Goal: Information Seeking & Learning: Learn about a topic

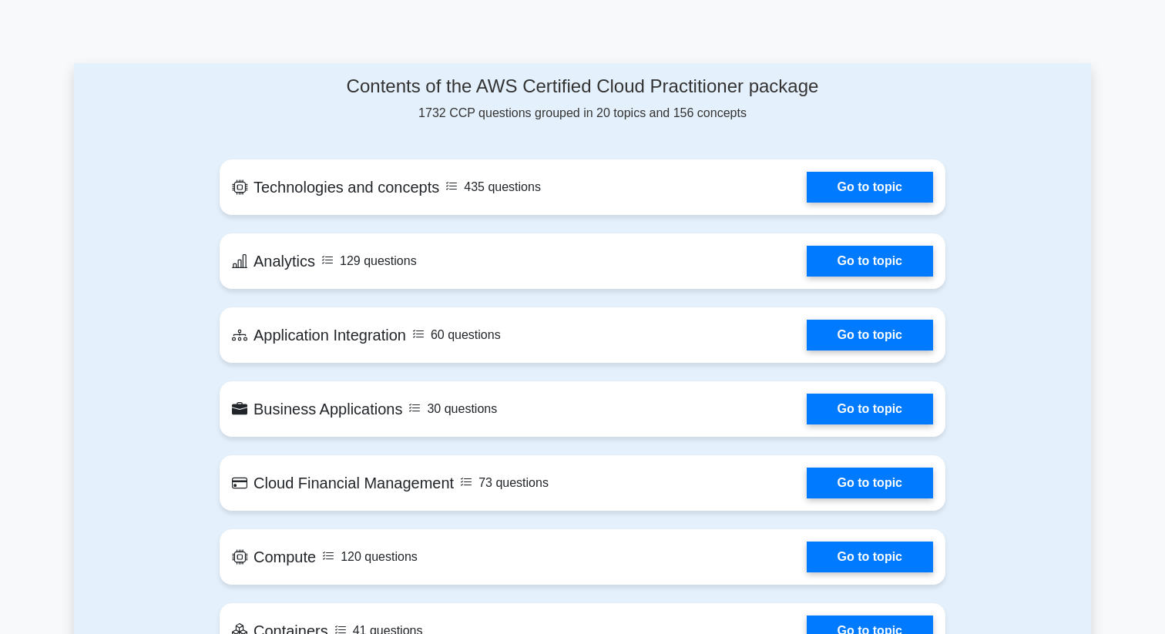
scroll to position [649, 0]
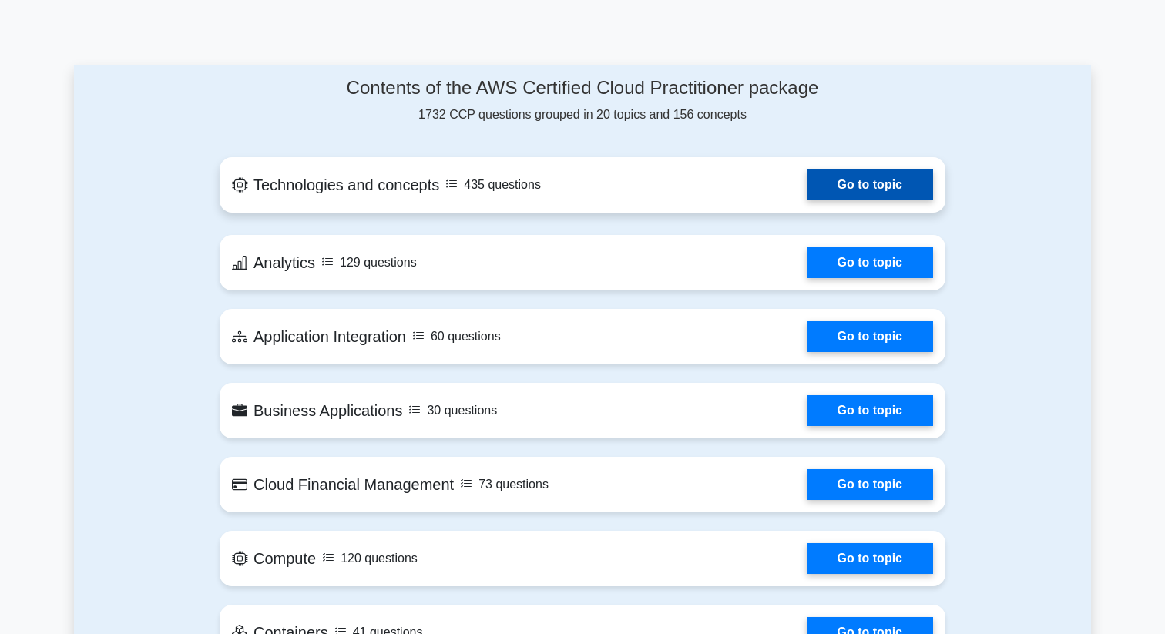
click at [880, 193] on link "Go to topic" at bounding box center [869, 184] width 126 height 31
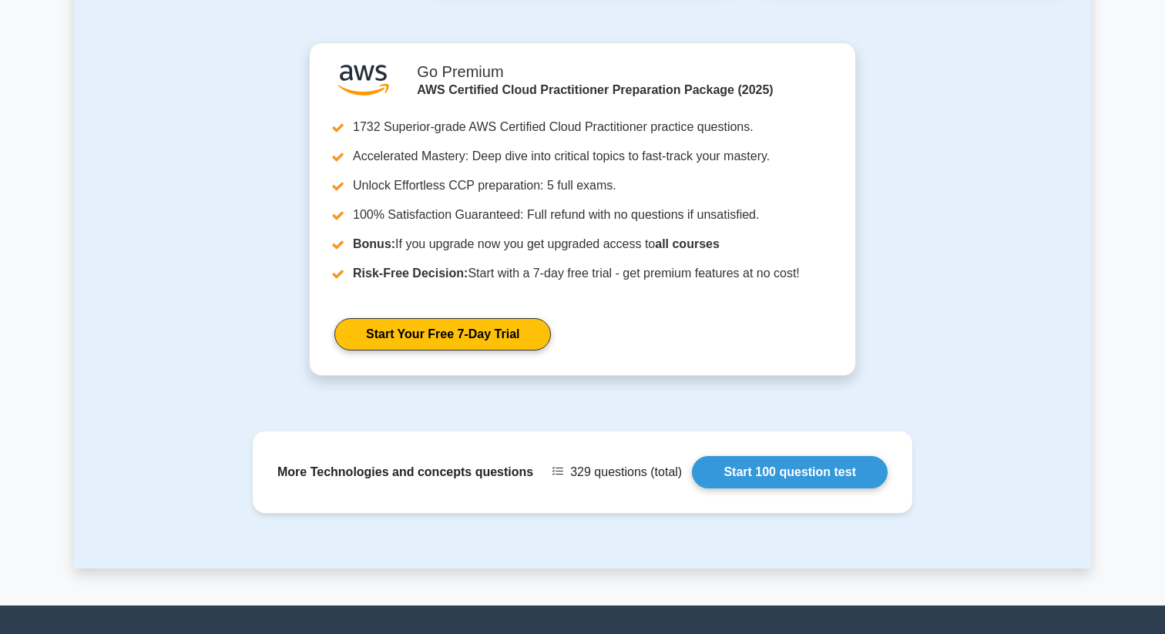
scroll to position [1467, 0]
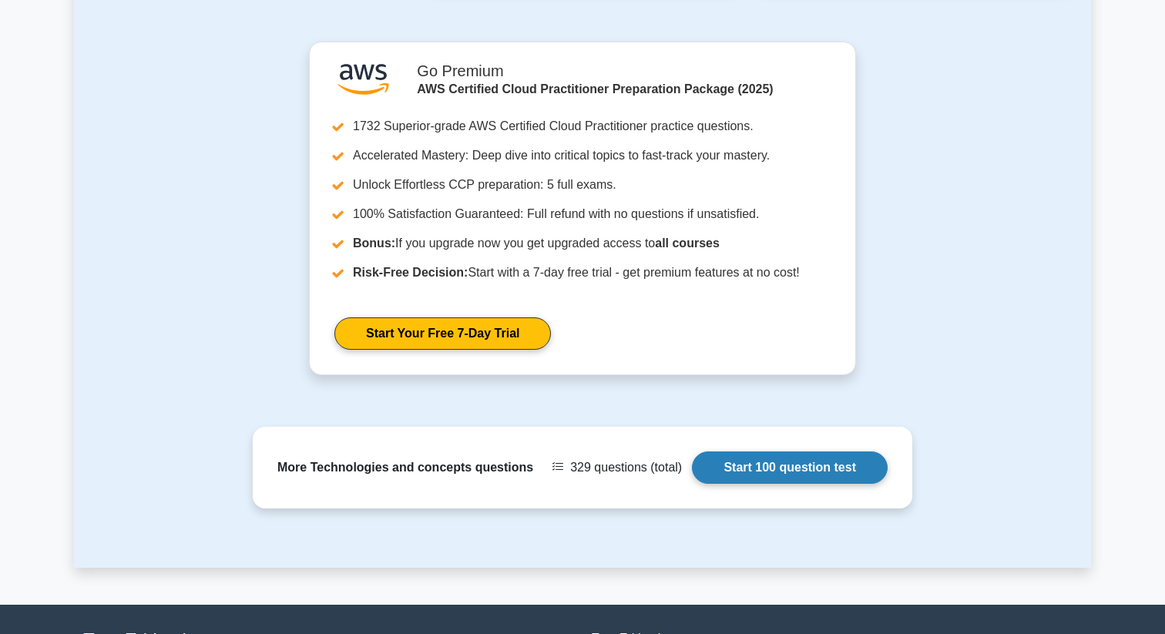
click at [765, 458] on link "Start 100 question test" at bounding box center [790, 467] width 196 height 32
click at [759, 484] on link "Start 100 question test" at bounding box center [790, 467] width 196 height 32
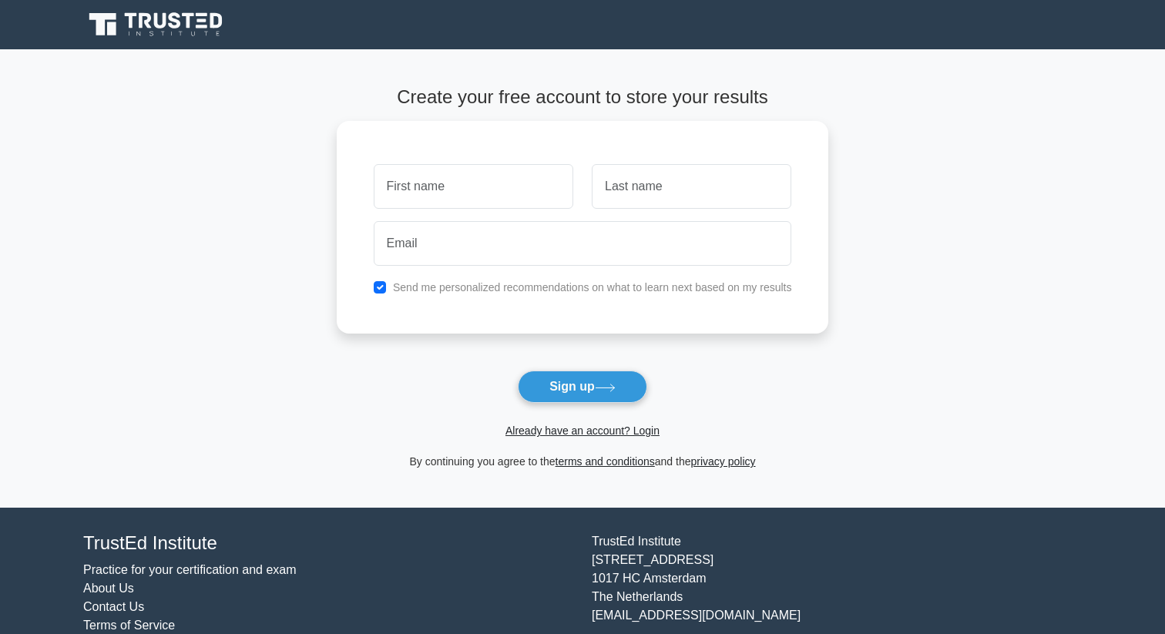
click at [472, 187] on input "text" at bounding box center [473, 186] width 199 height 45
click at [639, 184] on input "text" at bounding box center [691, 182] width 199 height 45
click at [495, 169] on input "text" at bounding box center [473, 182] width 199 height 45
type input "M Santhosh"
type input "Kumar"
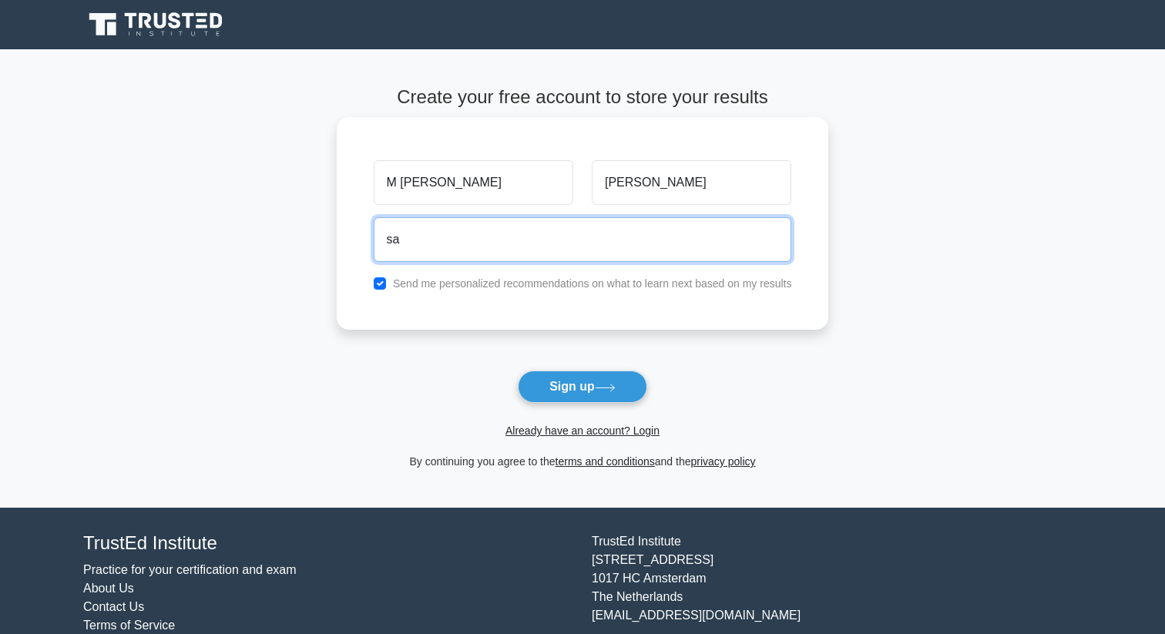
type input "santhoshkumar71103@gmail.com"
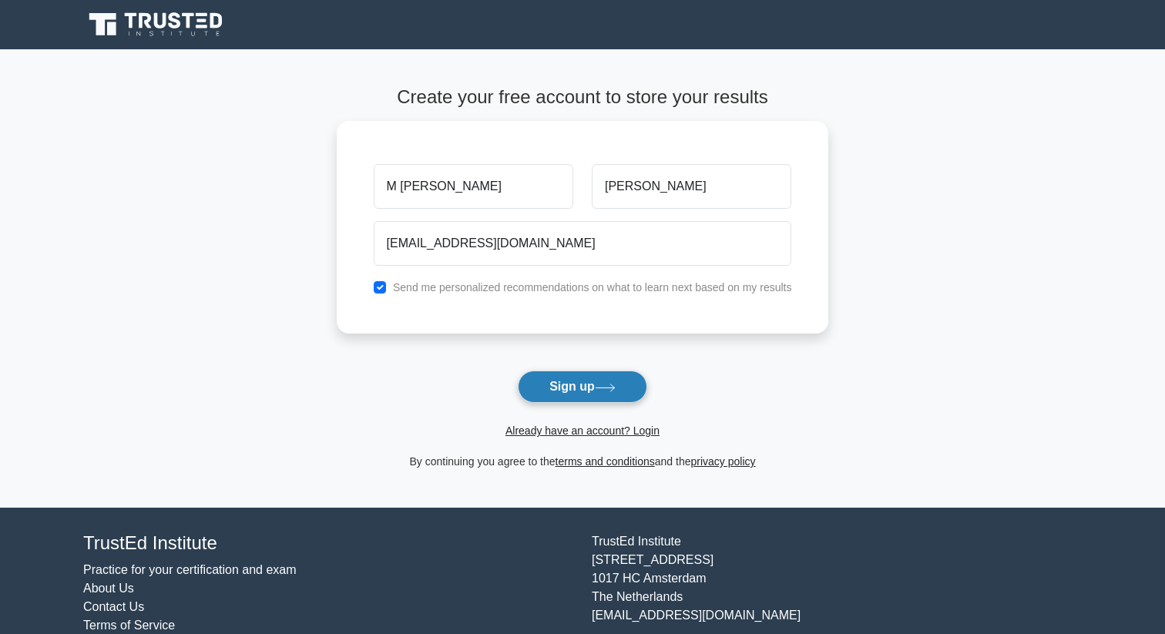
click at [570, 381] on button "Sign up" at bounding box center [582, 386] width 129 height 32
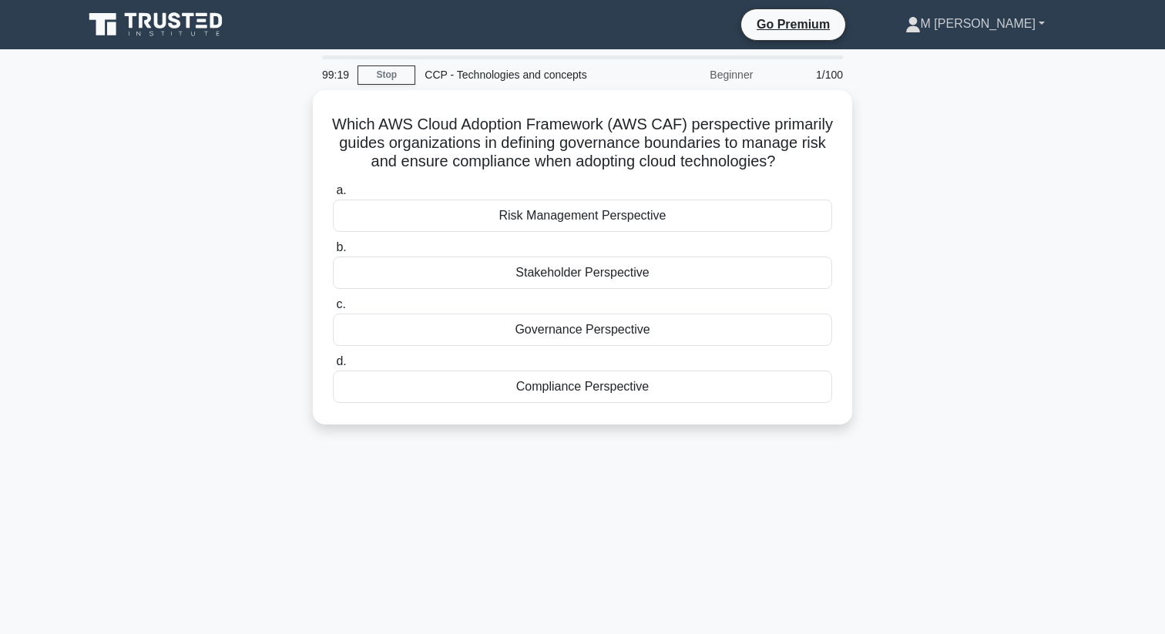
click at [997, 23] on link "M [PERSON_NAME]" at bounding box center [974, 23] width 213 height 31
click at [166, 35] on icon at bounding box center [157, 24] width 148 height 29
click at [176, 19] on icon at bounding box center [175, 20] width 12 height 16
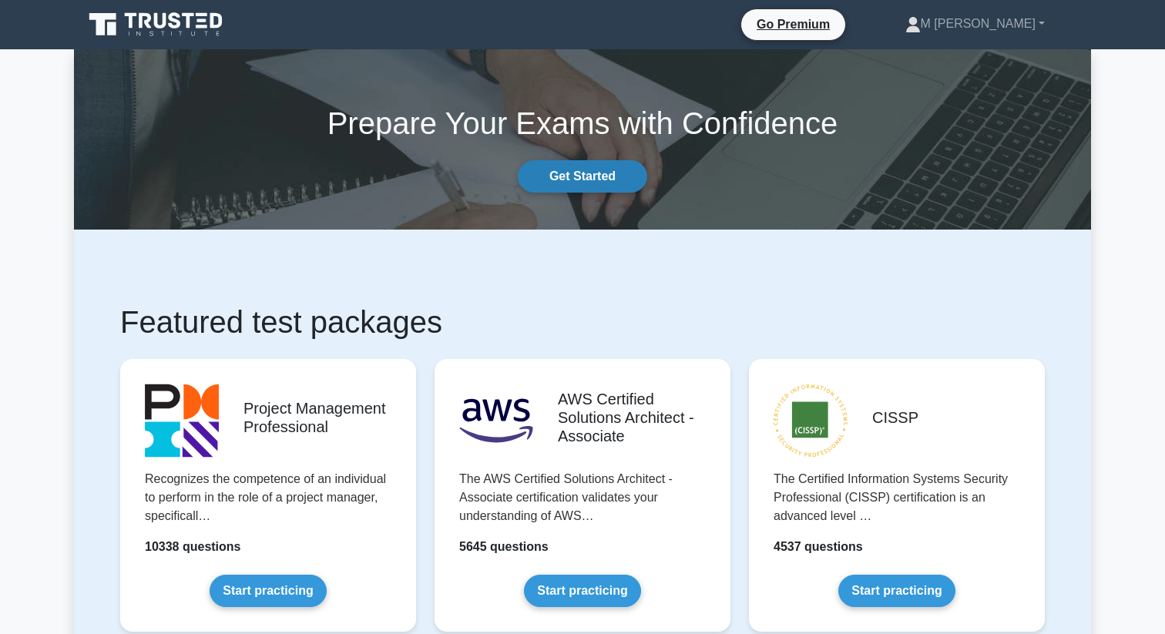
click at [609, 170] on link "Get Started" at bounding box center [582, 176] width 129 height 32
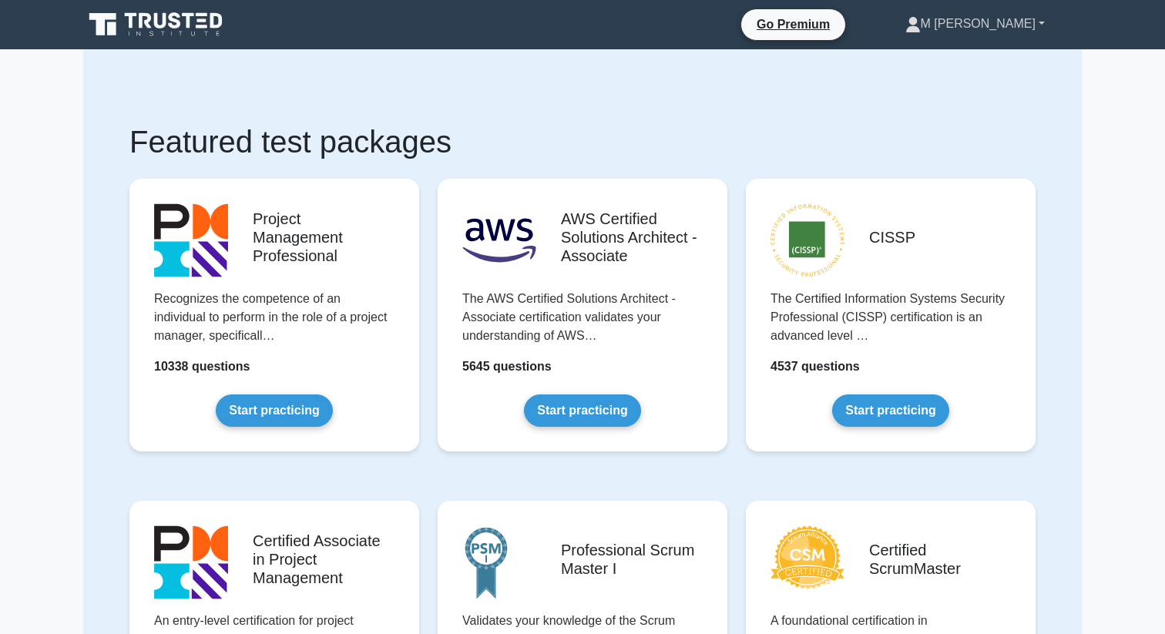
click at [967, 24] on link "M [PERSON_NAME]" at bounding box center [974, 23] width 213 height 31
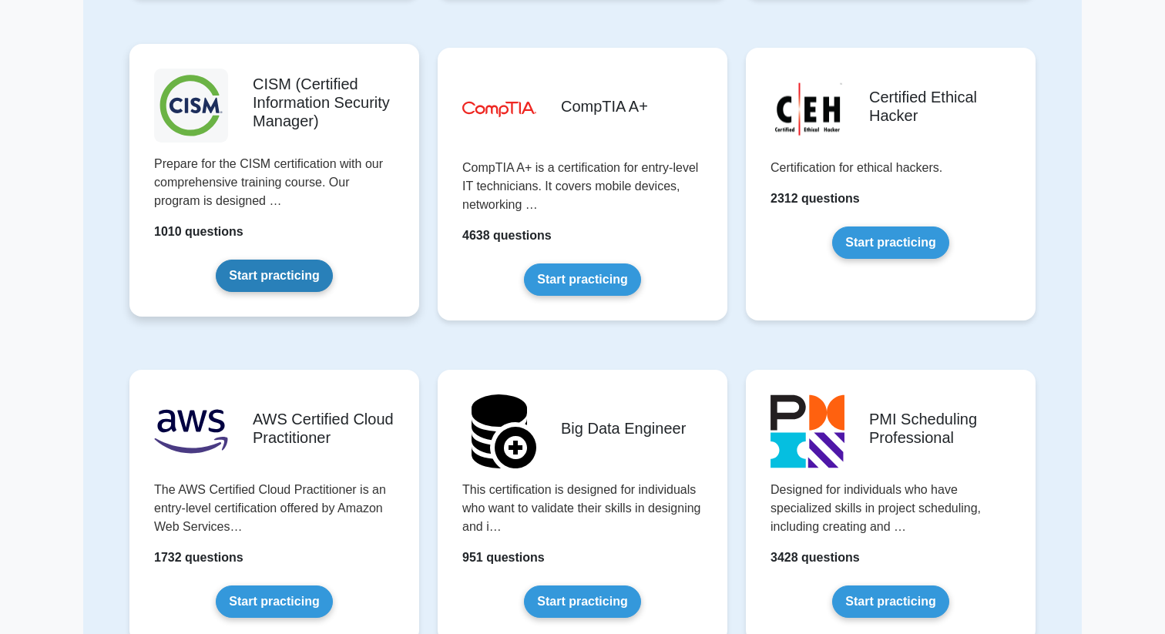
scroll to position [2077, 0]
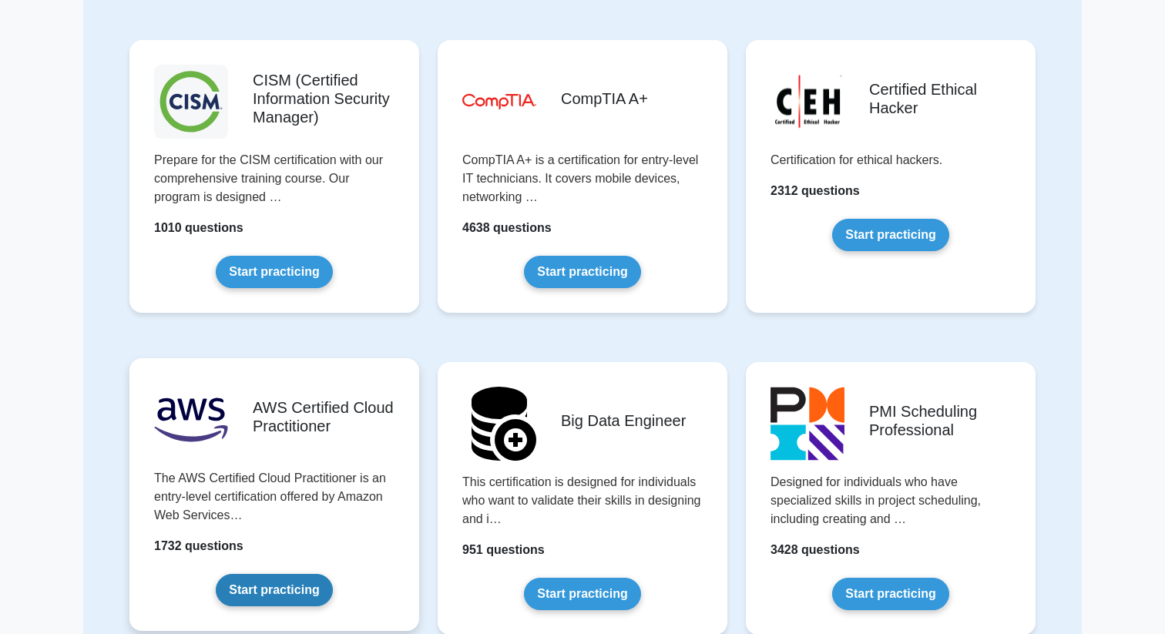
click at [256, 574] on link "Start practicing" at bounding box center [274, 590] width 116 height 32
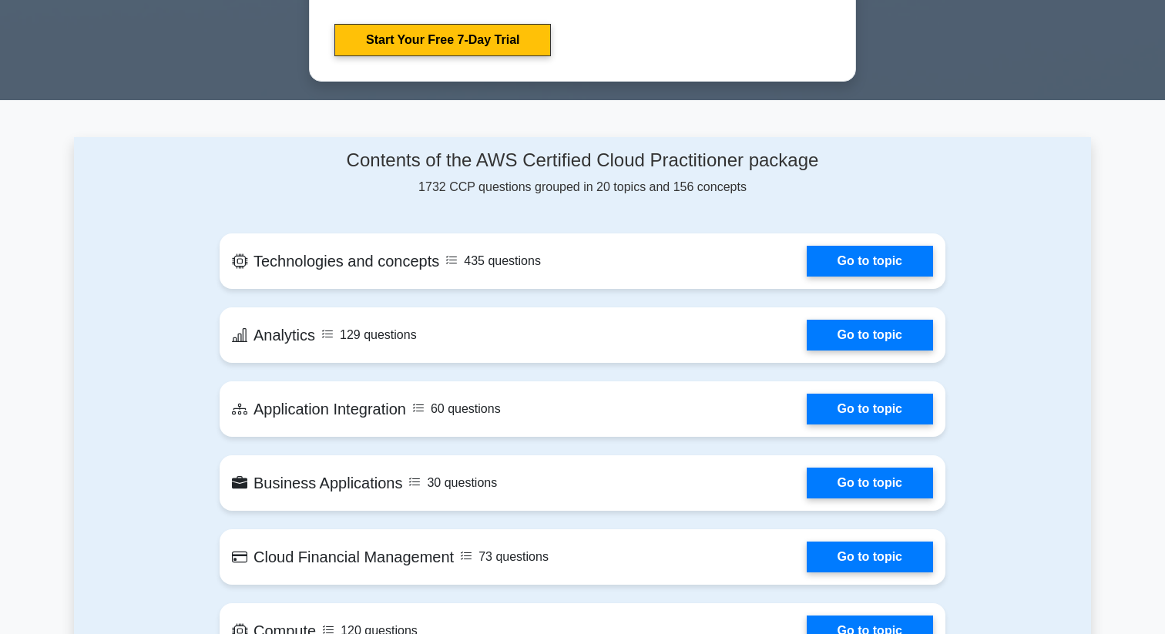
scroll to position [897, 0]
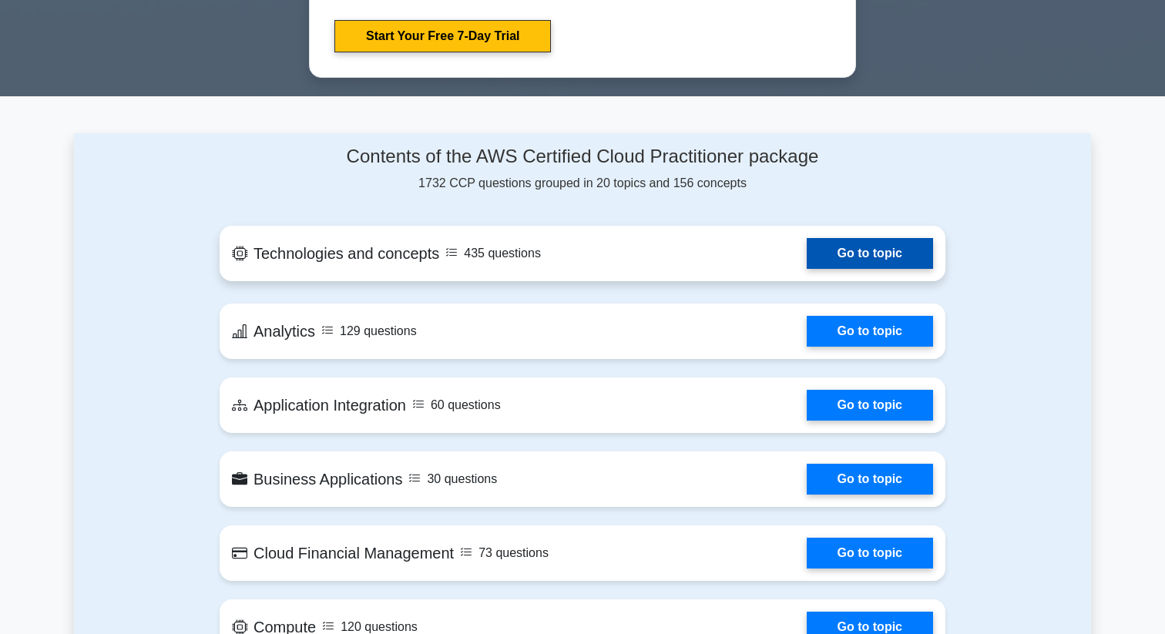
click at [857, 258] on link "Go to topic" at bounding box center [869, 253] width 126 height 31
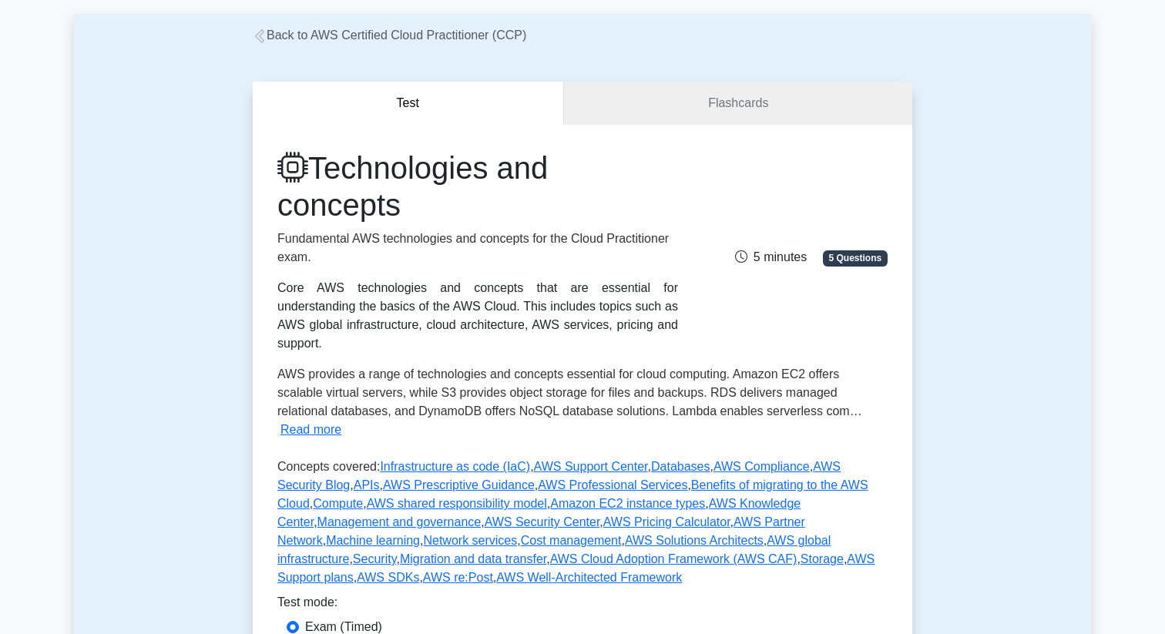
scroll to position [63, 0]
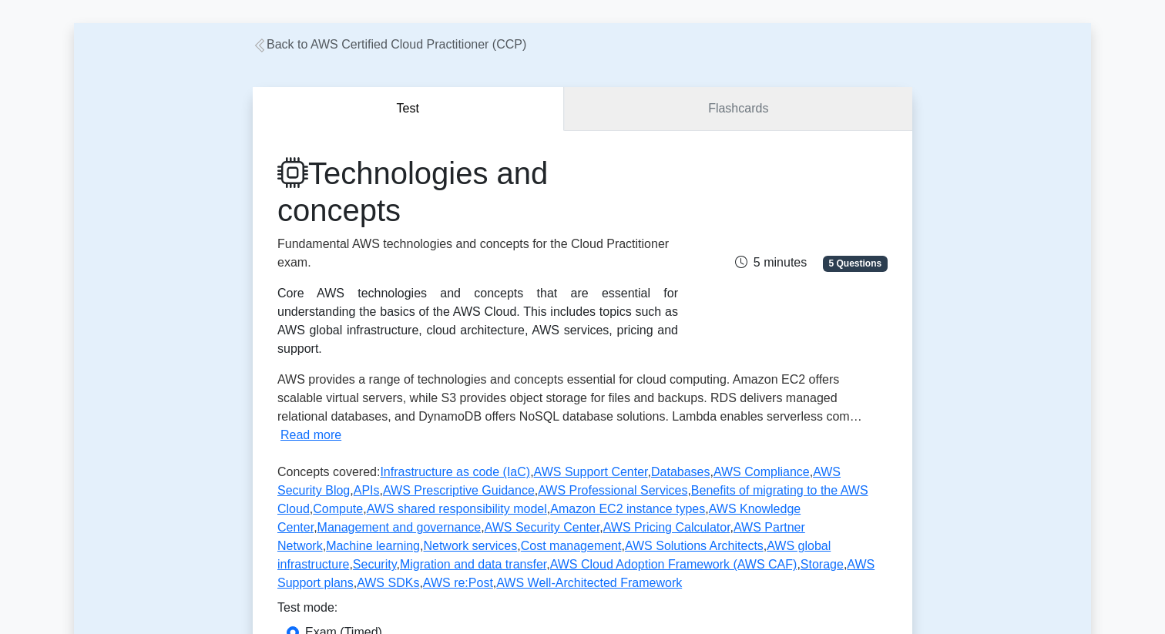
click at [749, 118] on link "Flashcards" at bounding box center [738, 109] width 348 height 44
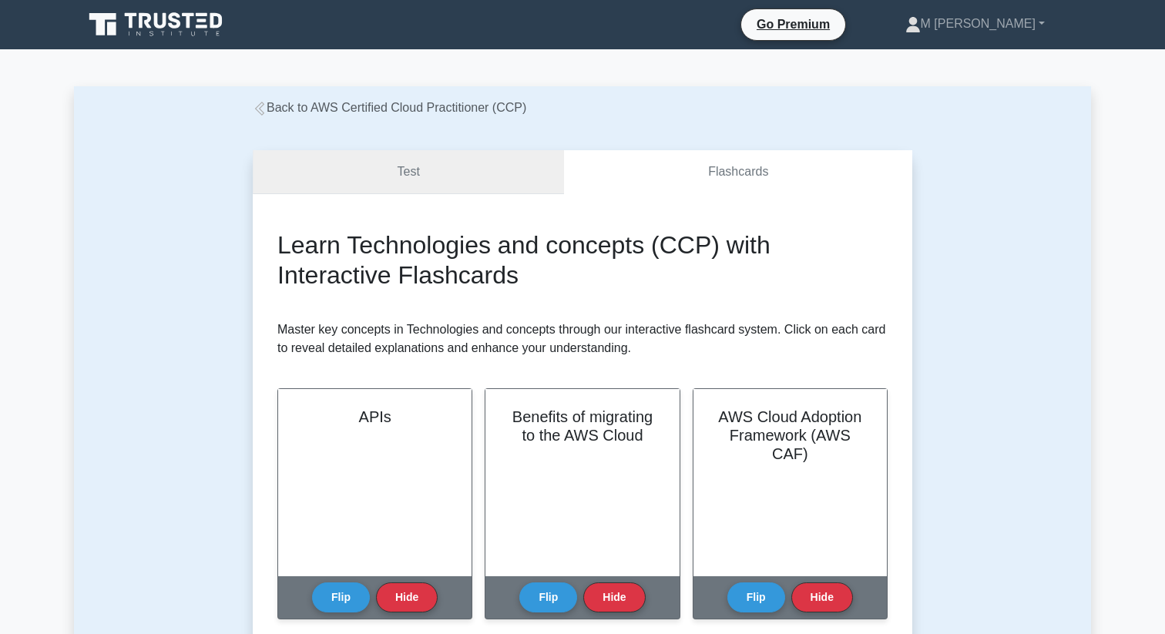
click at [461, 168] on link "Test" at bounding box center [408, 172] width 311 height 44
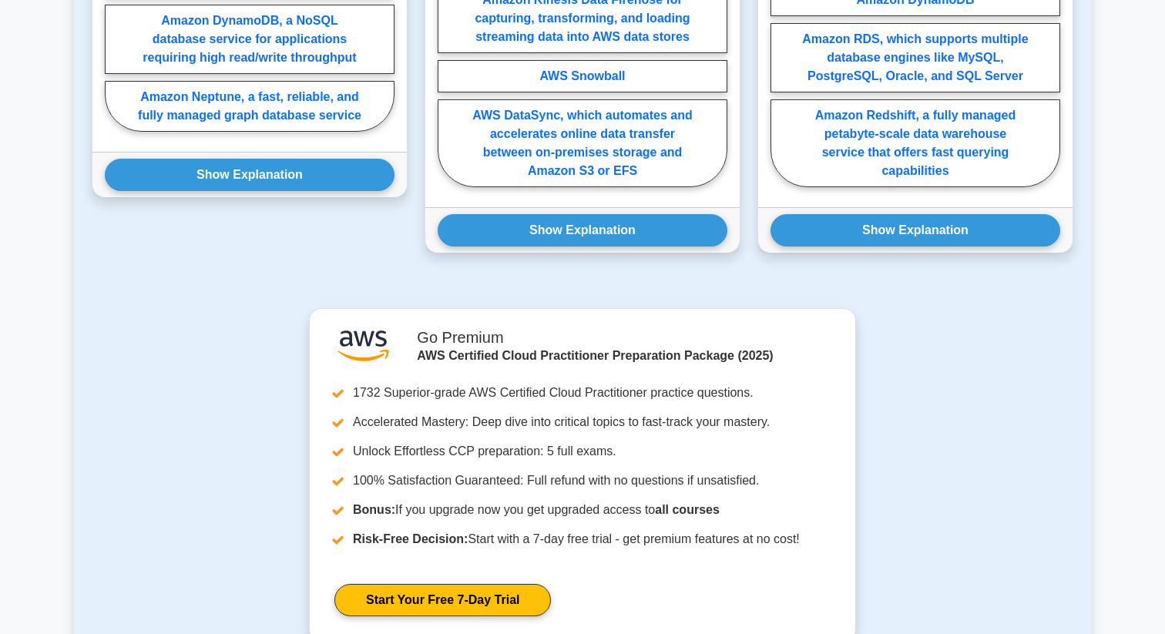
scroll to position [1588, 0]
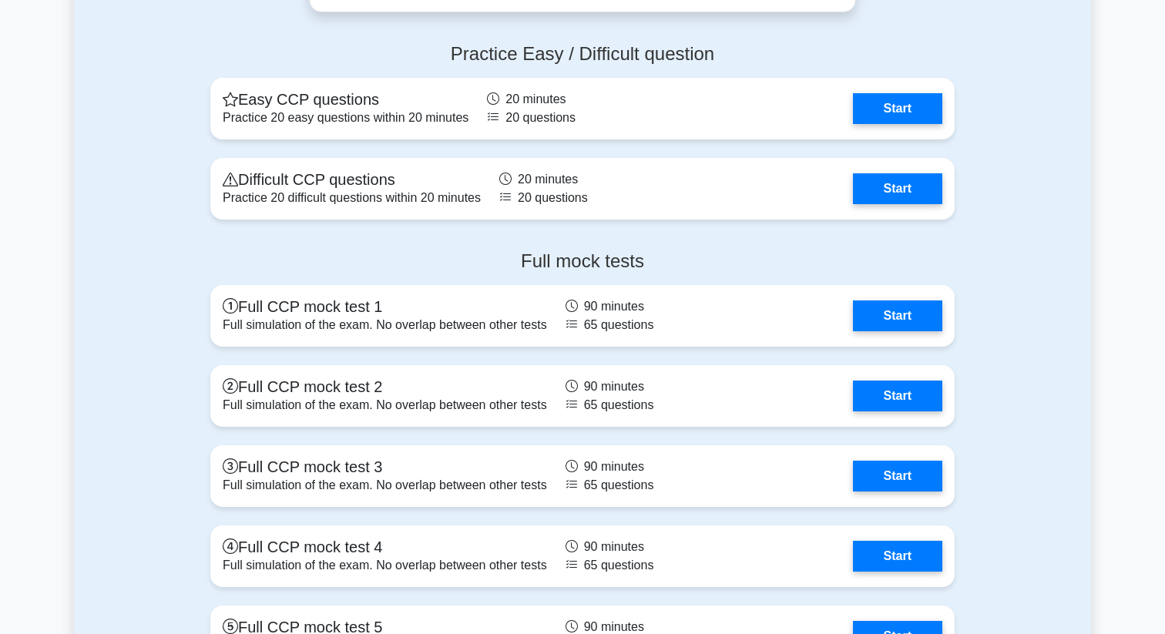
scroll to position [2936, 0]
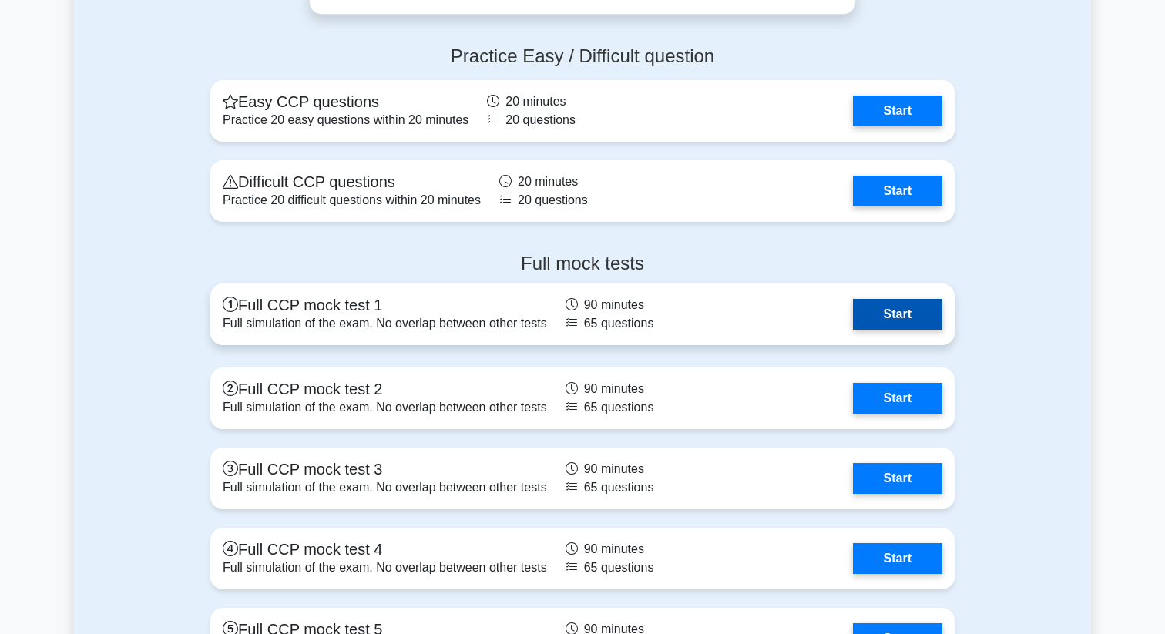
click at [908, 307] on link "Start" at bounding box center [897, 314] width 89 height 31
click at [880, 327] on link "Start" at bounding box center [897, 314] width 89 height 31
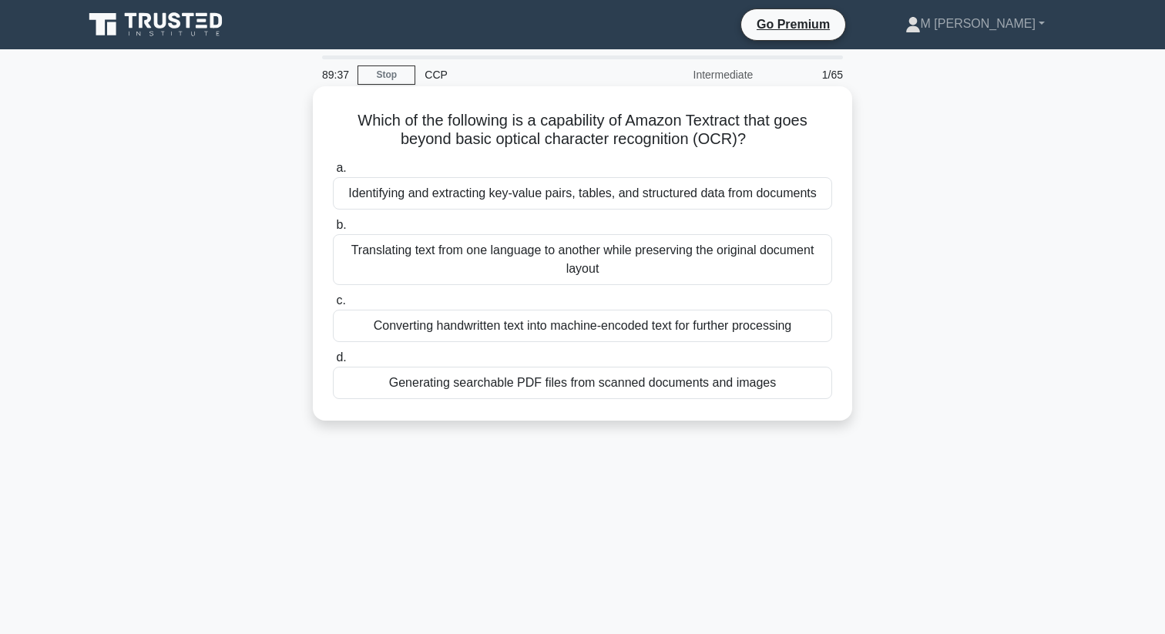
click at [633, 272] on div "Translating text from one language to another while preserving the original doc…" at bounding box center [582, 259] width 499 height 51
click at [333, 230] on input "b. Translating text from one language to another while preserving the original …" at bounding box center [333, 225] width 0 height 10
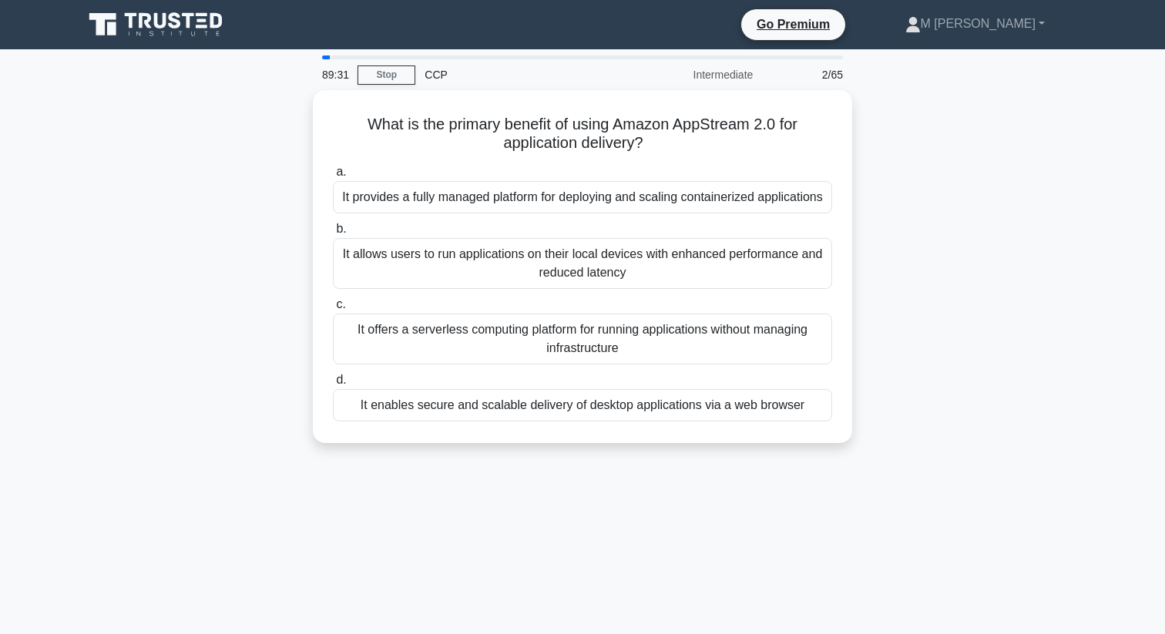
click at [383, 64] on div "89:31 Stop CCP Intermediate 2/65" at bounding box center [582, 74] width 539 height 31
click at [383, 69] on link "Stop" at bounding box center [386, 74] width 58 height 19
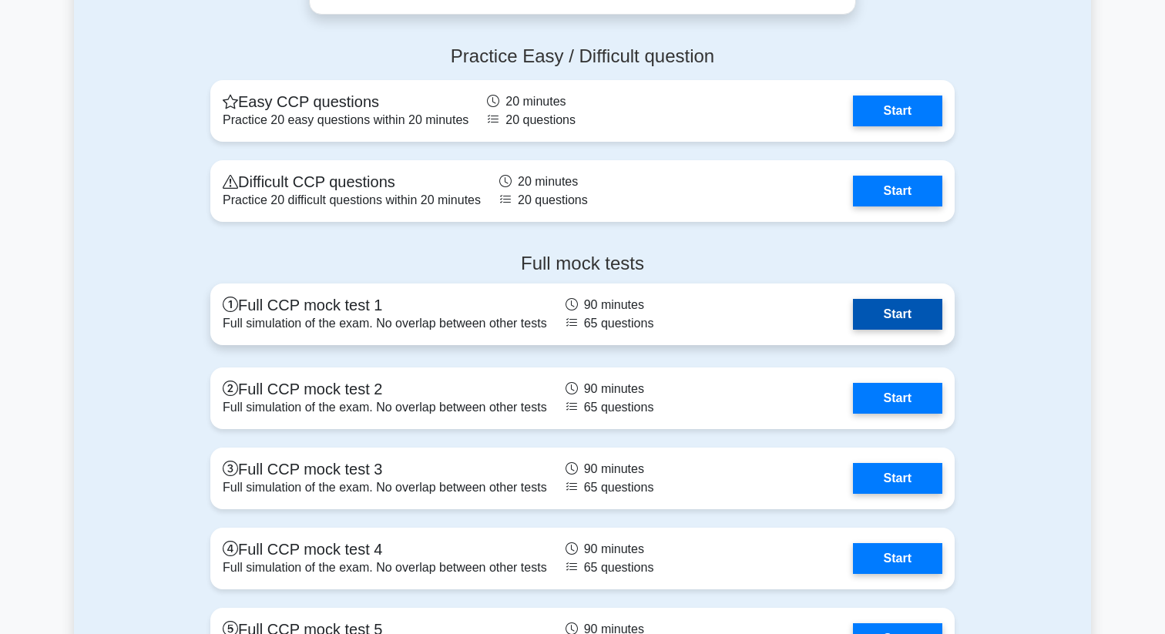
click at [912, 313] on link "Start" at bounding box center [897, 314] width 89 height 31
click at [869, 307] on link "Start" at bounding box center [897, 314] width 89 height 31
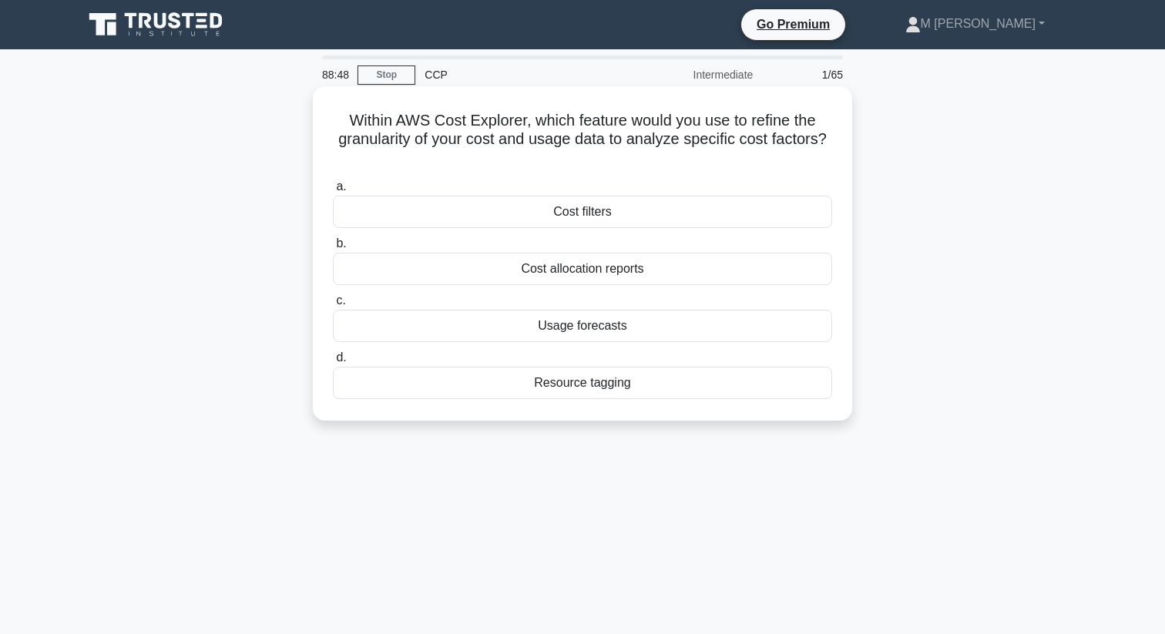
click at [555, 261] on div "Cost allocation reports" at bounding box center [582, 269] width 499 height 32
click at [333, 249] on input "b. Cost allocation reports" at bounding box center [333, 244] width 0 height 10
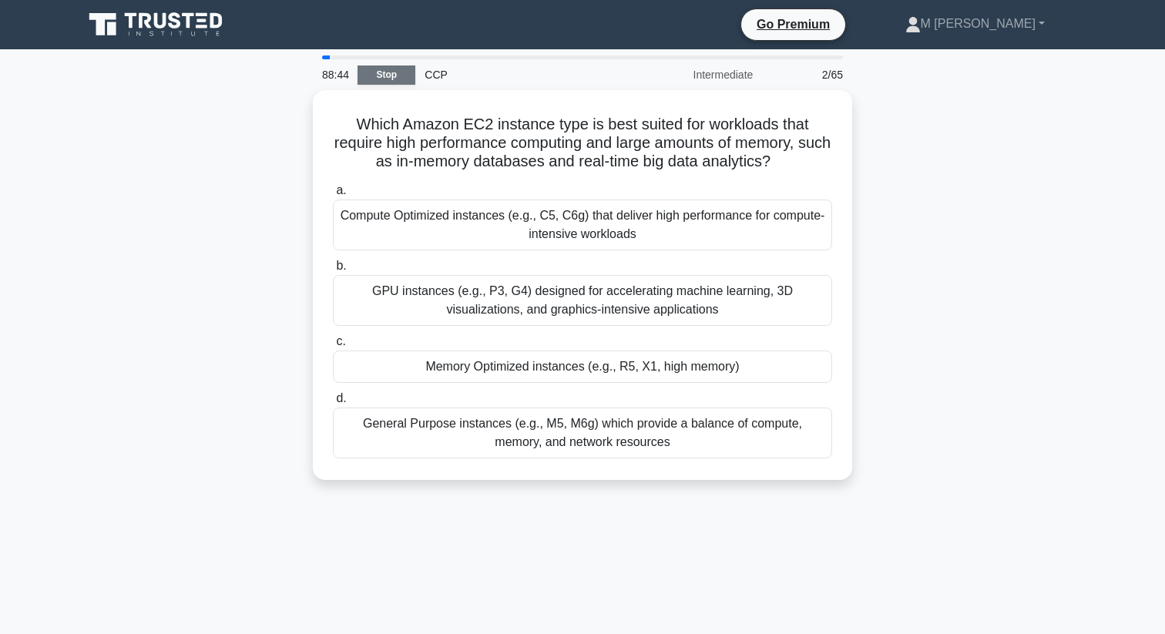
click at [383, 73] on link "Stop" at bounding box center [386, 74] width 58 height 19
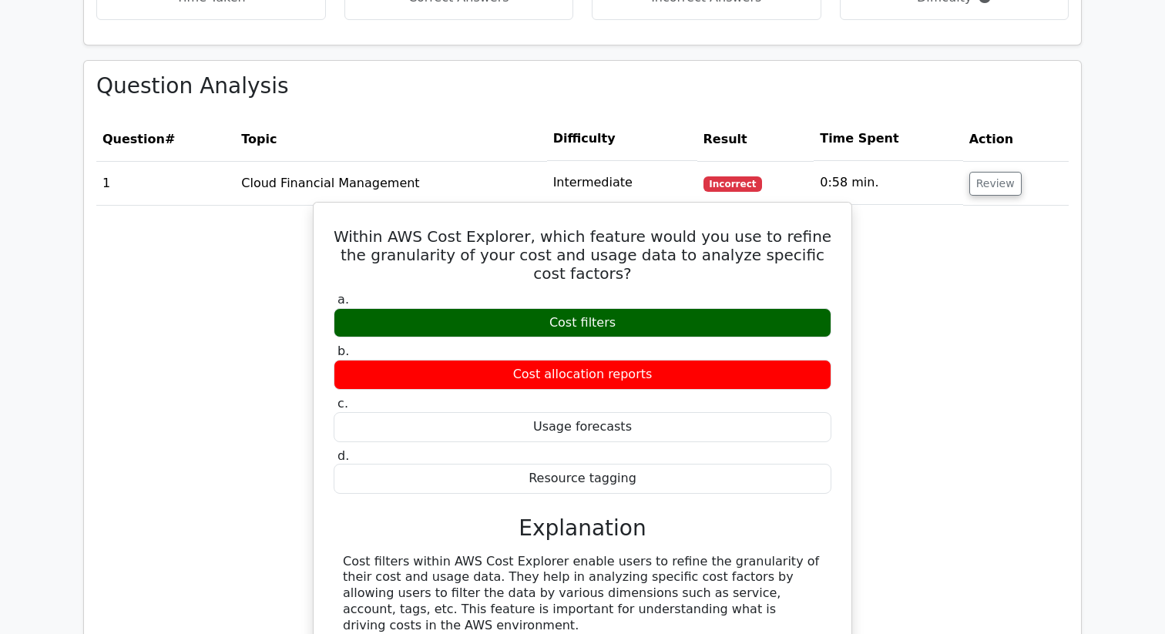
scroll to position [1046, 0]
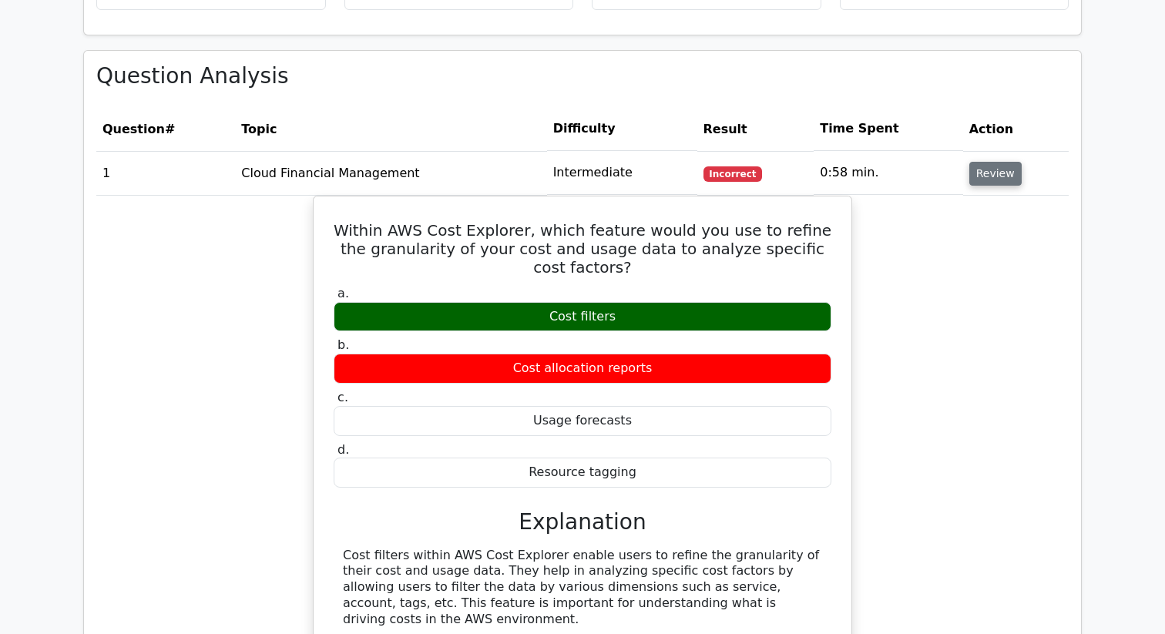
click at [995, 162] on button "Review" at bounding box center [995, 174] width 52 height 24
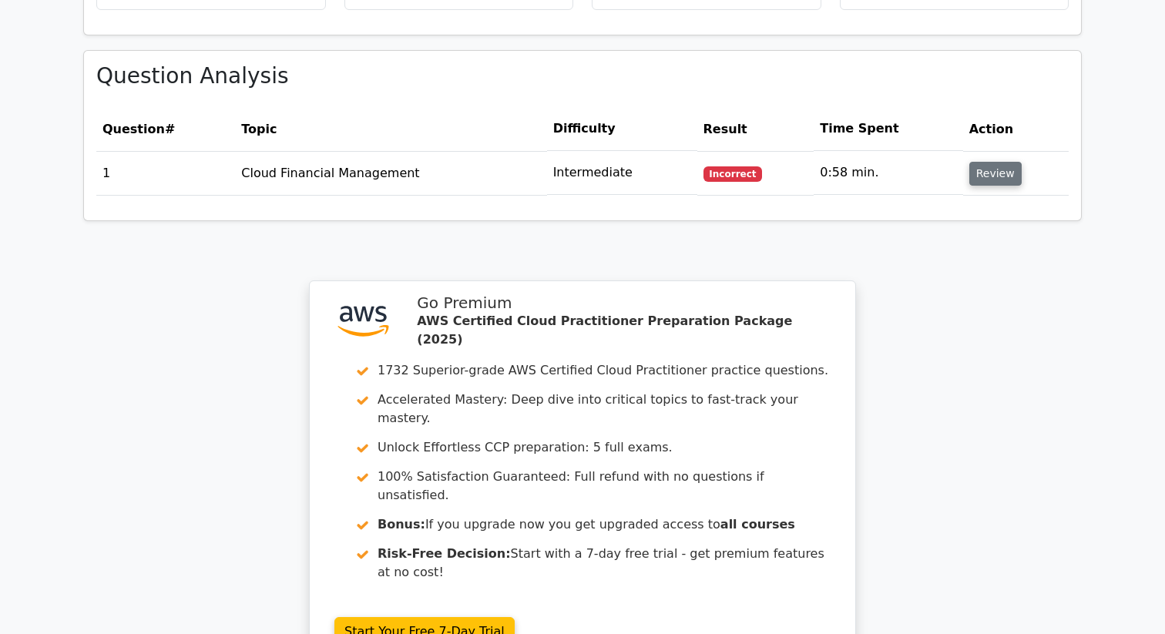
click at [995, 162] on button "Review" at bounding box center [995, 174] width 52 height 24
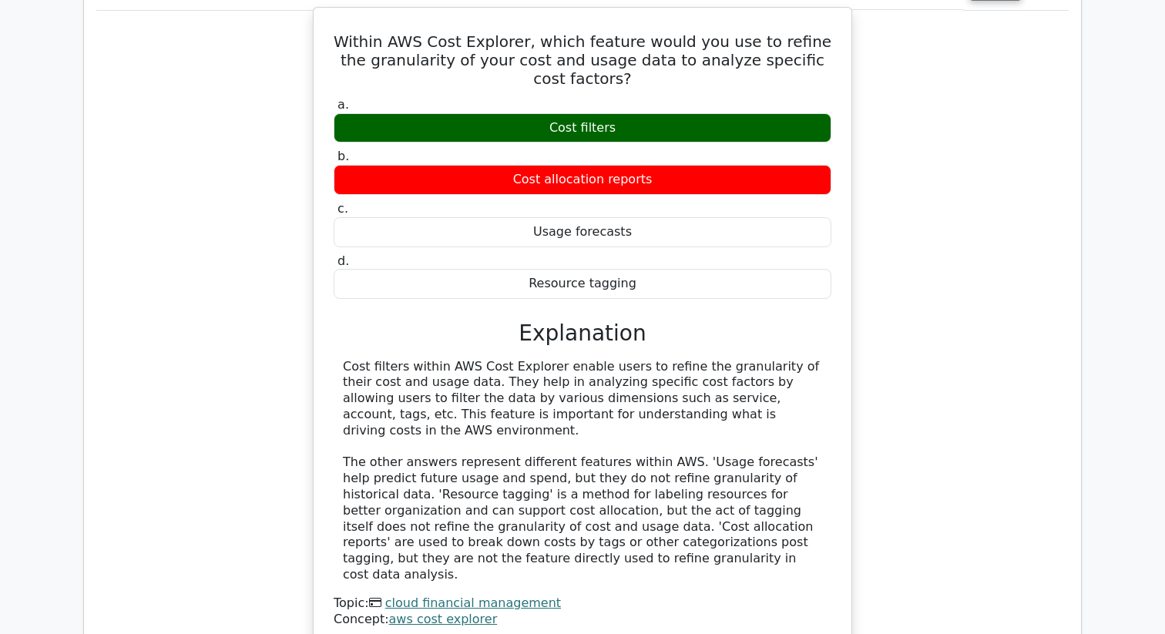
scroll to position [1233, 0]
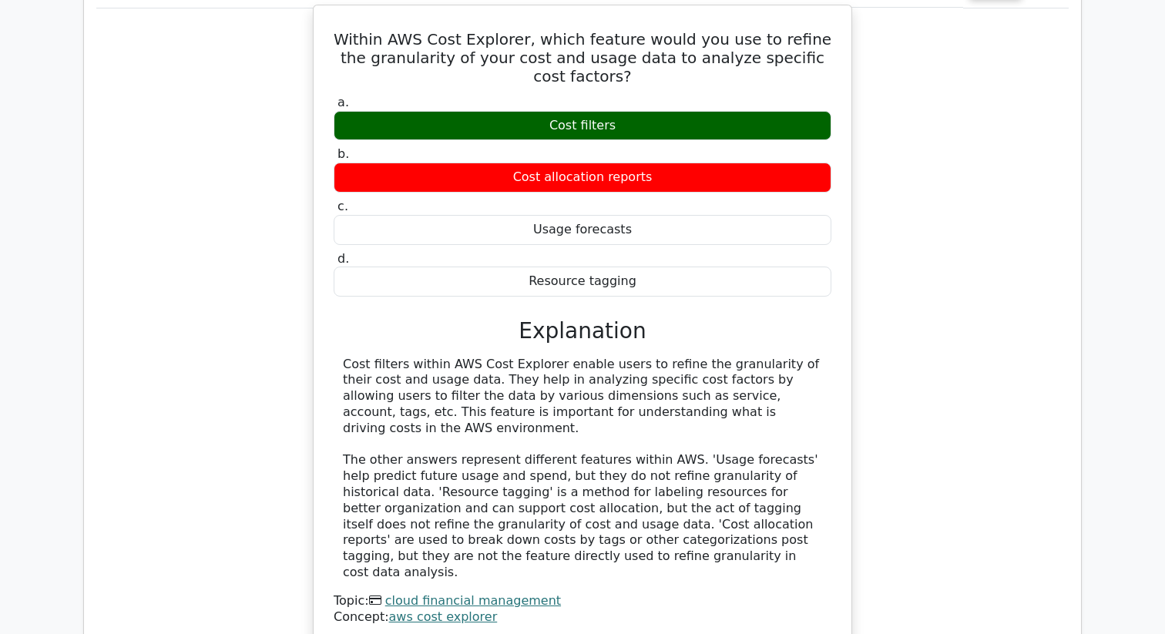
click at [450, 593] on link "cloud financial management" at bounding box center [473, 600] width 176 height 15
click at [419, 609] on link "aws cost explorer" at bounding box center [443, 616] width 109 height 15
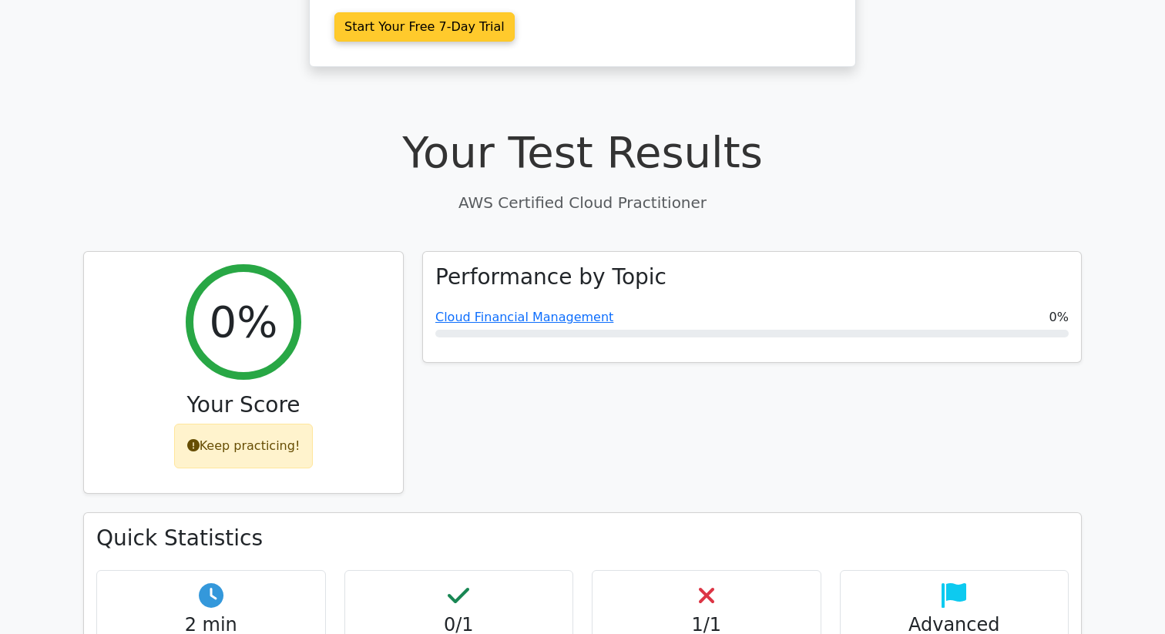
scroll to position [378, 0]
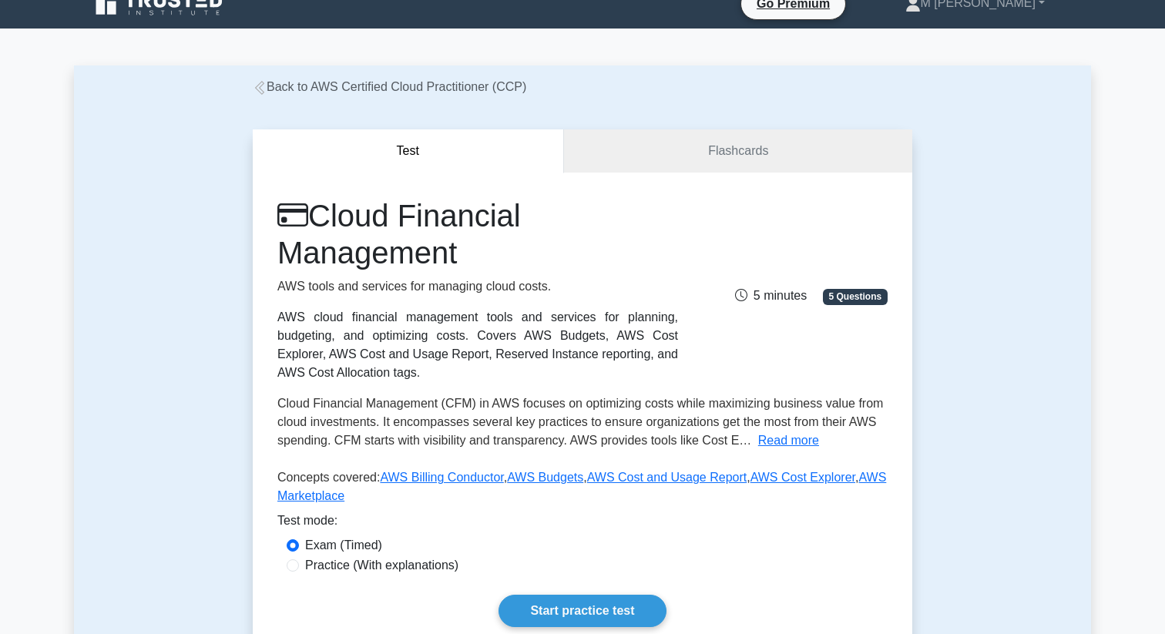
scroll to position [26, 0]
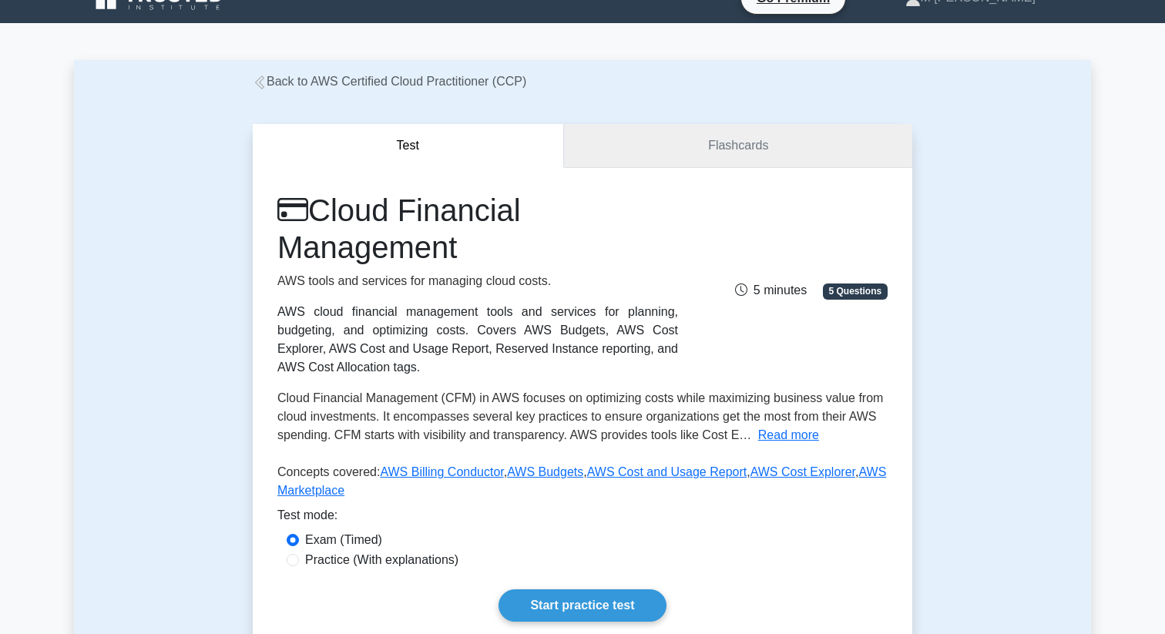
click at [654, 146] on link "Flashcards" at bounding box center [738, 146] width 348 height 44
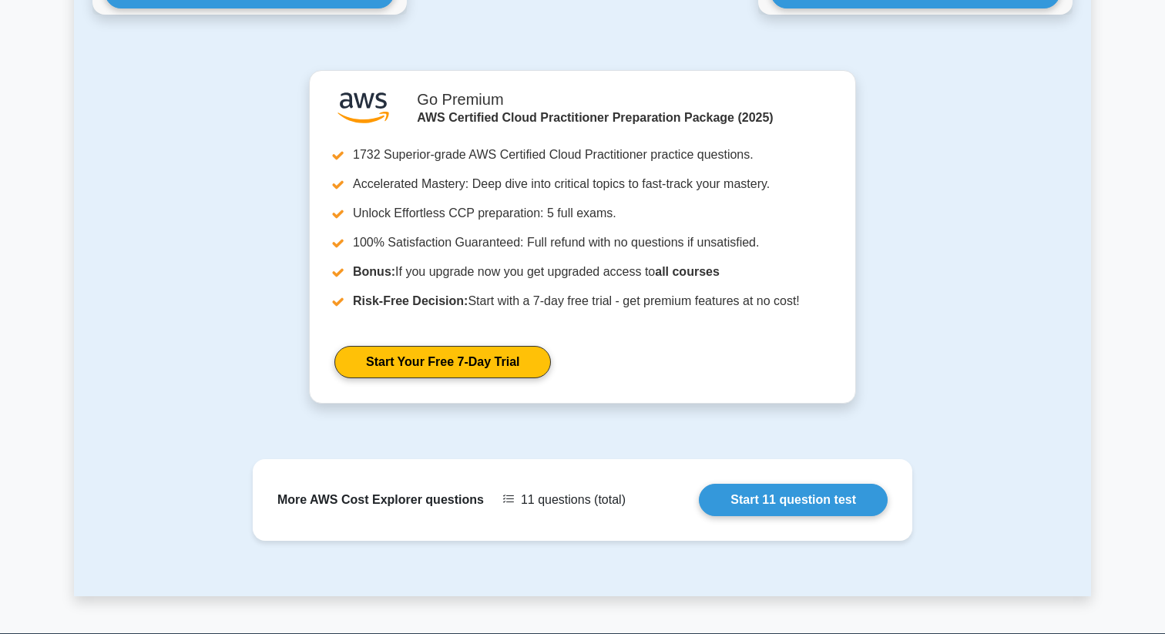
scroll to position [1428, 0]
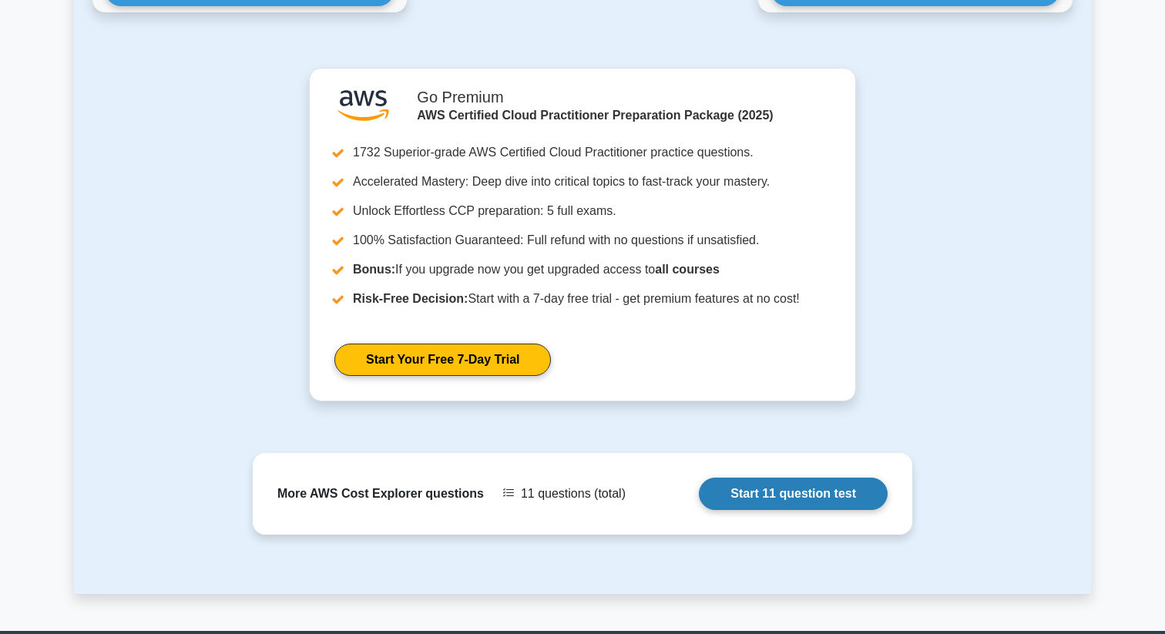
click at [763, 484] on link "Start 11 question test" at bounding box center [793, 494] width 189 height 32
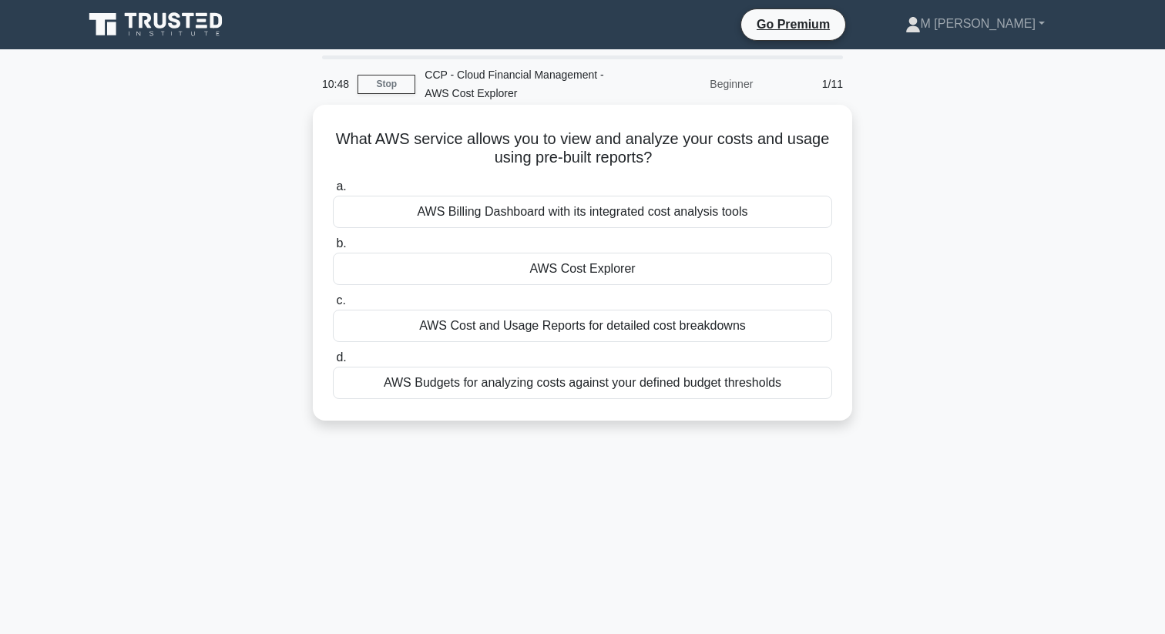
click at [676, 325] on div "AWS Cost and Usage Reports for detailed cost breakdowns" at bounding box center [582, 326] width 499 height 32
click at [333, 306] on input "c. AWS Cost and Usage Reports for detailed cost breakdowns" at bounding box center [333, 301] width 0 height 10
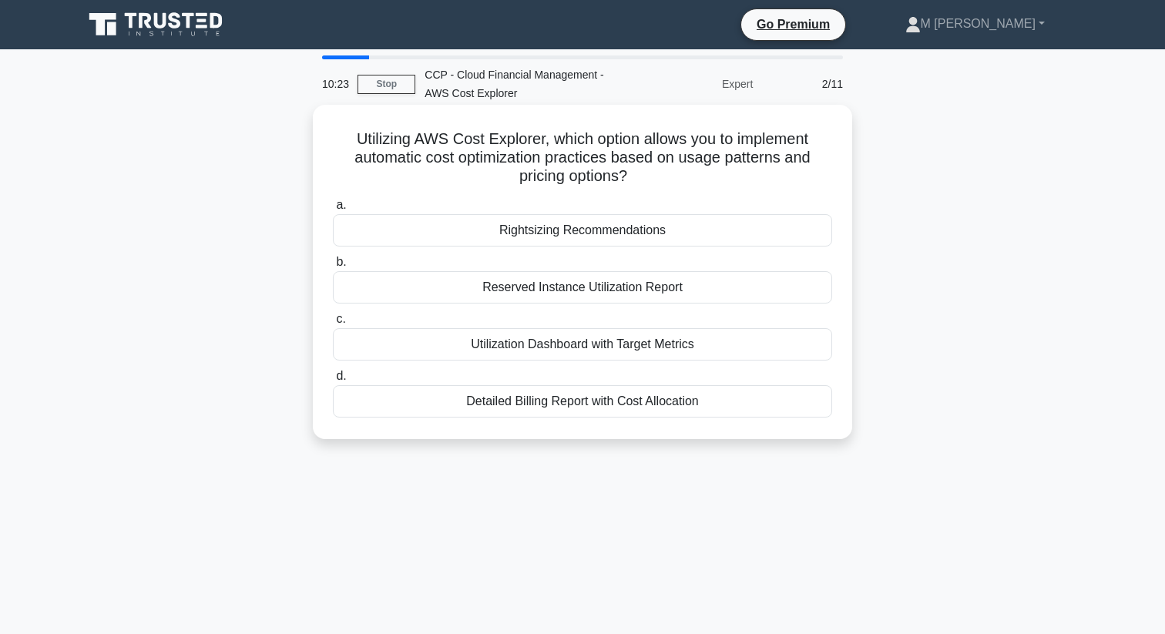
click at [623, 290] on div "Reserved Instance Utilization Report" at bounding box center [582, 287] width 499 height 32
click at [333, 267] on input "b. Reserved Instance Utilization Report" at bounding box center [333, 262] width 0 height 10
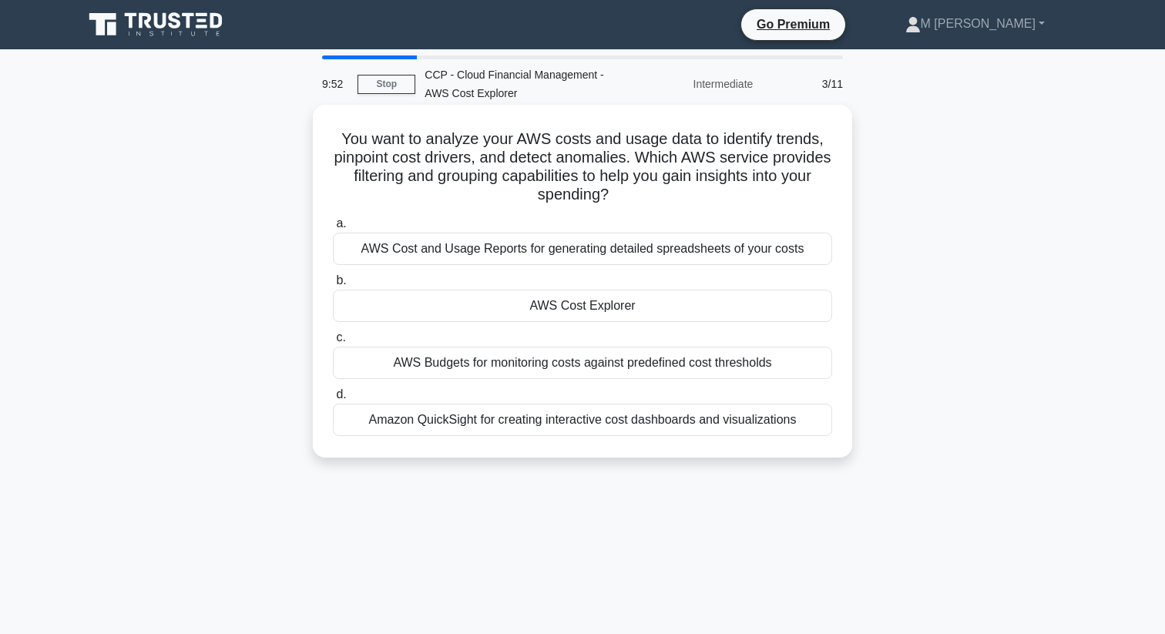
click at [613, 260] on div "AWS Cost and Usage Reports for generating detailed spreadsheets of your costs" at bounding box center [582, 249] width 499 height 32
click at [333, 229] on input "a. AWS Cost and Usage Reports for generating detailed spreadsheets of your costs" at bounding box center [333, 224] width 0 height 10
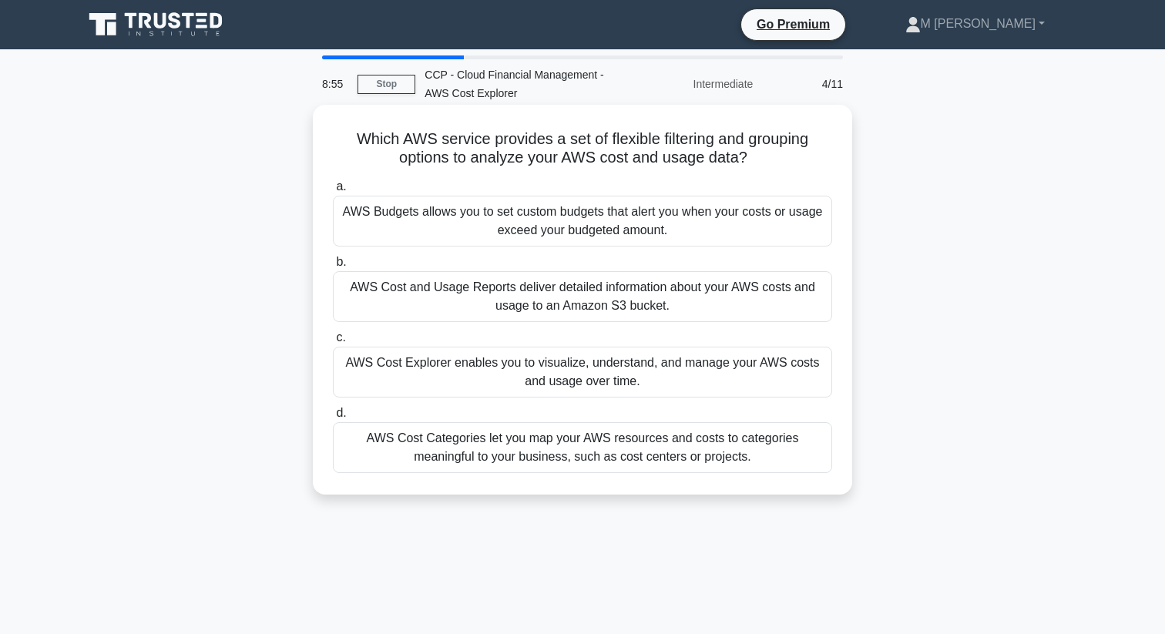
click at [548, 377] on div "AWS Cost Explorer enables you to visualize, understand, and manage your AWS cos…" at bounding box center [582, 372] width 499 height 51
click at [333, 343] on input "c. AWS Cost Explorer enables you to visualize, understand, and manage your AWS …" at bounding box center [333, 338] width 0 height 10
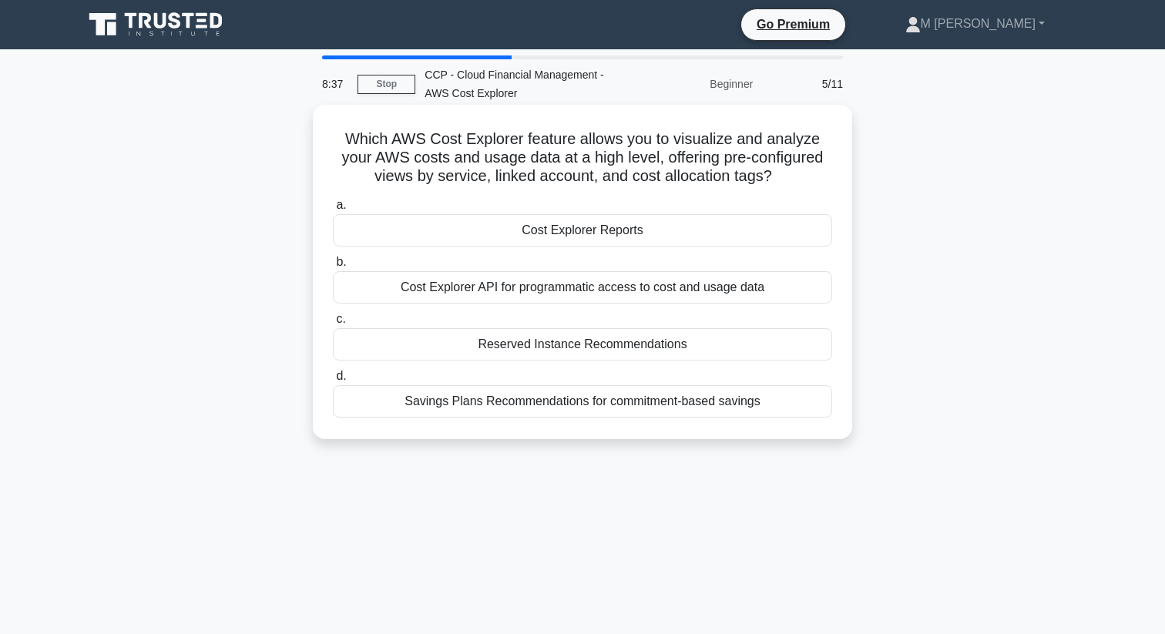
click at [615, 230] on div "Cost Explorer Reports" at bounding box center [582, 230] width 499 height 32
click at [333, 210] on input "a. Cost Explorer Reports" at bounding box center [333, 205] width 0 height 10
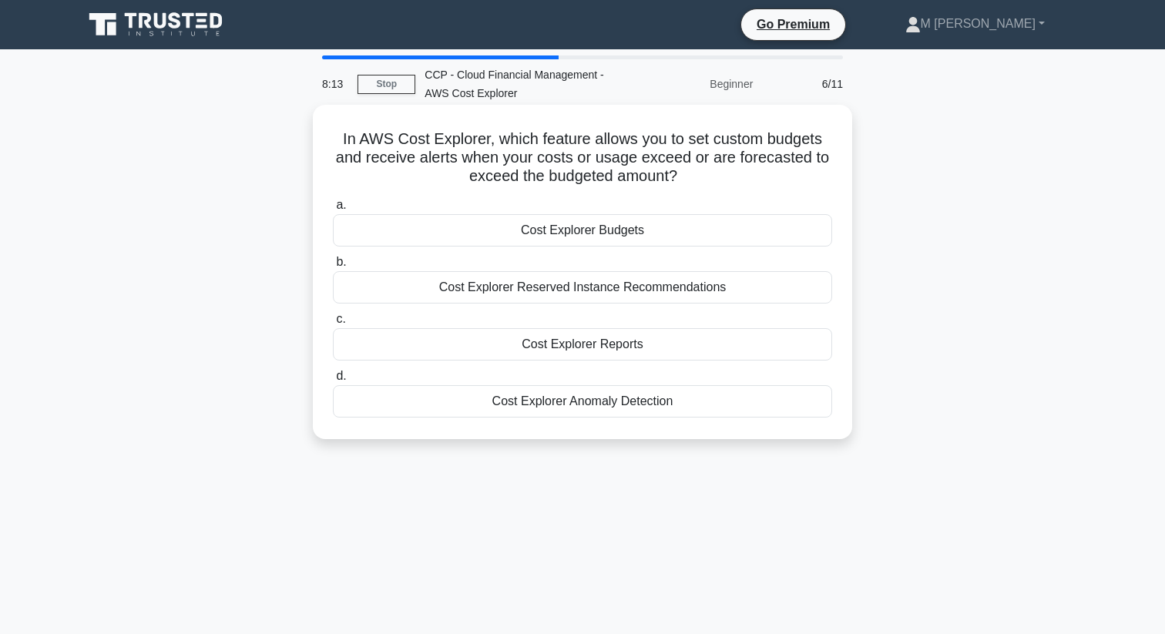
click at [599, 226] on div "Cost Explorer Budgets" at bounding box center [582, 230] width 499 height 32
click at [333, 210] on input "a. Cost Explorer Budgets" at bounding box center [333, 205] width 0 height 10
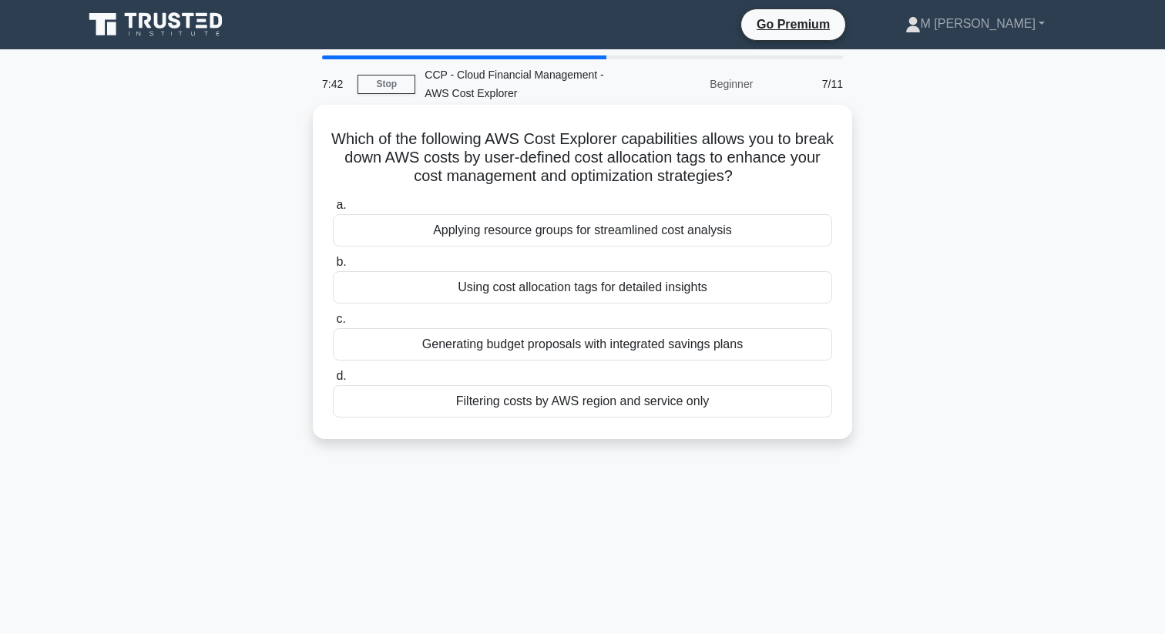
click at [592, 287] on div "Using cost allocation tags for detailed insights" at bounding box center [582, 287] width 499 height 32
click at [333, 267] on input "b. Using cost allocation tags for detailed insights" at bounding box center [333, 262] width 0 height 10
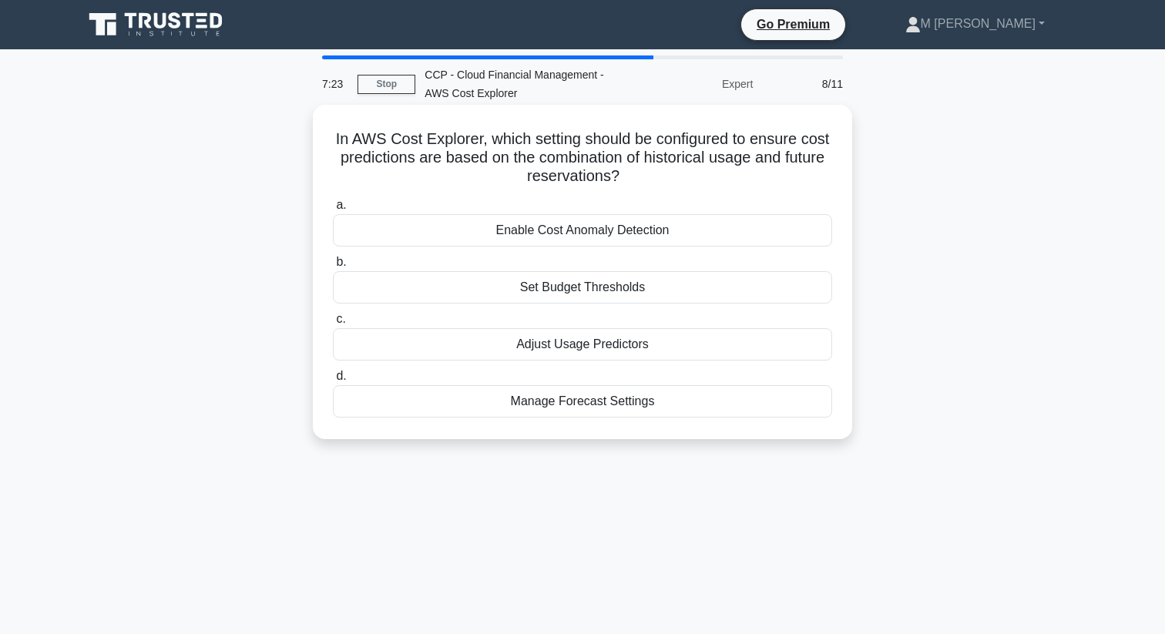
click at [612, 398] on div "Manage Forecast Settings" at bounding box center [582, 401] width 499 height 32
click at [333, 381] on input "d. Manage Forecast Settings" at bounding box center [333, 376] width 0 height 10
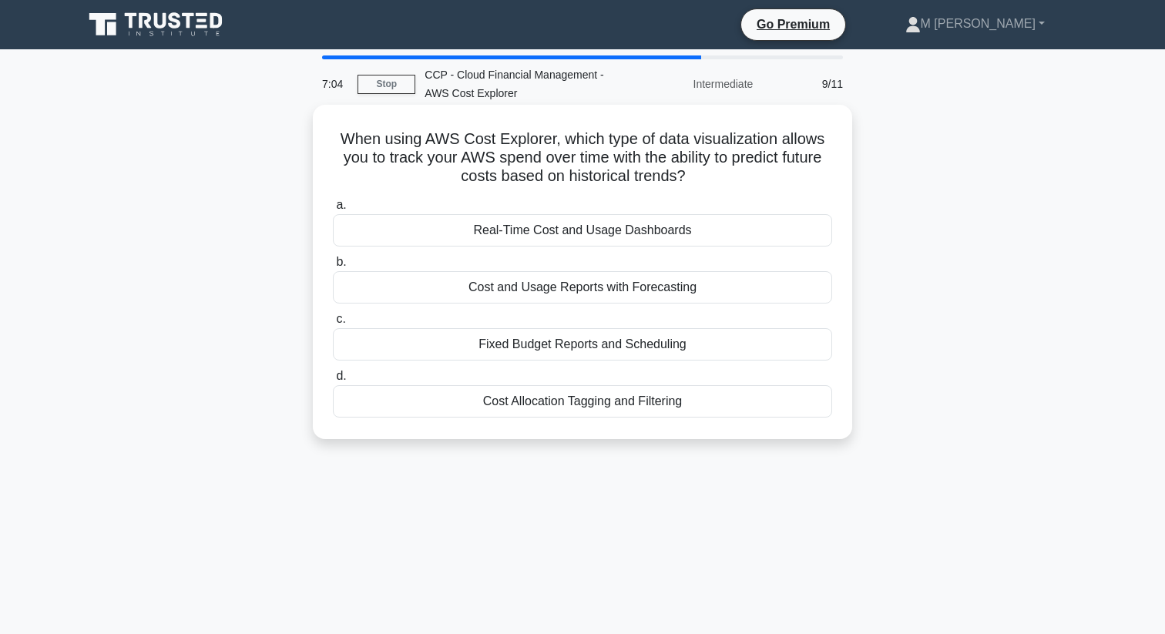
click at [618, 281] on div "Cost and Usage Reports with Forecasting" at bounding box center [582, 287] width 499 height 32
click at [333, 267] on input "b. Cost and Usage Reports with Forecasting" at bounding box center [333, 262] width 0 height 10
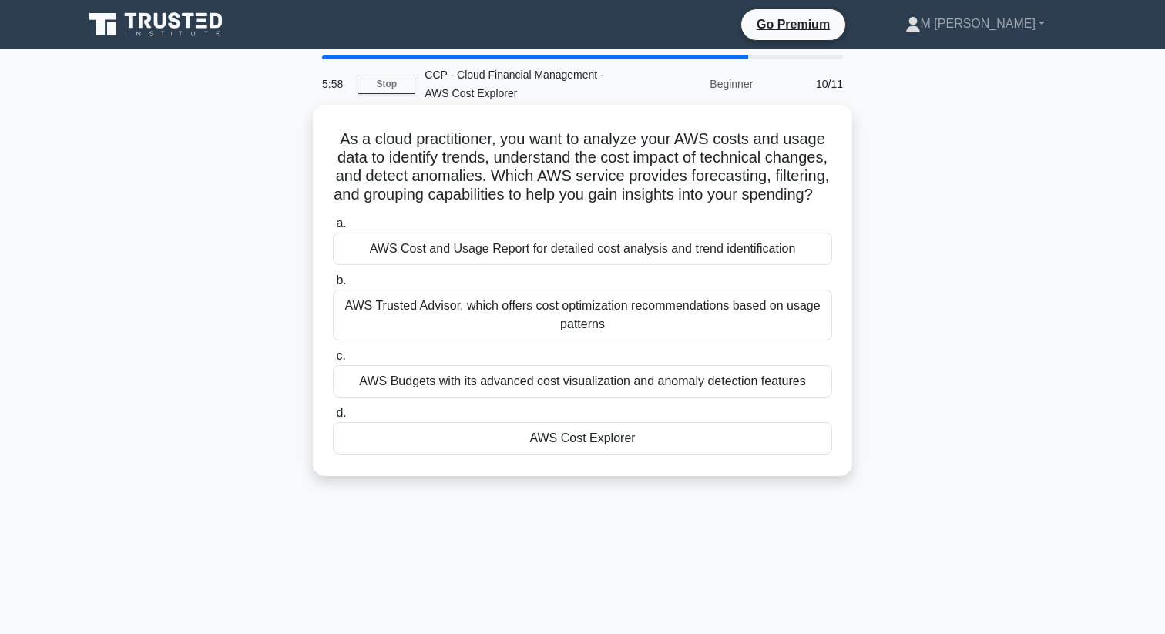
click at [608, 331] on div "AWS Trusted Advisor, which offers cost optimization recommendations based on us…" at bounding box center [582, 315] width 499 height 51
click at [333, 286] on input "b. AWS Trusted Advisor, which offers cost optimization recommendations based on…" at bounding box center [333, 281] width 0 height 10
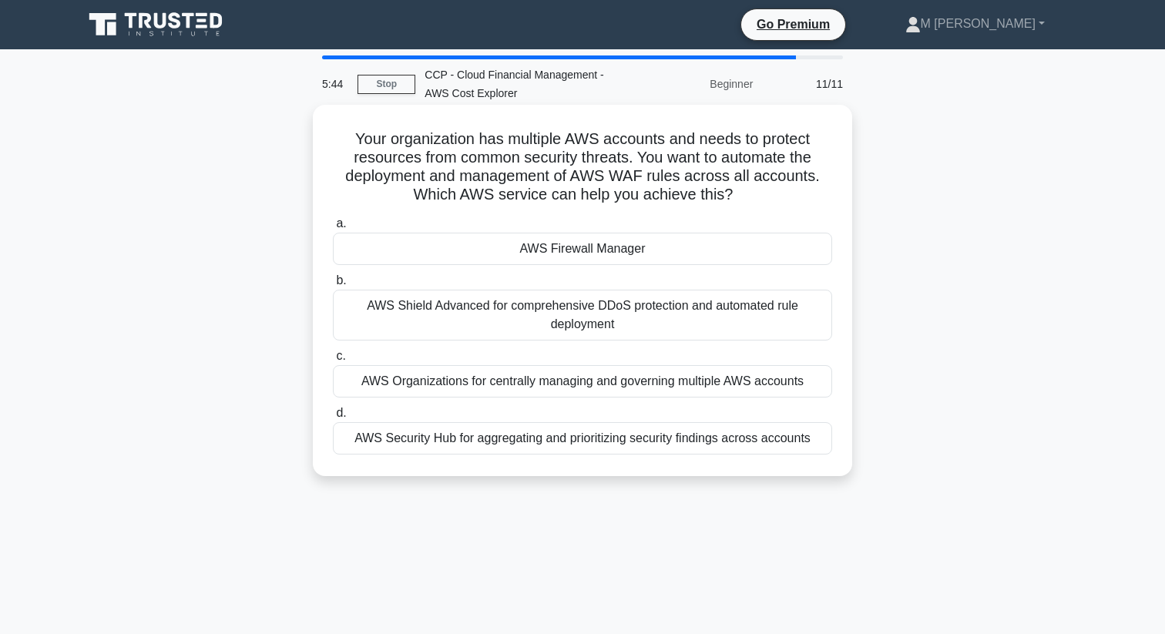
click at [590, 368] on div "AWS Organizations for centrally managing and governing multiple AWS accounts" at bounding box center [582, 381] width 499 height 32
click at [333, 361] on input "c. AWS Organizations for centrally managing and governing multiple AWS accounts" at bounding box center [333, 356] width 0 height 10
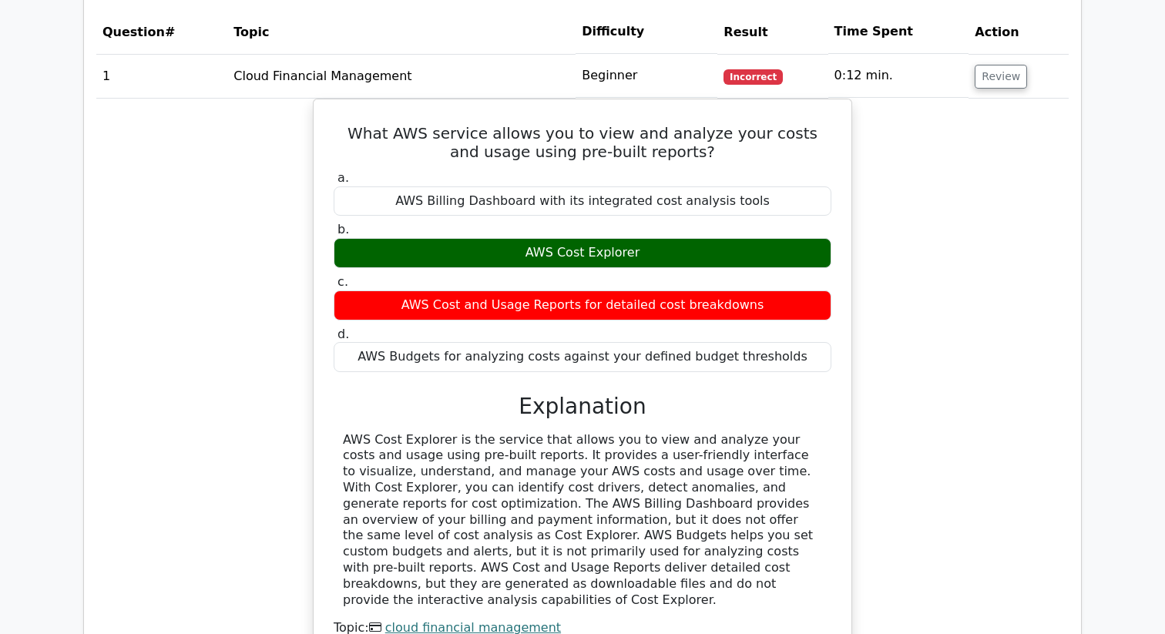
scroll to position [1143, 0]
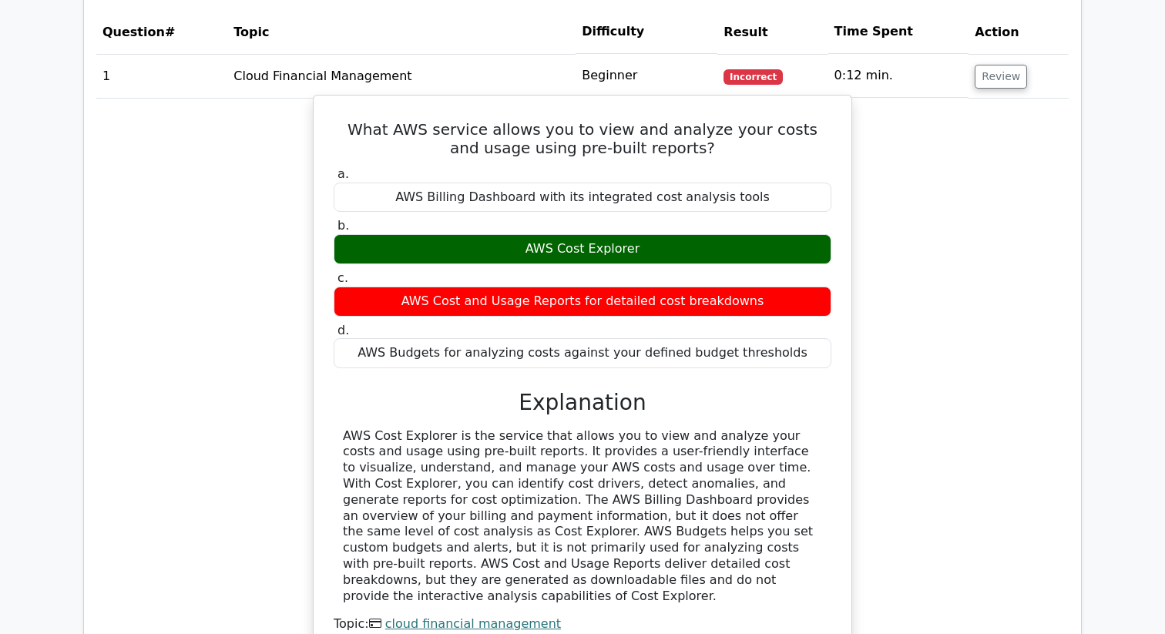
click at [438, 632] on link "aws cost explorer" at bounding box center [443, 639] width 109 height 15
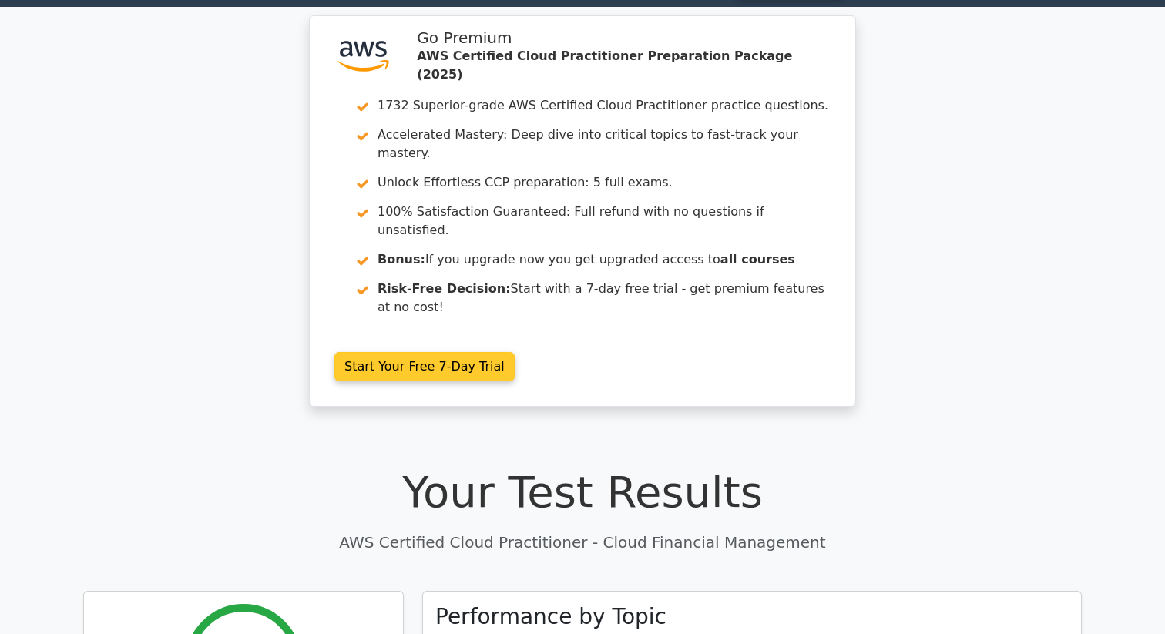
scroll to position [0, 0]
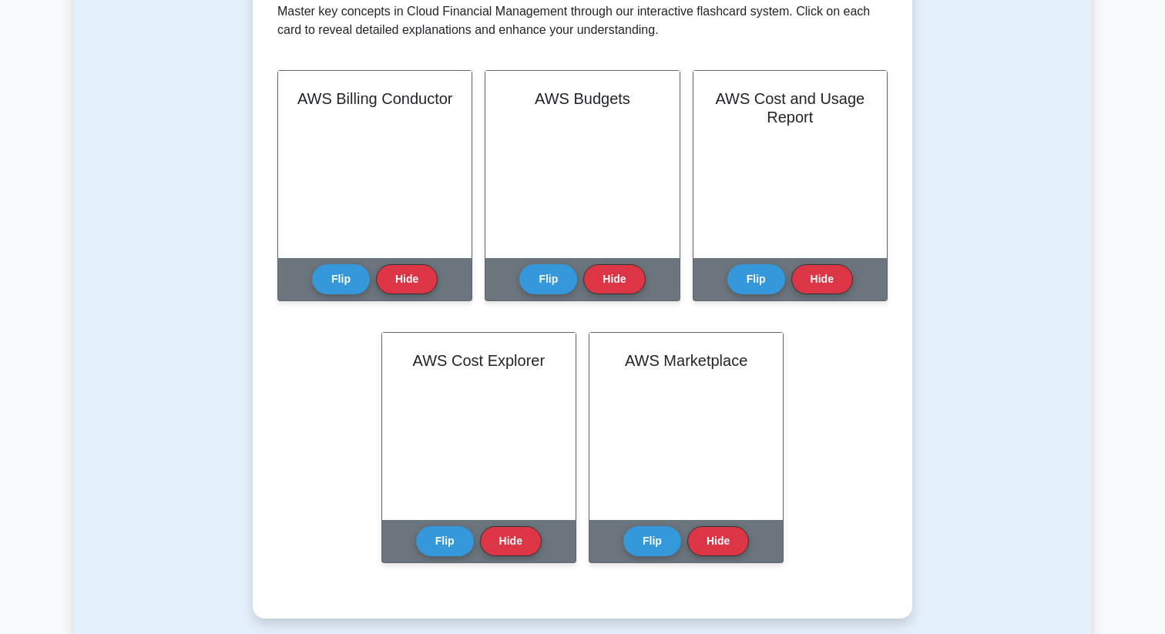
scroll to position [320, 0]
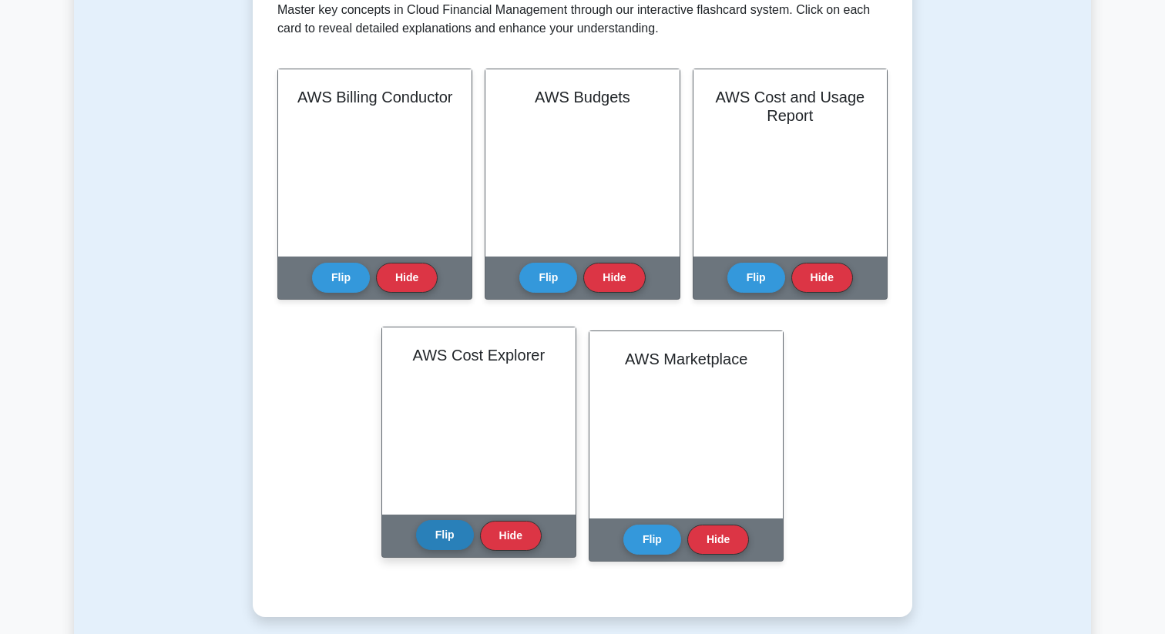
click at [436, 535] on button "Flip" at bounding box center [445, 535] width 58 height 30
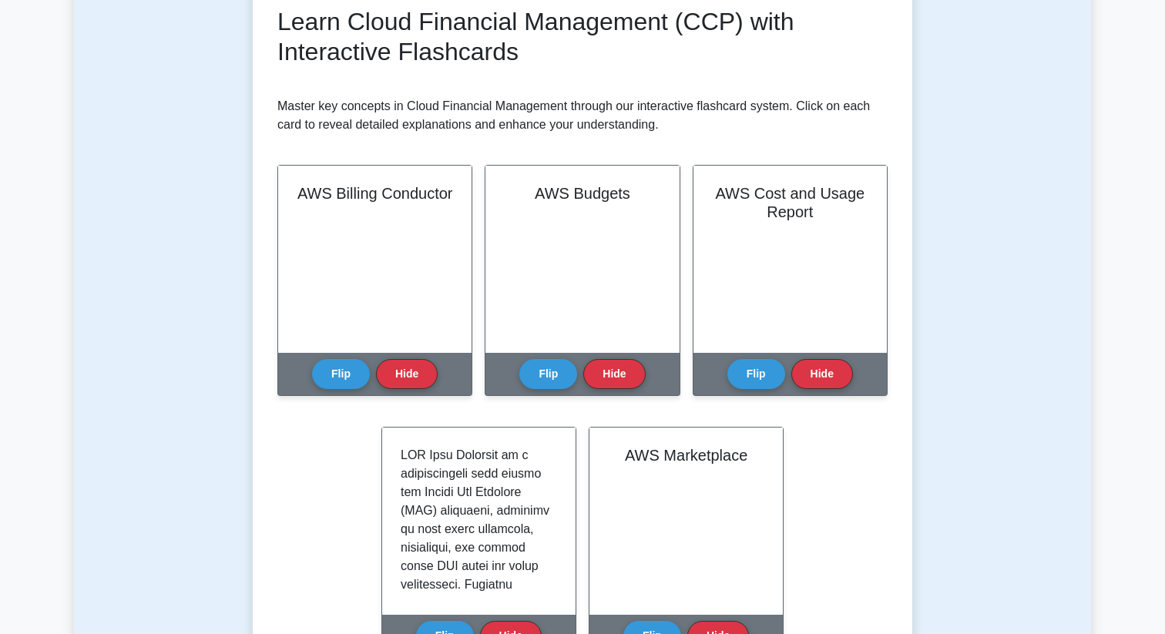
scroll to position [0, 0]
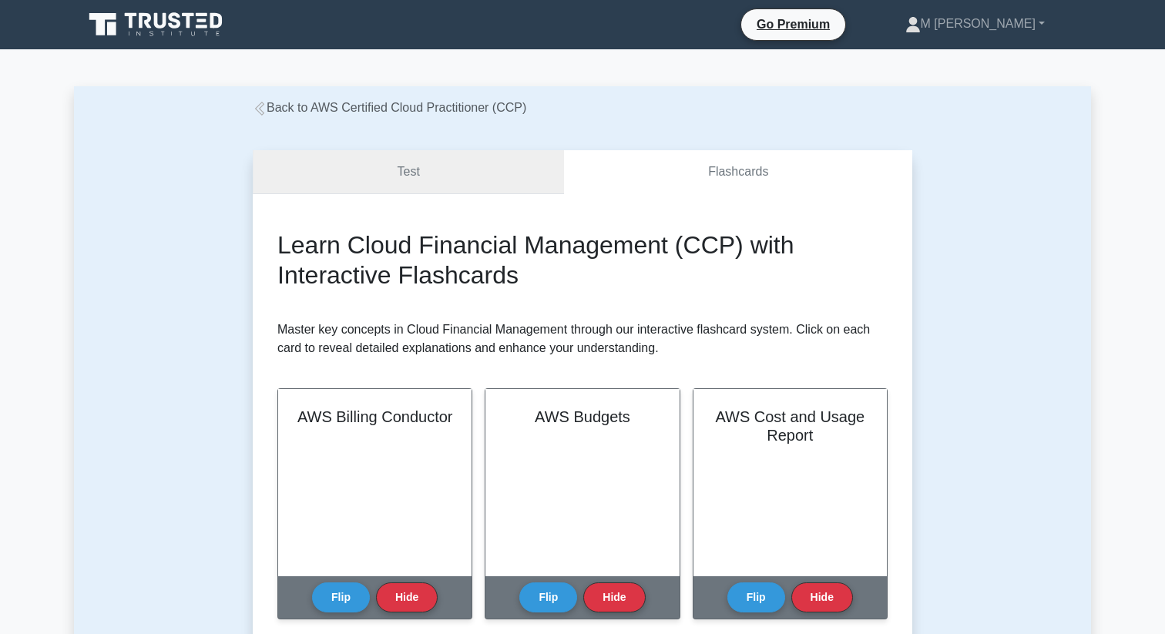
click at [492, 180] on link "Test" at bounding box center [408, 172] width 311 height 44
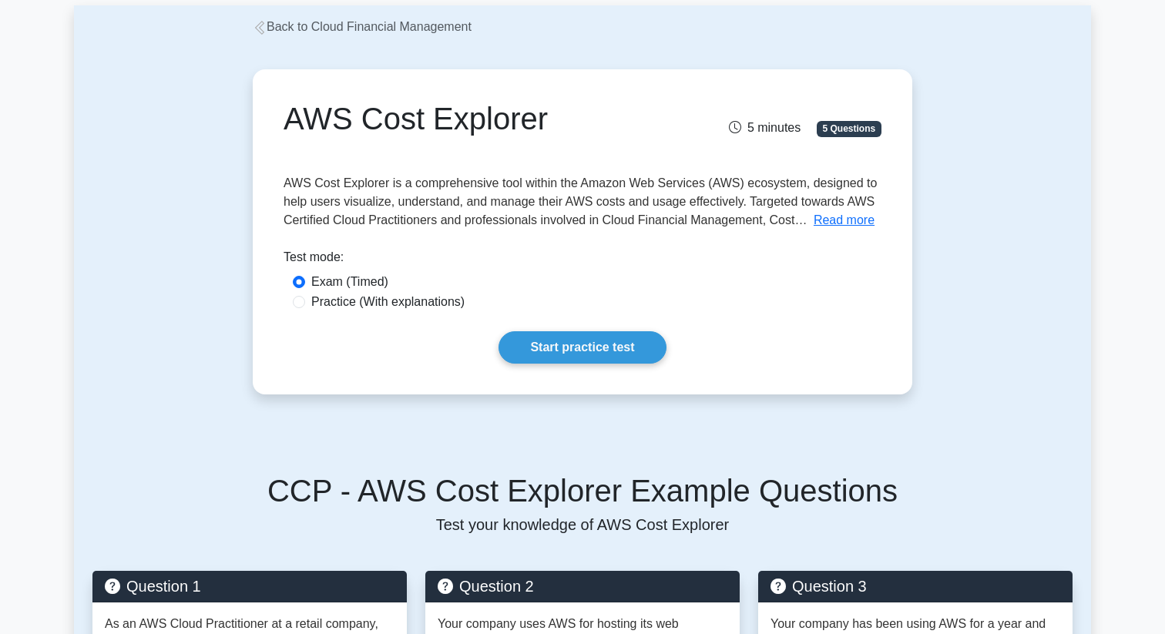
scroll to position [77, 0]
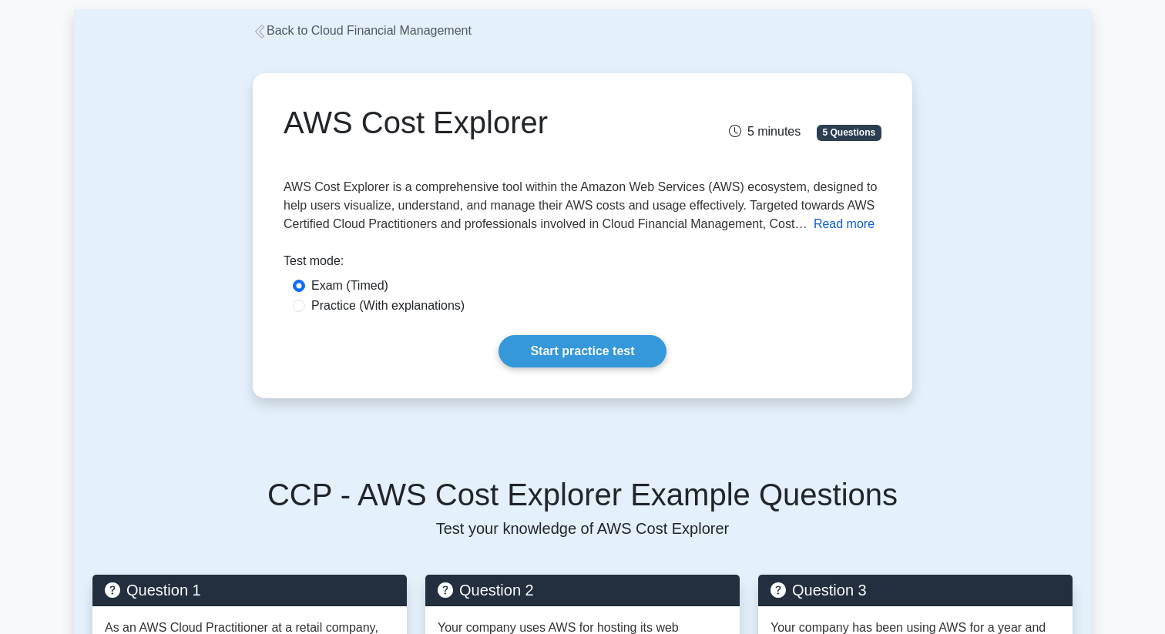
click at [813, 230] on button "Read more" at bounding box center [843, 224] width 61 height 18
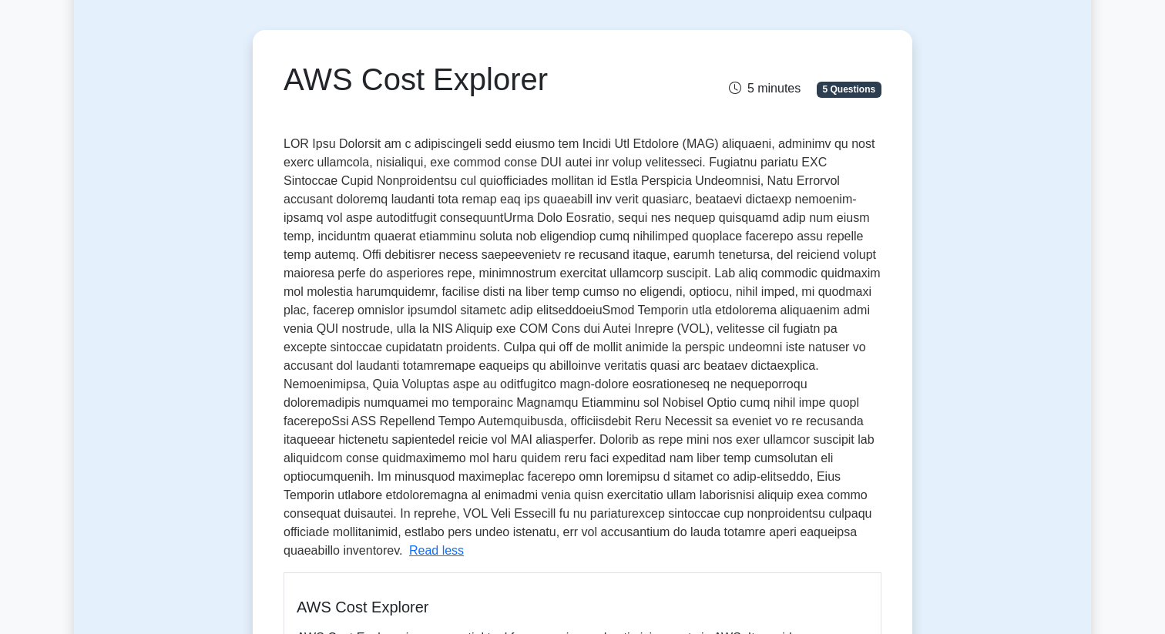
scroll to position [136, 0]
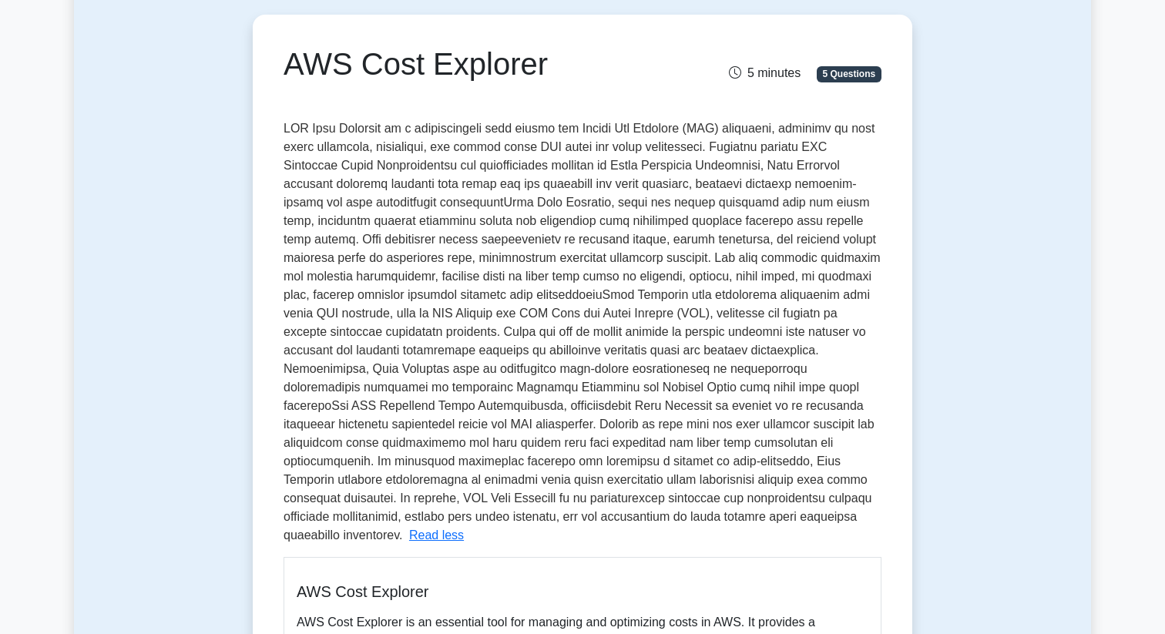
click at [746, 72] on span "5 minutes" at bounding box center [765, 72] width 72 height 13
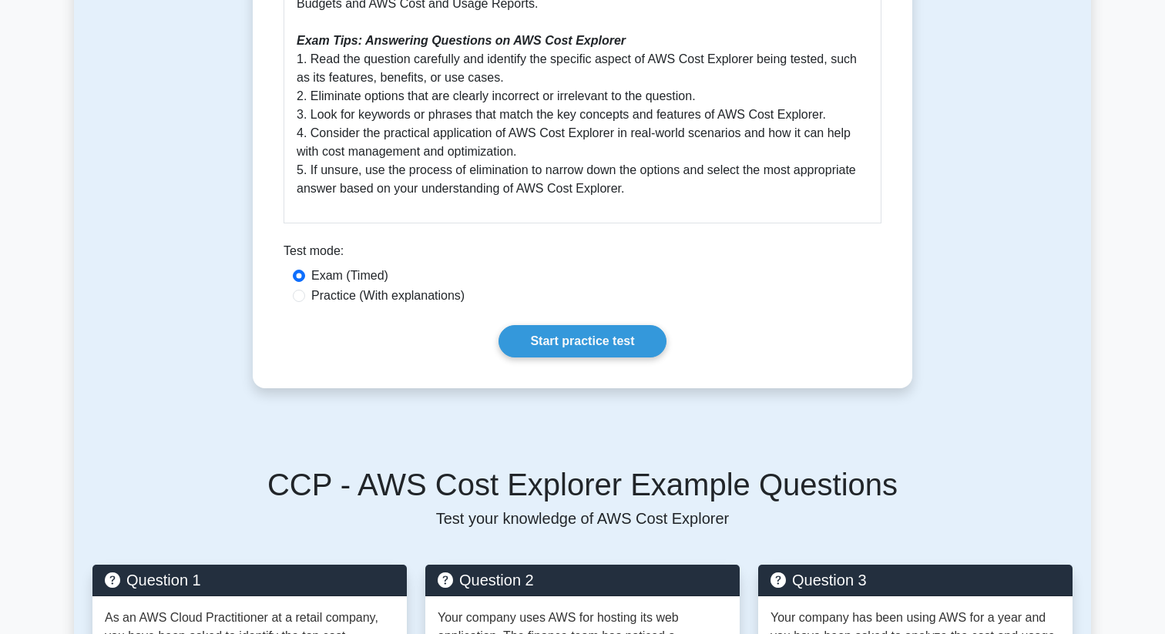
scroll to position [1415, 0]
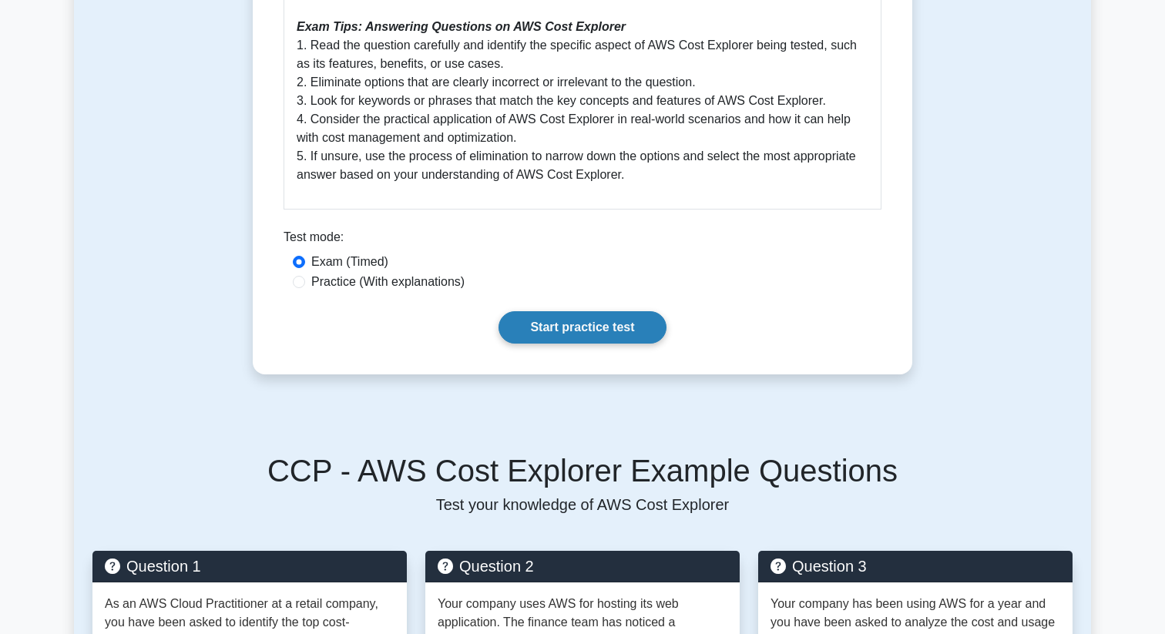
click at [612, 315] on link "Start practice test" at bounding box center [581, 327] width 167 height 32
drag, startPoint x: 282, startPoint y: 121, endPoint x: 677, endPoint y: 562, distance: 591.8
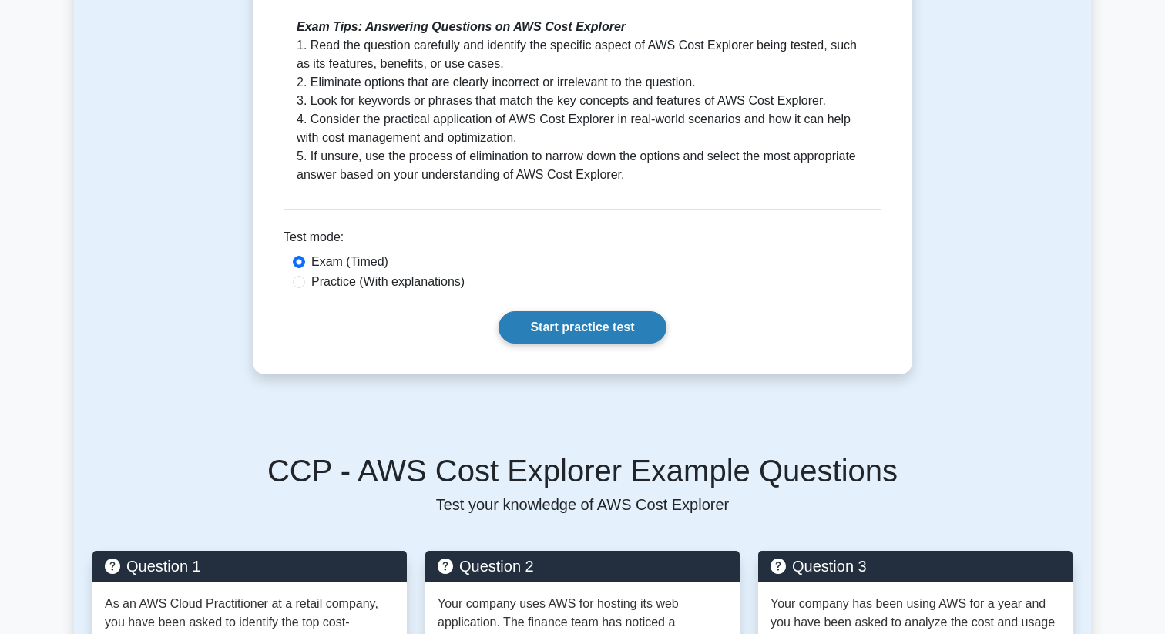
click at [555, 311] on link "Start practice test" at bounding box center [581, 327] width 167 height 32
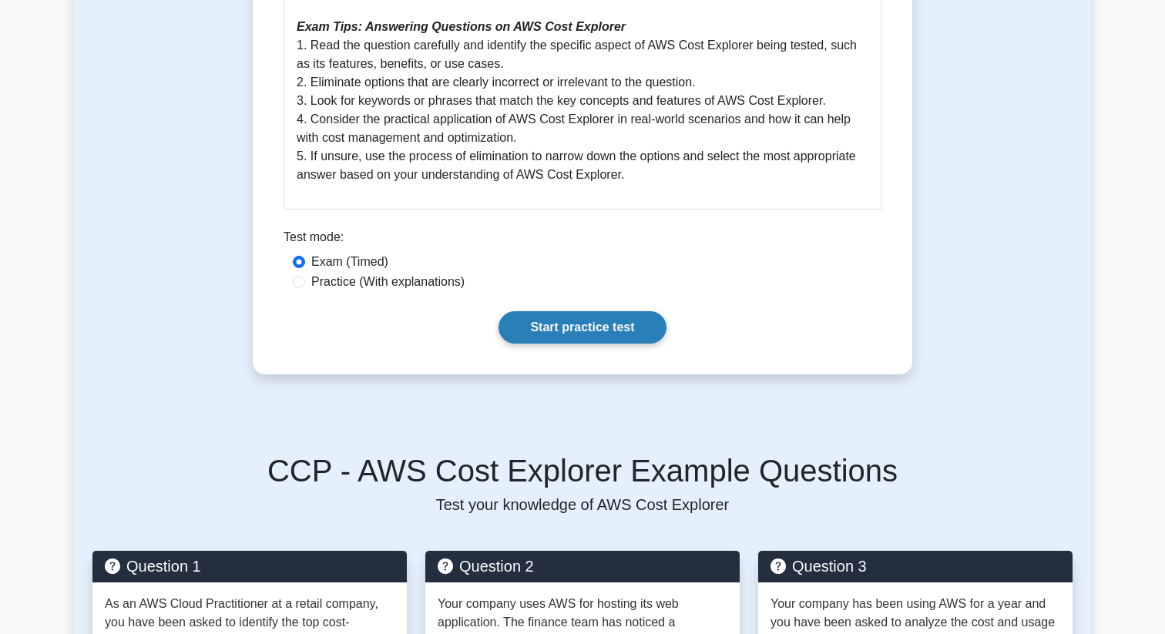
click at [545, 311] on link "Start practice test" at bounding box center [581, 327] width 167 height 32
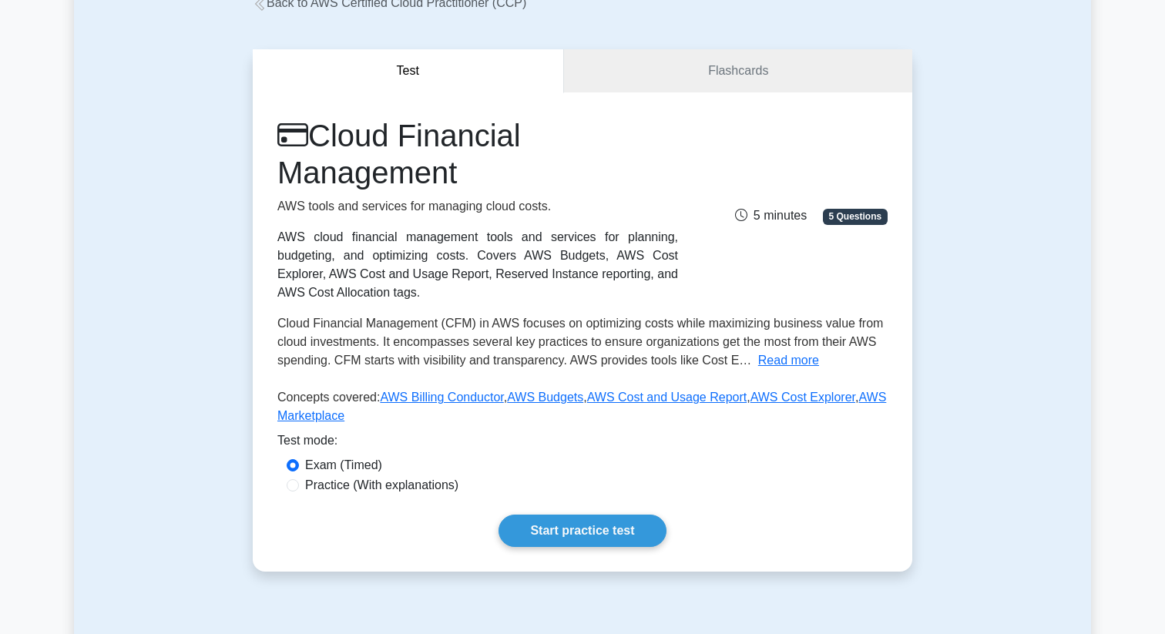
scroll to position [106, 0]
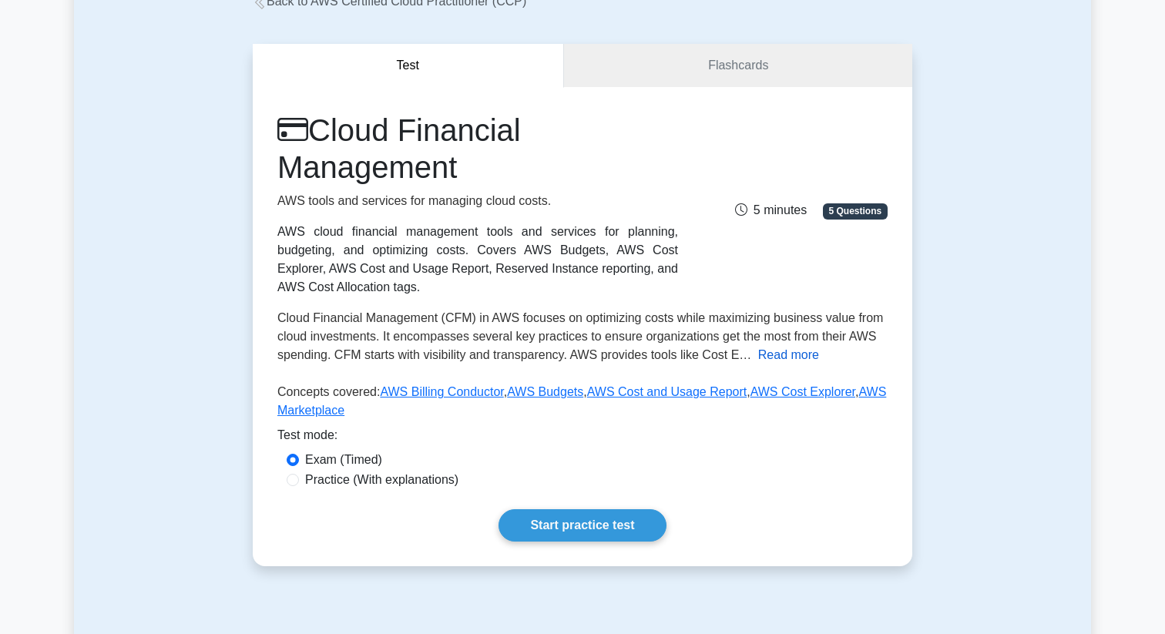
click at [767, 357] on button "Read more" at bounding box center [788, 355] width 61 height 18
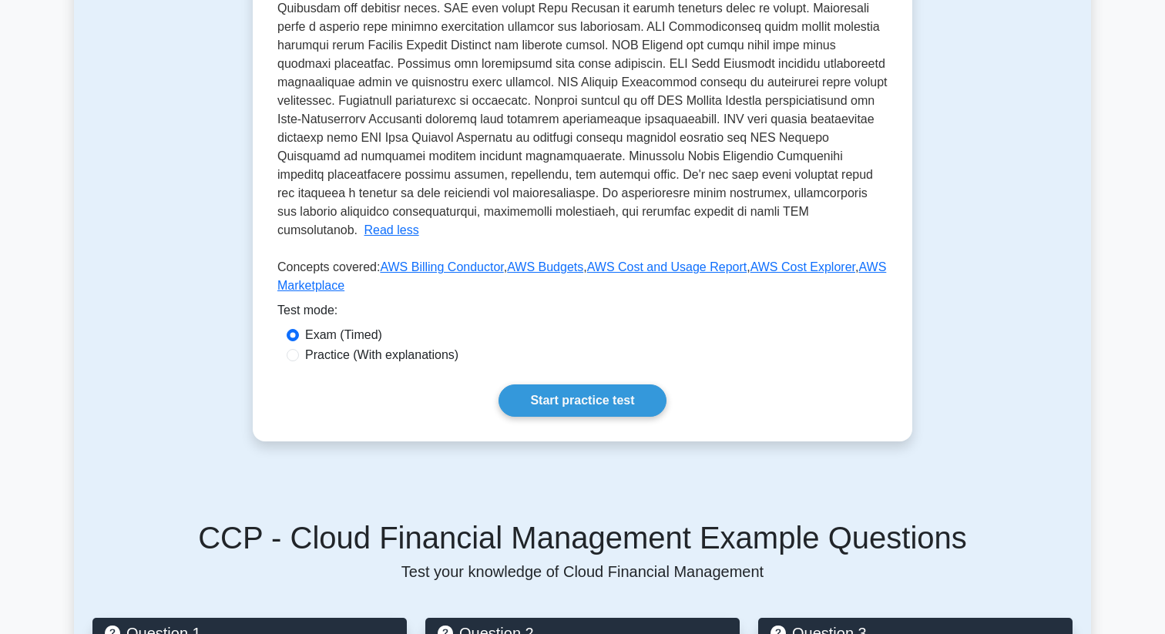
scroll to position [510, 0]
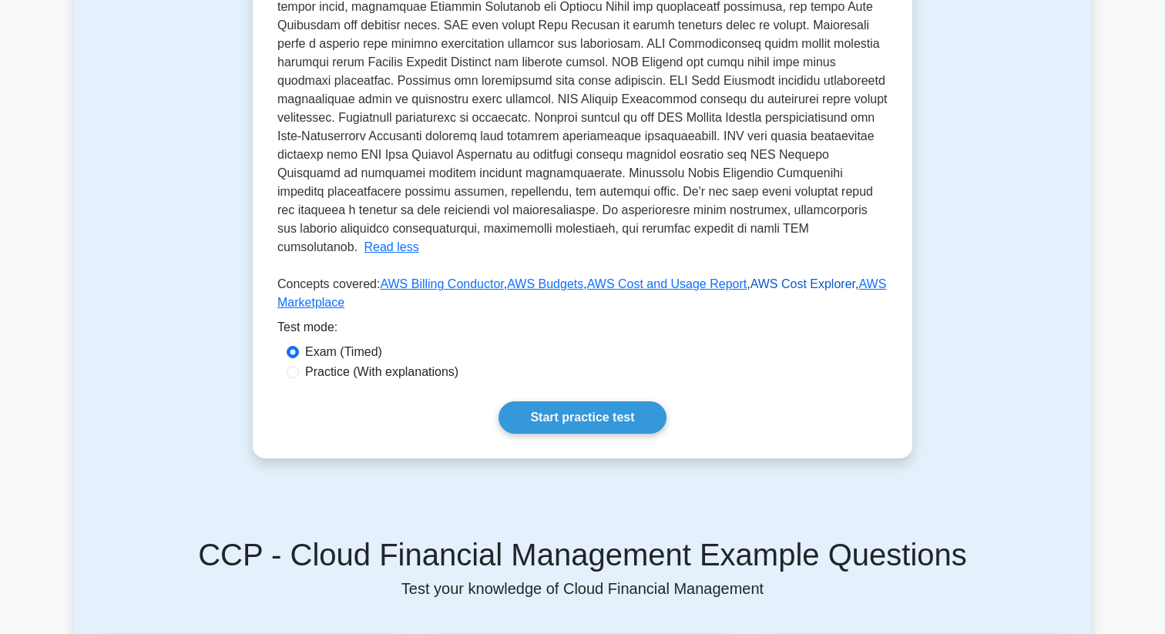
click at [765, 277] on link "AWS Cost Explorer" at bounding box center [802, 283] width 105 height 13
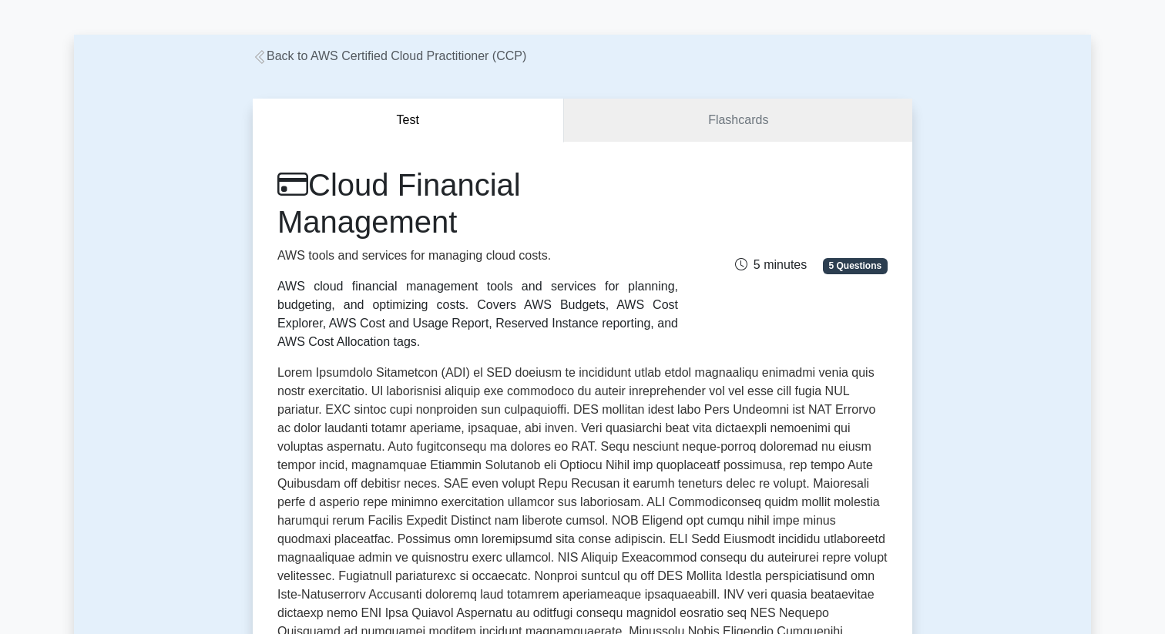
scroll to position [0, 0]
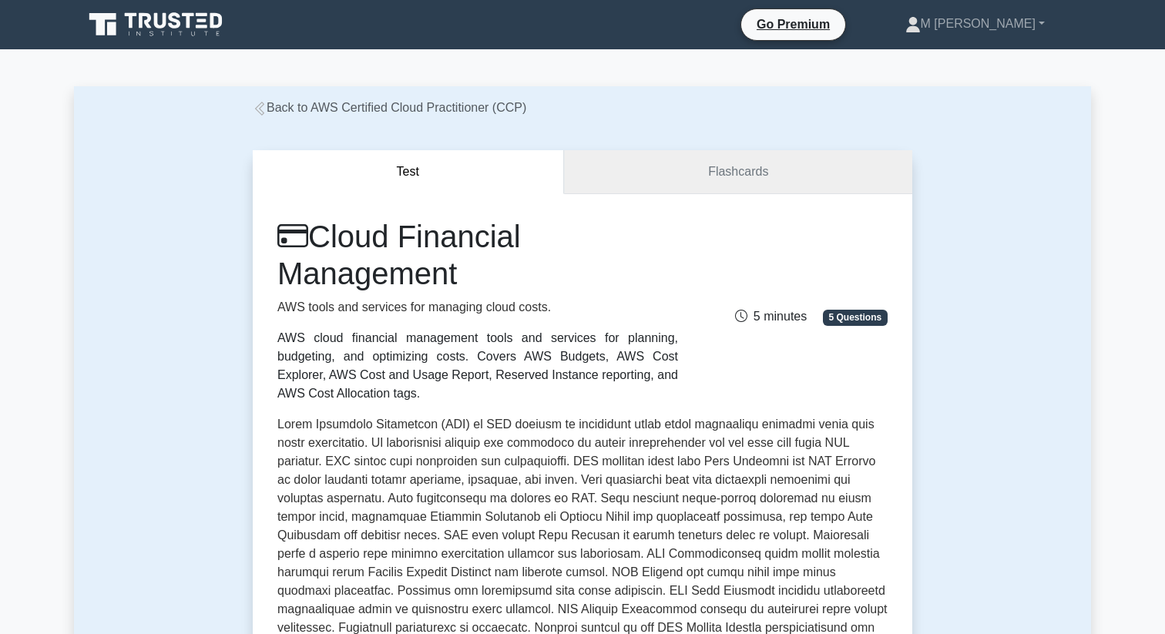
click at [671, 170] on link "Flashcards" at bounding box center [738, 172] width 348 height 44
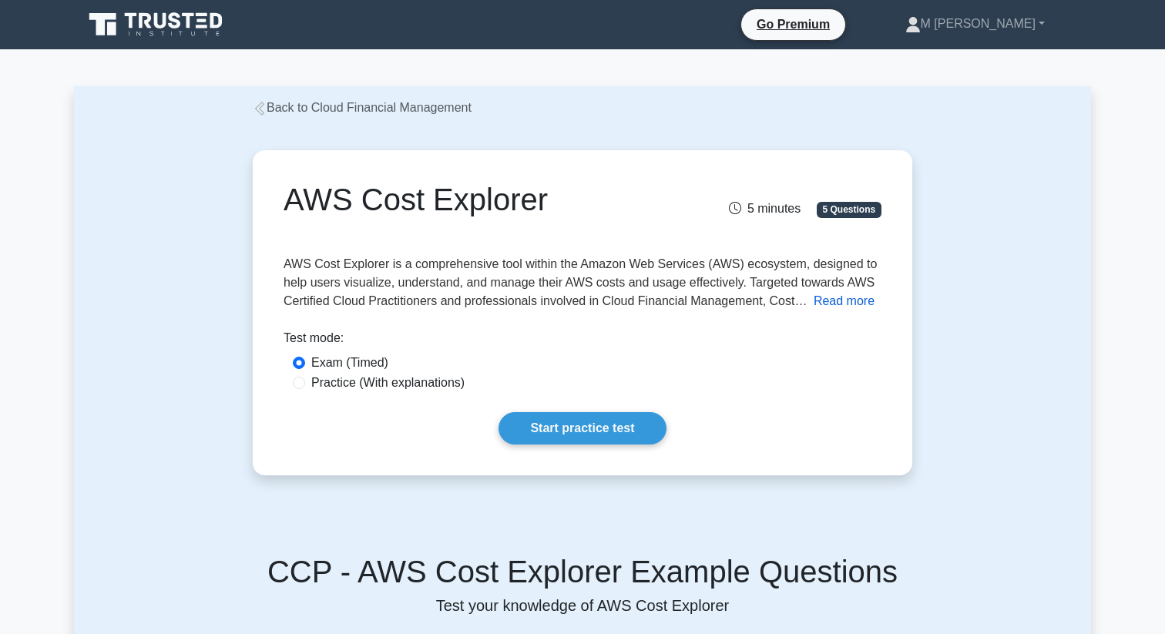
click at [825, 300] on button "Read more" at bounding box center [843, 301] width 61 height 18
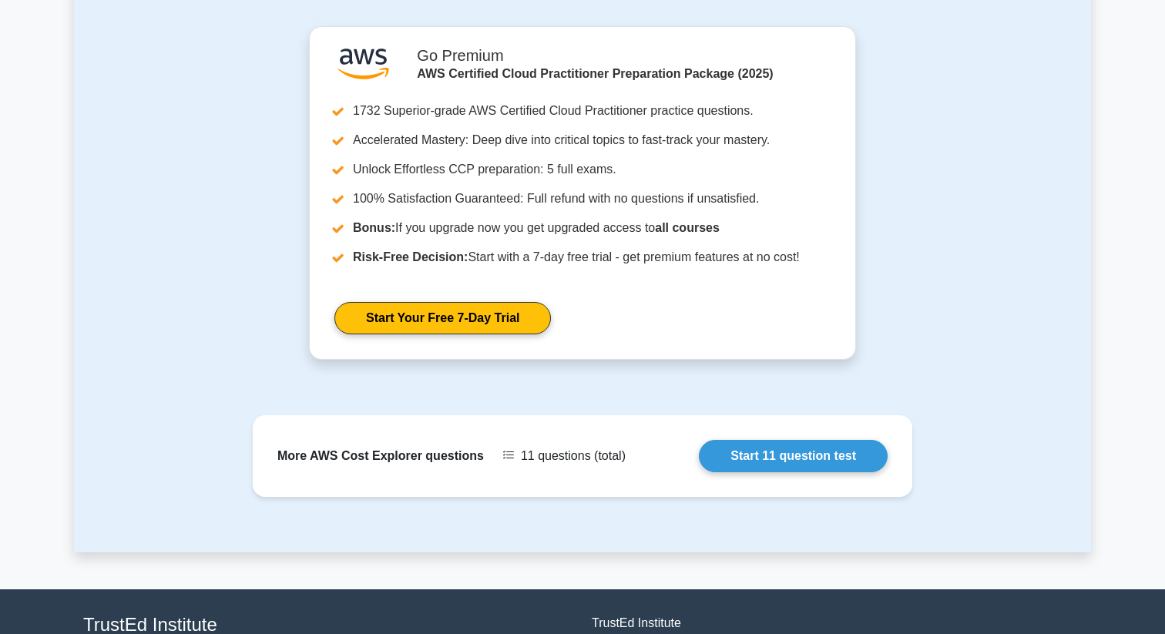
scroll to position [2785, 0]
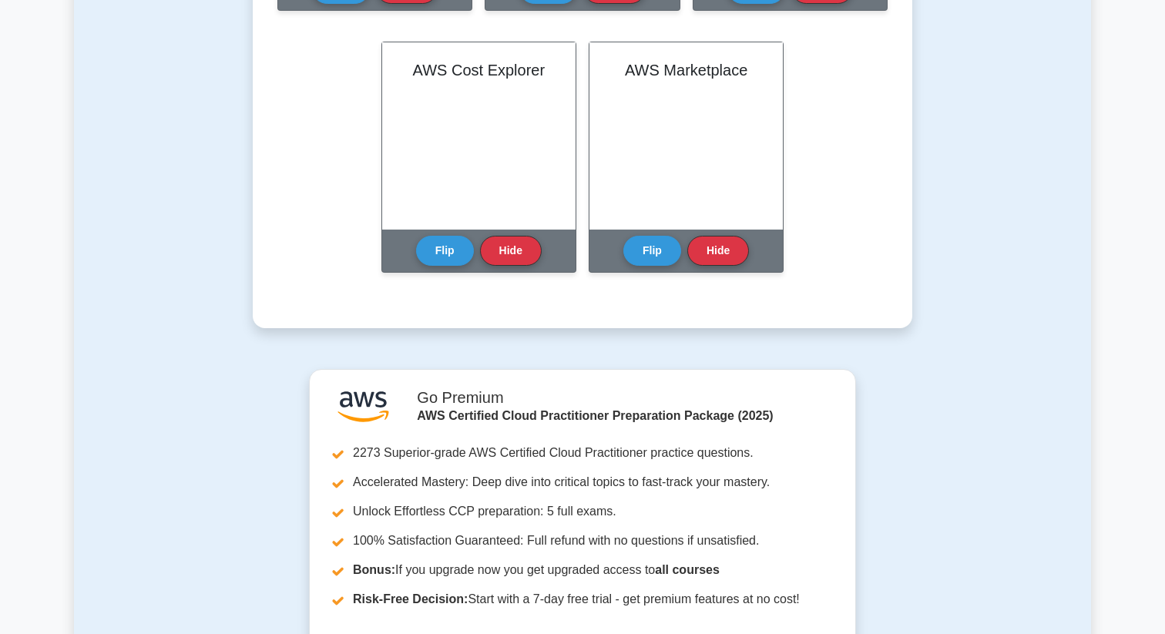
scroll to position [639, 0]
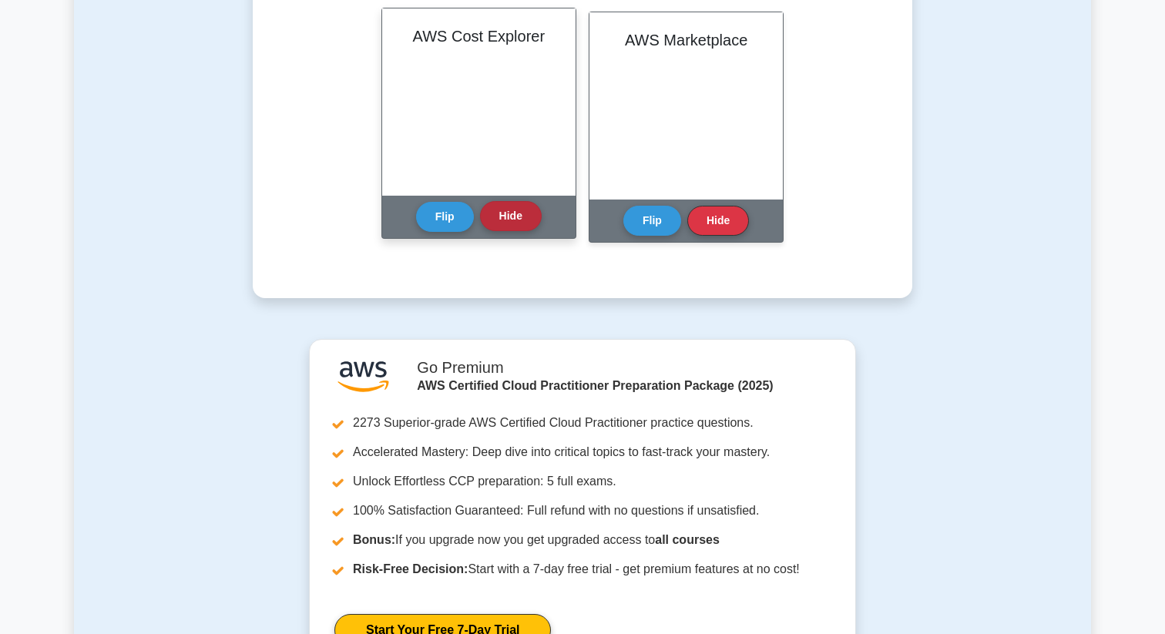
click at [504, 215] on button "Hide" at bounding box center [511, 216] width 62 height 30
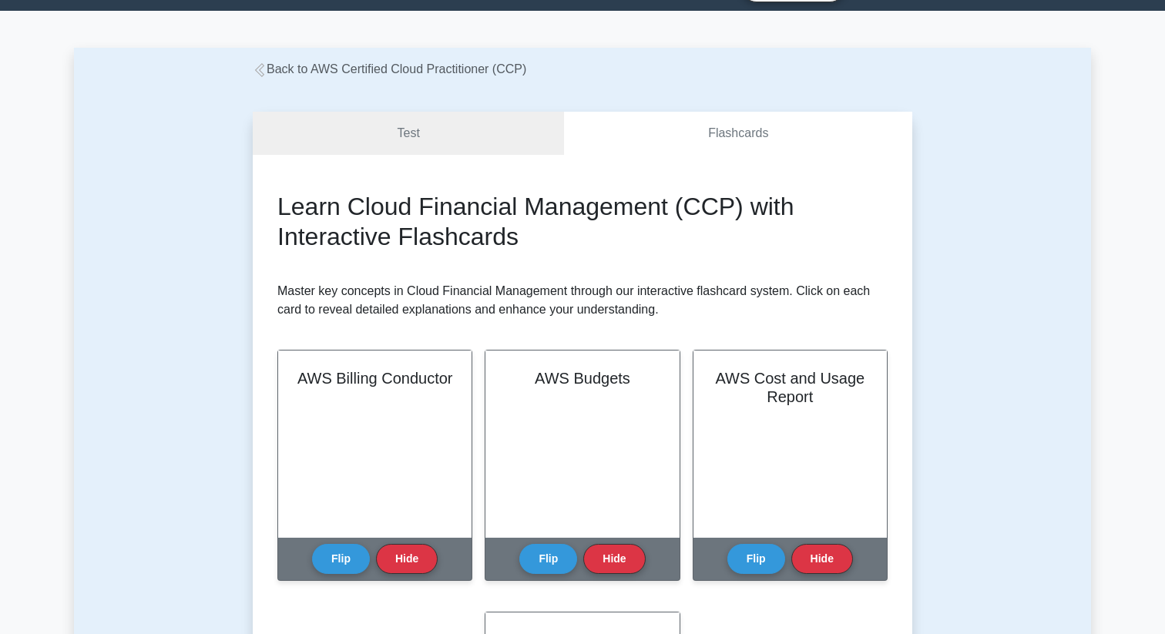
scroll to position [0, 0]
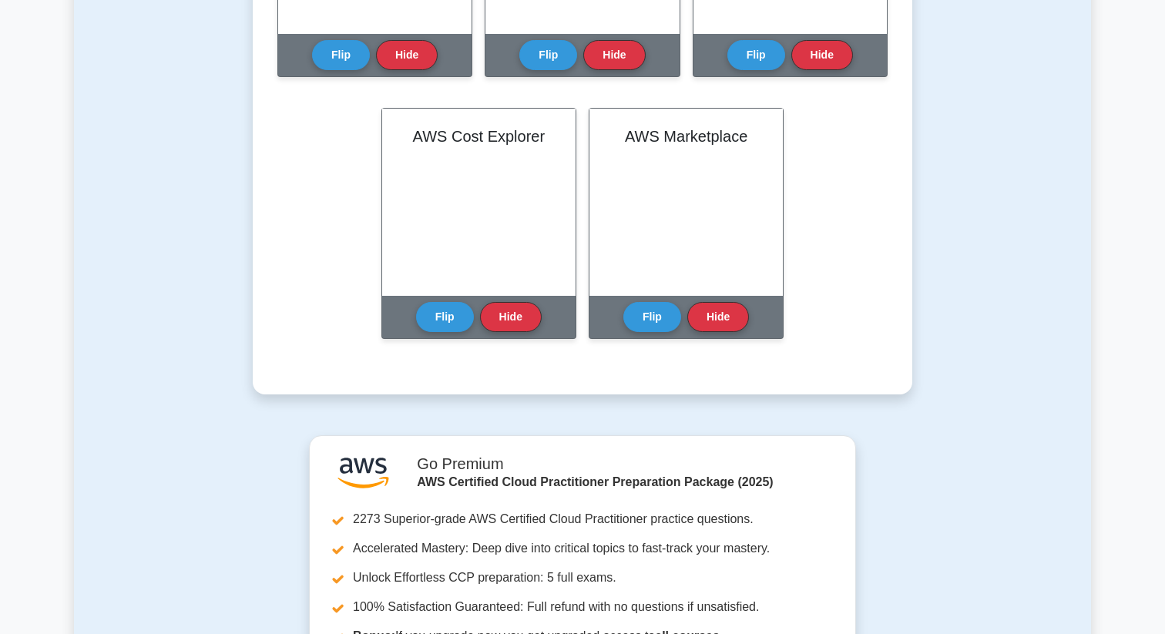
scroll to position [578, 0]
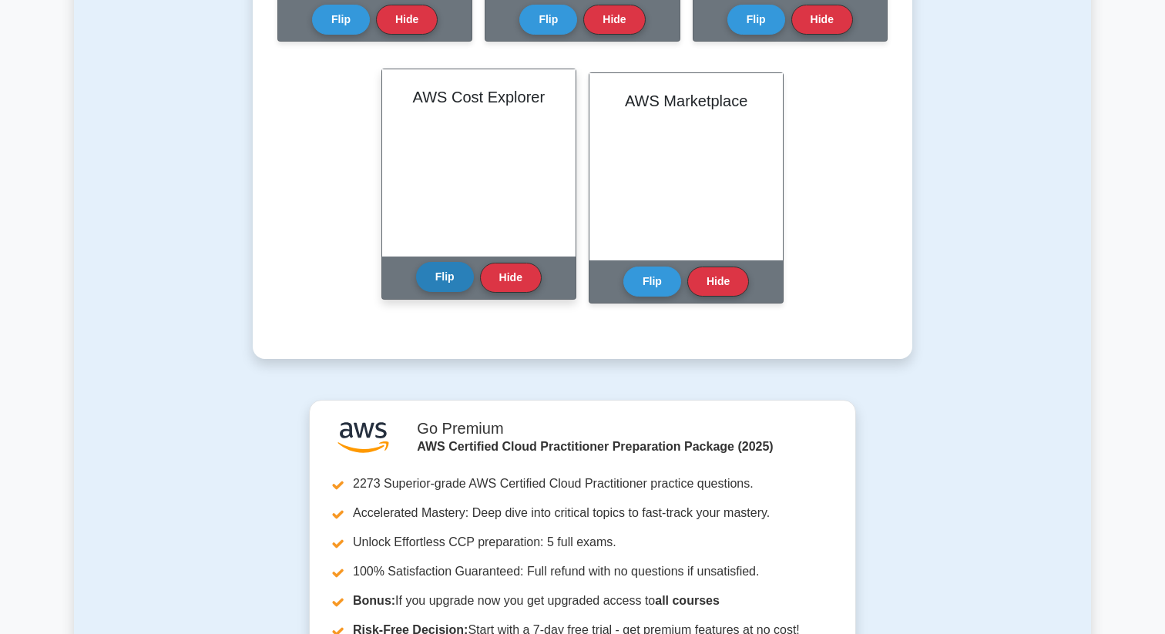
click at [451, 287] on button "Flip" at bounding box center [445, 277] width 58 height 30
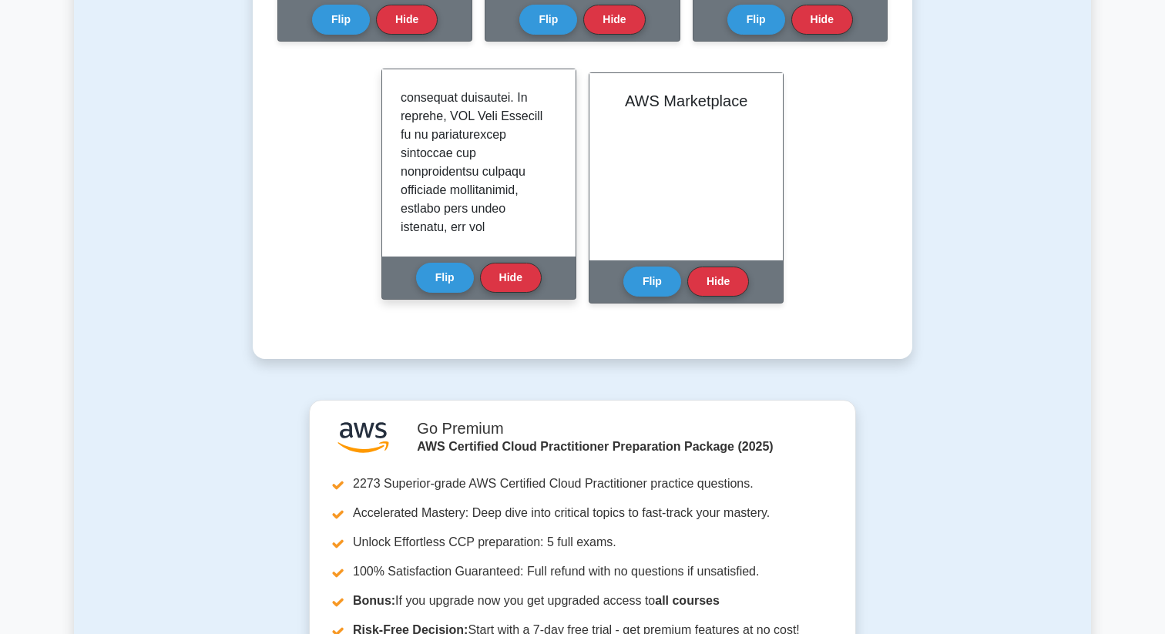
scroll to position [1655, 0]
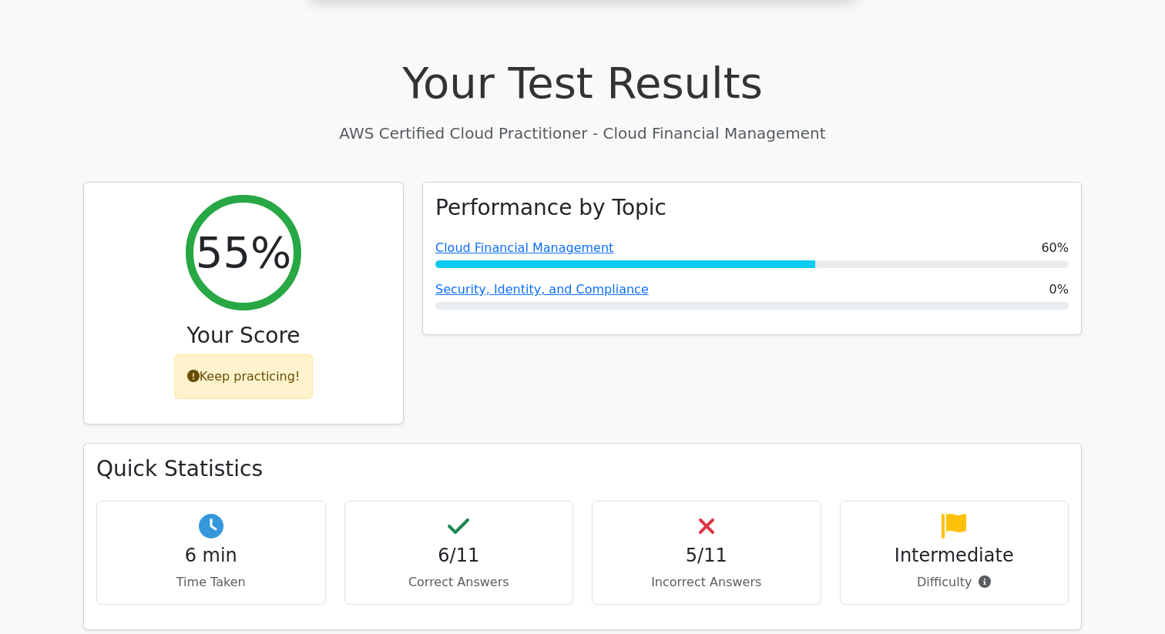
scroll to position [453, 0]
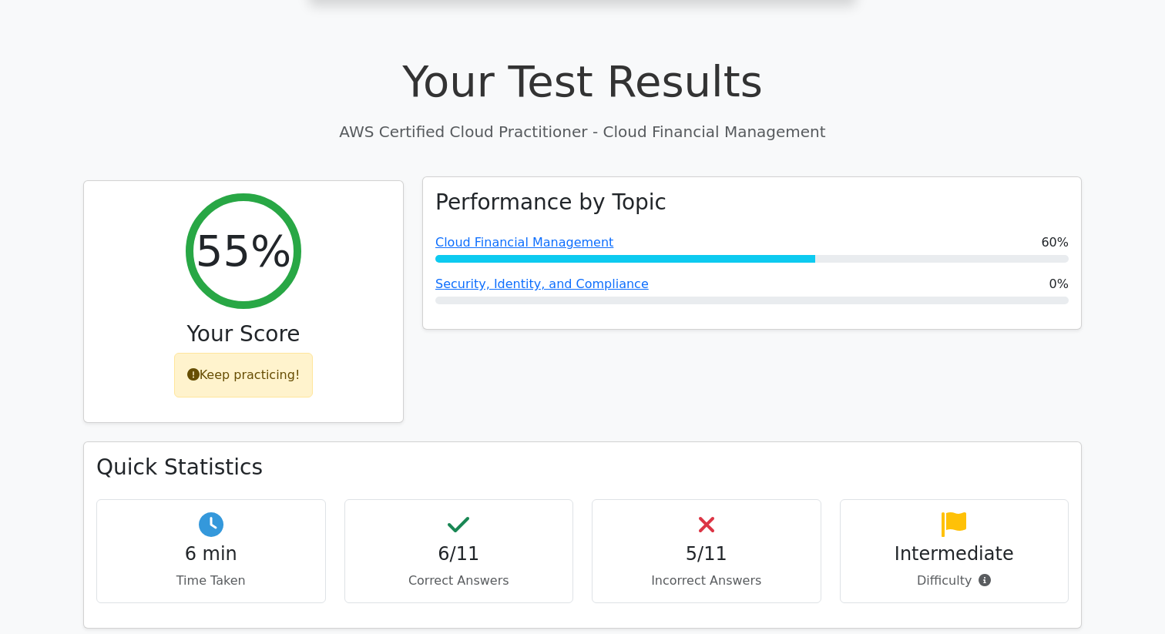
click at [583, 255] on div at bounding box center [625, 259] width 380 height 8
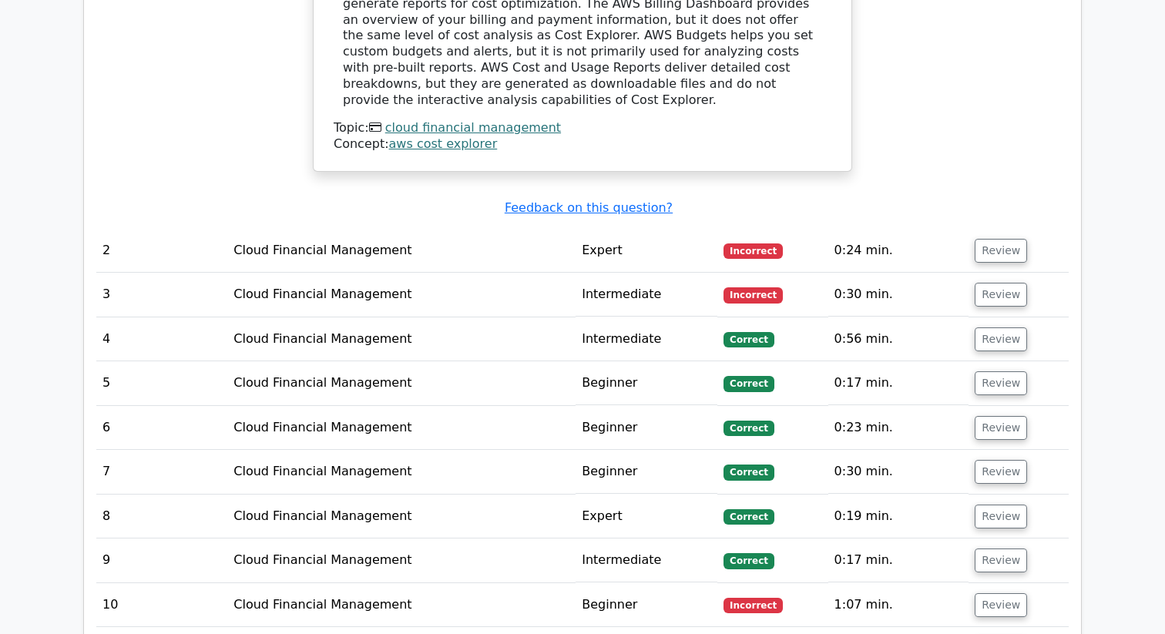
scroll to position [1644, 0]
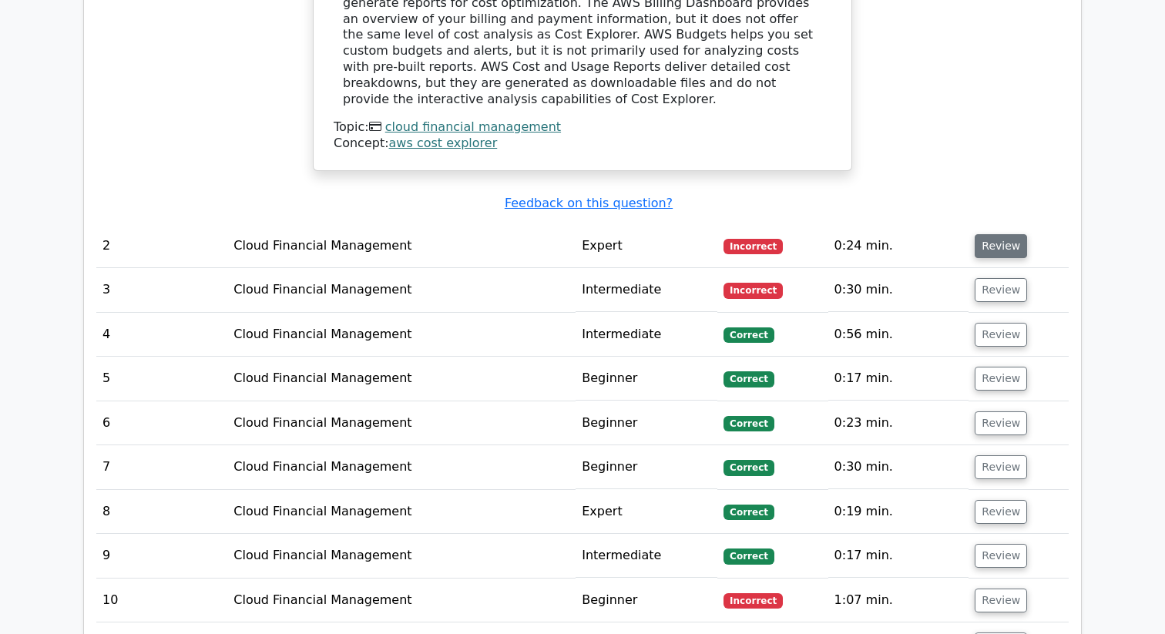
click at [981, 234] on button "Review" at bounding box center [1000, 246] width 52 height 24
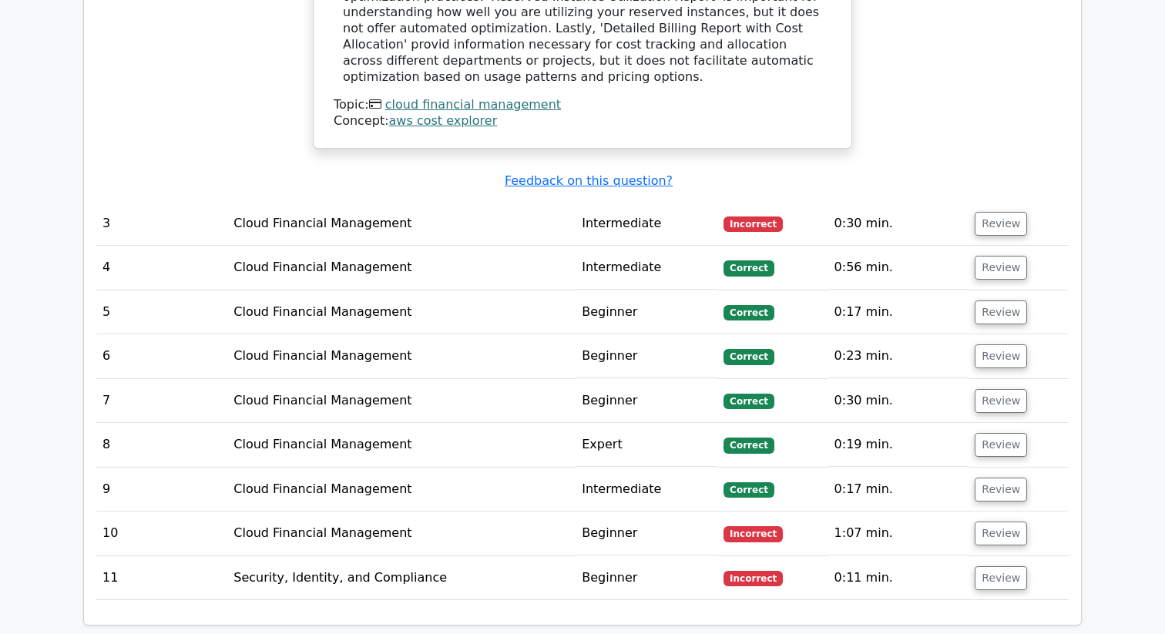
scroll to position [2404, 0]
click at [988, 211] on button "Review" at bounding box center [1000, 223] width 52 height 24
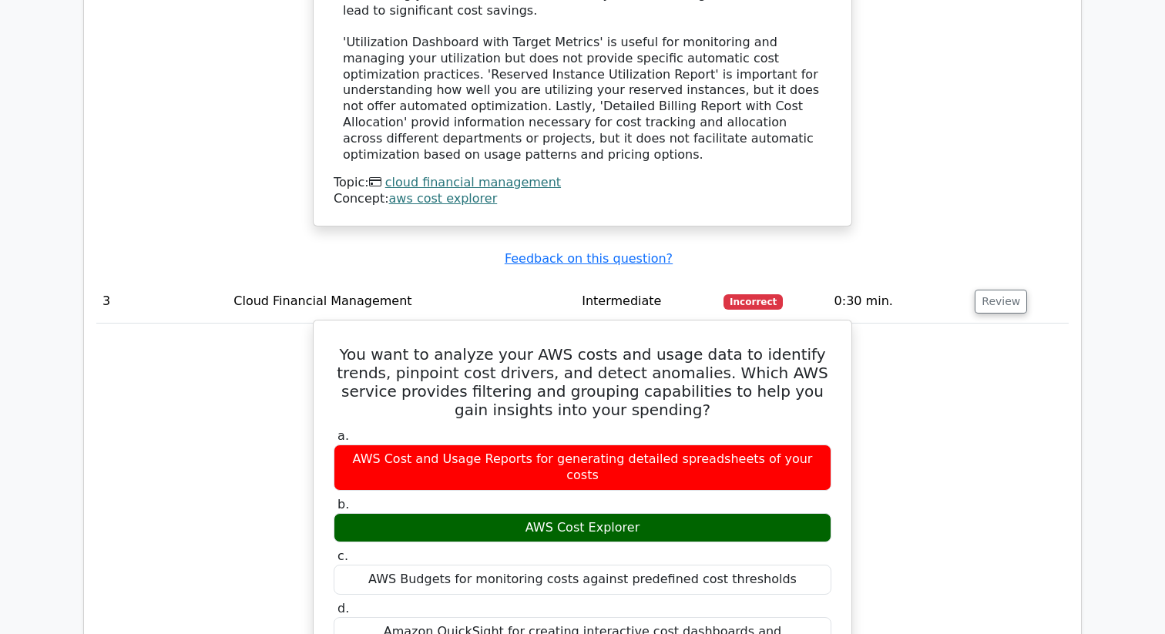
scroll to position [2312, 0]
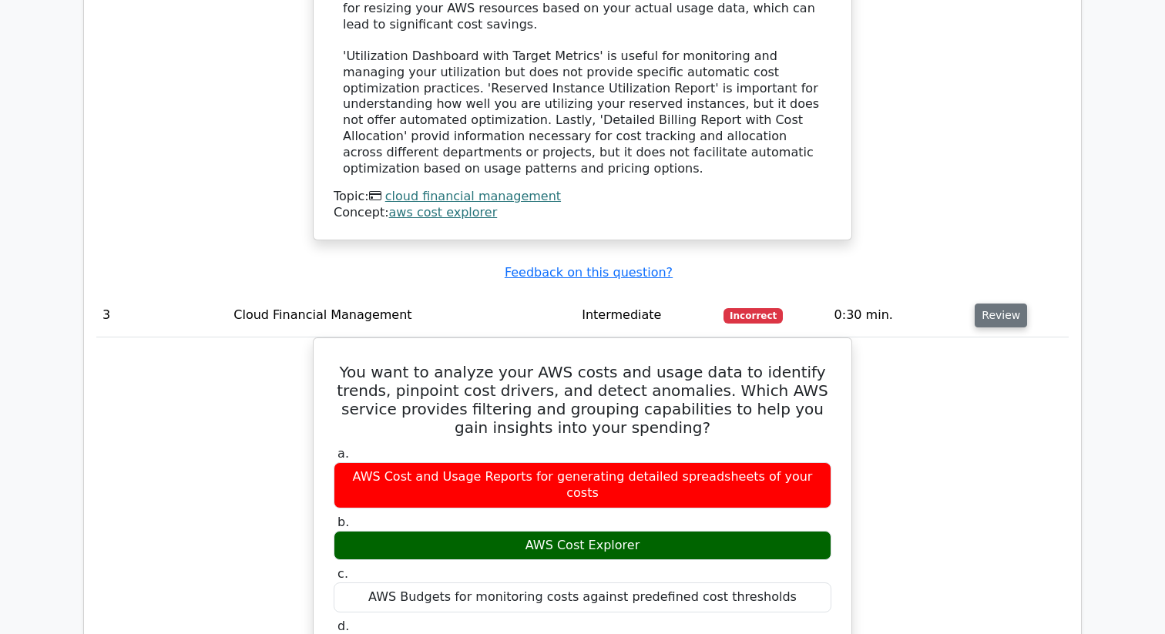
click at [996, 303] on button "Review" at bounding box center [1000, 315] width 52 height 24
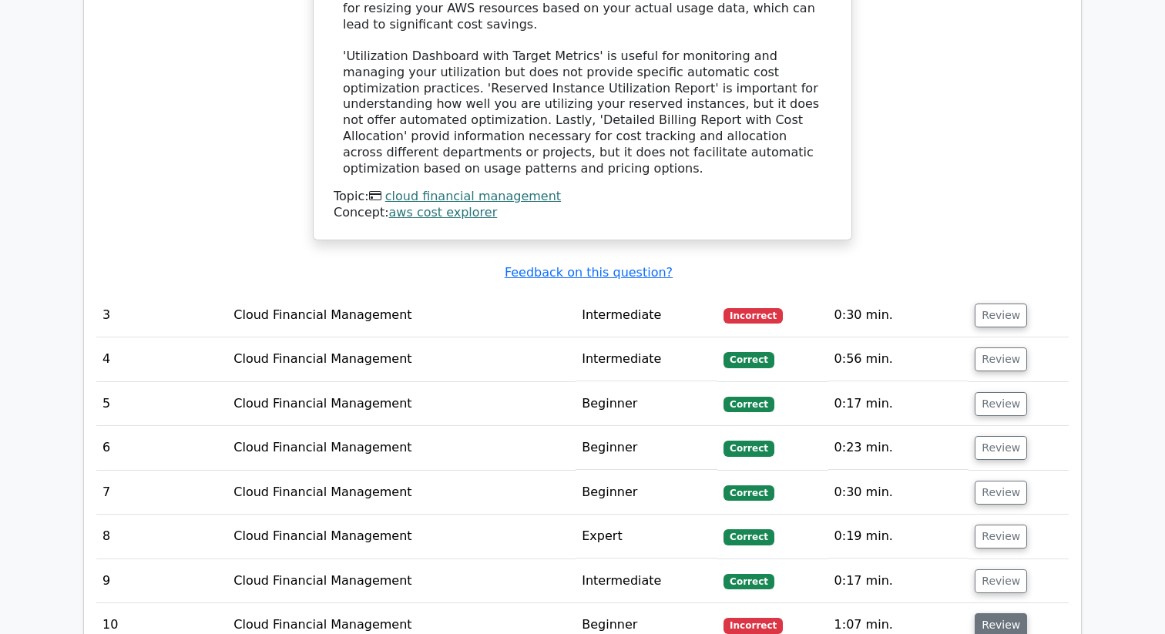
click at [979, 613] on button "Review" at bounding box center [1000, 625] width 52 height 24
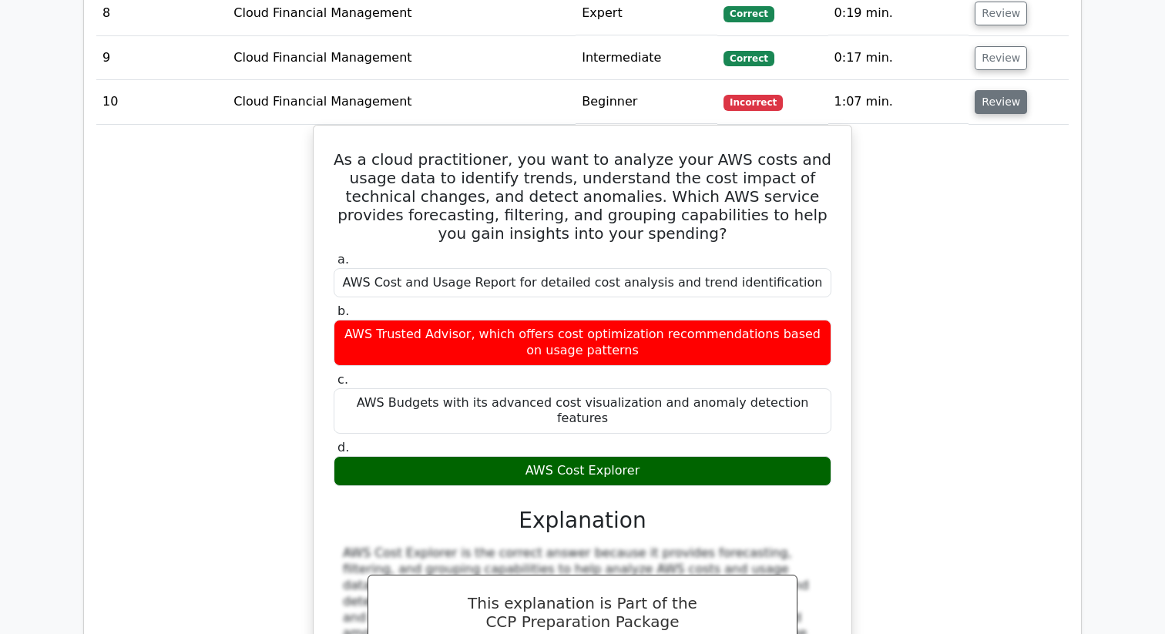
scroll to position [2833, 0]
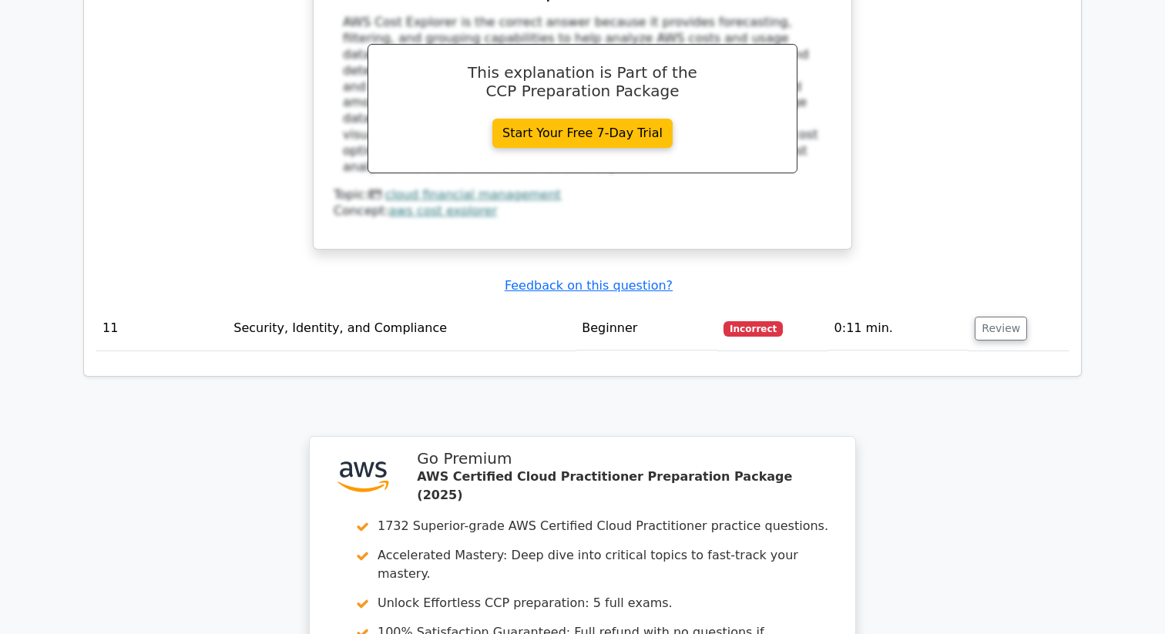
scroll to position [3364, 0]
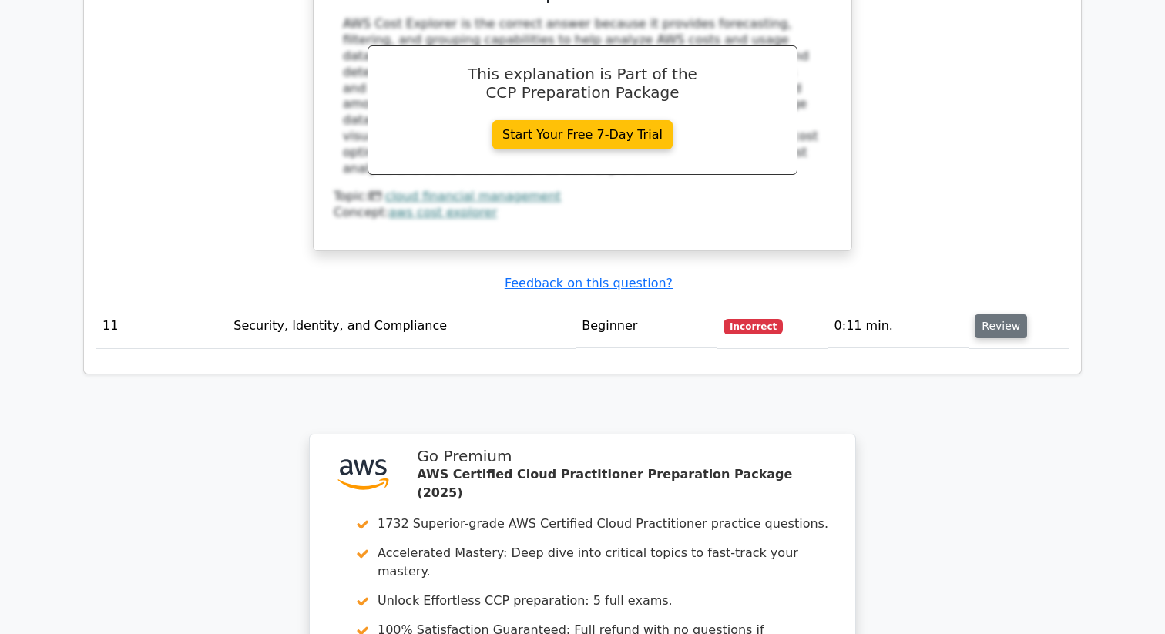
click at [980, 314] on button "Review" at bounding box center [1000, 326] width 52 height 24
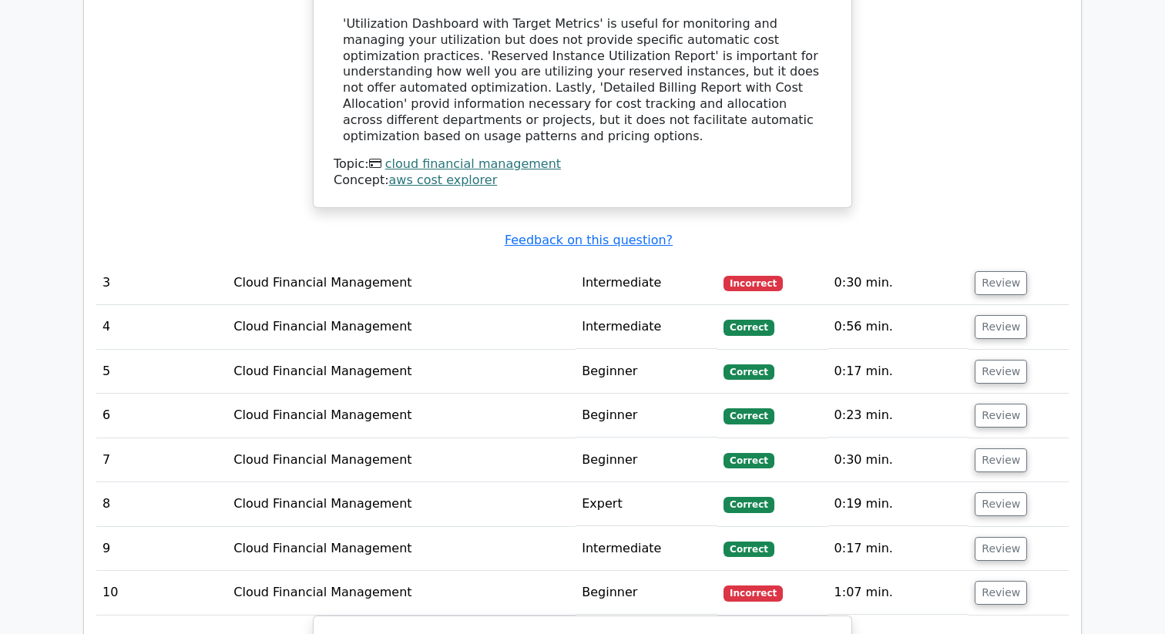
scroll to position [2366, 0]
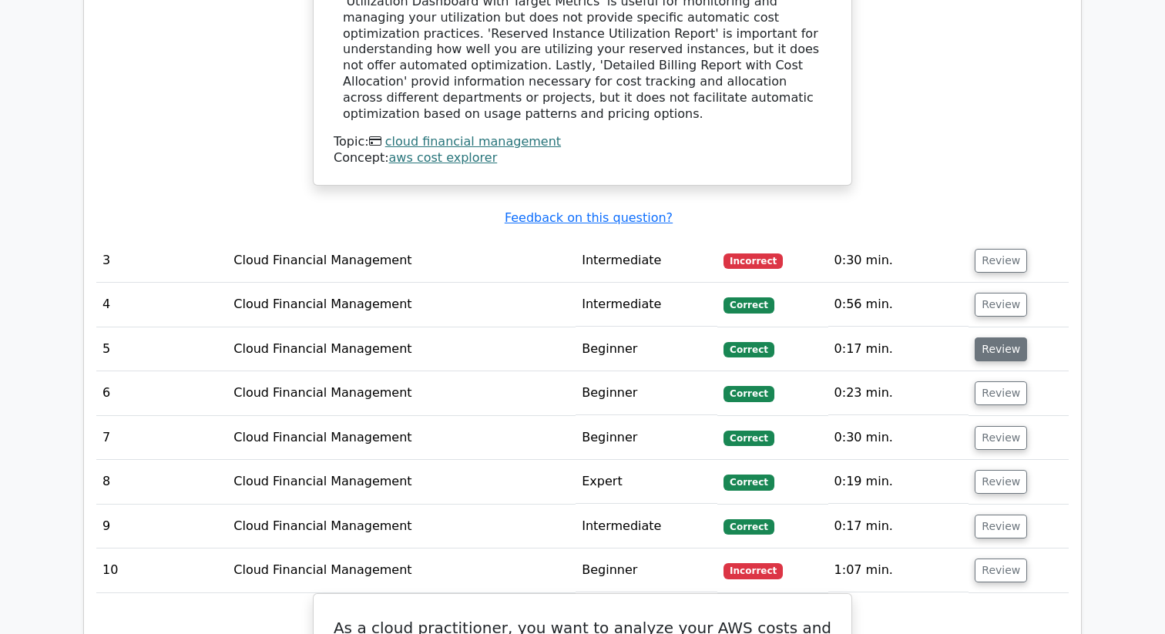
click at [991, 337] on button "Review" at bounding box center [1000, 349] width 52 height 24
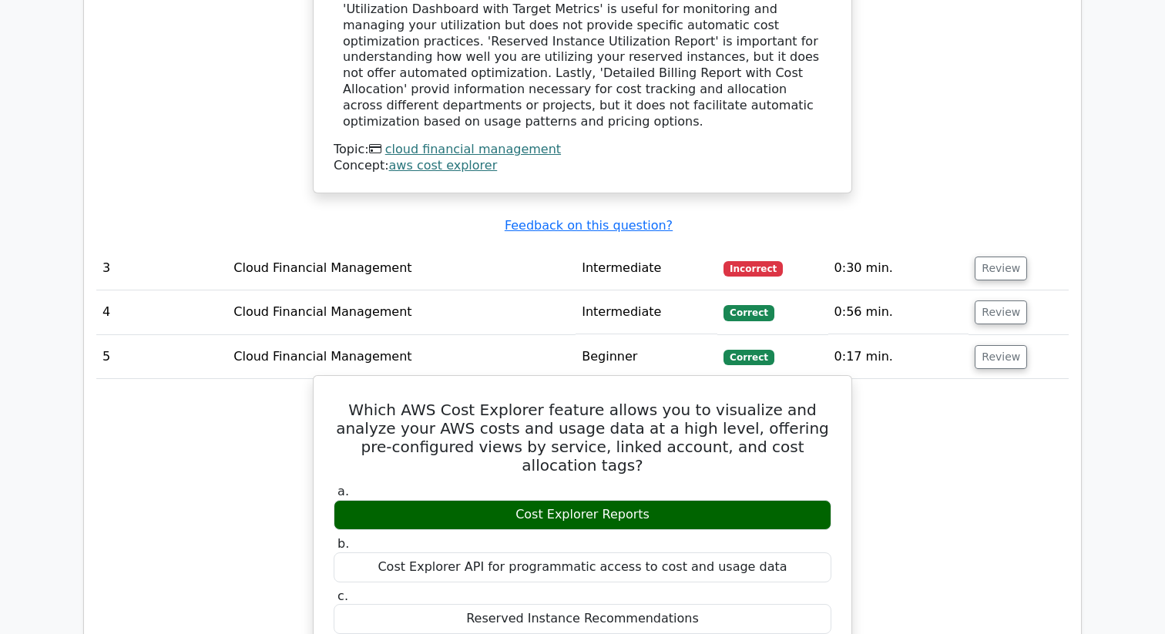
scroll to position [2325, 0]
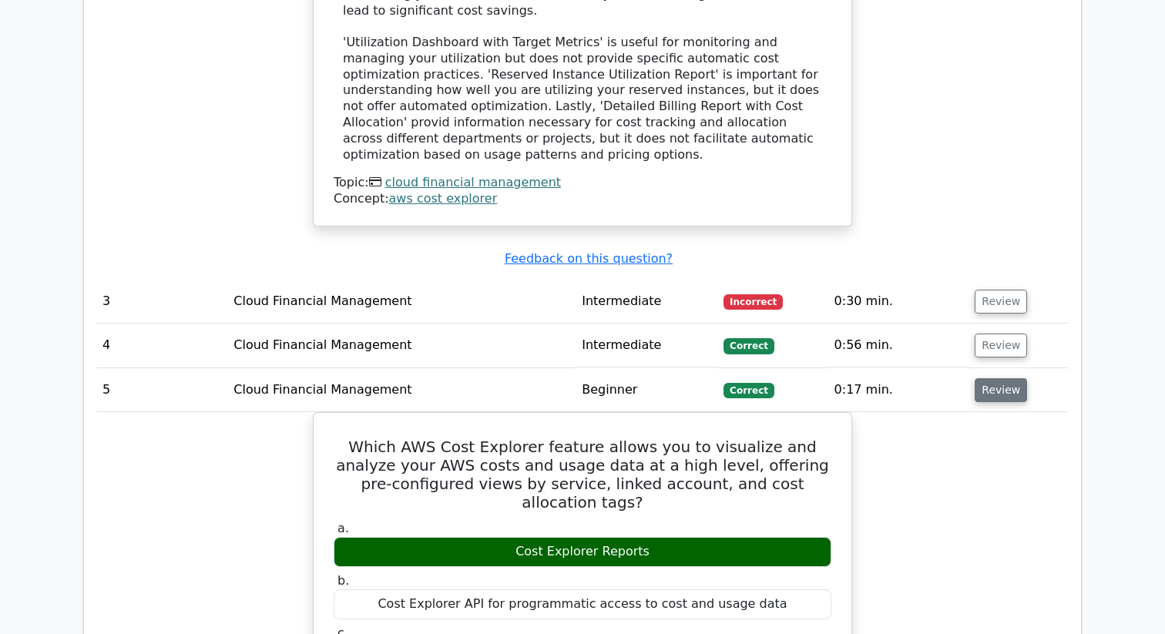
click at [991, 378] on button "Review" at bounding box center [1000, 390] width 52 height 24
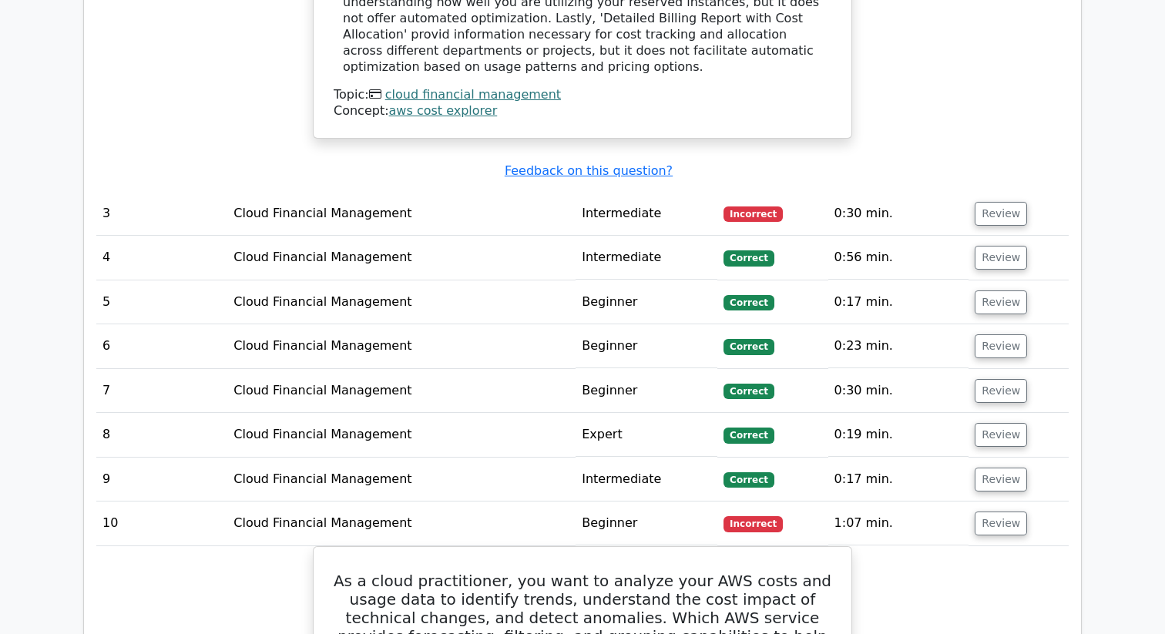
scroll to position [2399, 0]
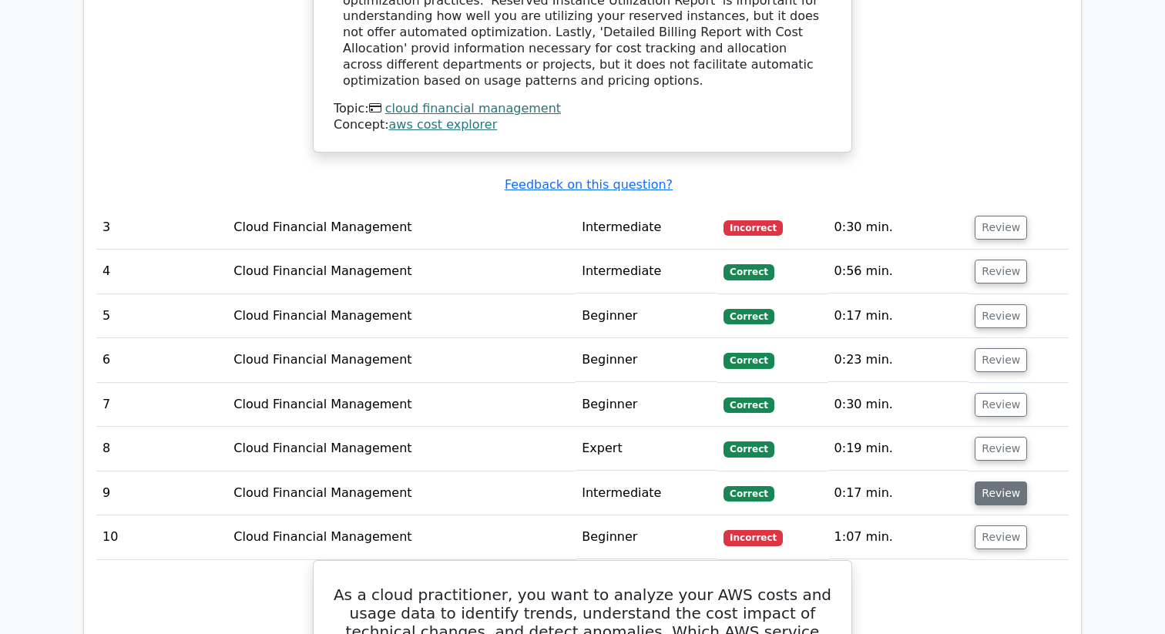
click at [984, 481] on button "Review" at bounding box center [1000, 493] width 52 height 24
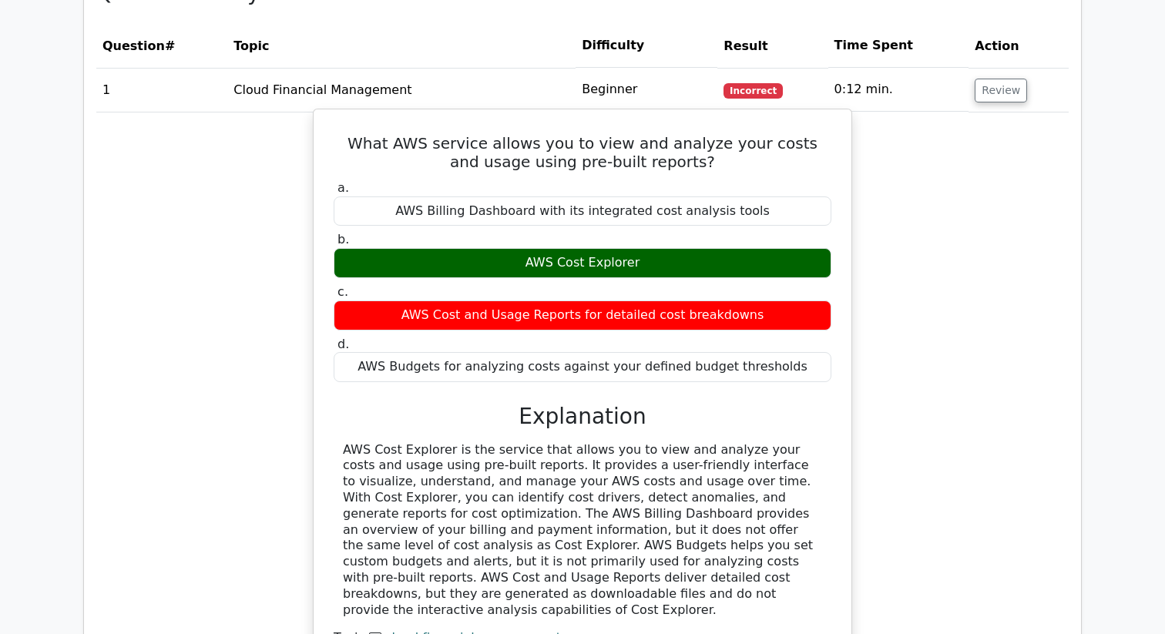
scroll to position [1128, 0]
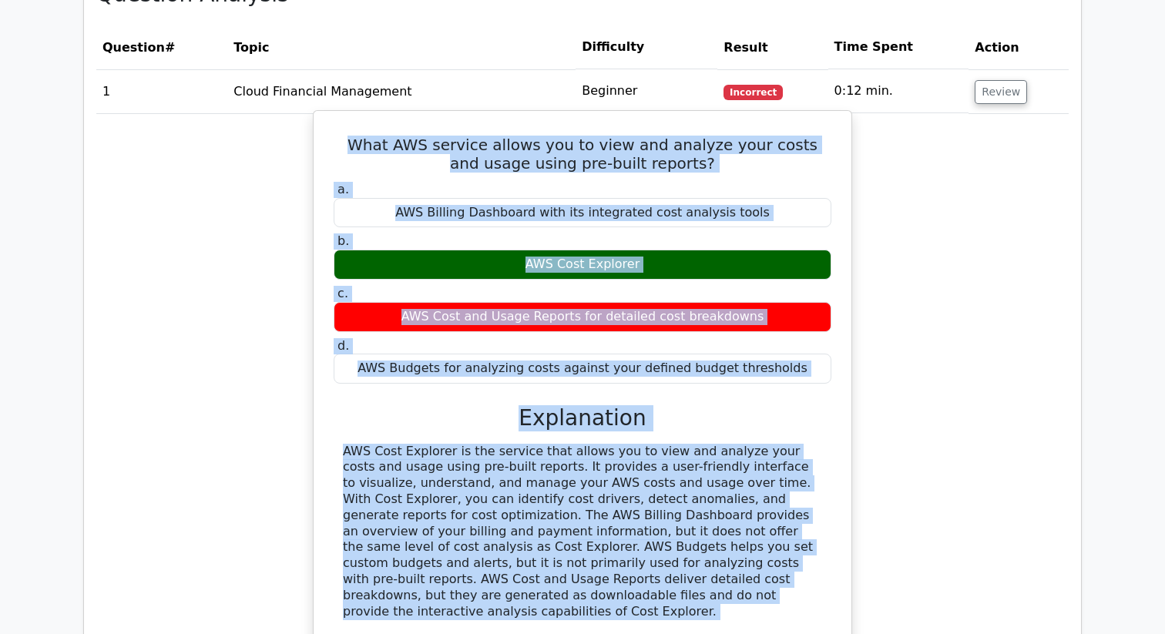
drag, startPoint x: 336, startPoint y: 96, endPoint x: 677, endPoint y: 565, distance: 580.1
click at [677, 565] on div "What AWS service allows you to view and analyze your costs and usage using pre-…" at bounding box center [582, 396] width 525 height 559
copy div "What AWS service allows you to view and analyze your costs and usage using pre-…"
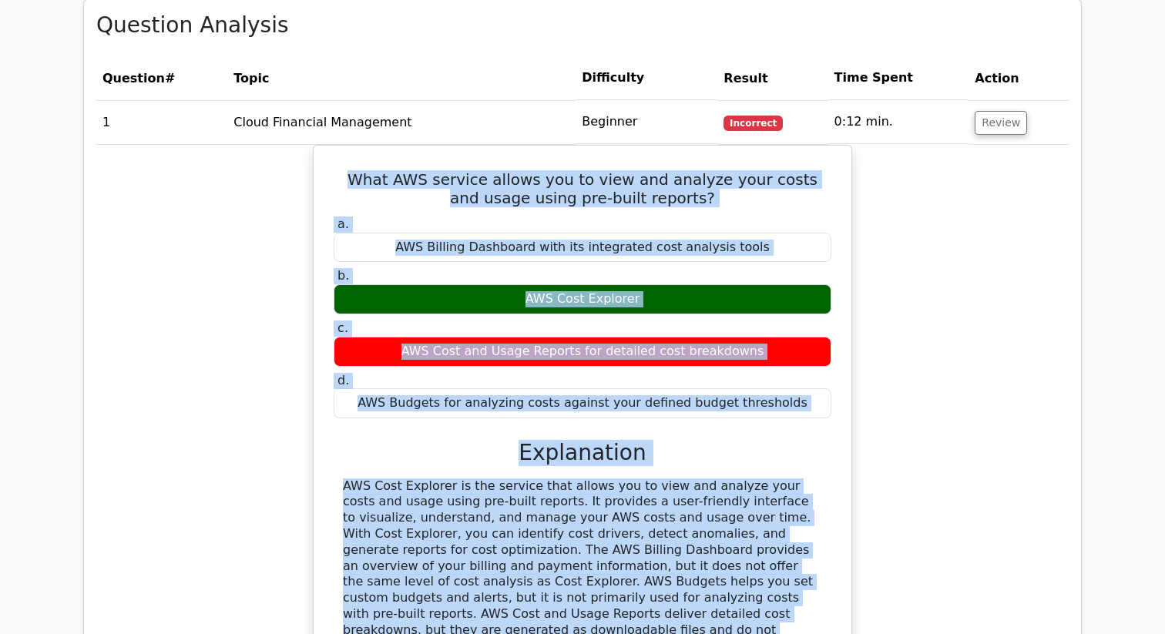
scroll to position [1090, 0]
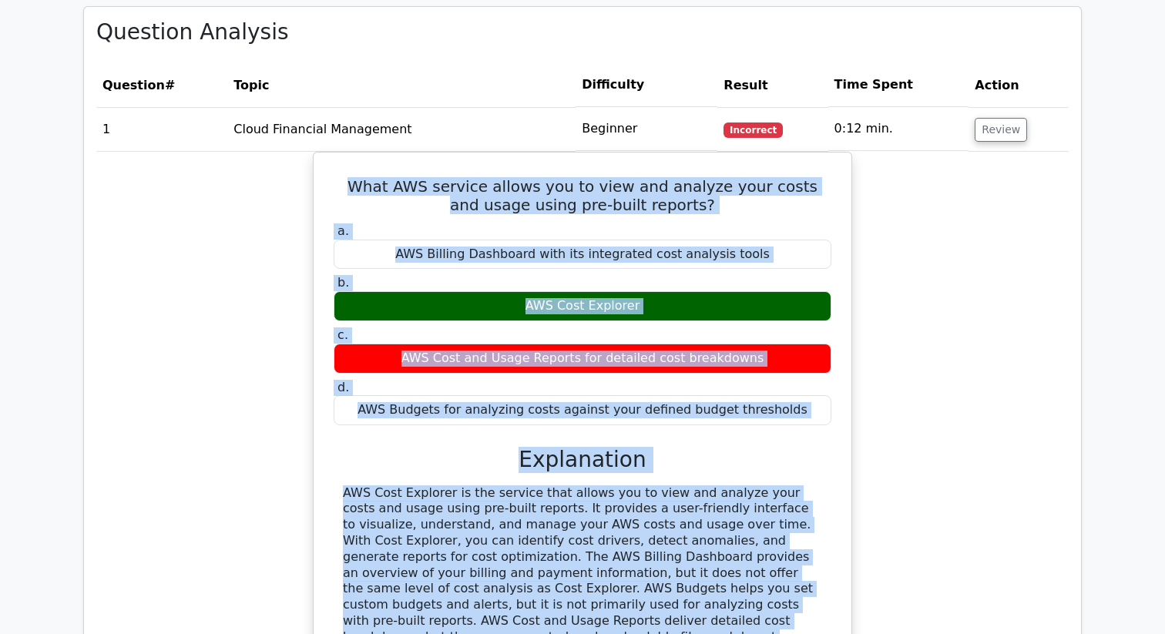
click at [373, 177] on h5 "What AWS service allows you to view and analyze your costs and usage using pre-…" at bounding box center [582, 195] width 501 height 37
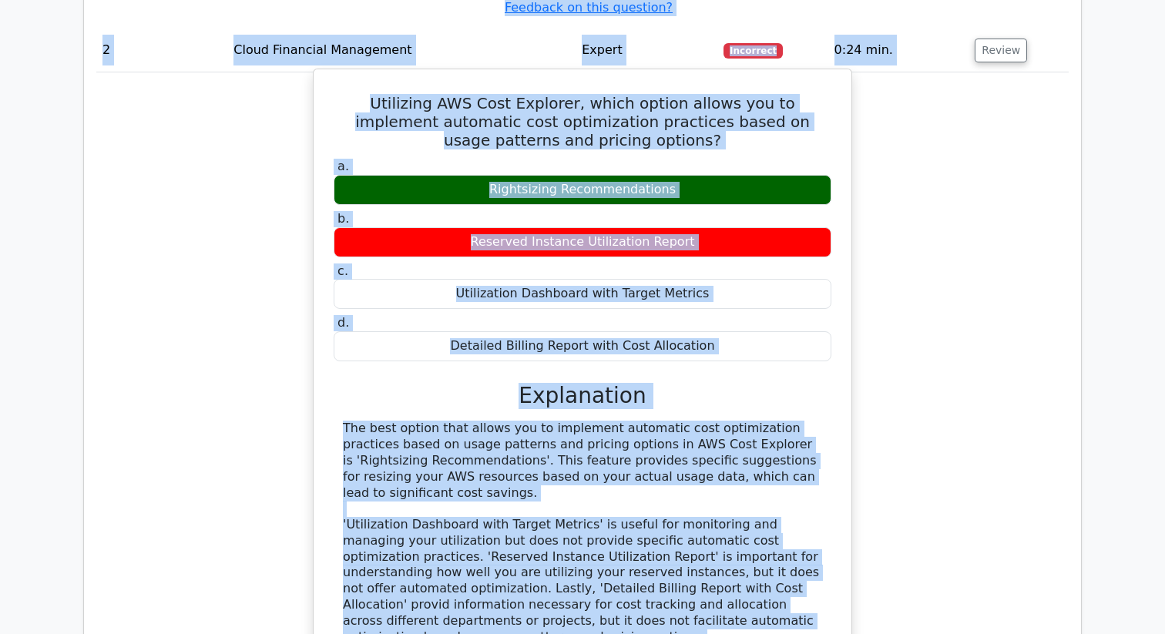
scroll to position [1846, 0]
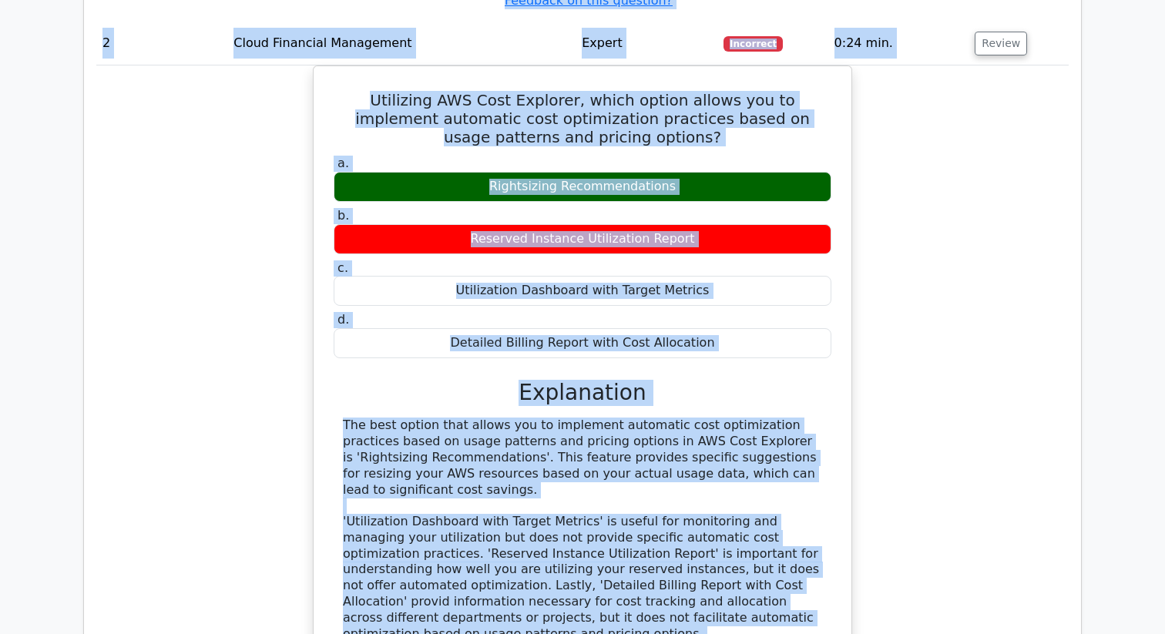
drag, startPoint x: 334, startPoint y: 136, endPoint x: 701, endPoint y: 627, distance: 613.6
copy tbody "What AWS service allows you to view and analyze your costs and usage using pre-…"
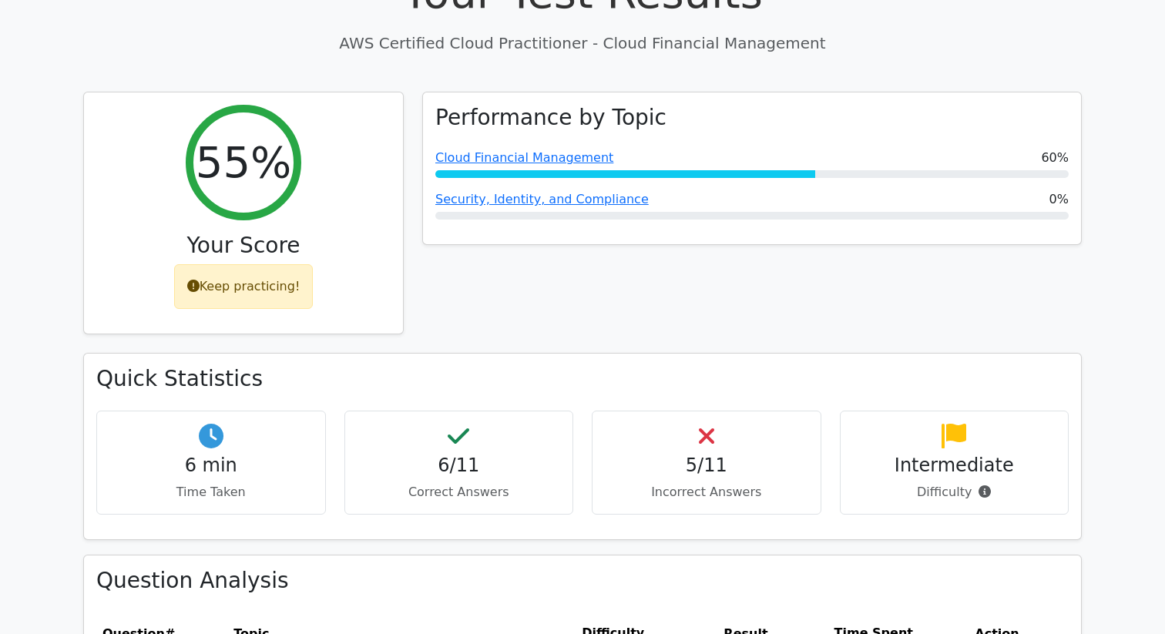
scroll to position [508, 0]
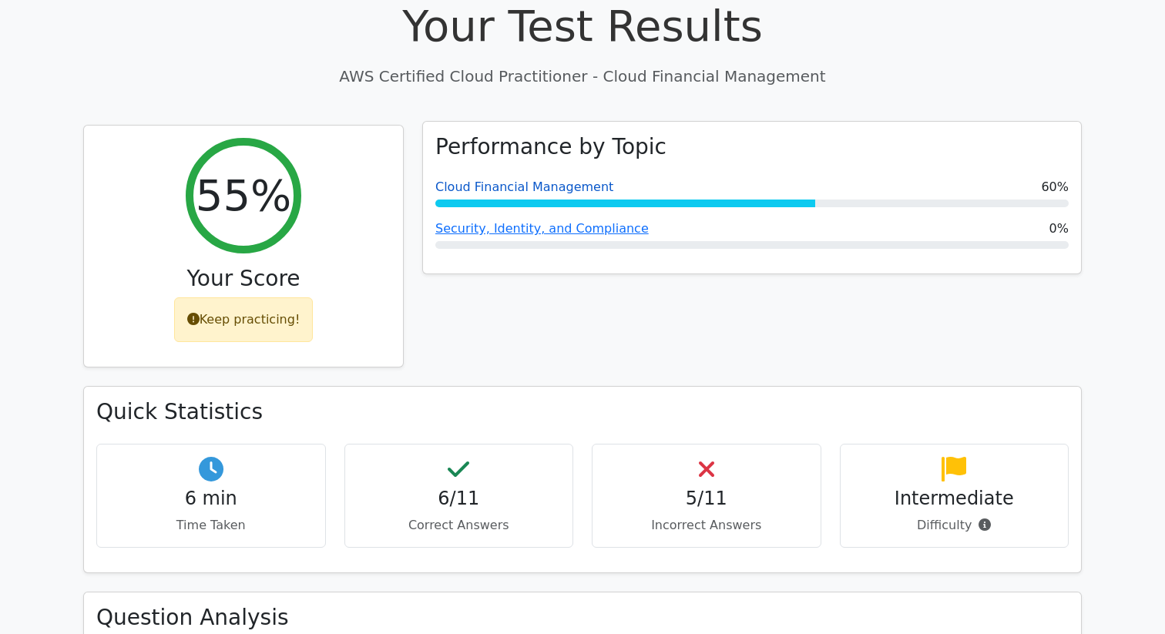
click at [557, 179] on link "Cloud Financial Management" at bounding box center [524, 186] width 178 height 15
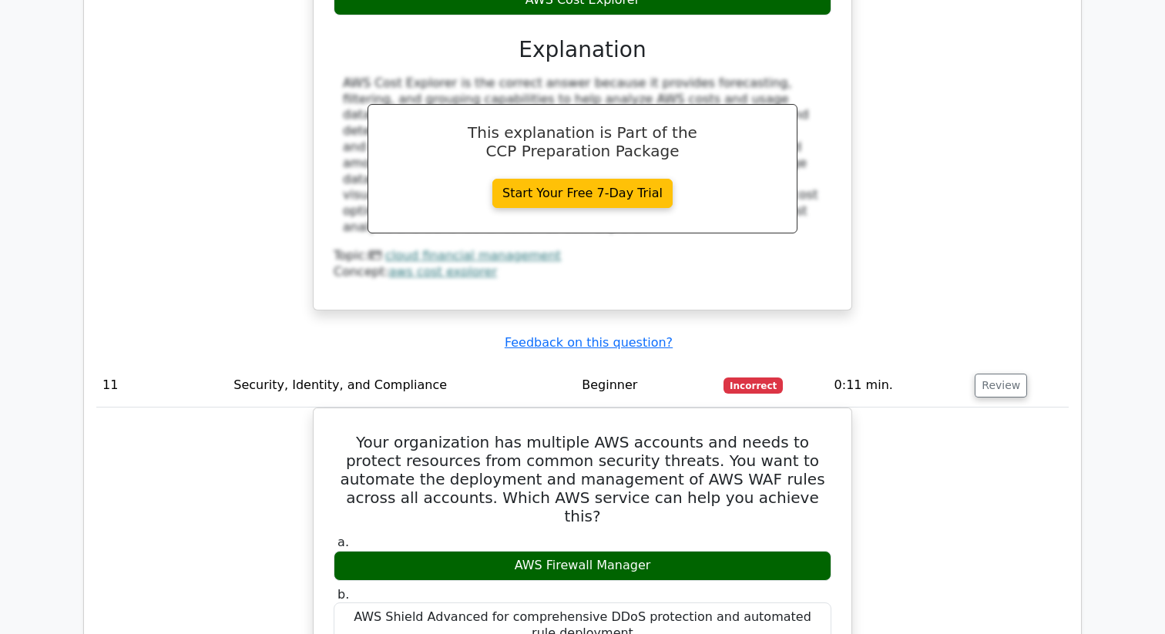
scroll to position [4011, 0]
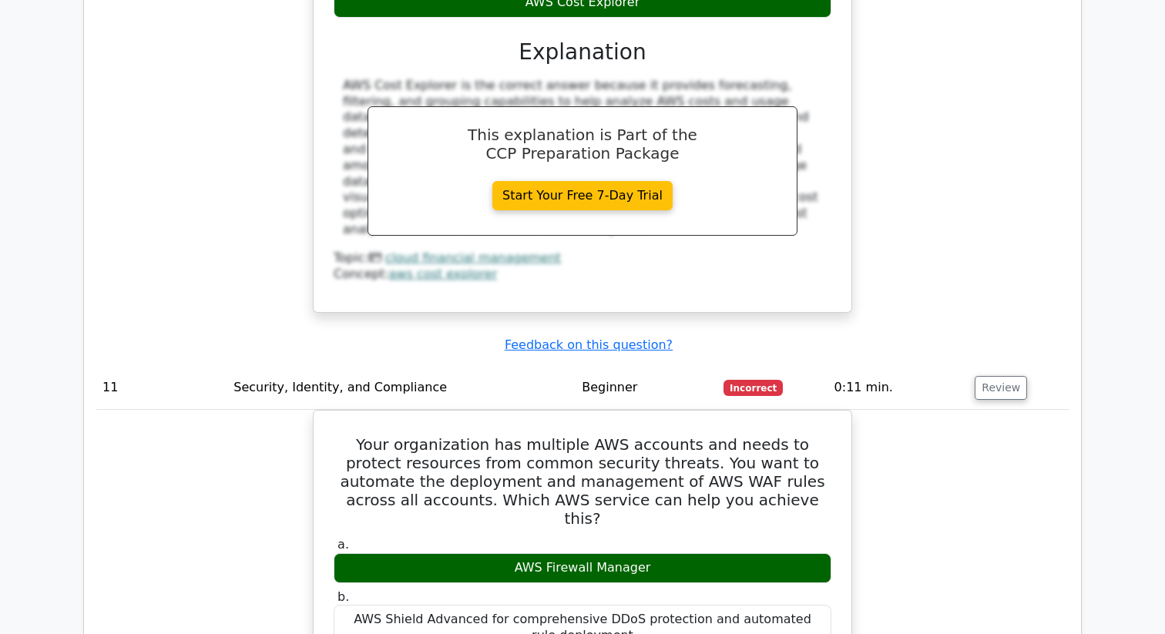
click at [345, 366] on td "Security, Identity, and Compliance" at bounding box center [401, 388] width 348 height 44
click at [1009, 376] on button "Review" at bounding box center [1000, 388] width 52 height 24
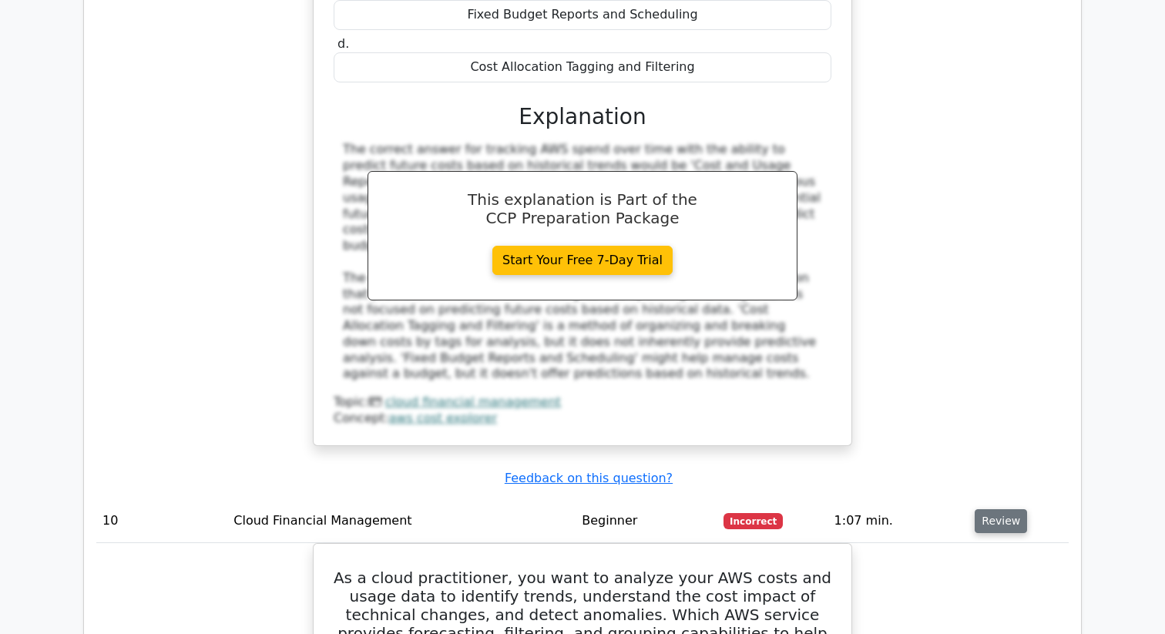
scroll to position [3123, 0]
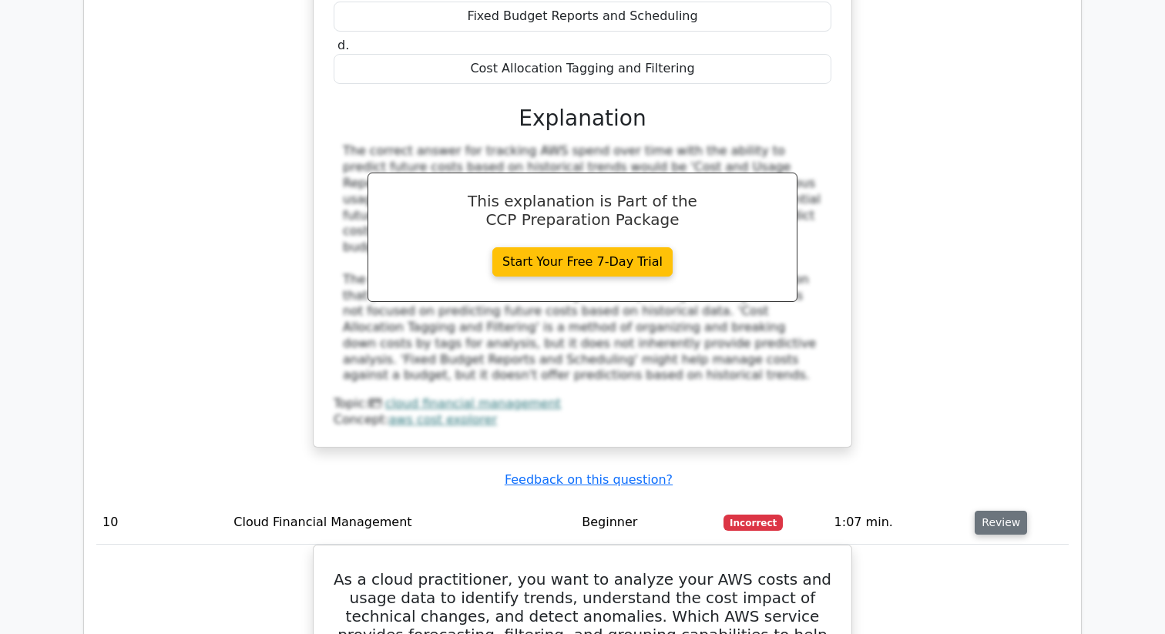
click at [1013, 511] on button "Review" at bounding box center [1000, 523] width 52 height 24
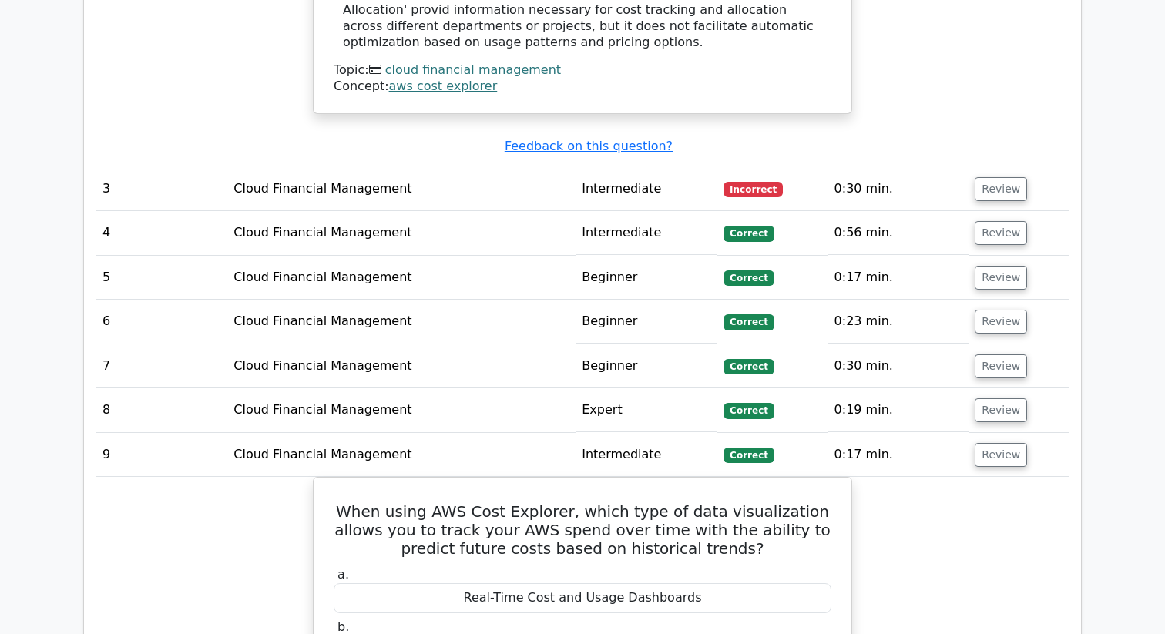
scroll to position [2439, 0]
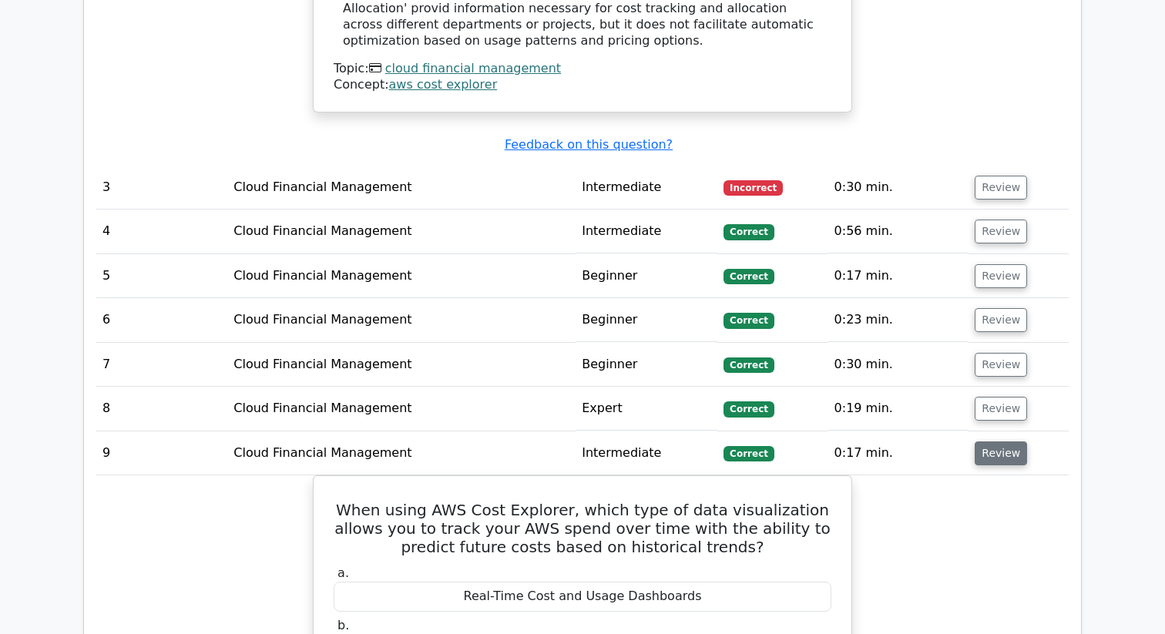
click at [1010, 441] on button "Review" at bounding box center [1000, 453] width 52 height 24
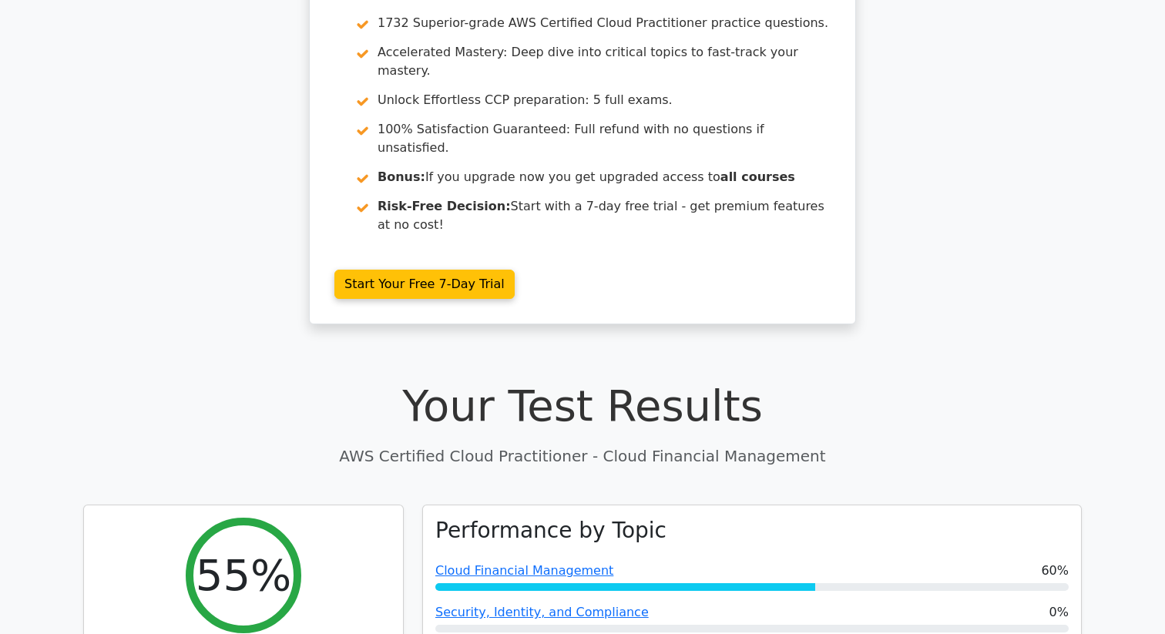
scroll to position [127, 0]
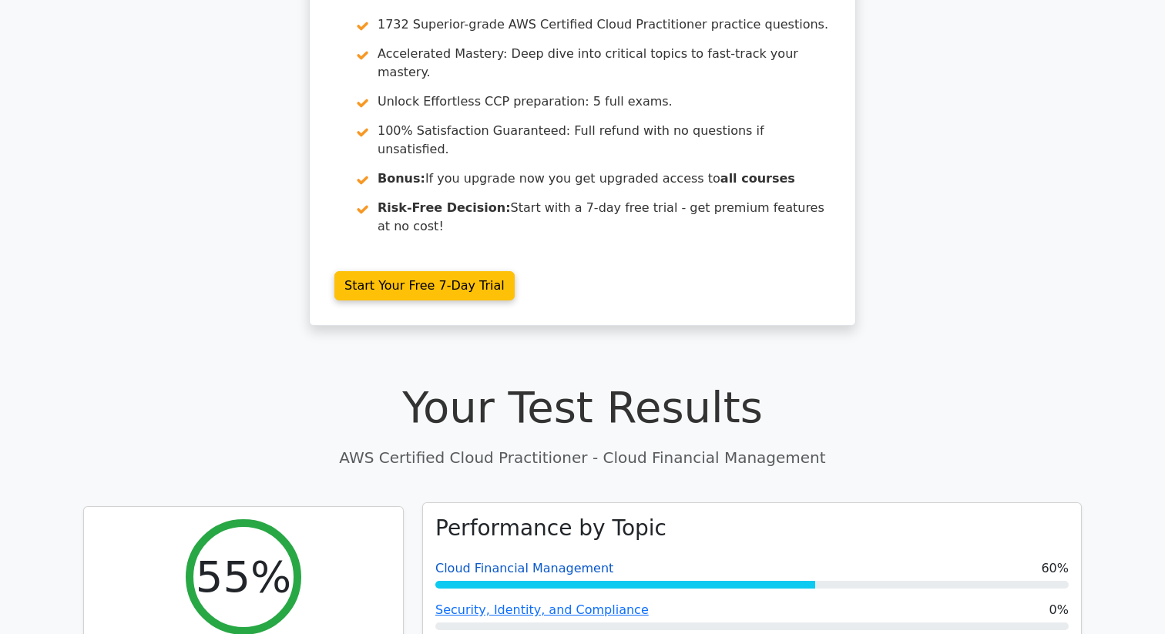
click at [578, 561] on link "Cloud Financial Management" at bounding box center [524, 568] width 178 height 15
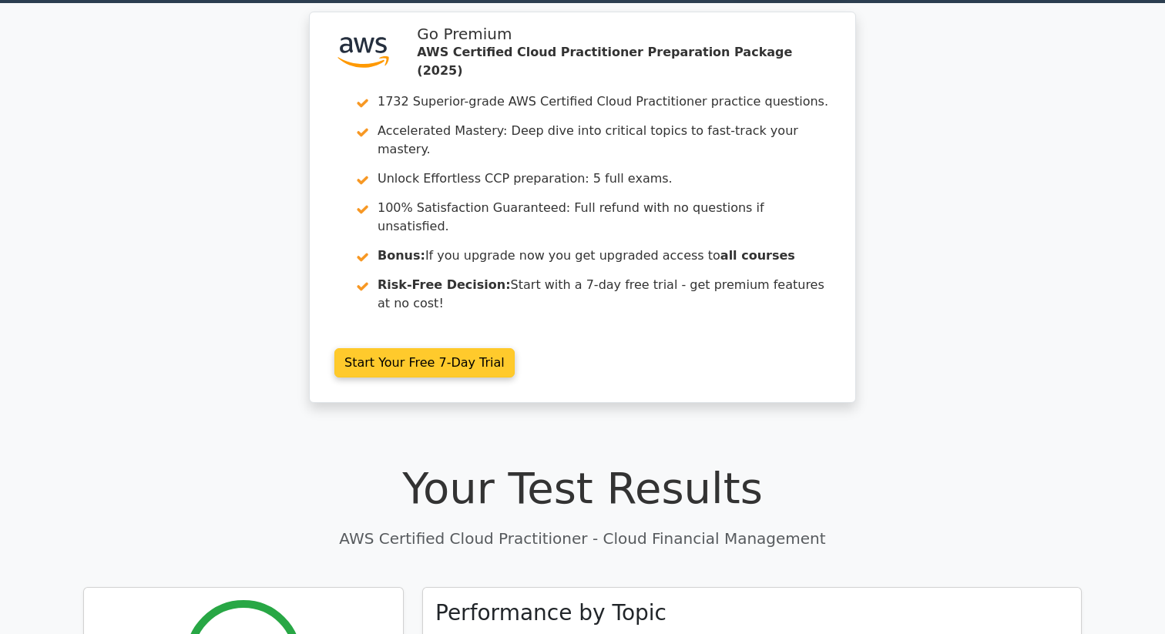
scroll to position [0, 0]
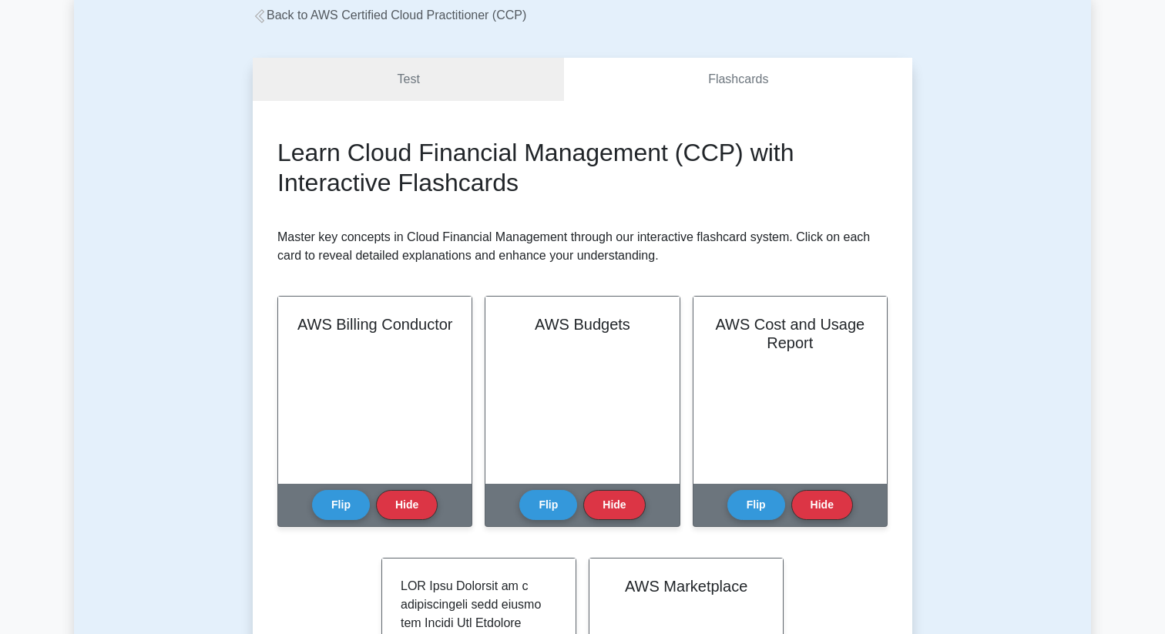
scroll to position [57, 0]
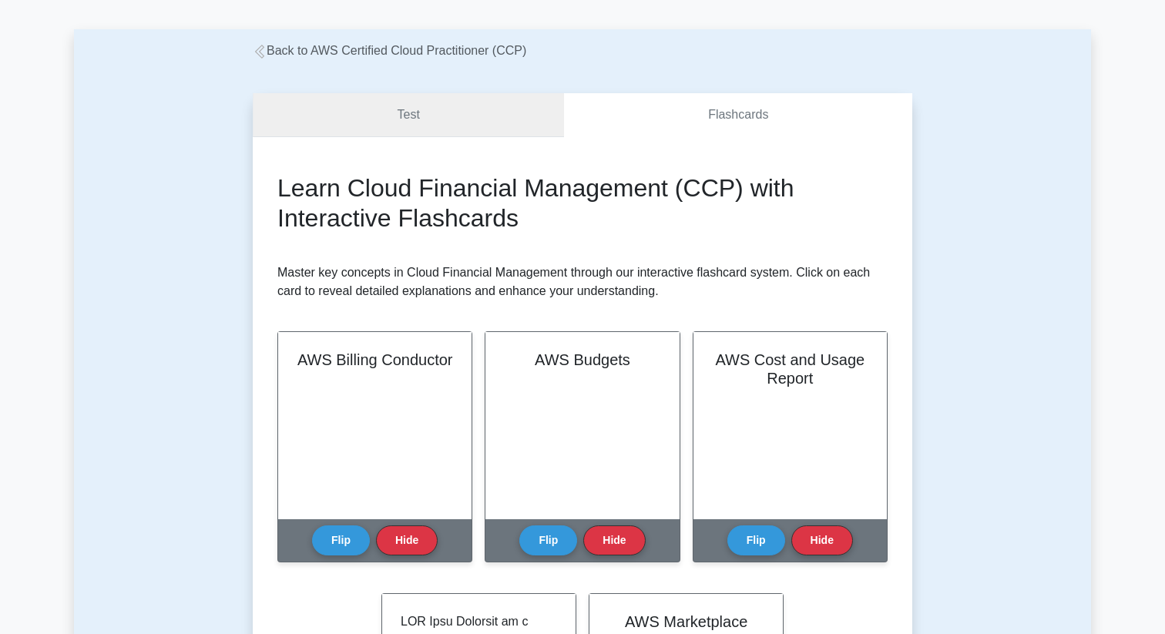
click at [465, 107] on link "Test" at bounding box center [408, 115] width 311 height 44
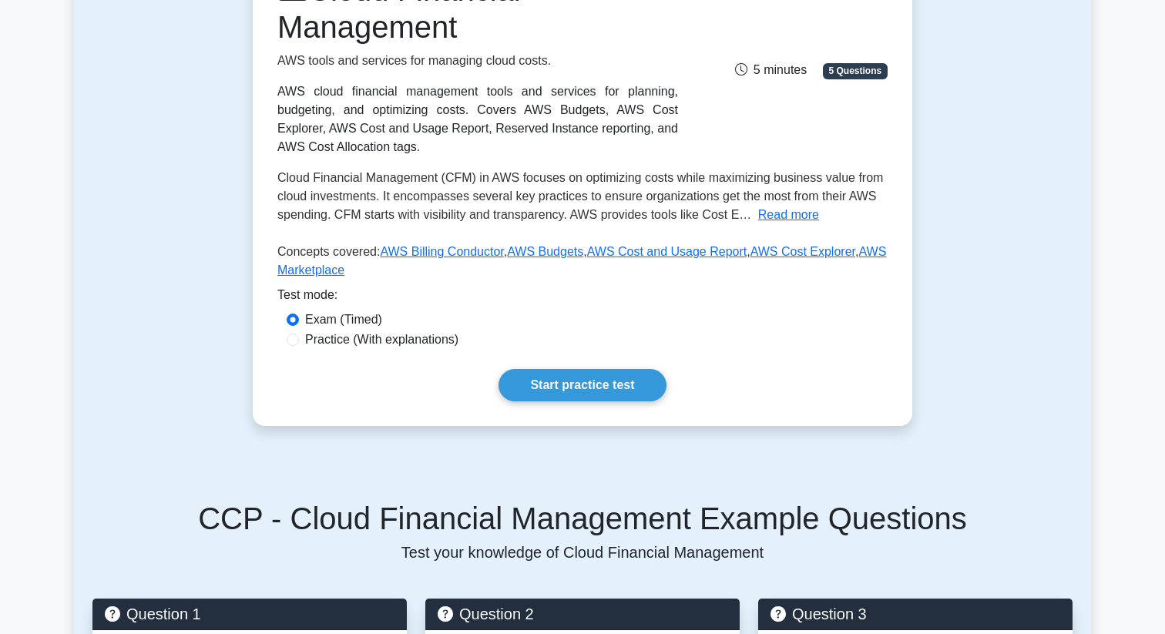
scroll to position [255, 0]
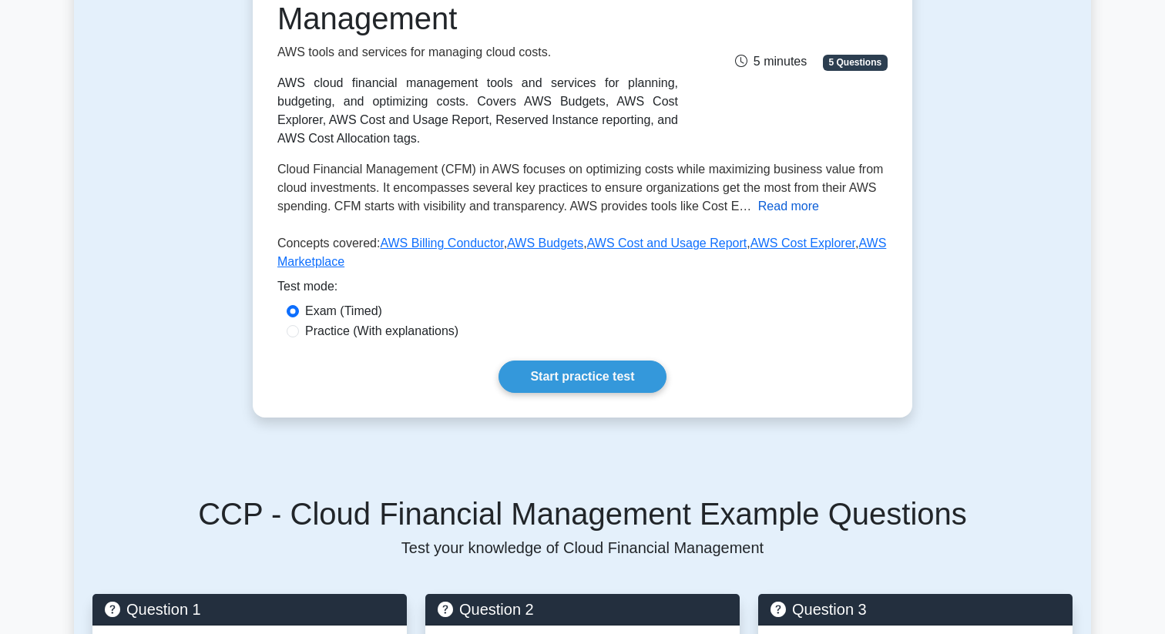
click at [766, 206] on button "Read more" at bounding box center [788, 206] width 61 height 18
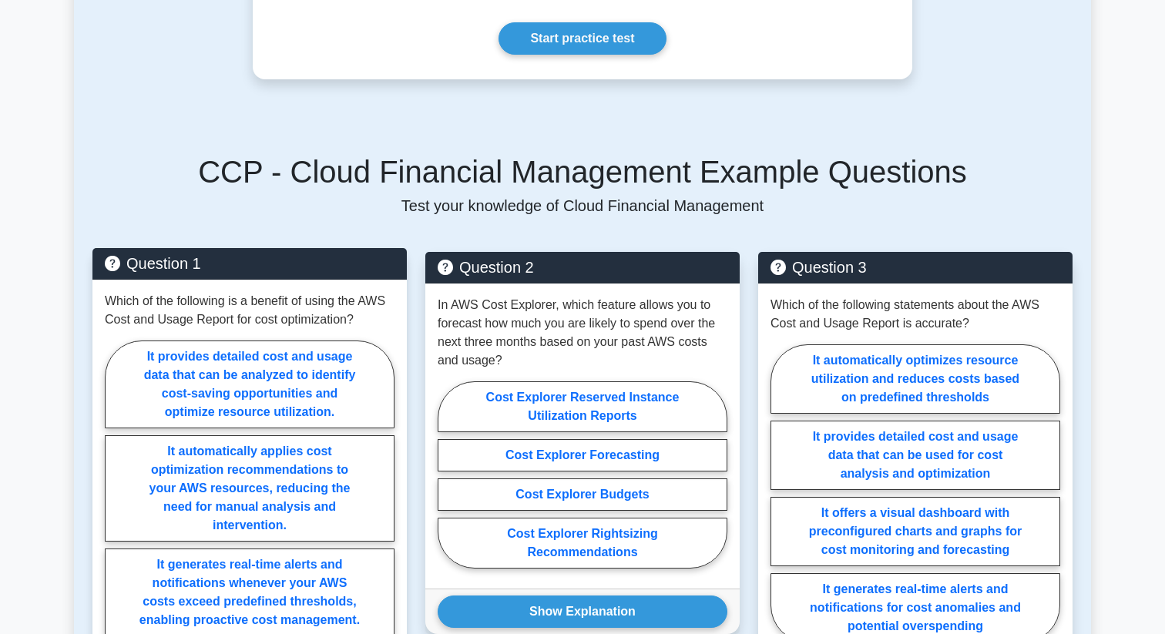
scroll to position [890, 0]
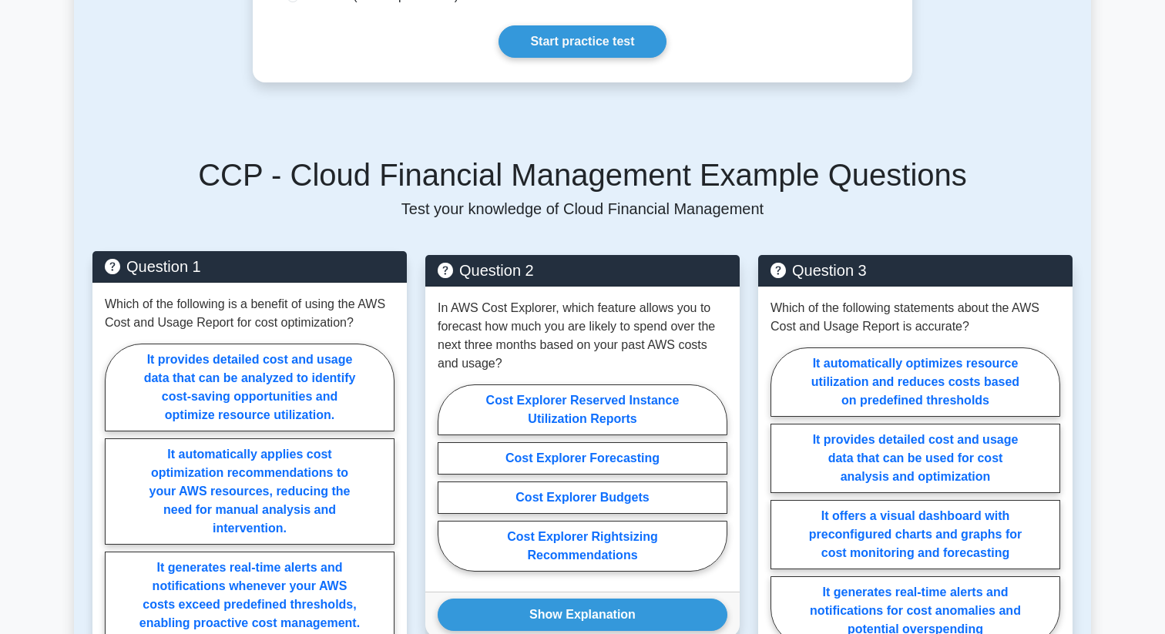
click at [288, 356] on label "It provides detailed cost and usage data that can be analyzed to identify cost-…" at bounding box center [250, 388] width 290 height 88
click at [115, 548] on input "It provides detailed cost and usage data that can be analyzed to identify cost-…" at bounding box center [110, 553] width 10 height 10
radio input "true"
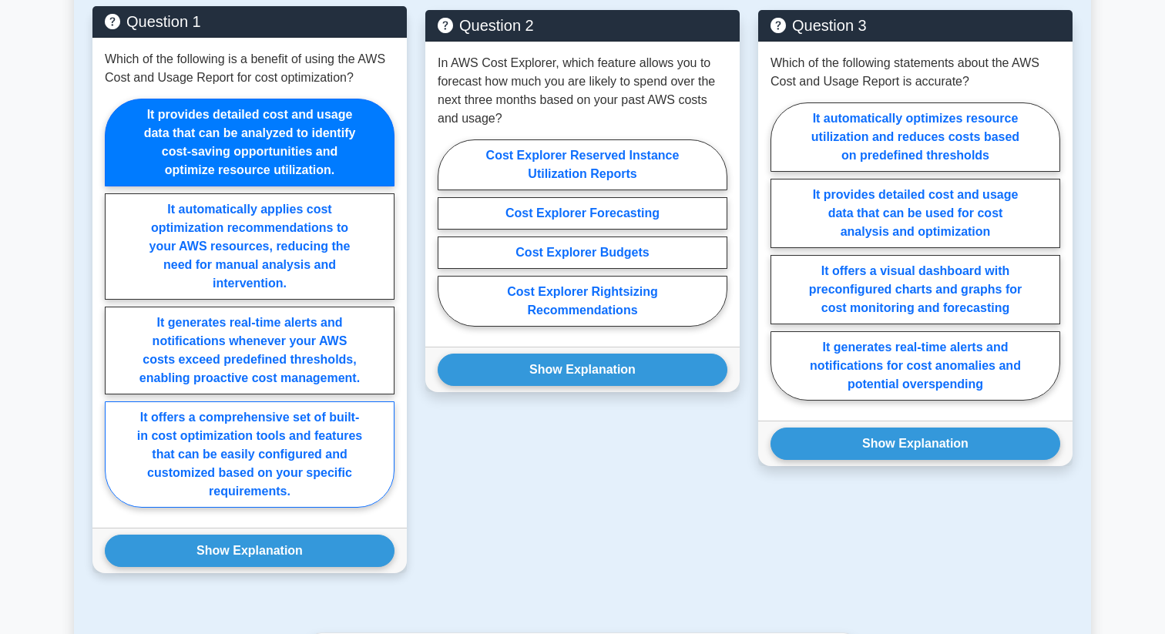
scroll to position [1132, 0]
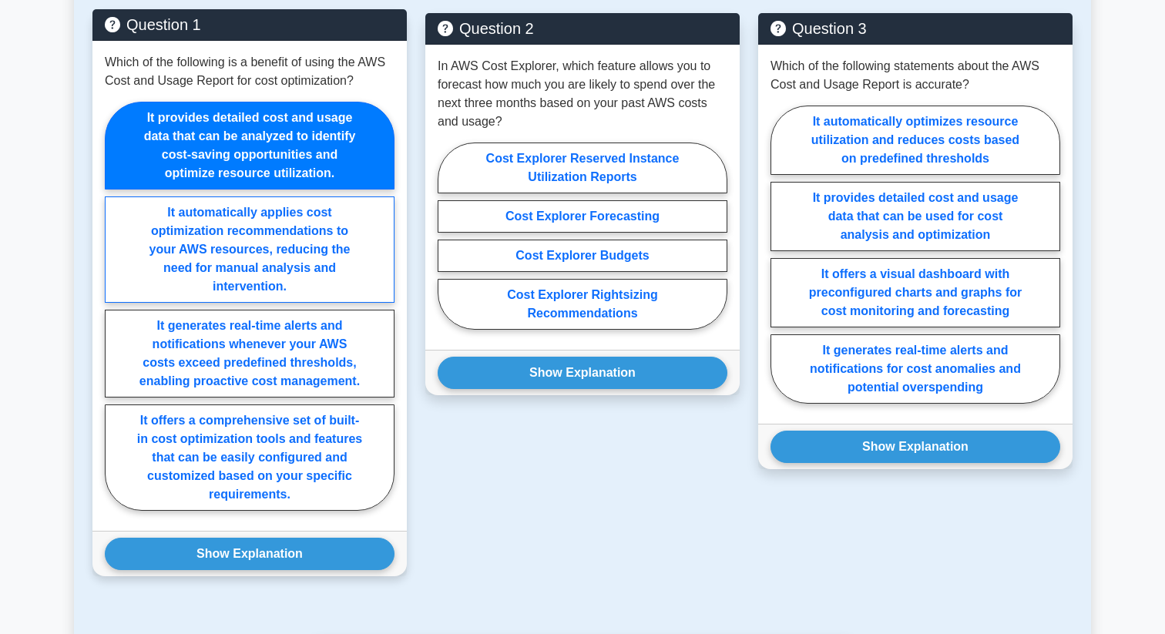
click at [263, 235] on label "It automatically applies cost optimization recommendations to your AWS resource…" at bounding box center [250, 249] width 290 height 106
click at [115, 306] on input "It automatically applies cost optimization recommendations to your AWS resource…" at bounding box center [110, 311] width 10 height 10
radio input "true"
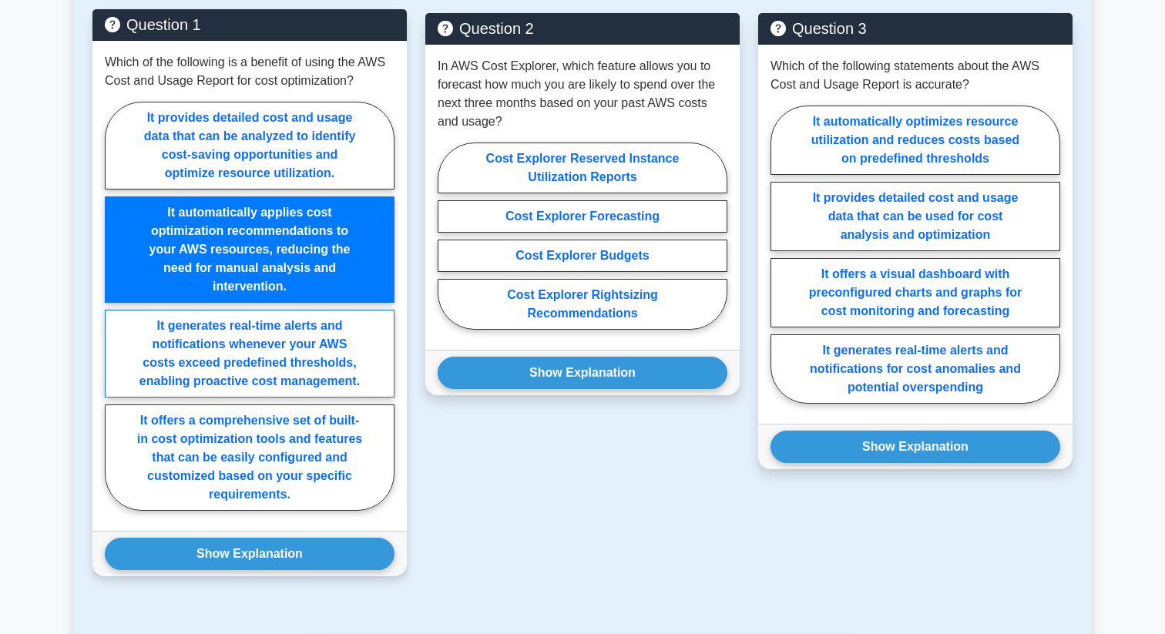
click at [258, 321] on label "It generates real-time alerts and notifications whenever your AWS costs exceed …" at bounding box center [250, 354] width 290 height 88
click at [115, 316] on input "It generates real-time alerts and notifications whenever your AWS costs exceed …" at bounding box center [110, 311] width 10 height 10
radio input "true"
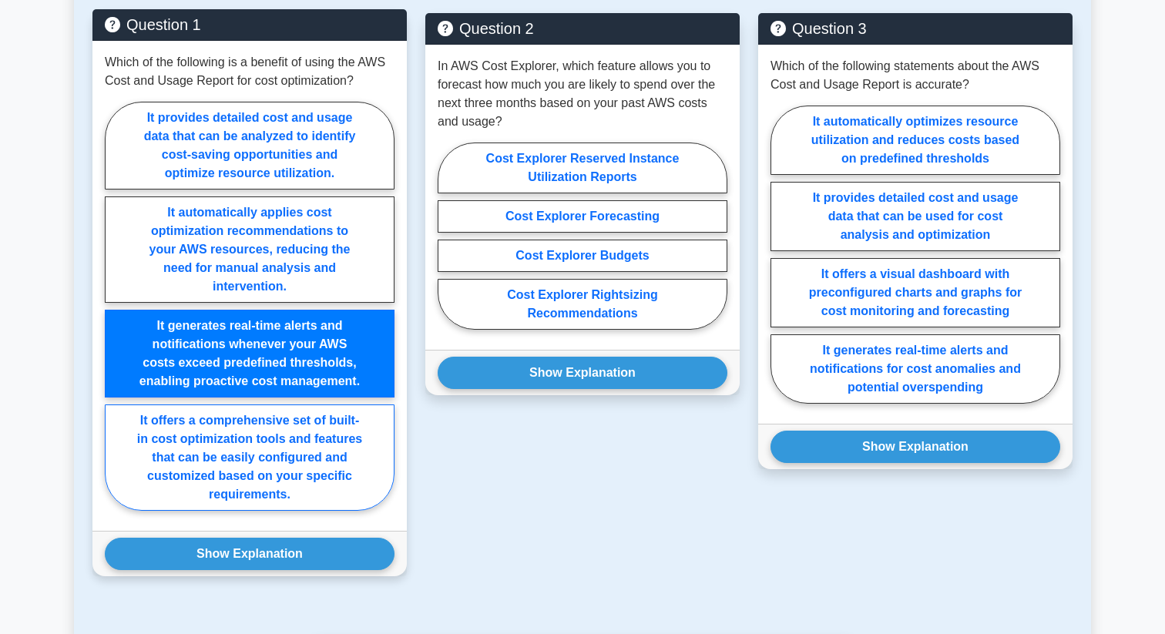
click at [242, 427] on label "It offers a comprehensive set of built-in cost optimization tools and features …" at bounding box center [250, 457] width 290 height 106
click at [115, 316] on input "It offers a comprehensive set of built-in cost optimization tools and features …" at bounding box center [110, 311] width 10 height 10
radio input "true"
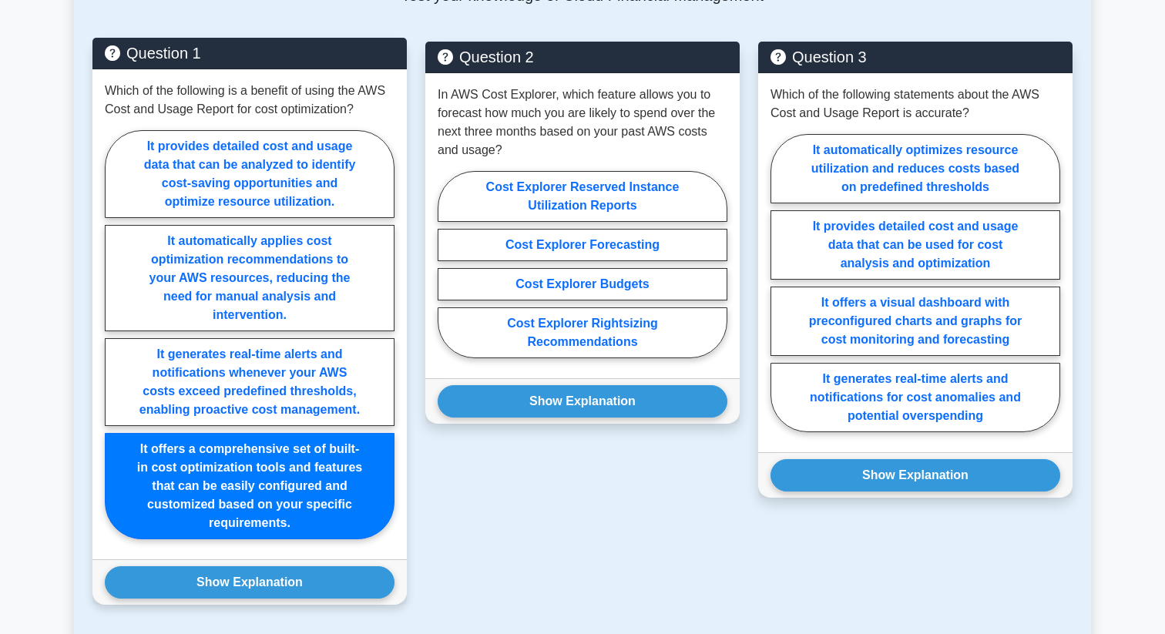
scroll to position [1125, 0]
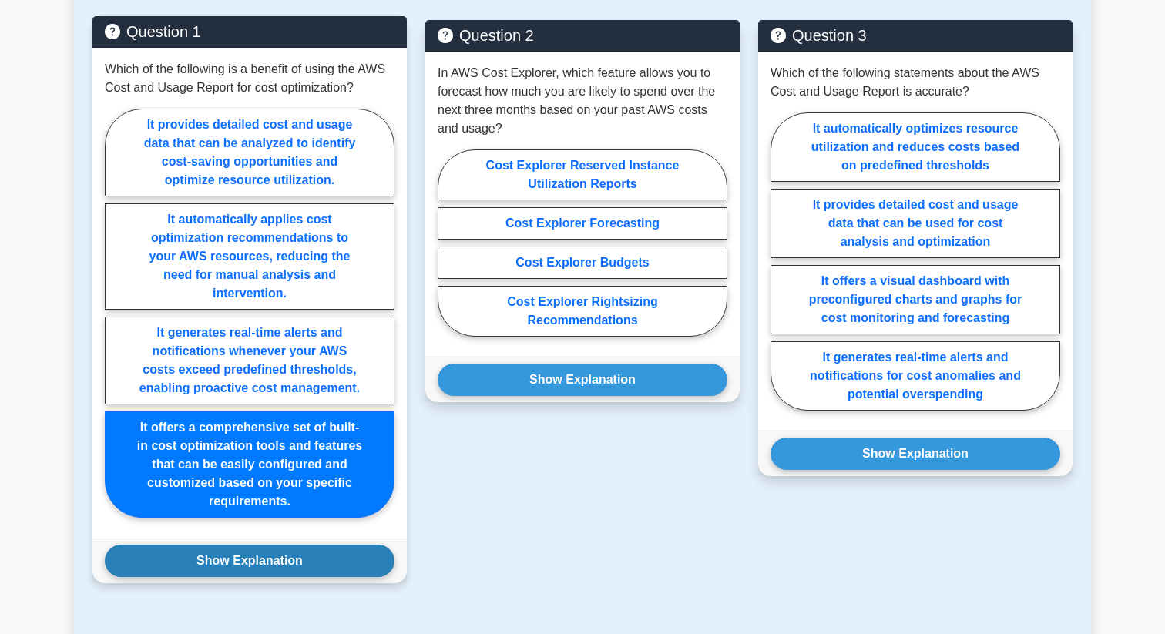
click at [239, 562] on div "Show Explanation Correct Answer: It provides detailed cost and usage data that …" at bounding box center [249, 560] width 314 height 45
click at [248, 549] on button "Show Explanation" at bounding box center [250, 561] width 290 height 32
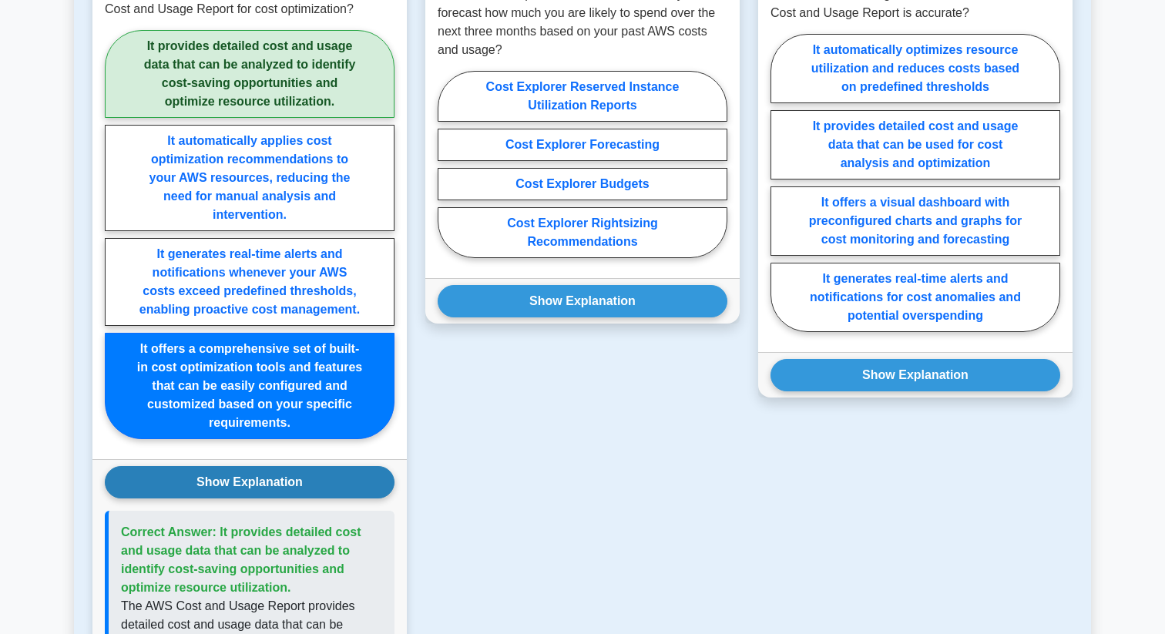
scroll to position [1192, 0]
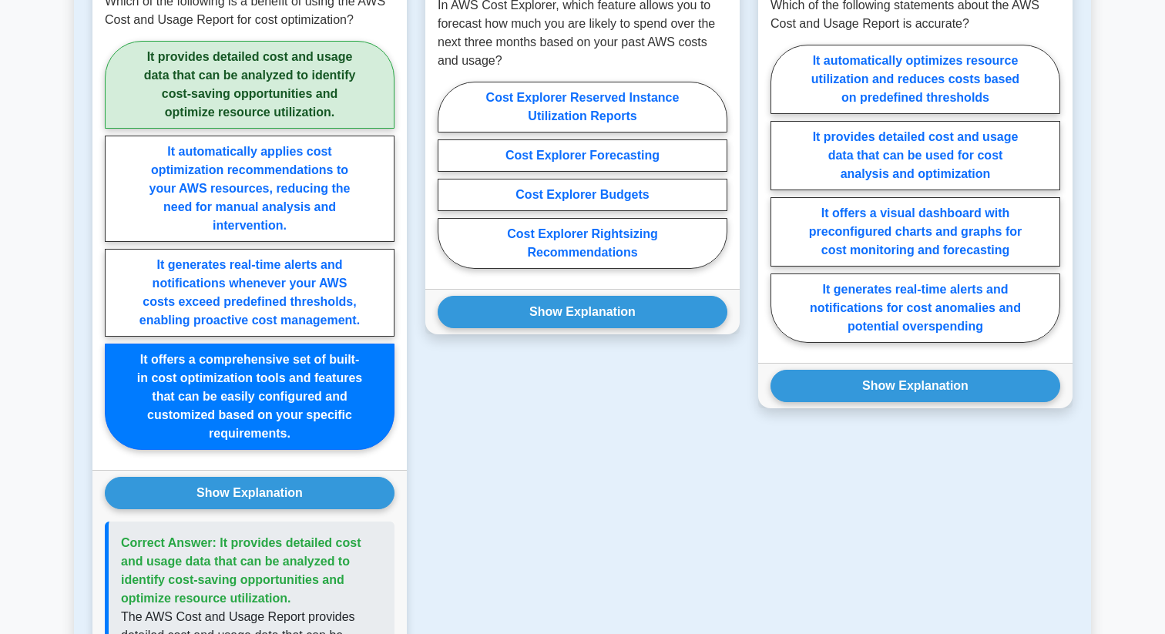
click at [243, 79] on label "It provides detailed cost and usage data that can be analyzed to identify cost-…" at bounding box center [250, 85] width 290 height 88
click at [115, 245] on input "It provides detailed cost and usage data that can be analyzed to identify cost-…" at bounding box center [110, 250] width 10 height 10
radio input "true"
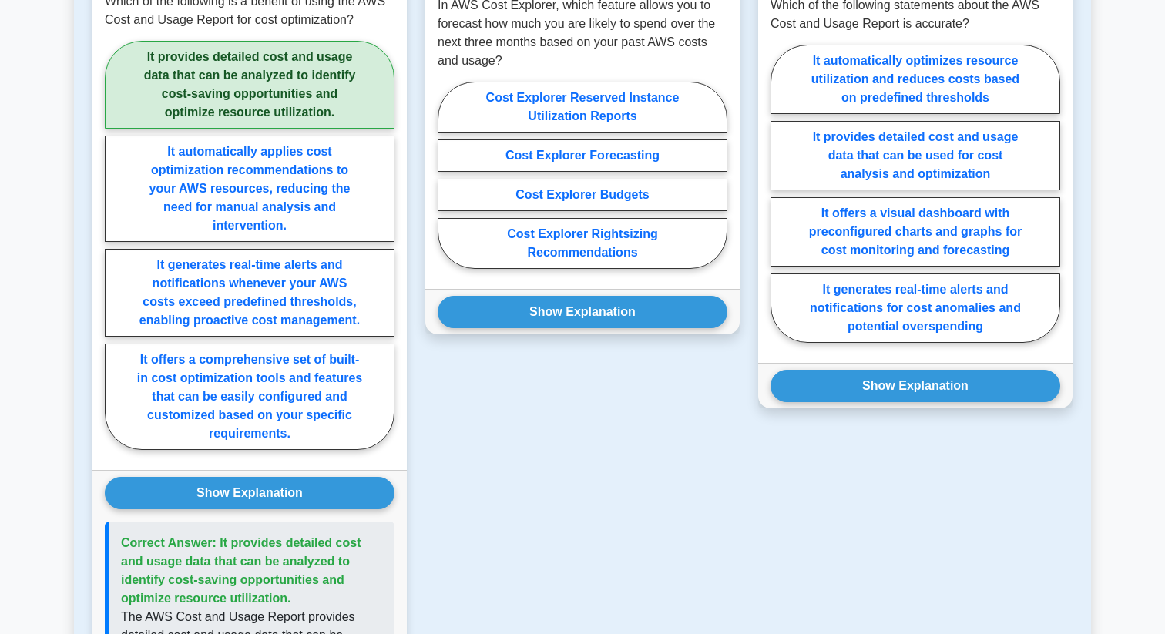
click at [243, 79] on label "It provides detailed cost and usage data that can be analyzed to identify cost-…" at bounding box center [250, 85] width 290 height 88
click at [115, 245] on input "It provides detailed cost and usage data that can be analyzed to identify cost-…" at bounding box center [110, 250] width 10 height 10
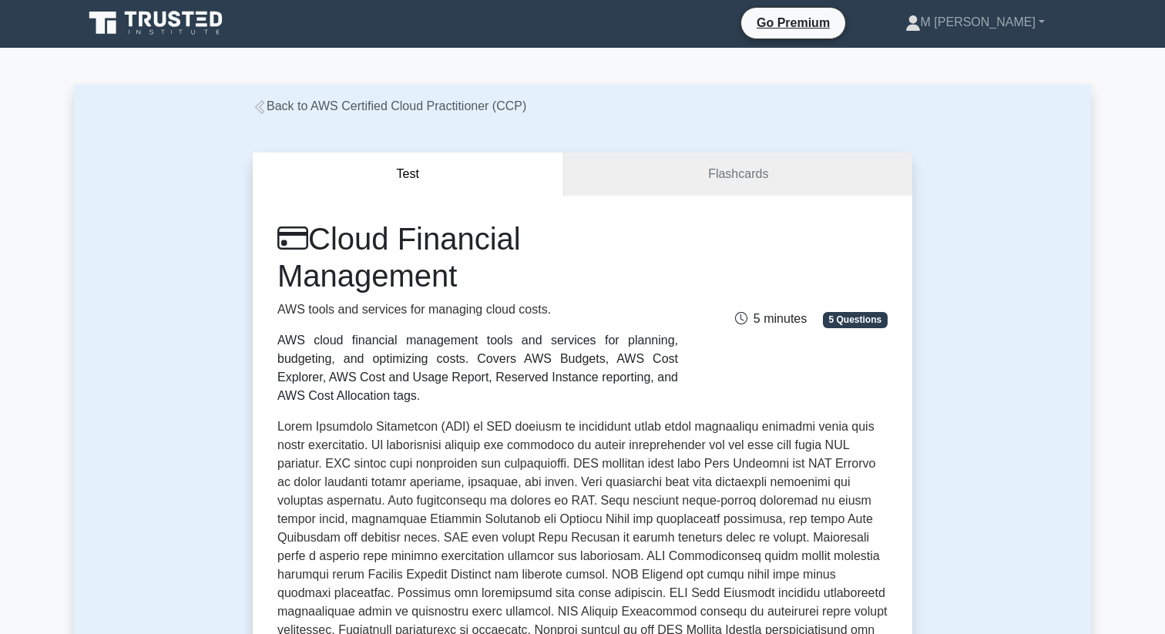
scroll to position [0, 0]
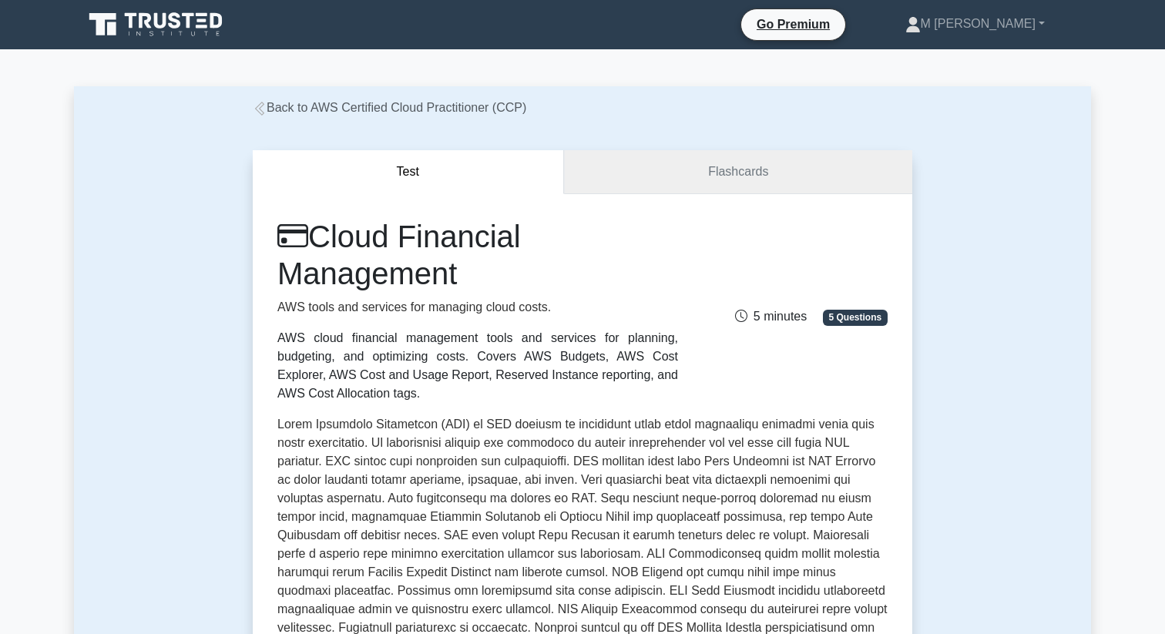
click at [634, 185] on link "Flashcards" at bounding box center [738, 172] width 348 height 44
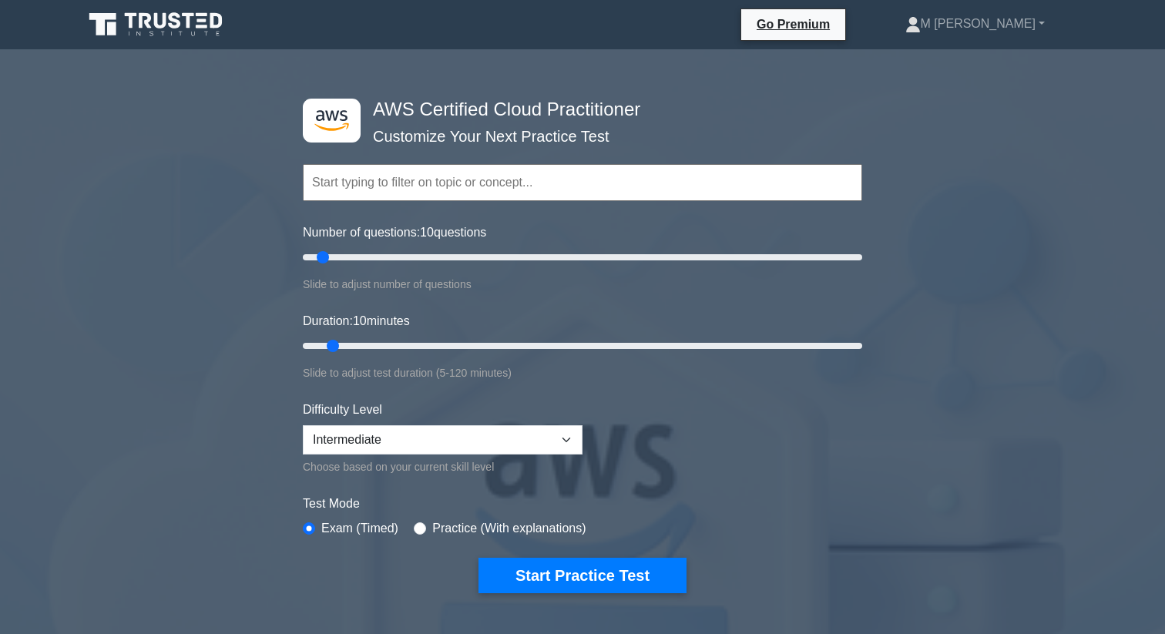
select select "intermediate"
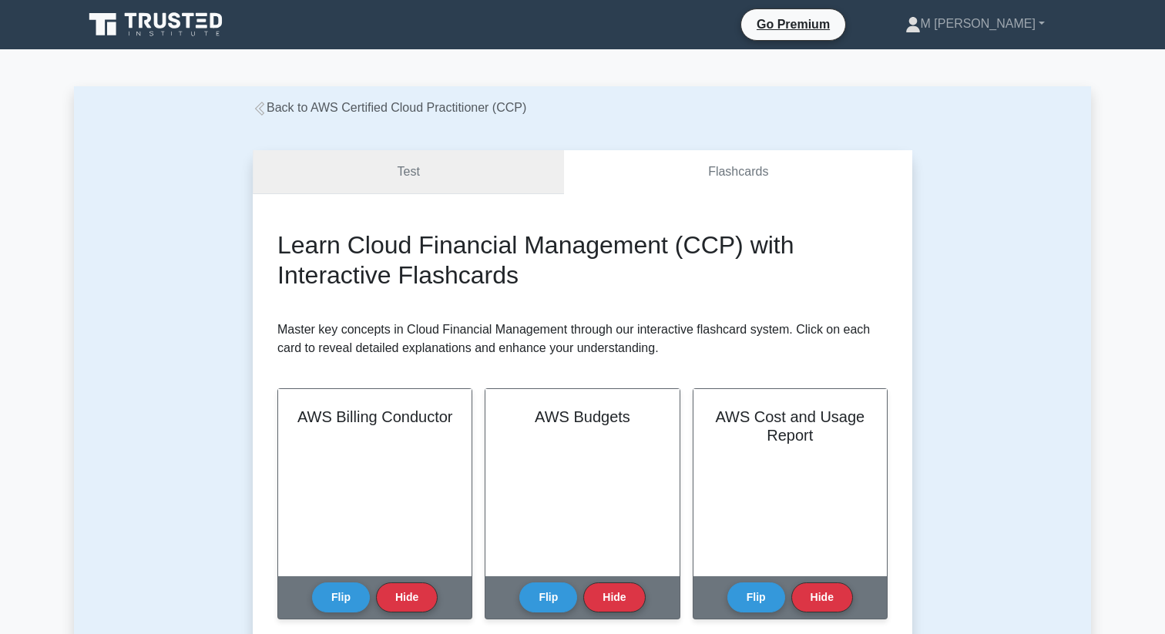
click at [437, 163] on link "Test" at bounding box center [408, 172] width 311 height 44
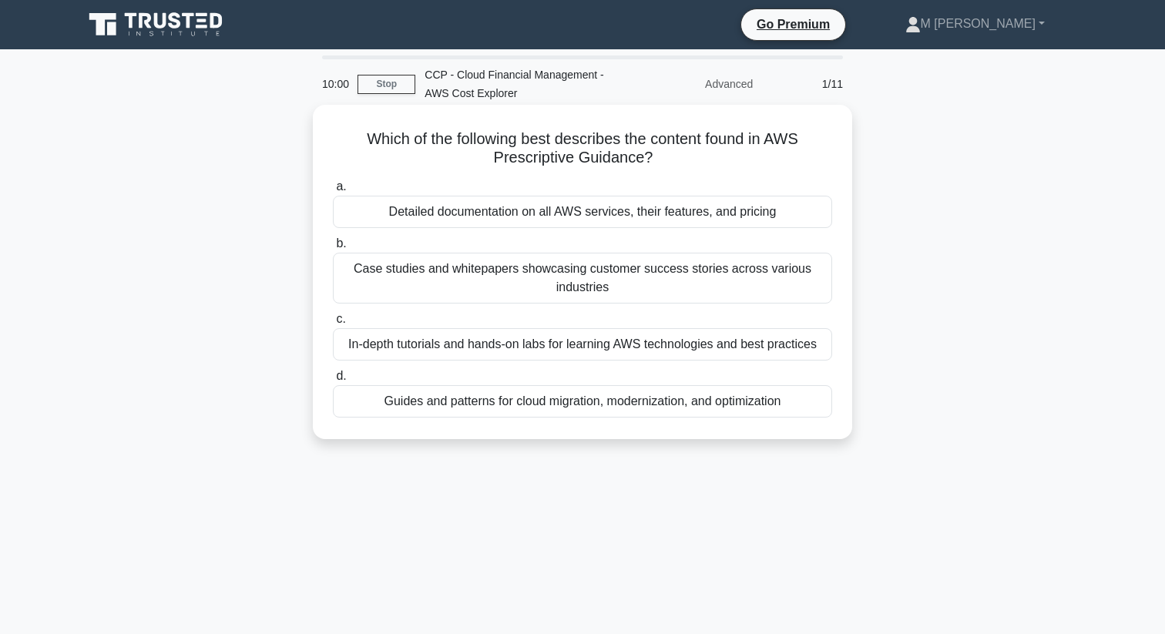
click at [583, 211] on div "Detailed documentation on all AWS services, their features, and pricing" at bounding box center [582, 212] width 499 height 32
click at [333, 192] on input "a. Detailed documentation on all AWS services, their features, and pricing" at bounding box center [333, 187] width 0 height 10
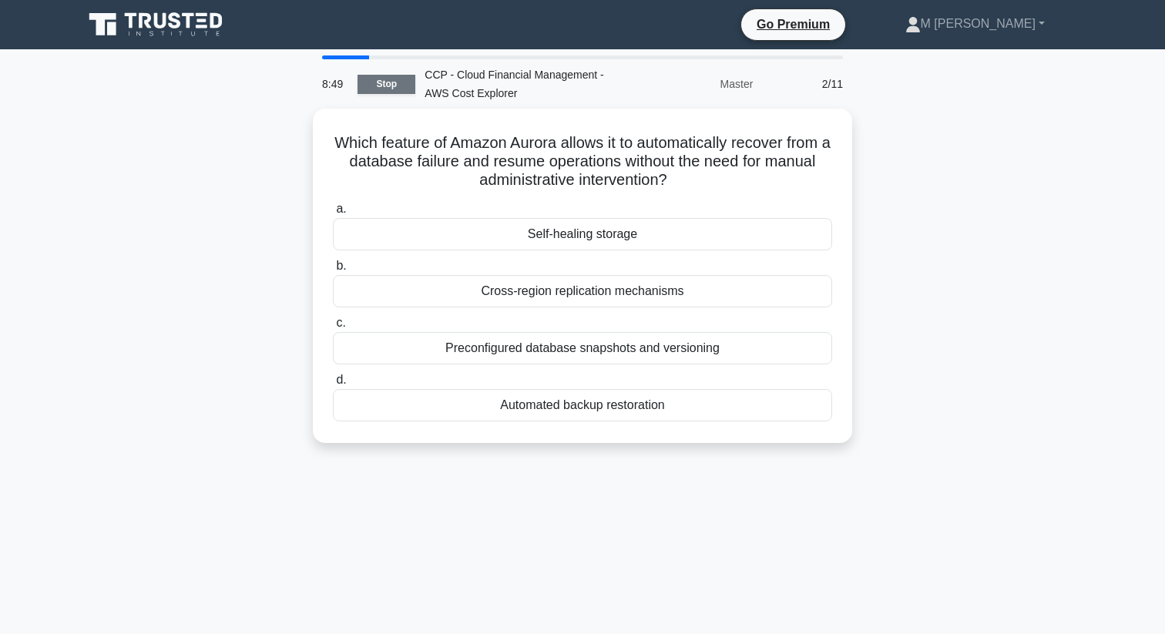
click at [405, 85] on link "Stop" at bounding box center [386, 84] width 58 height 19
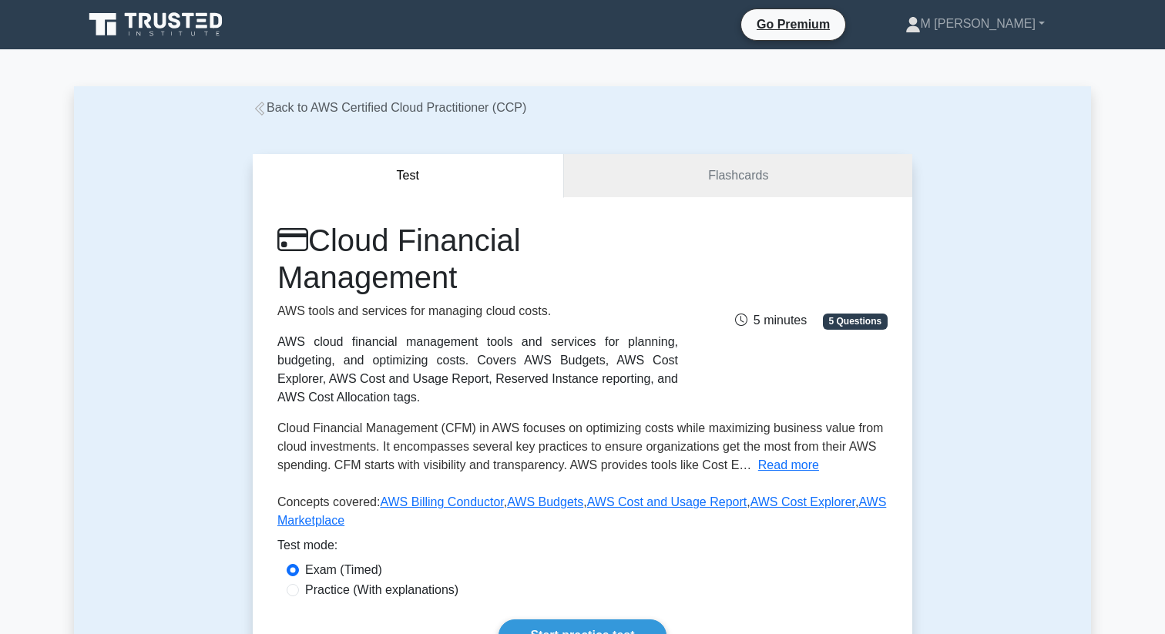
click at [317, 111] on link "Back to AWS Certified Cloud Practitioner (CCP)" at bounding box center [389, 107] width 273 height 13
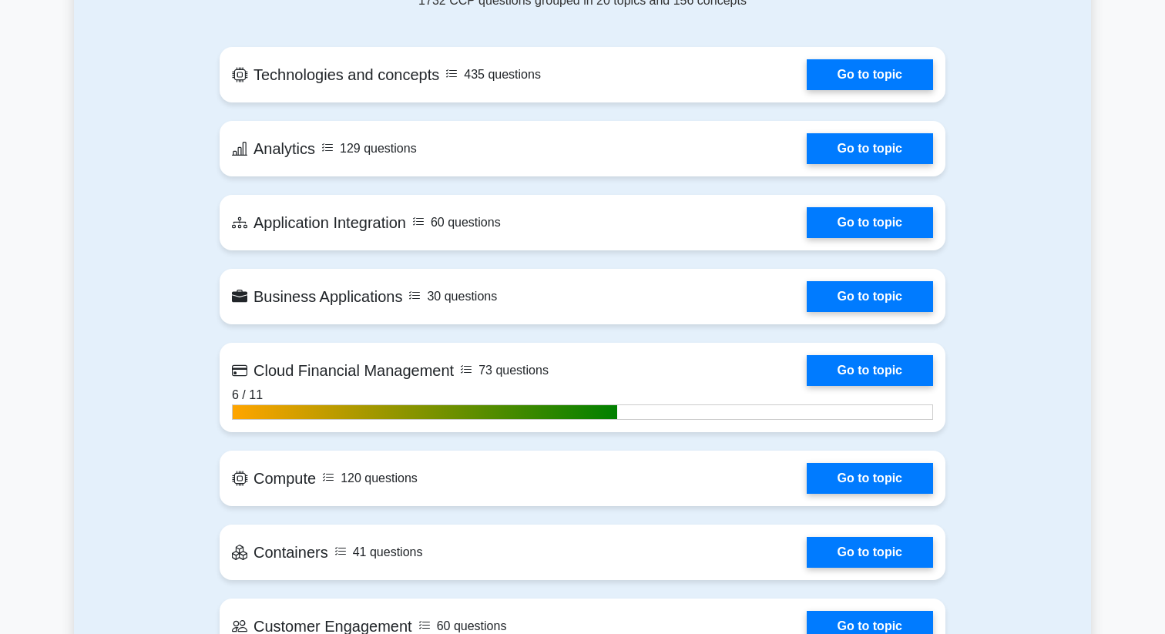
scroll to position [1085, 0]
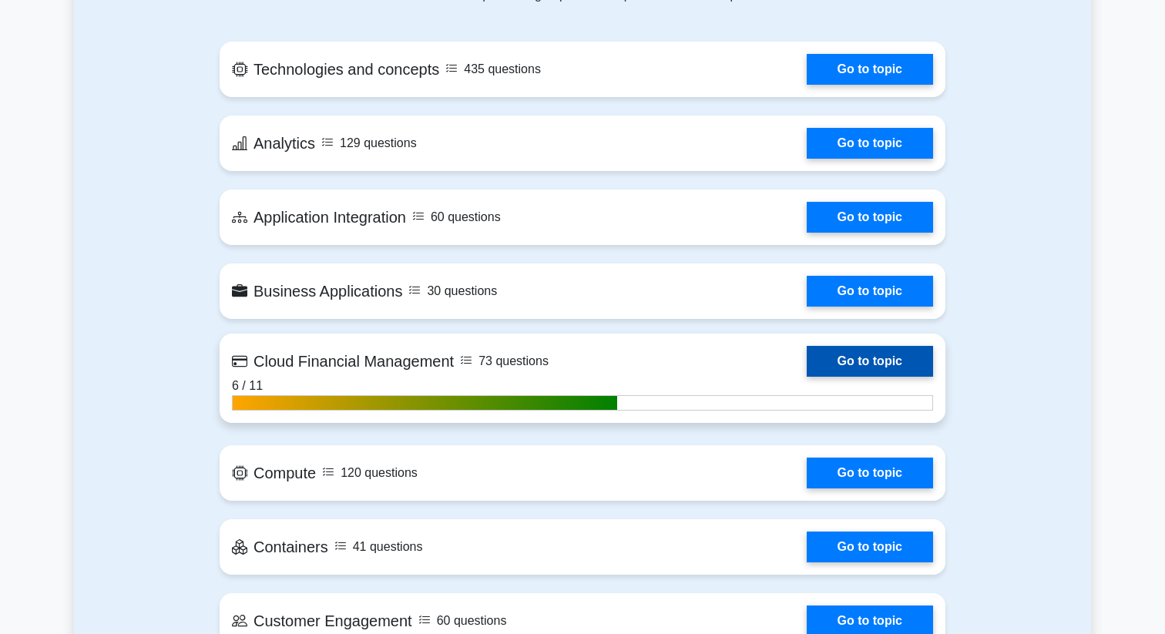
click at [839, 364] on link "Go to topic" at bounding box center [869, 361] width 126 height 31
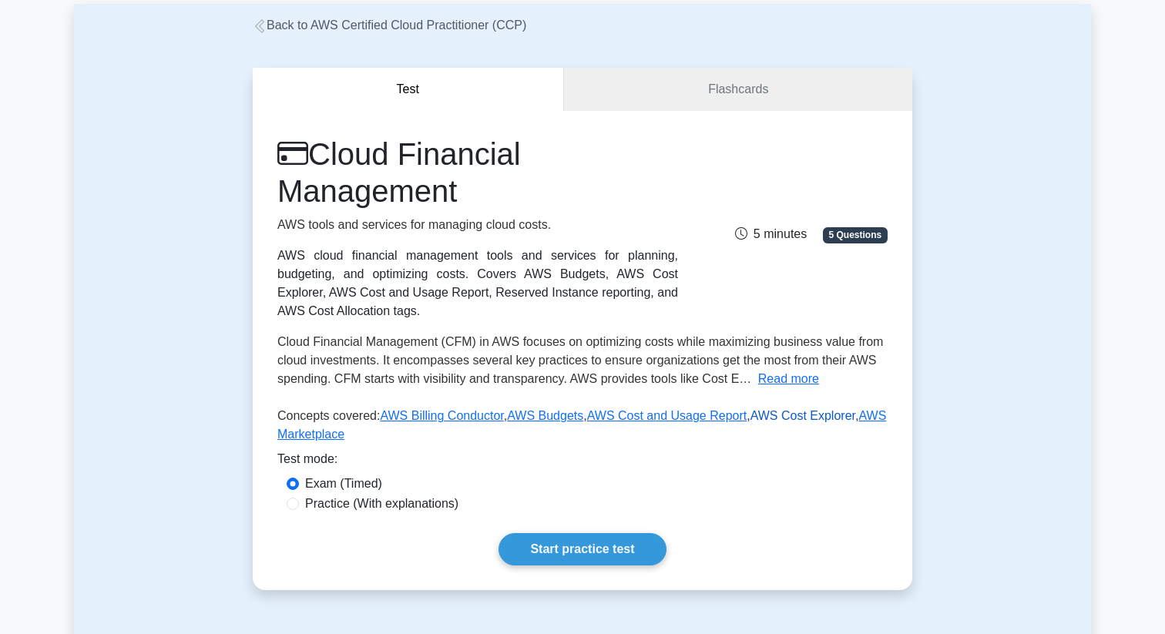
scroll to position [87, 0]
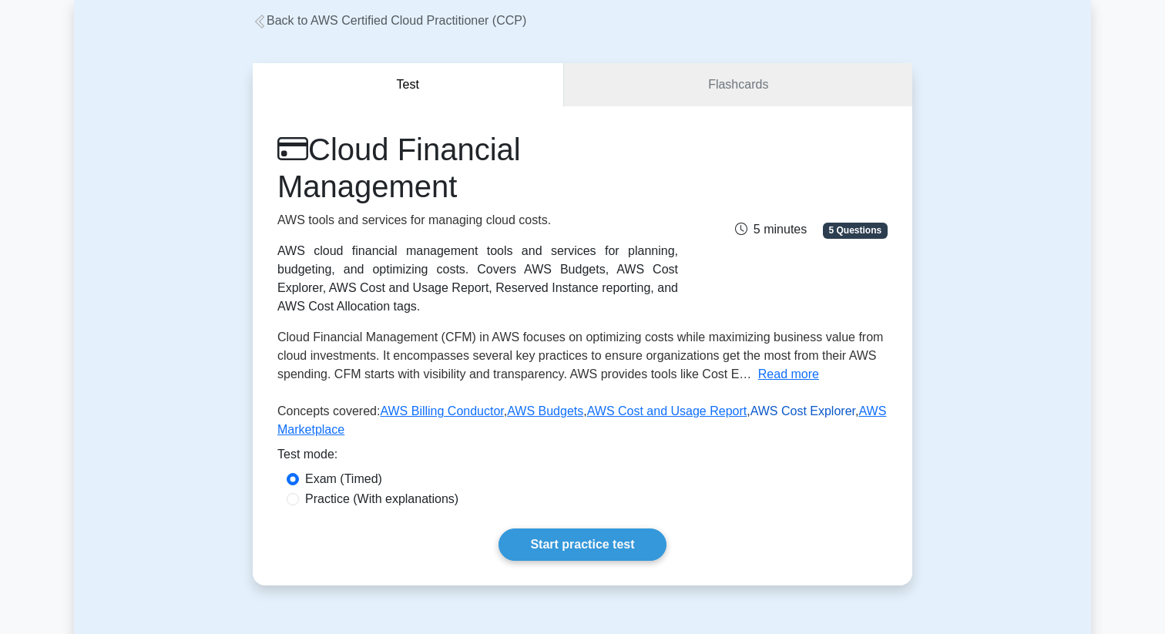
click at [784, 411] on link "AWS Cost Explorer" at bounding box center [802, 410] width 105 height 13
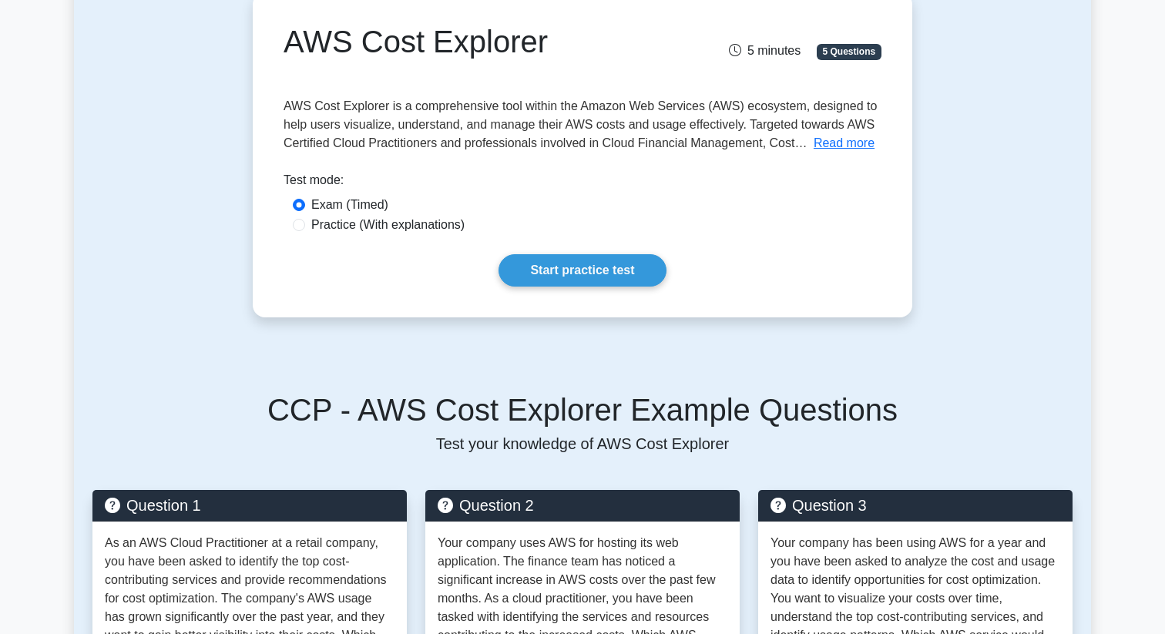
scroll to position [165, 0]
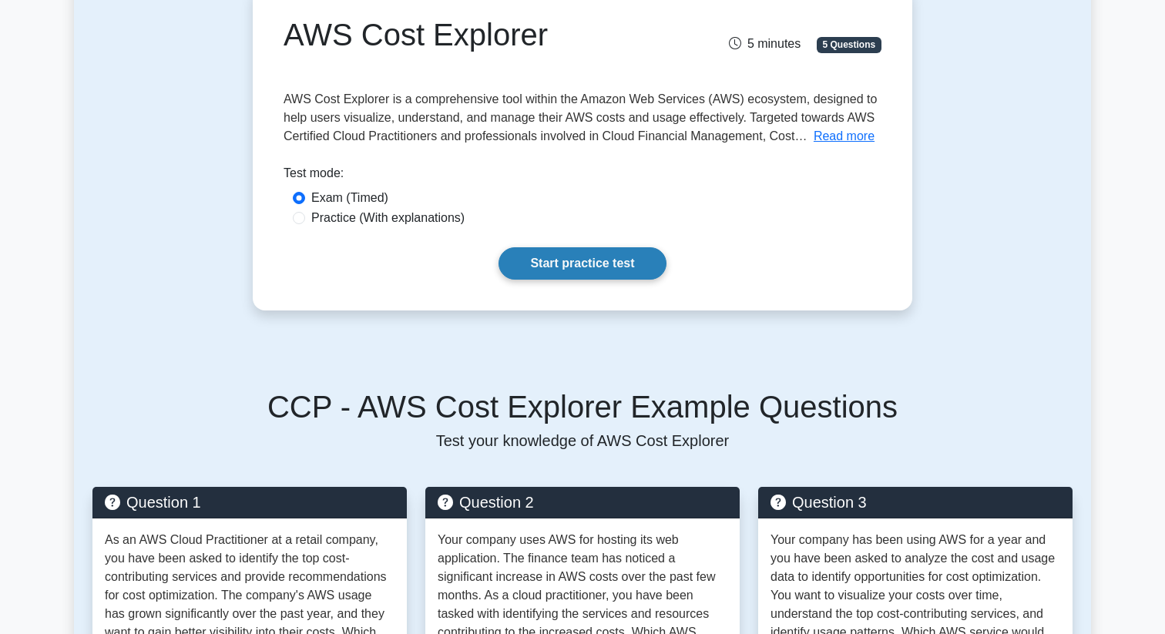
click at [622, 276] on link "Start practice test" at bounding box center [581, 263] width 167 height 32
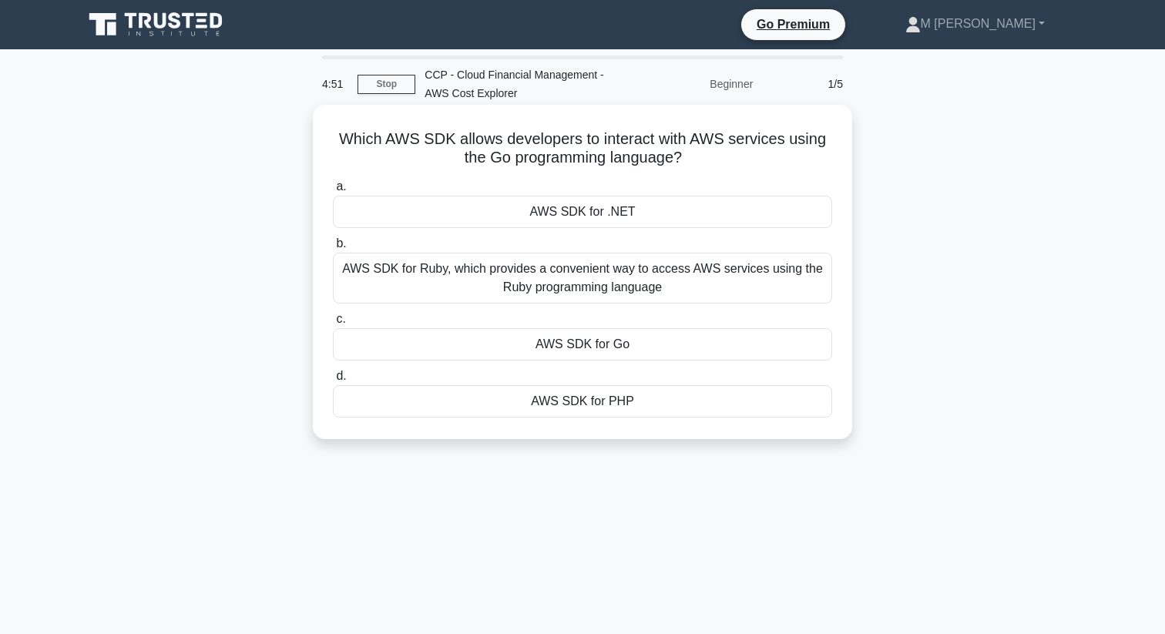
click at [460, 213] on div "AWS SDK for .NET" at bounding box center [582, 212] width 499 height 32
click at [333, 192] on input "a. AWS SDK for .NET" at bounding box center [333, 187] width 0 height 10
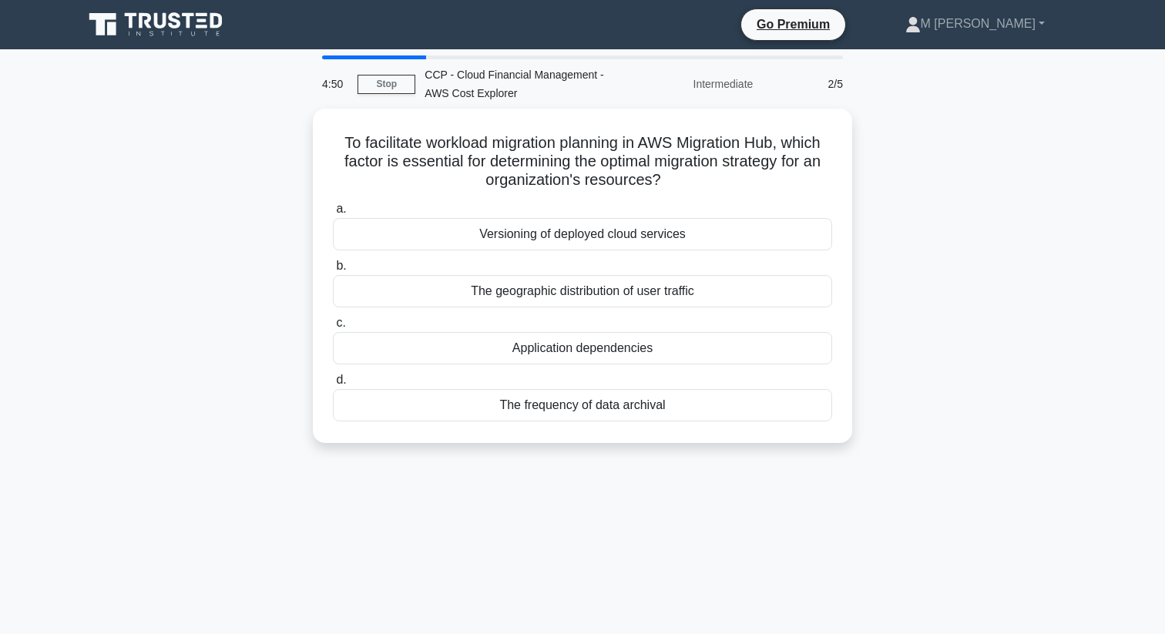
click at [460, 213] on label "a. Versioning of deployed cloud services" at bounding box center [582, 224] width 499 height 51
click at [333, 213] on input "a. Versioning of deployed cloud services" at bounding box center [333, 209] width 0 height 10
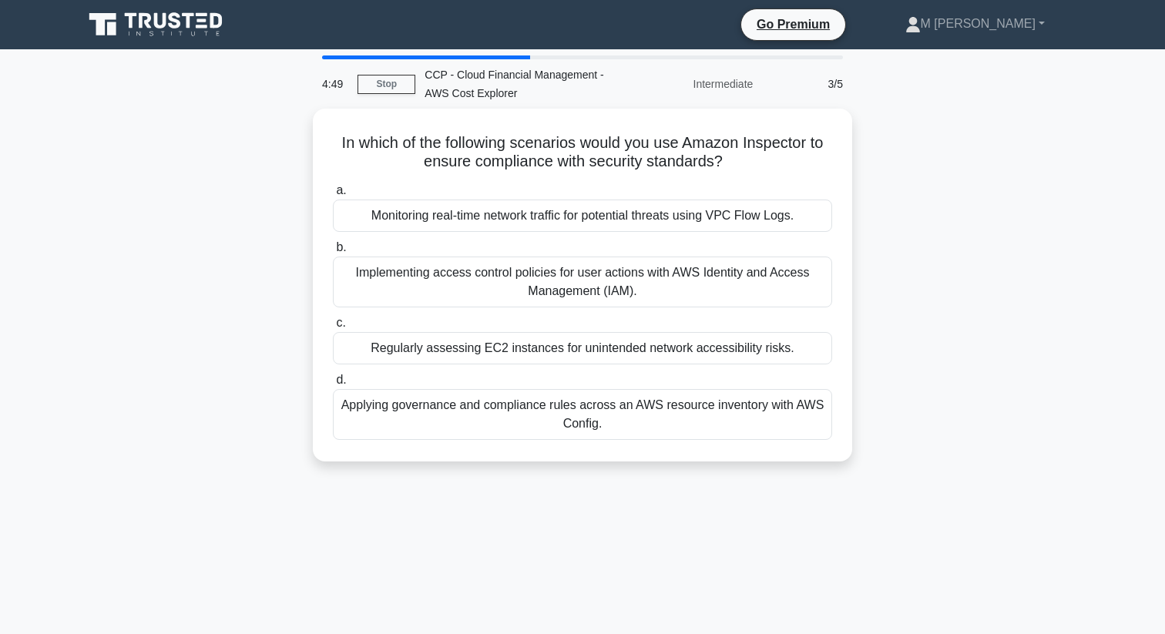
click at [460, 213] on div "Monitoring real-time network traffic for potential threats using VPC Flow Logs." at bounding box center [582, 215] width 499 height 32
click at [333, 196] on input "a. Monitoring real-time network traffic for potential threats using VPC Flow Lo…" at bounding box center [333, 191] width 0 height 10
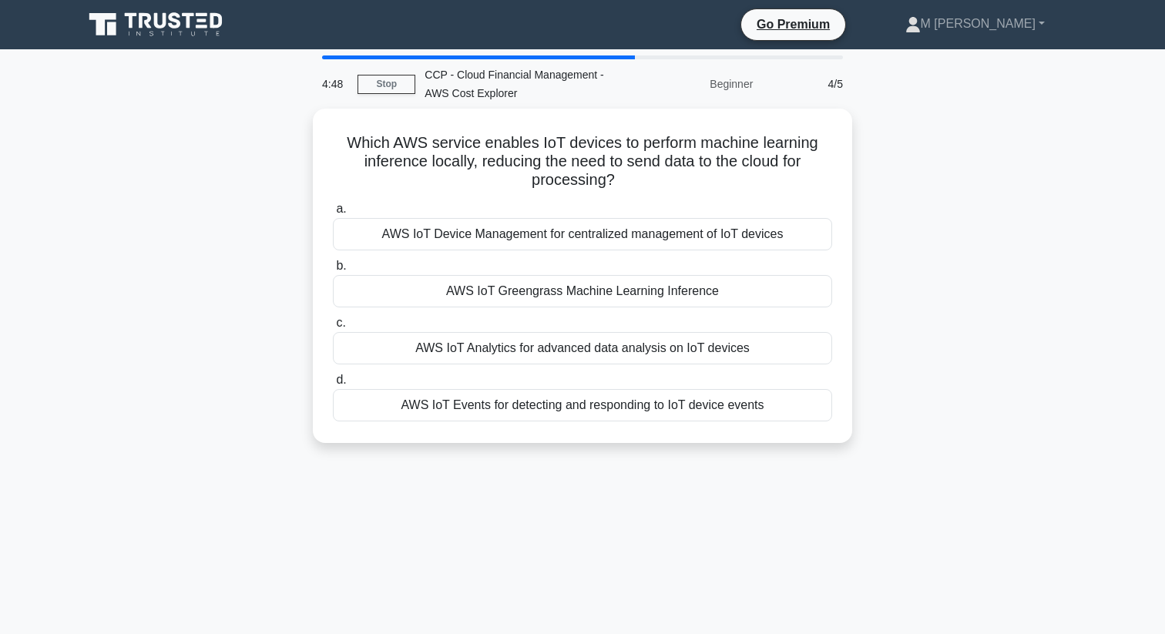
click at [460, 213] on label "a. AWS IoT Device Management for centralized management of IoT devices" at bounding box center [582, 224] width 499 height 51
click at [333, 213] on input "a. AWS IoT Device Management for centralized management of IoT devices" at bounding box center [333, 209] width 0 height 10
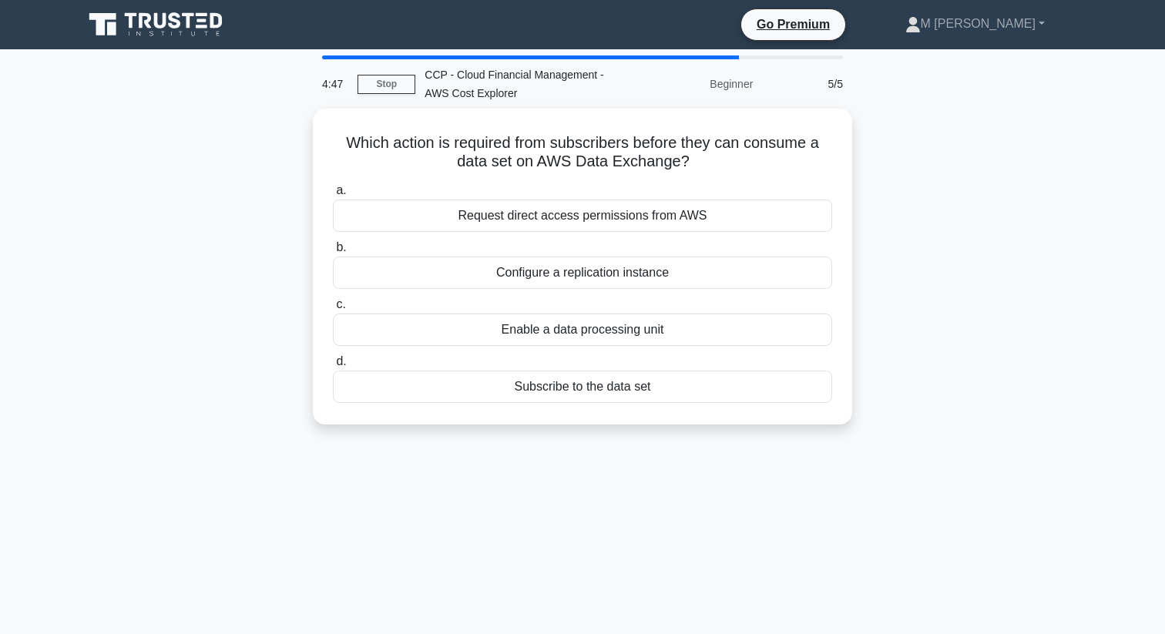
click at [460, 213] on div "Request direct access permissions from AWS" at bounding box center [582, 215] width 499 height 32
click at [333, 196] on input "a. Request direct access permissions from AWS" at bounding box center [333, 191] width 0 height 10
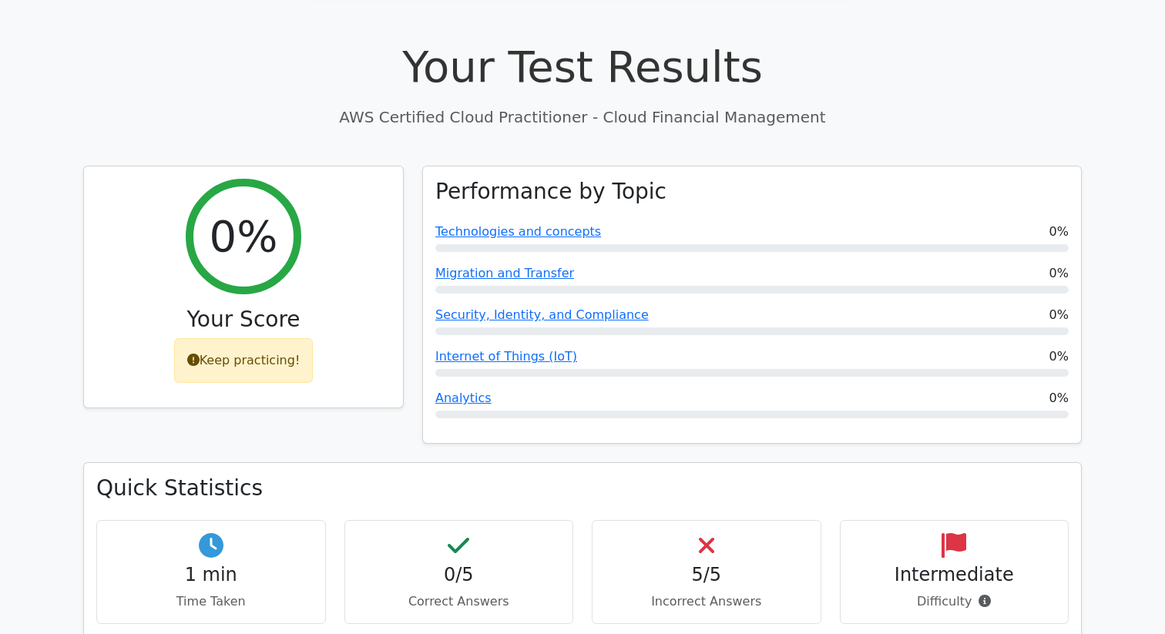
scroll to position [461, 0]
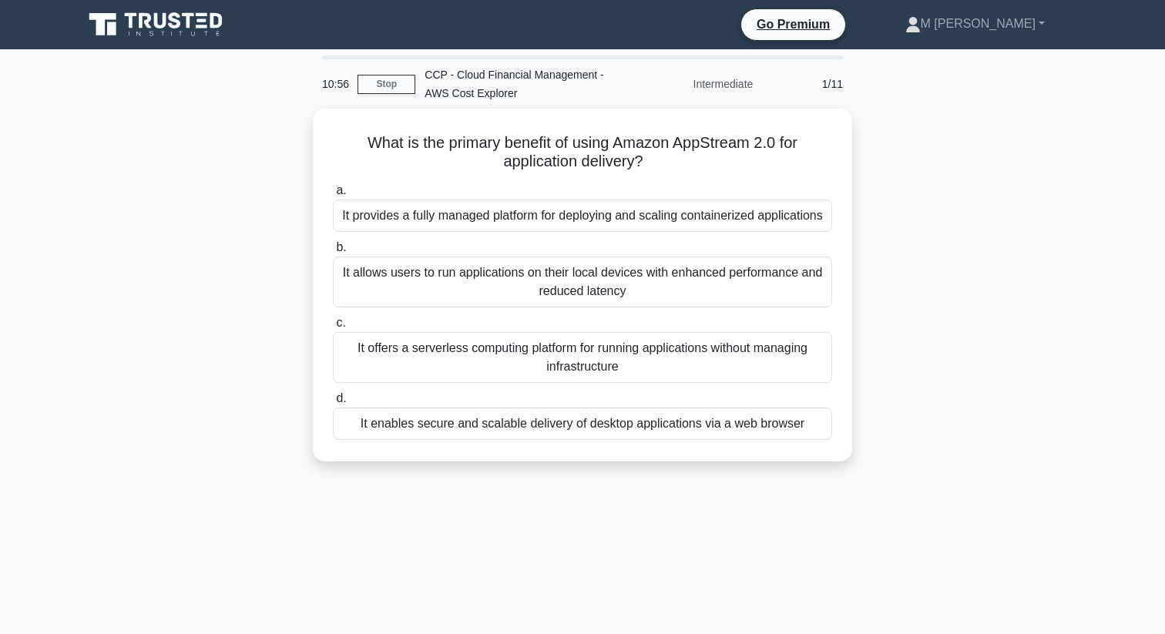
click at [505, 75] on div "CCP - Cloud Financial Management - AWS Cost Explorer" at bounding box center [521, 83] width 212 height 49
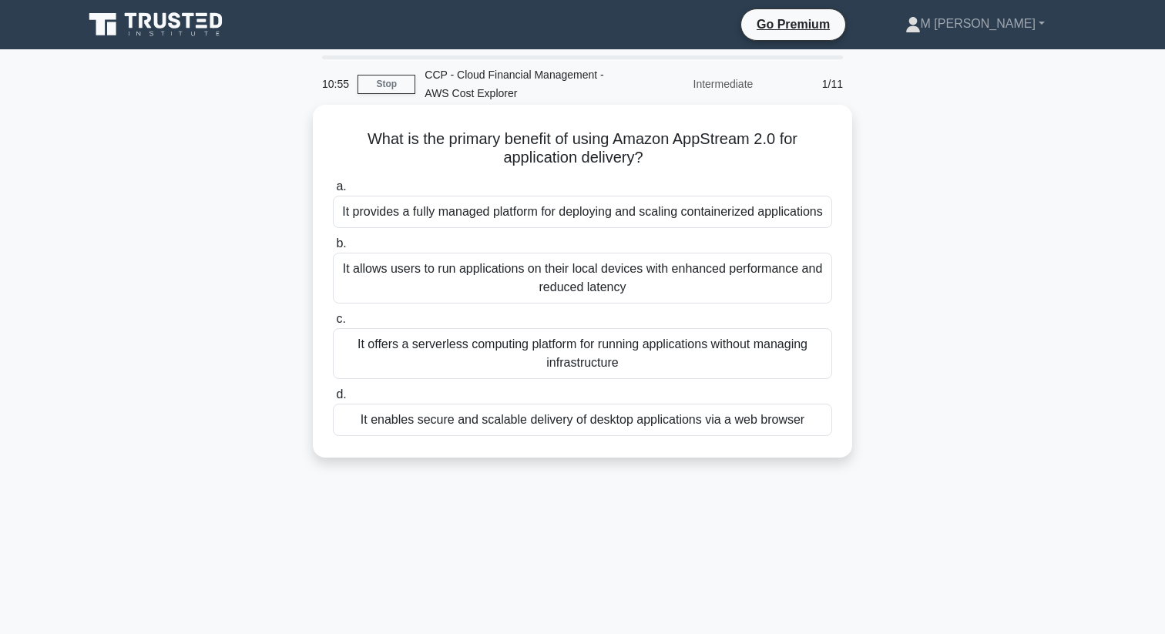
click at [555, 233] on div "a. It provides a fully managed platform for deploying and scaling containerized…" at bounding box center [583, 306] width 518 height 265
click at [563, 209] on div "It provides a fully managed platform for deploying and scaling containerized ap…" at bounding box center [582, 212] width 499 height 32
click at [333, 192] on input "a. It provides a fully managed platform for deploying and scaling containerized…" at bounding box center [333, 187] width 0 height 10
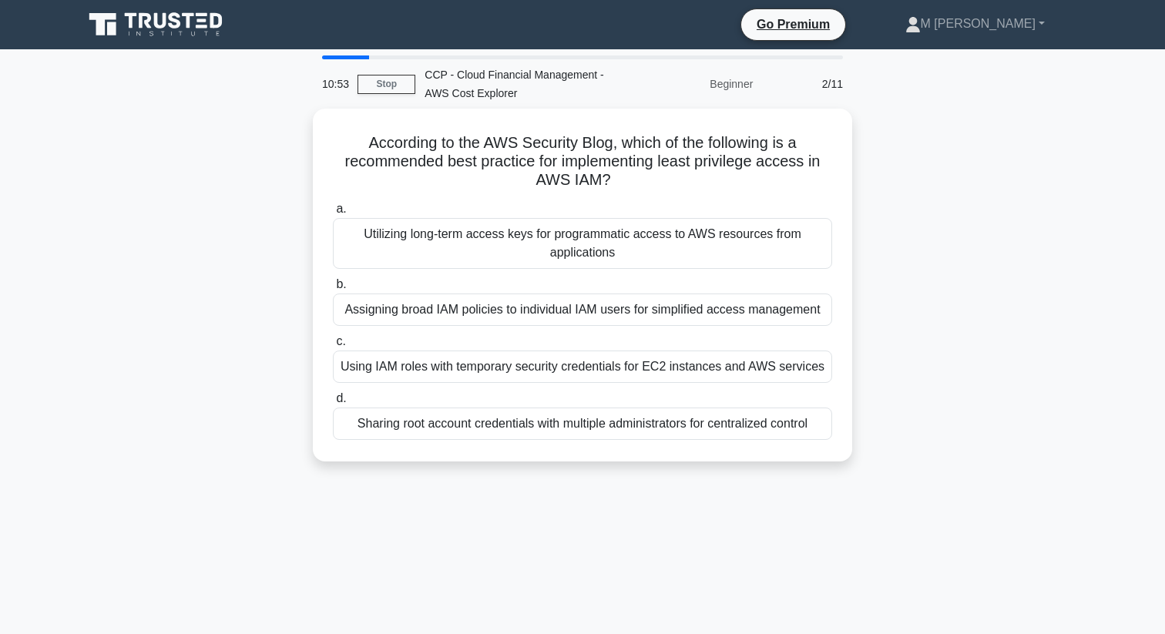
click at [563, 209] on label "a. Utilizing long-term access keys for programmatic access to AWS resources fro…" at bounding box center [582, 233] width 499 height 69
click at [333, 209] on input "a. Utilizing long-term access keys for programmatic access to AWS resources fro…" at bounding box center [333, 209] width 0 height 10
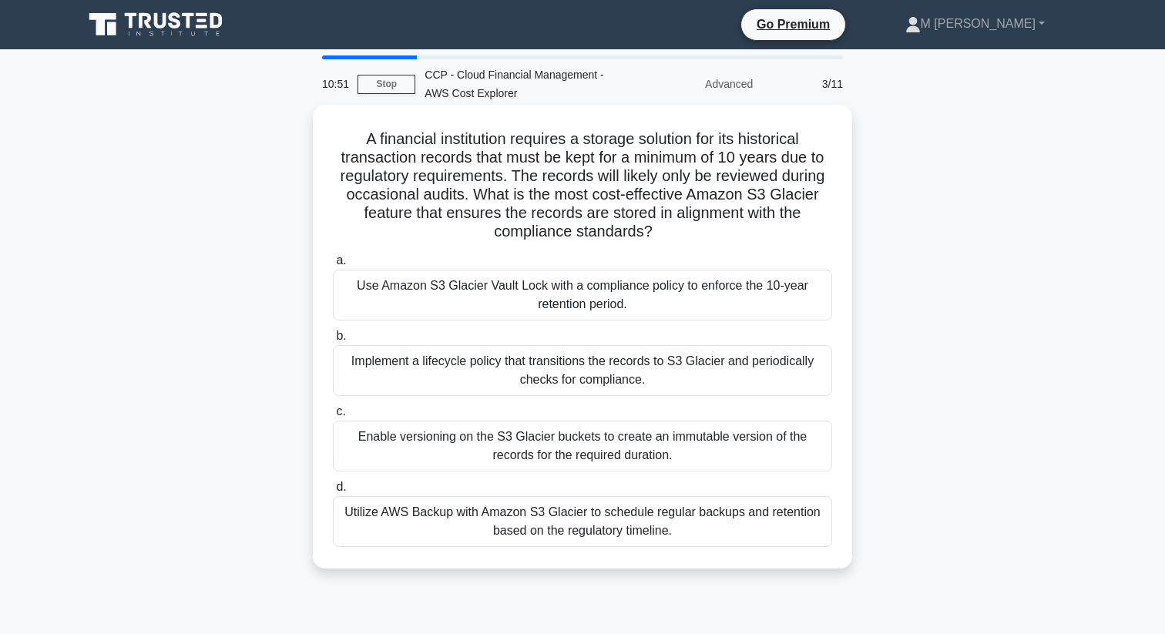
click at [580, 287] on div "Use Amazon S3 Glacier Vault Lock with a compliance policy to enforce the 10-yea…" at bounding box center [582, 295] width 499 height 51
click at [333, 266] on input "a. Use Amazon S3 Glacier Vault Lock with a compliance policy to enforce the 10-…" at bounding box center [333, 261] width 0 height 10
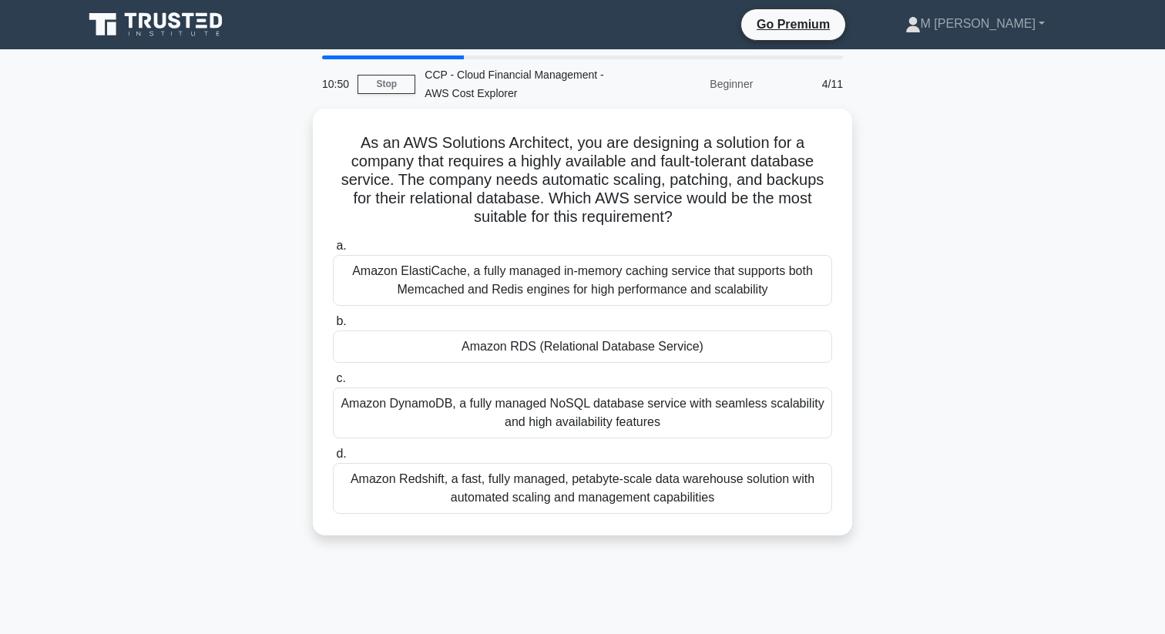
click at [580, 287] on div "Amazon ElastiCache, a fully managed in-memory caching service that supports bot…" at bounding box center [582, 280] width 499 height 51
click at [333, 251] on input "a. Amazon ElastiCache, a fully managed in-memory caching service that supports …" at bounding box center [333, 246] width 0 height 10
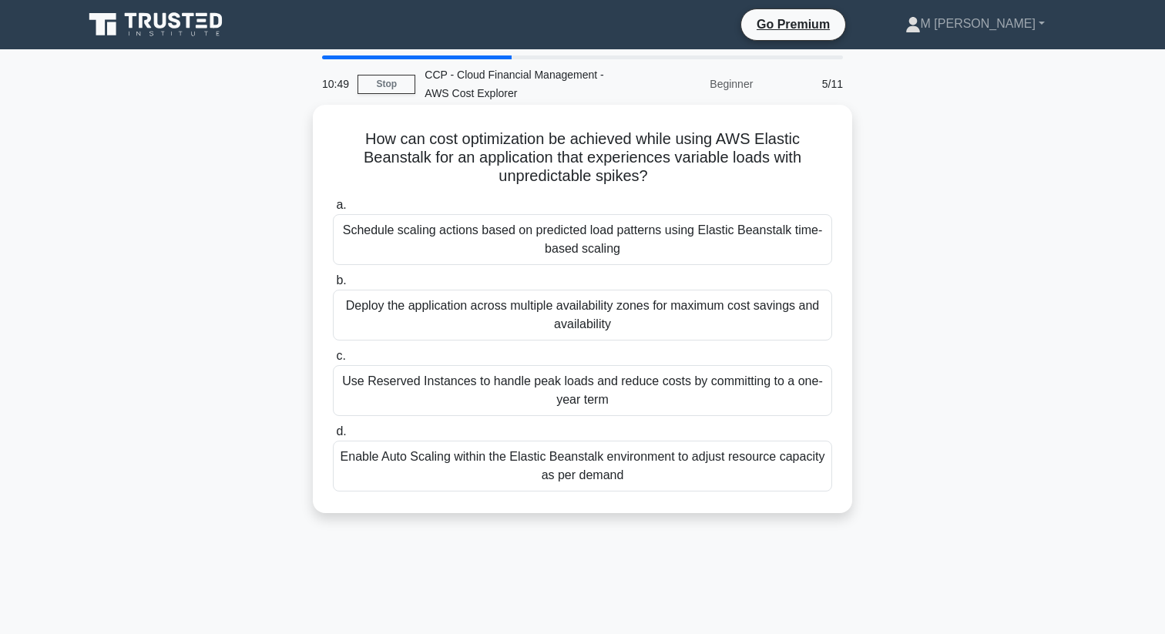
click at [583, 247] on div "Schedule scaling actions based on predicted load patterns using Elastic Beansta…" at bounding box center [582, 239] width 499 height 51
click at [333, 210] on input "a. Schedule scaling actions based on predicted load patterns using Elastic Bean…" at bounding box center [333, 205] width 0 height 10
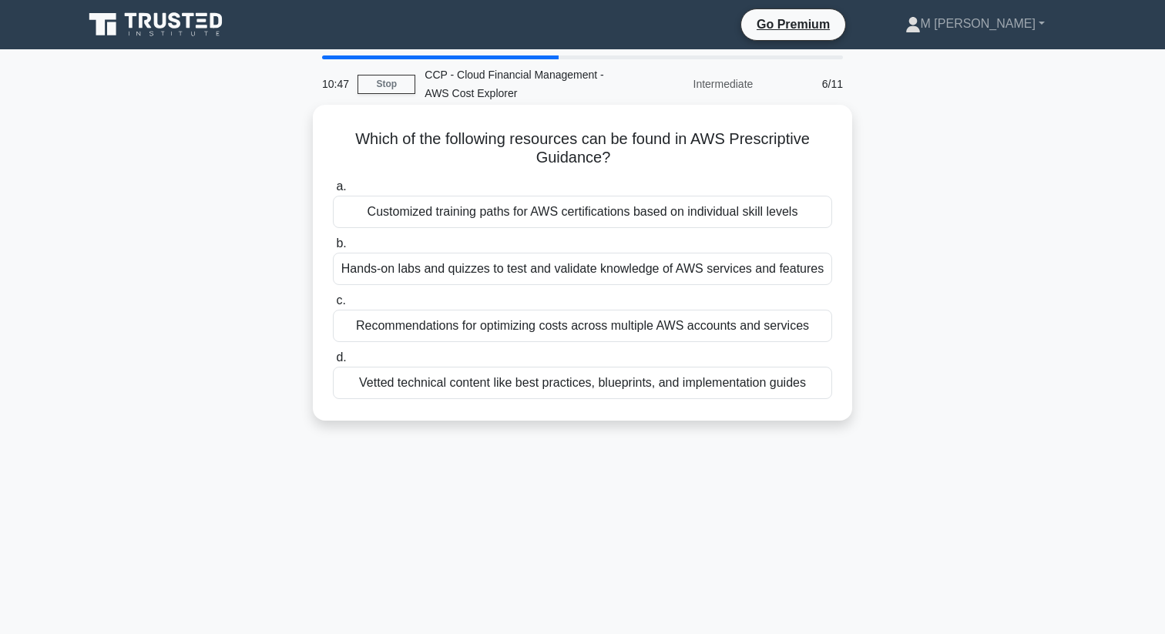
click at [581, 215] on div "Customized training paths for AWS certifications based on individual skill leve…" at bounding box center [582, 212] width 499 height 32
click at [333, 192] on input "a. Customized training paths for AWS certifications based on individual skill l…" at bounding box center [333, 187] width 0 height 10
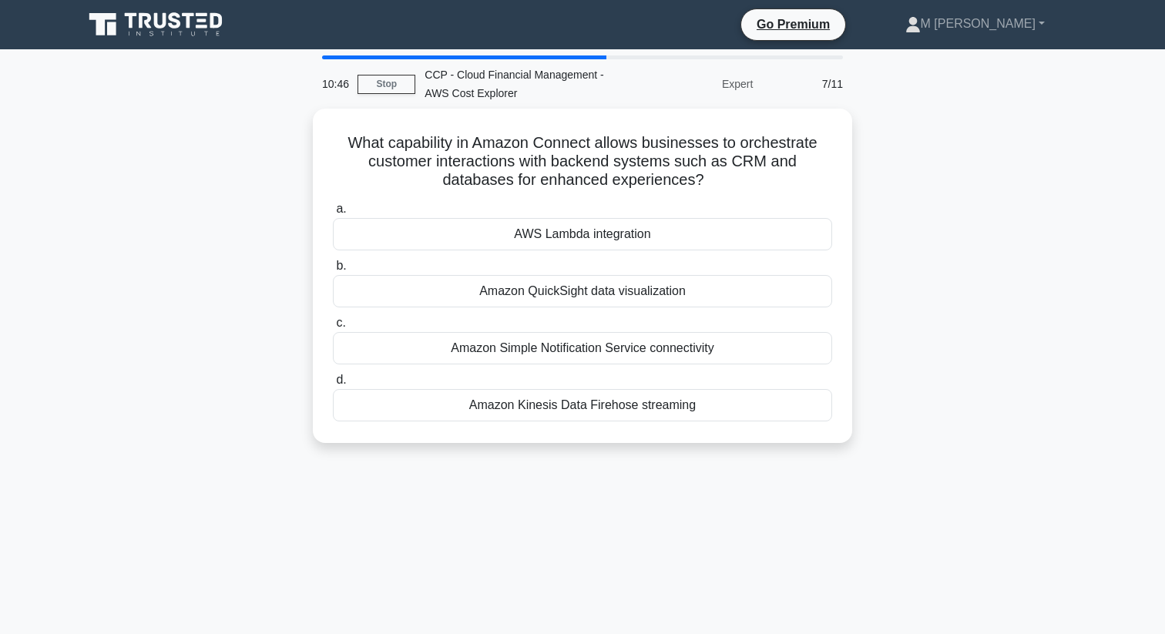
click at [581, 218] on div "AWS Lambda integration" at bounding box center [582, 234] width 499 height 32
click at [333, 214] on input "a. AWS Lambda integration" at bounding box center [333, 209] width 0 height 10
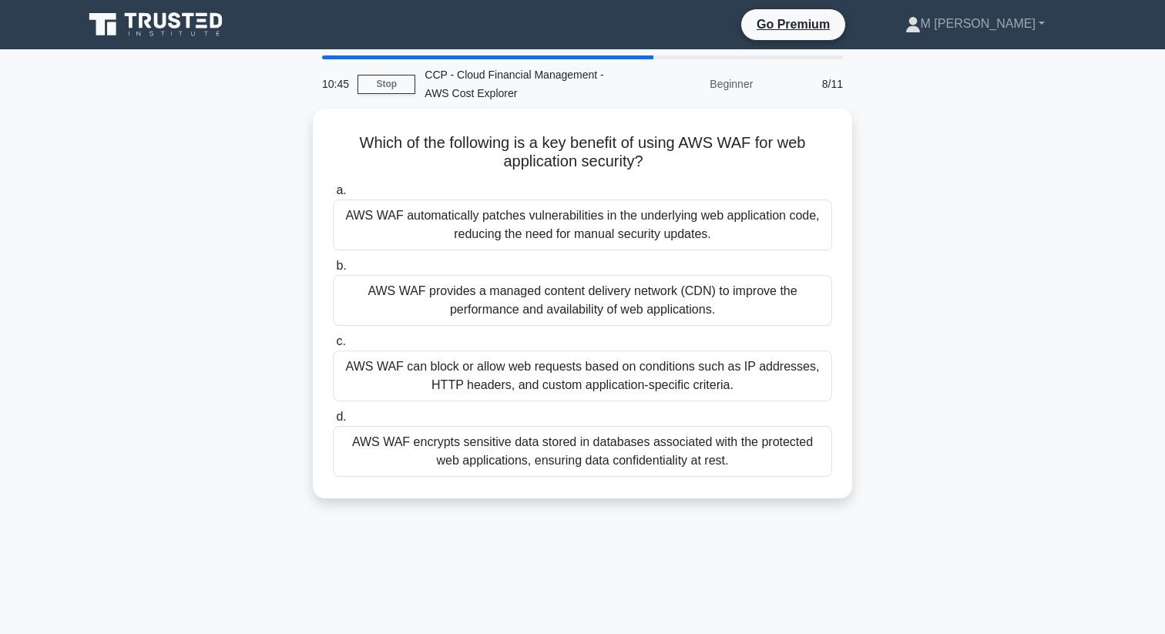
click at [581, 215] on div "AWS WAF automatically patches vulnerabilities in the underlying web application…" at bounding box center [582, 224] width 499 height 51
click at [333, 196] on input "a. AWS WAF automatically patches vulnerabilities in the underlying web applicat…" at bounding box center [333, 191] width 0 height 10
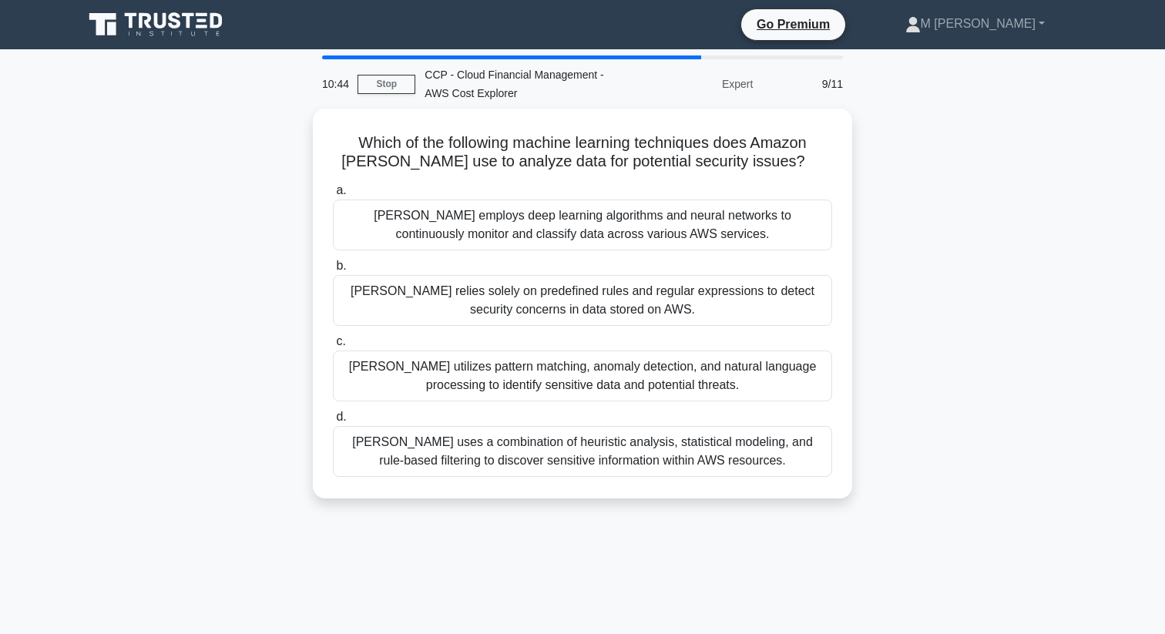
click at [581, 215] on div "Macie employs deep learning algorithms and neural networks to continuously moni…" at bounding box center [582, 224] width 499 height 51
click at [333, 196] on input "a. Macie employs deep learning algorithms and neural networks to continuously m…" at bounding box center [333, 191] width 0 height 10
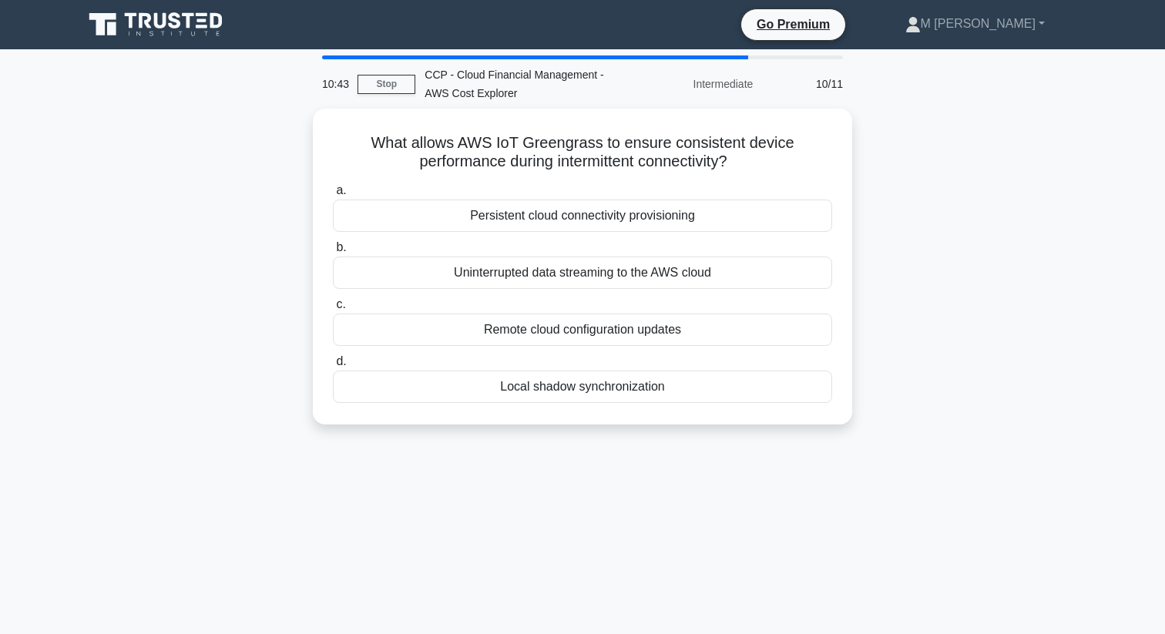
click at [581, 215] on div "Persistent cloud connectivity provisioning" at bounding box center [582, 215] width 499 height 32
click at [333, 196] on input "a. Persistent cloud connectivity provisioning" at bounding box center [333, 191] width 0 height 10
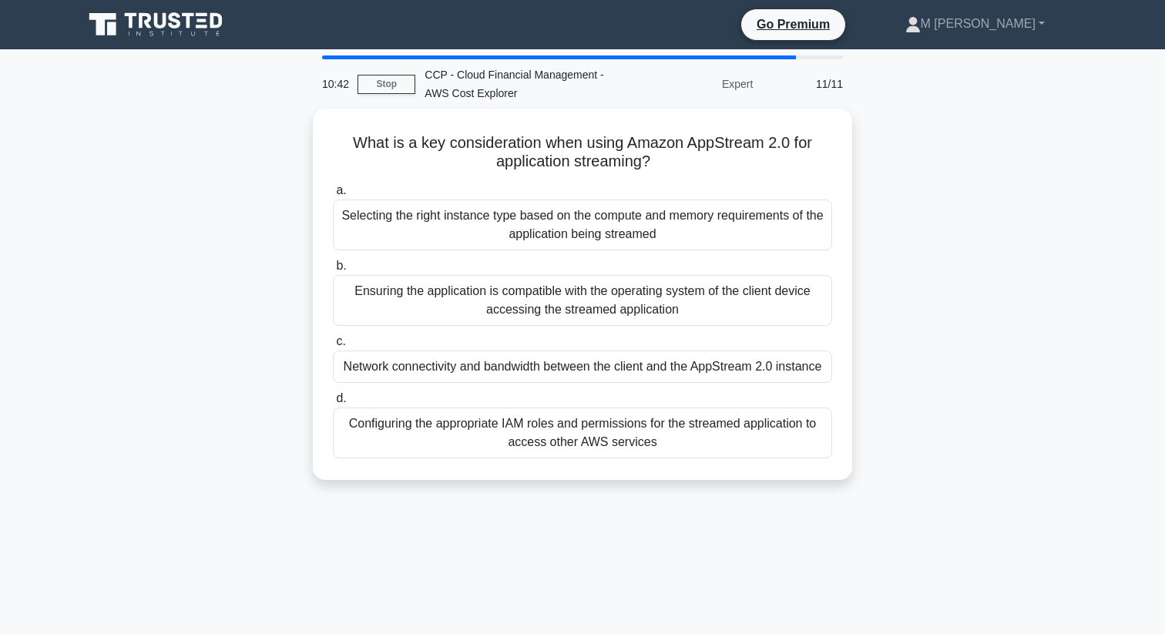
click at [581, 215] on div "Selecting the right instance type based on the compute and memory requirements …" at bounding box center [582, 224] width 499 height 51
click at [333, 196] on input "a. Selecting the right instance type based on the compute and memory requiremen…" at bounding box center [333, 191] width 0 height 10
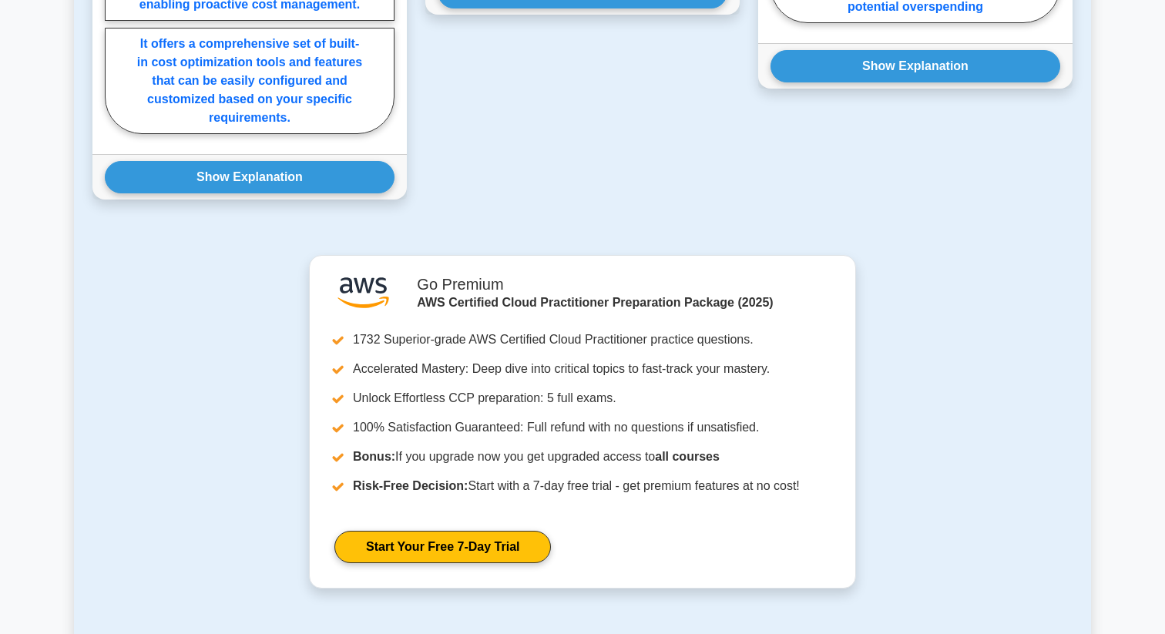
scroll to position [1570, 0]
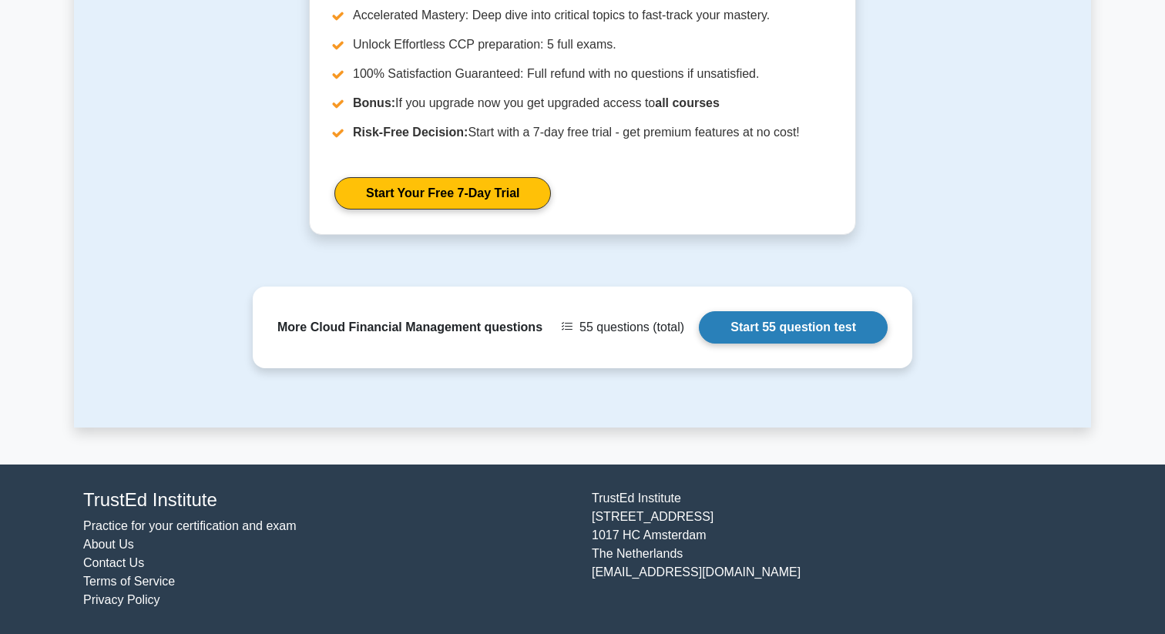
click at [756, 332] on link "Start 55 question test" at bounding box center [793, 327] width 189 height 32
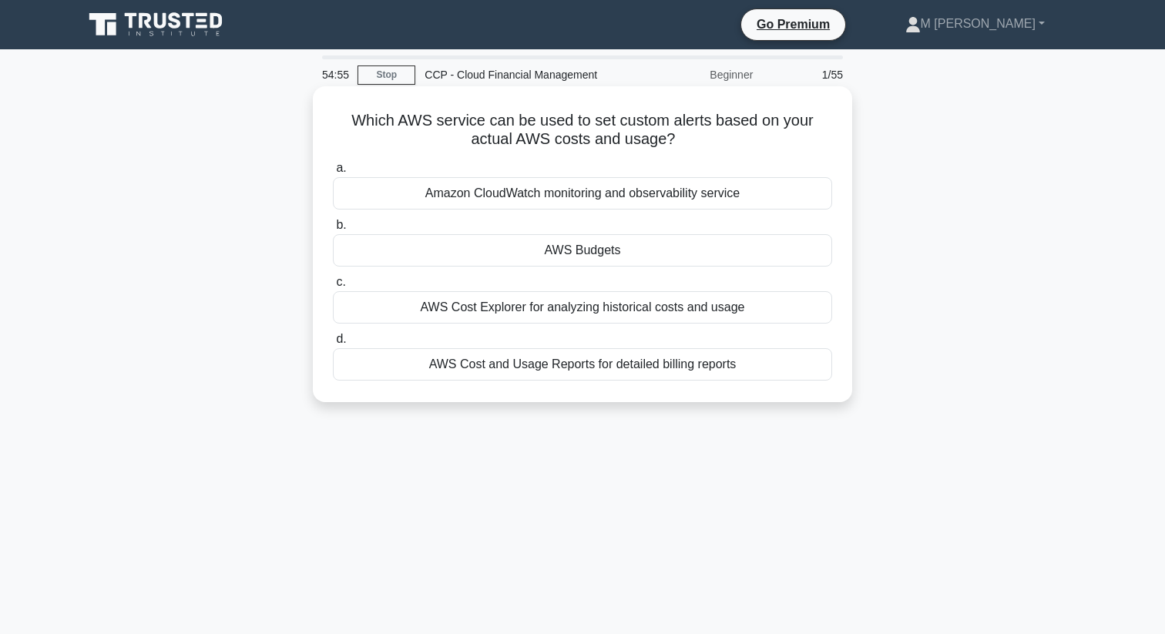
click at [525, 193] on div "Amazon CloudWatch monitoring and observability service" at bounding box center [582, 193] width 499 height 32
click at [333, 173] on input "a. Amazon CloudWatch monitoring and observability service" at bounding box center [333, 168] width 0 height 10
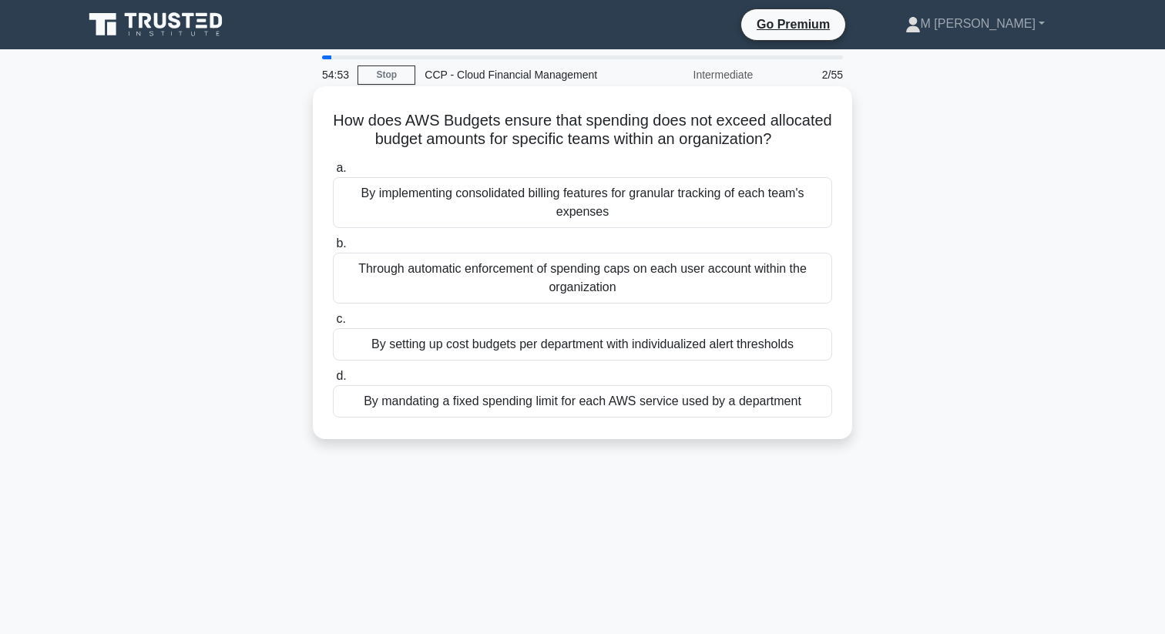
click at [444, 196] on div "By implementing consolidated billing features for granular tracking of each tea…" at bounding box center [582, 202] width 499 height 51
click at [333, 173] on input "a. By implementing consolidated billing features for granular tracking of each …" at bounding box center [333, 168] width 0 height 10
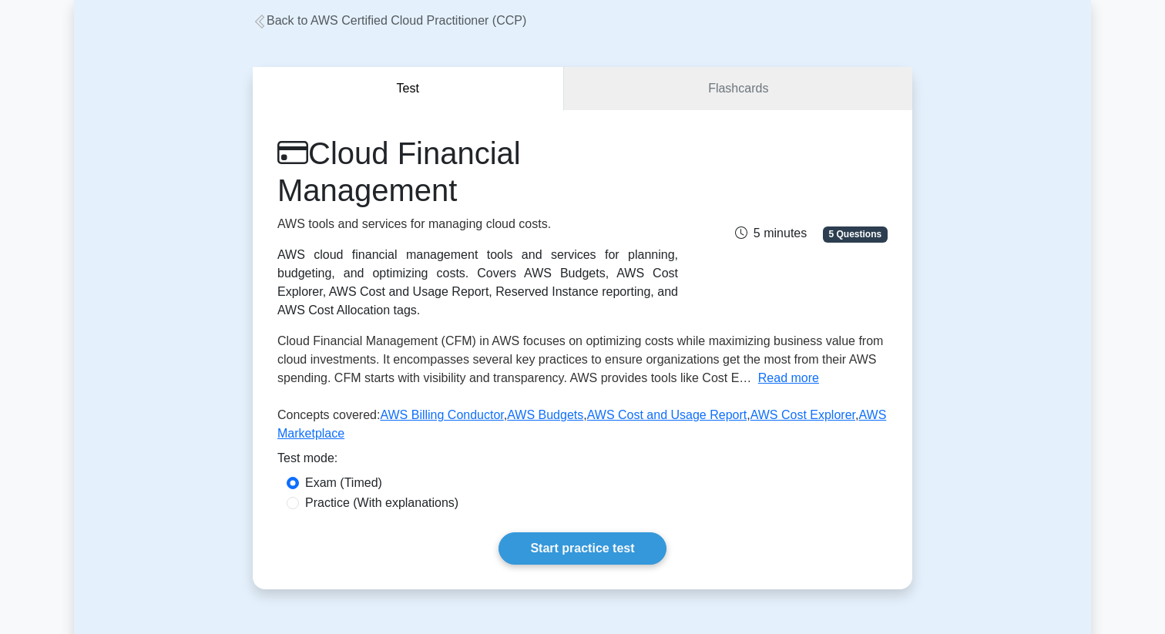
click at [328, 26] on link "Back to AWS Certified Cloud Practitioner (CCP)" at bounding box center [389, 20] width 273 height 13
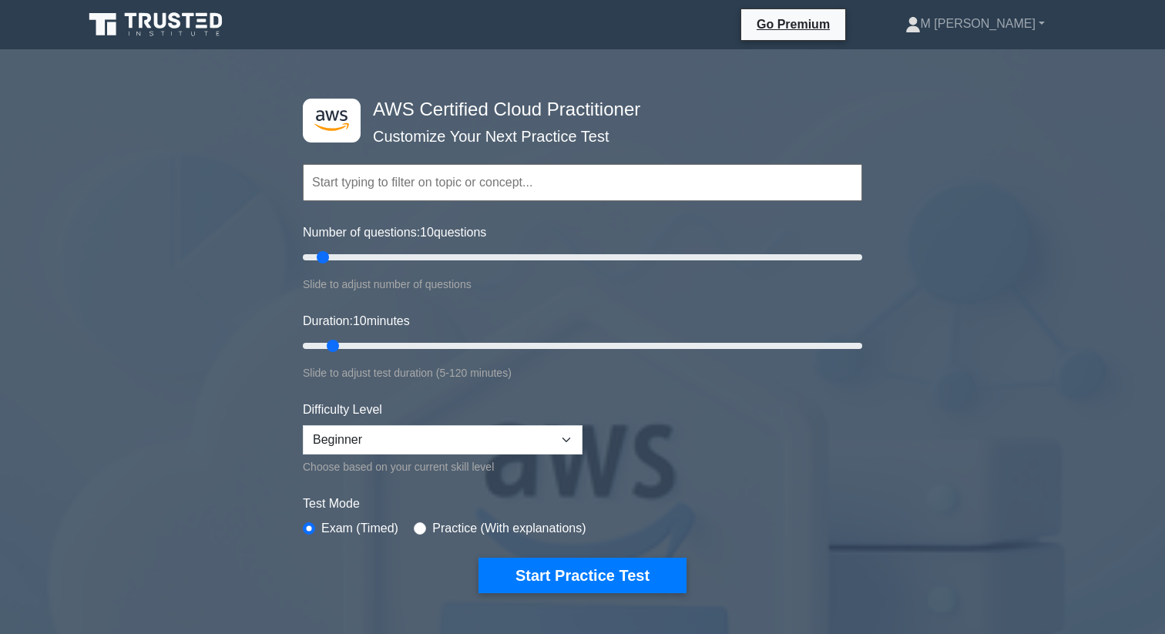
click at [400, 187] on input "text" at bounding box center [582, 182] width 559 height 37
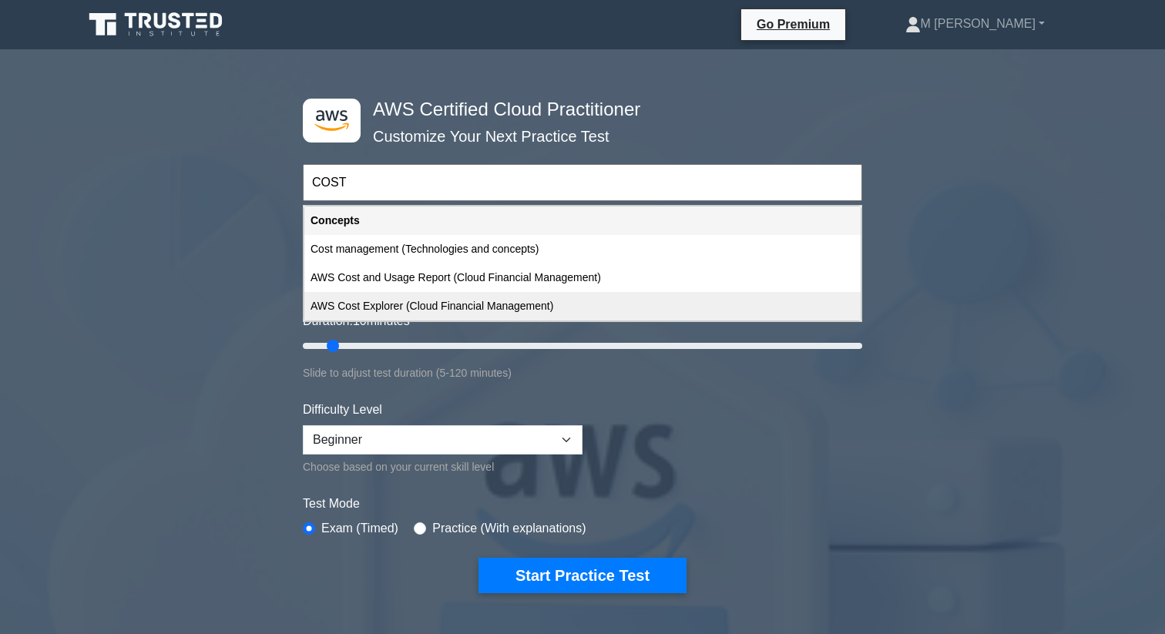
click at [442, 295] on div "AWS Cost Explorer (Cloud Financial Management)" at bounding box center [582, 306] width 556 height 28
type input "AWS Cost Explorer (Cloud Financial Management)"
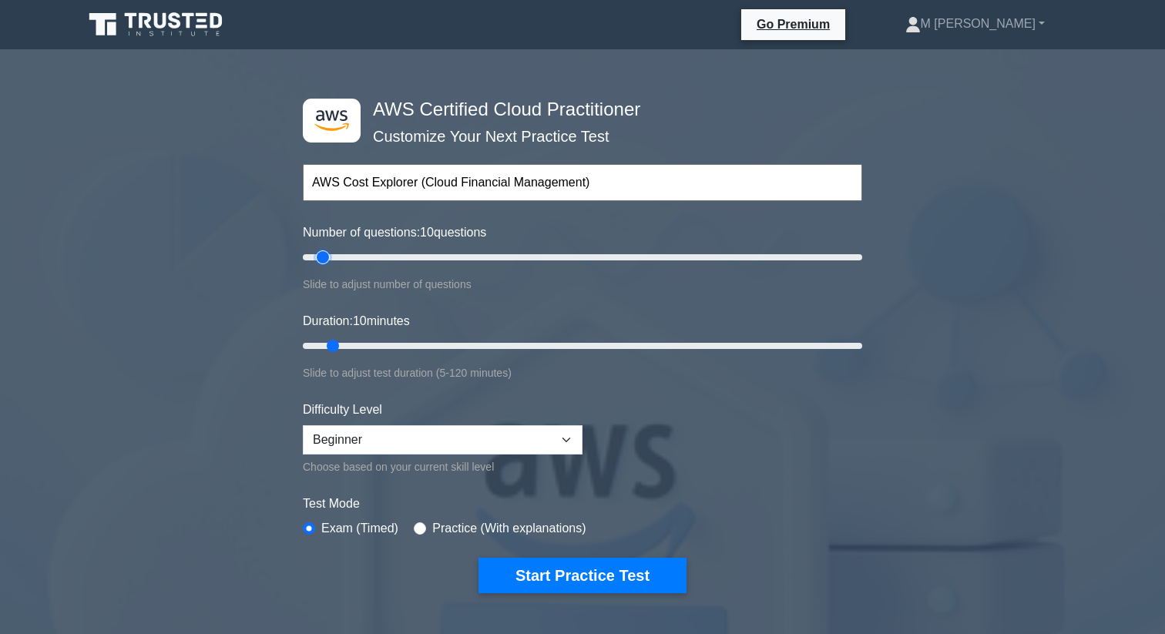
type input "200"
click at [849, 259] on input "Number of questions: 10 questions" at bounding box center [582, 257] width 559 height 18
click at [308, 257] on input "Number of questions: 200 questions" at bounding box center [582, 257] width 559 height 18
type input "15"
click at [332, 258] on input "Number of questions: 5 questions" at bounding box center [582, 257] width 559 height 18
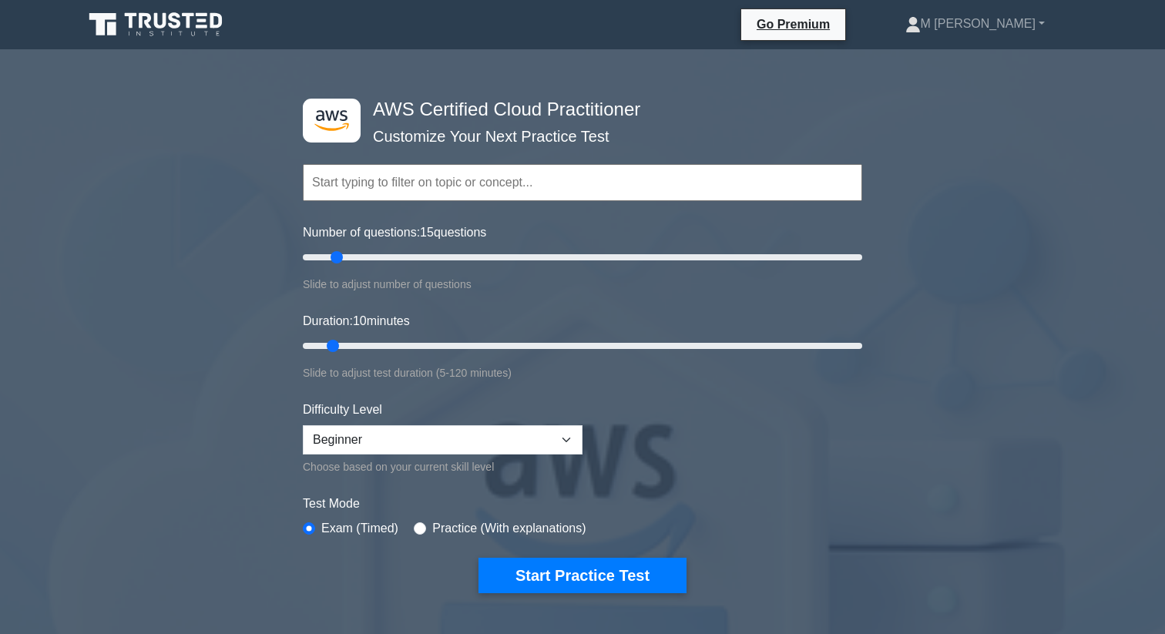
click at [421, 186] on input "text" at bounding box center [582, 182] width 559 height 37
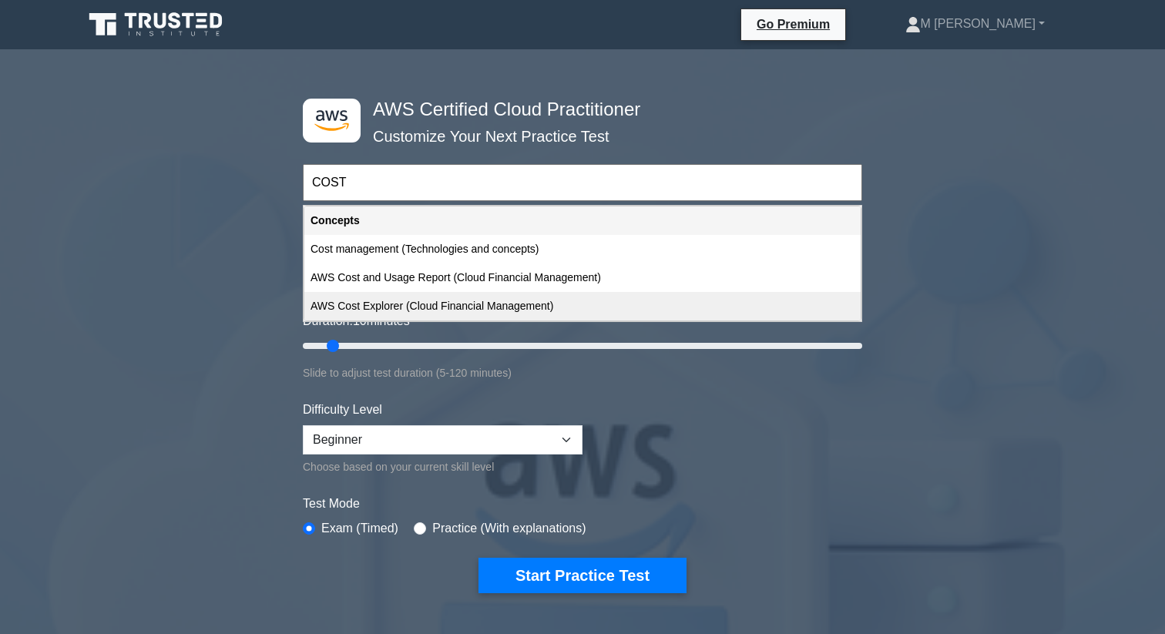
click at [387, 297] on div "AWS Cost Explorer (Cloud Financial Management)" at bounding box center [582, 306] width 556 height 28
type input "AWS Cost Explorer (Cloud Financial Management)"
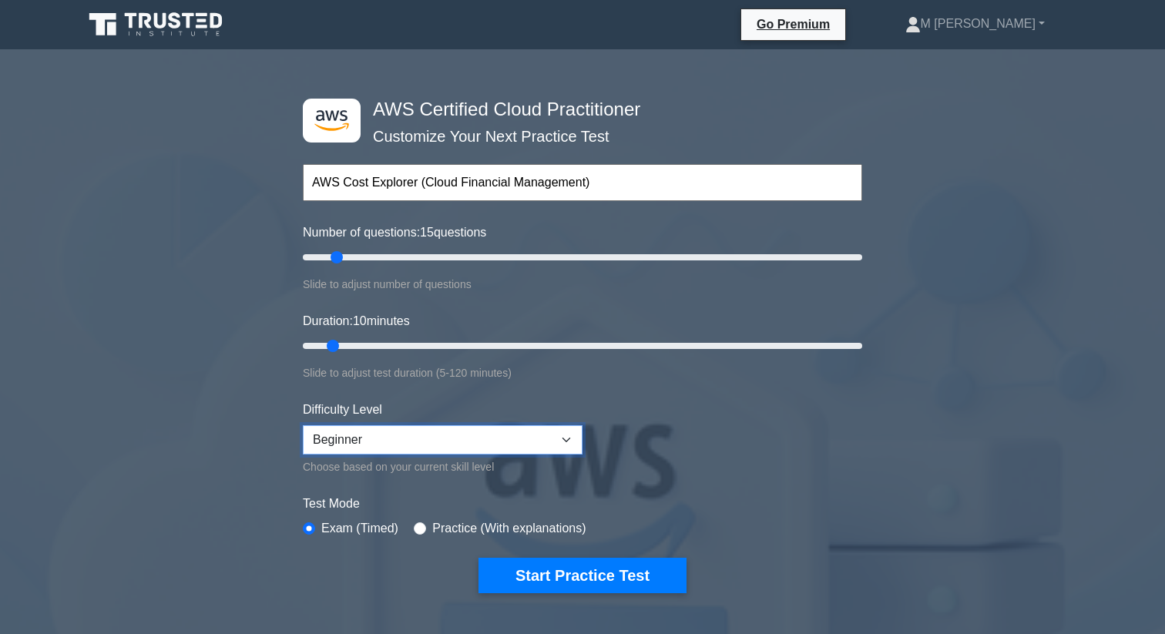
click at [393, 431] on select "Beginner Intermediate Expert" at bounding box center [443, 439] width 280 height 29
select select "intermediate"
click at [303, 425] on select "Beginner Intermediate Expert" at bounding box center [443, 439] width 280 height 29
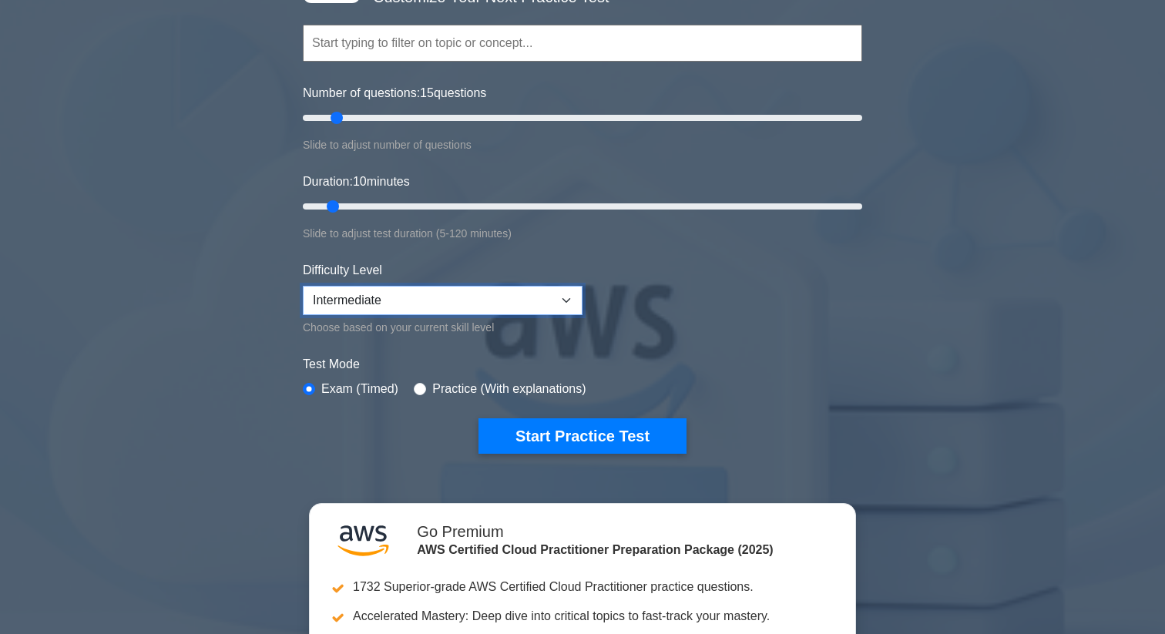
scroll to position [156, 0]
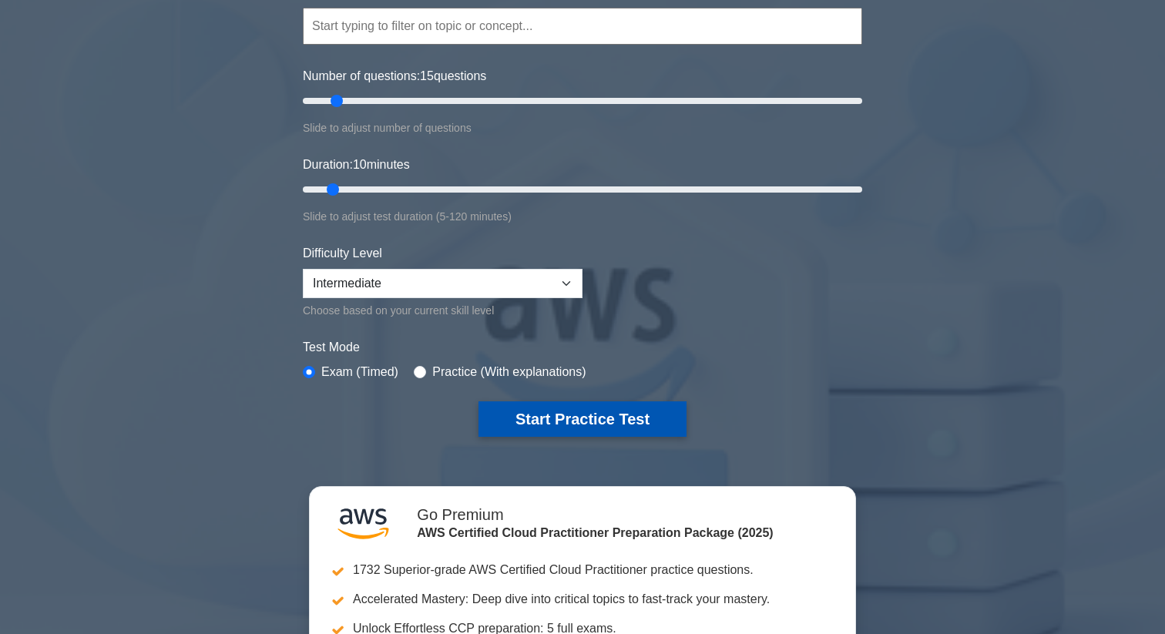
click at [536, 421] on button "Start Practice Test" at bounding box center [582, 418] width 208 height 35
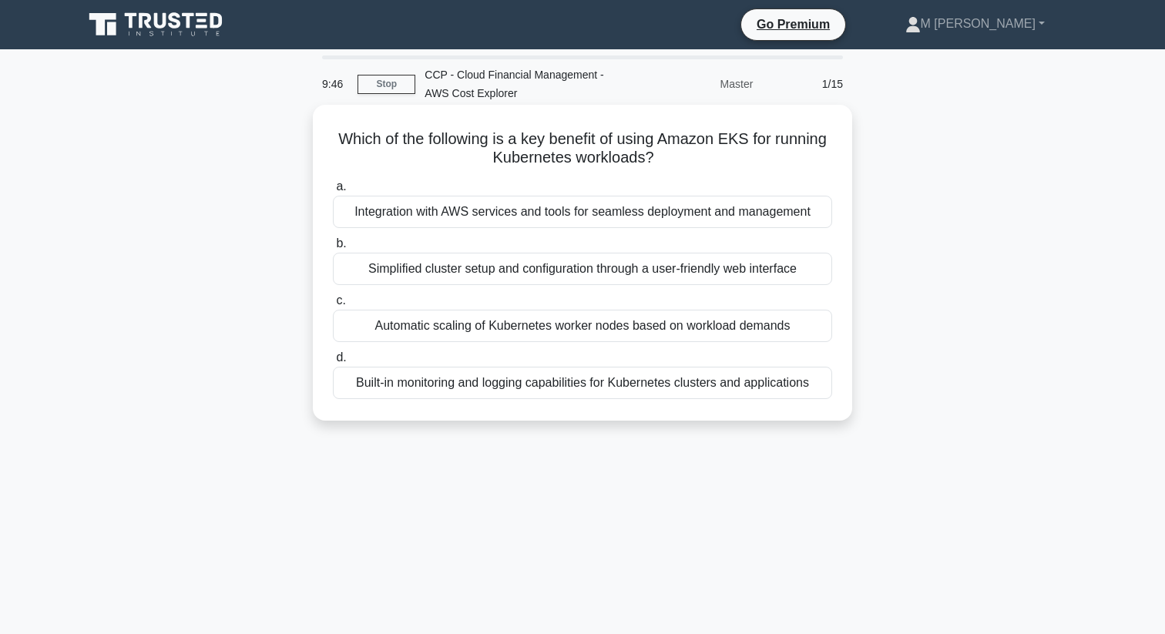
click at [486, 222] on div "Integration with AWS services and tools for seamless deployment and management" at bounding box center [582, 212] width 499 height 32
click at [333, 192] on input "a. Integration with AWS services and tools for seamless deployment and manageme…" at bounding box center [333, 187] width 0 height 10
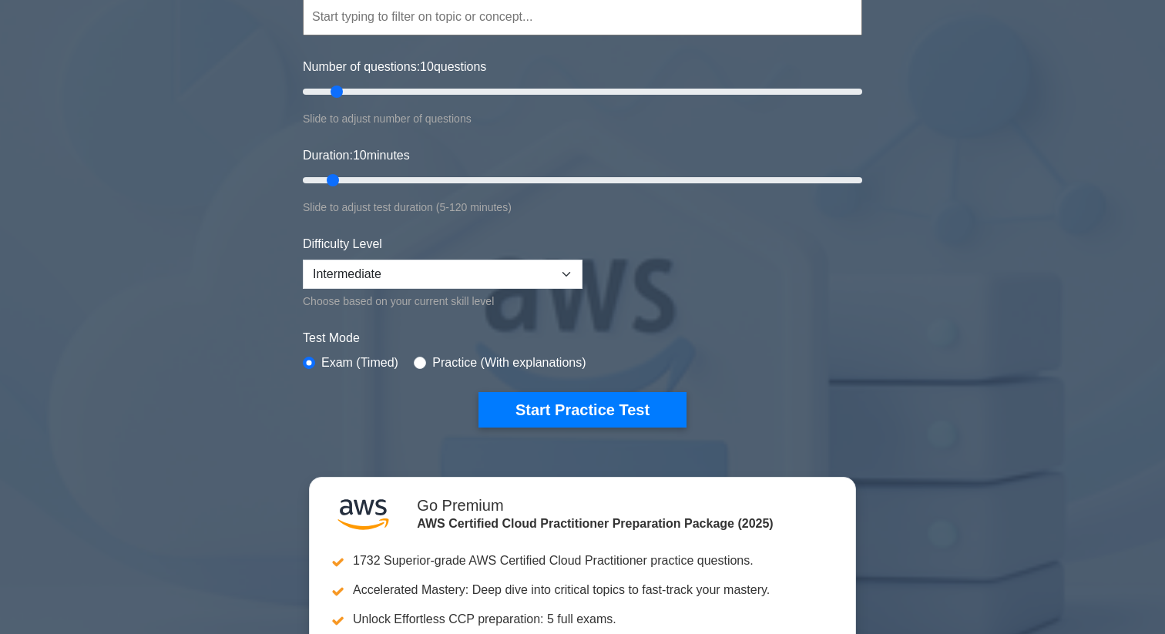
scroll to position [167, 0]
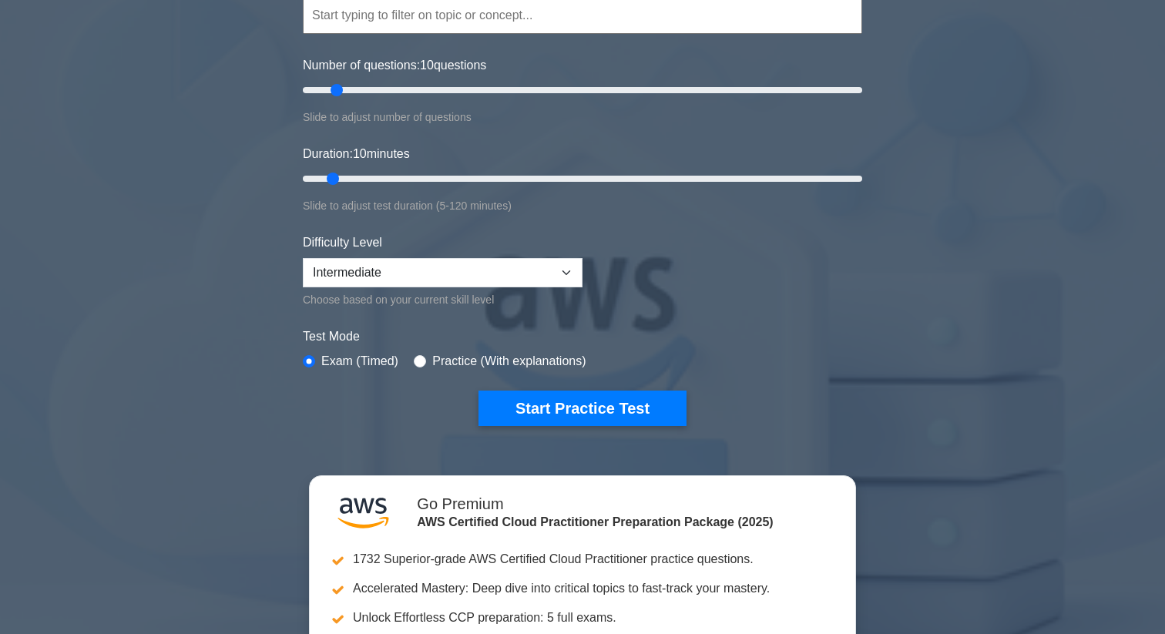
click at [427, 364] on div "Practice (With explanations)" at bounding box center [500, 361] width 172 height 18
click at [421, 362] on input "radio" at bounding box center [420, 361] width 12 height 12
radio input "true"
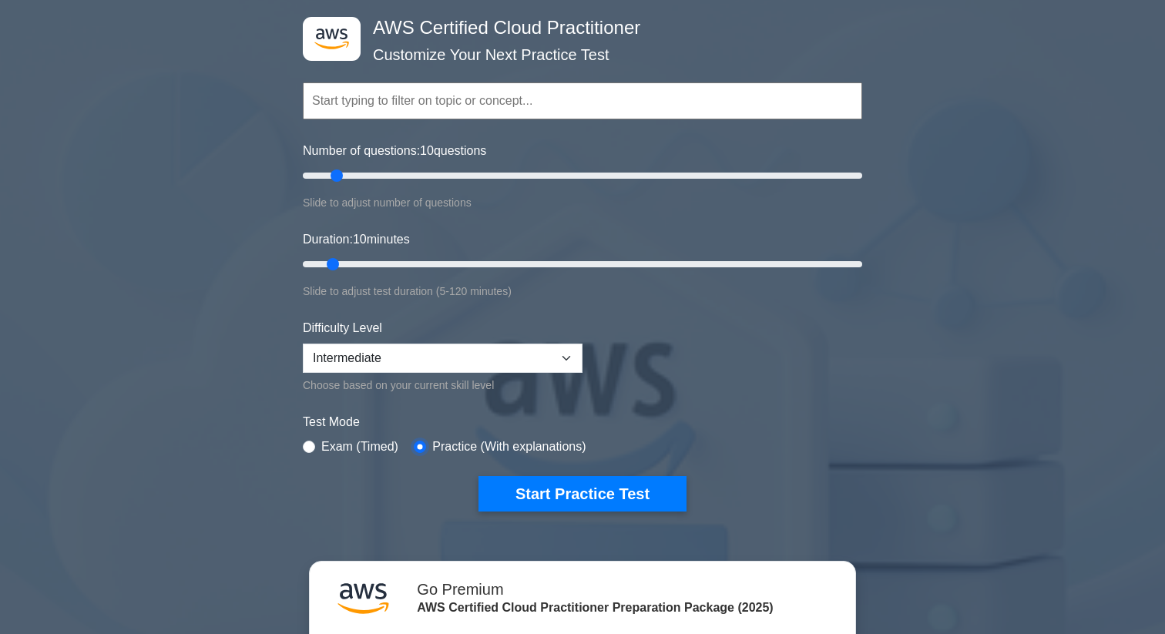
scroll to position [0, 0]
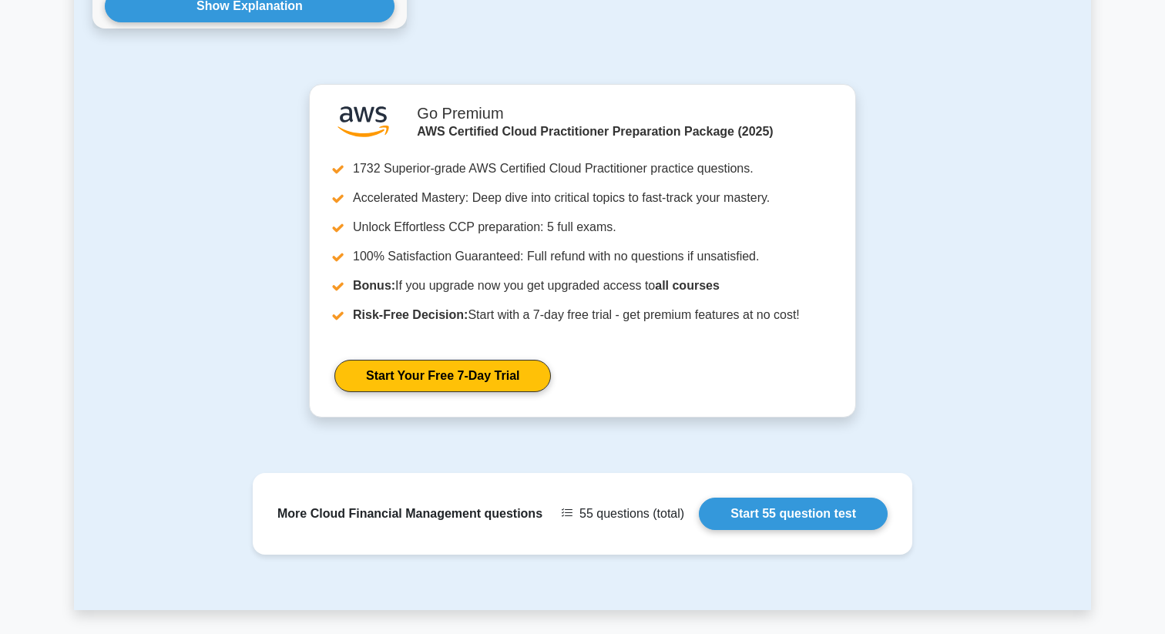
scroll to position [1467, 0]
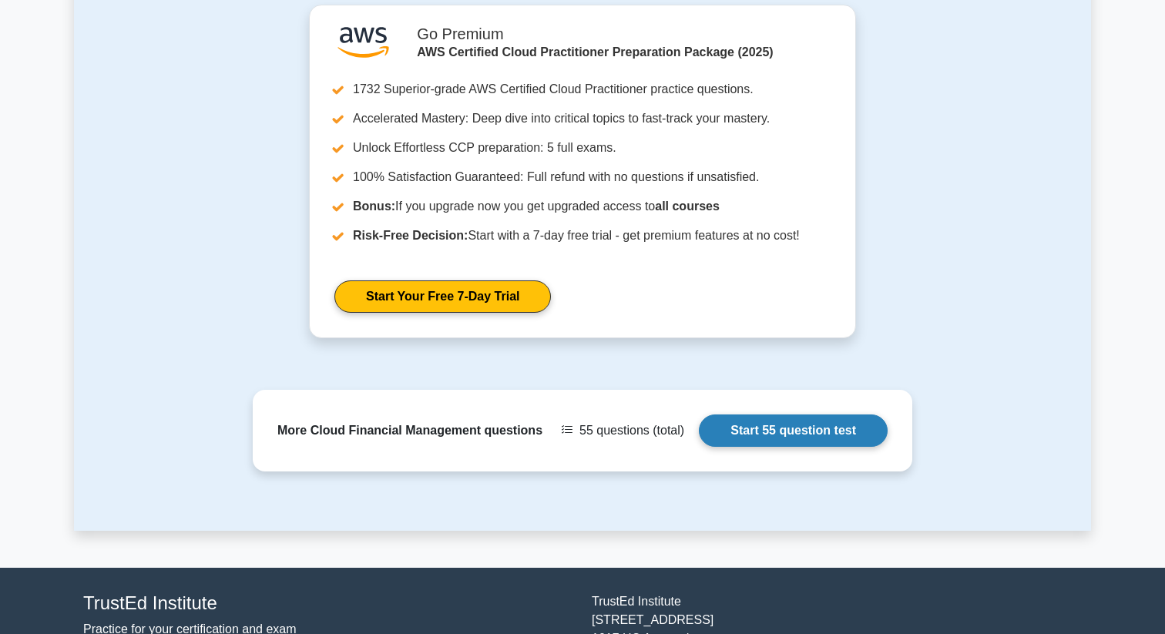
click at [777, 424] on link "Start 55 question test" at bounding box center [793, 430] width 189 height 32
click at [790, 431] on link "Start 55 question test" at bounding box center [793, 430] width 189 height 32
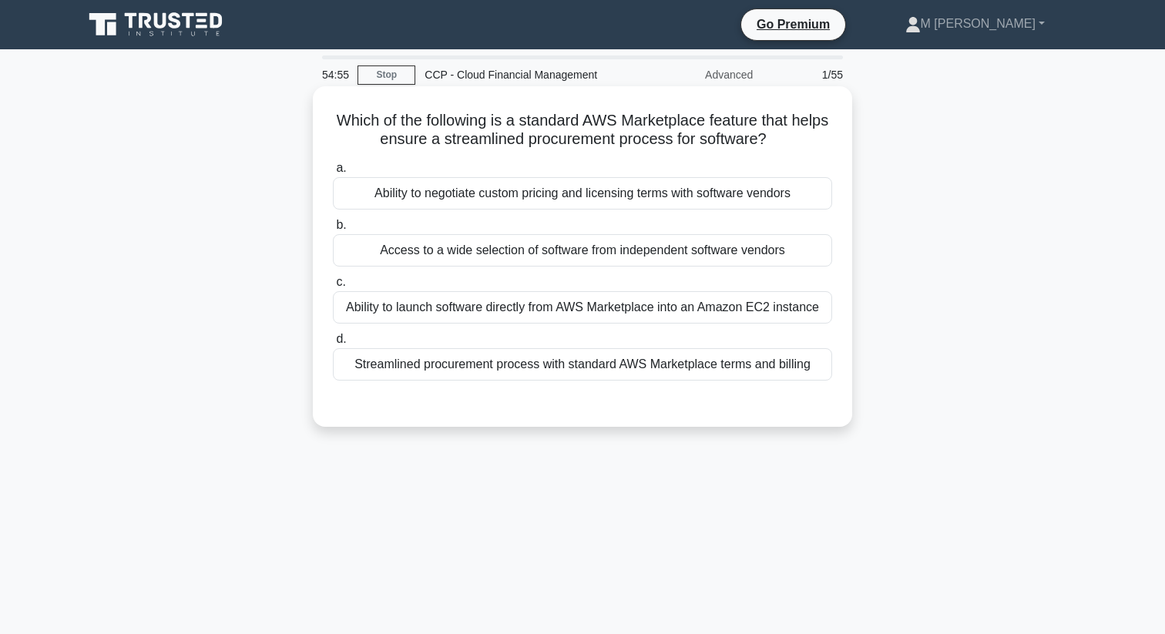
click at [539, 203] on div "Ability to negotiate custom pricing and licensing terms with software vendors" at bounding box center [582, 193] width 499 height 32
click at [333, 173] on input "a. Ability to negotiate custom pricing and licensing terms with software vendors" at bounding box center [333, 168] width 0 height 10
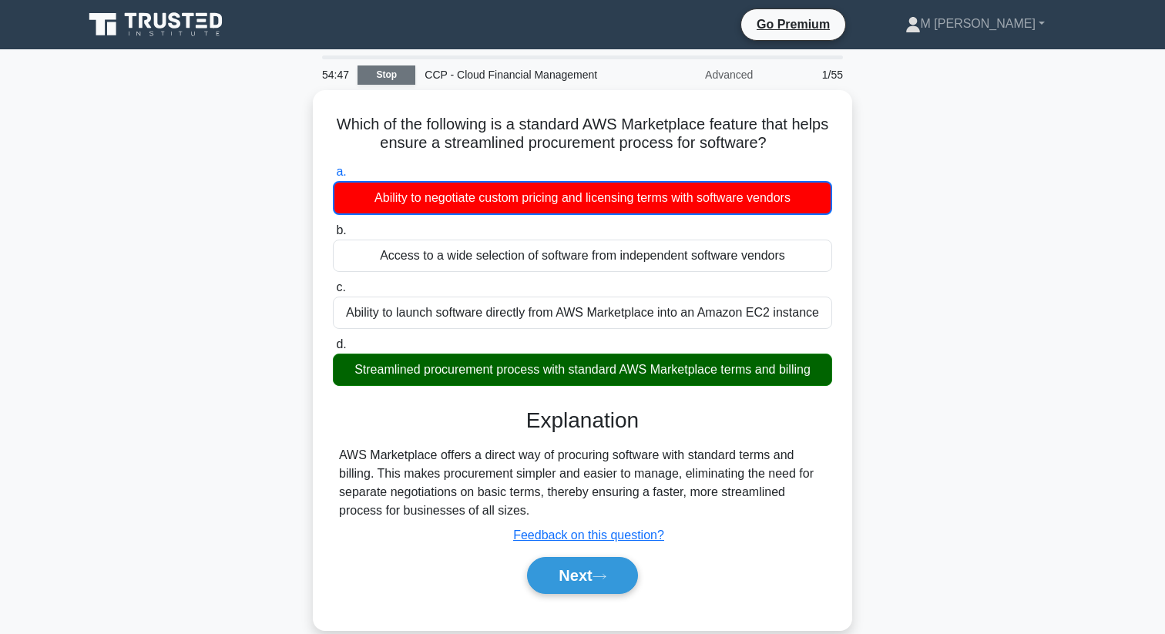
click at [394, 81] on link "Stop" at bounding box center [386, 74] width 58 height 19
click at [384, 82] on link "Stop" at bounding box center [386, 74] width 58 height 19
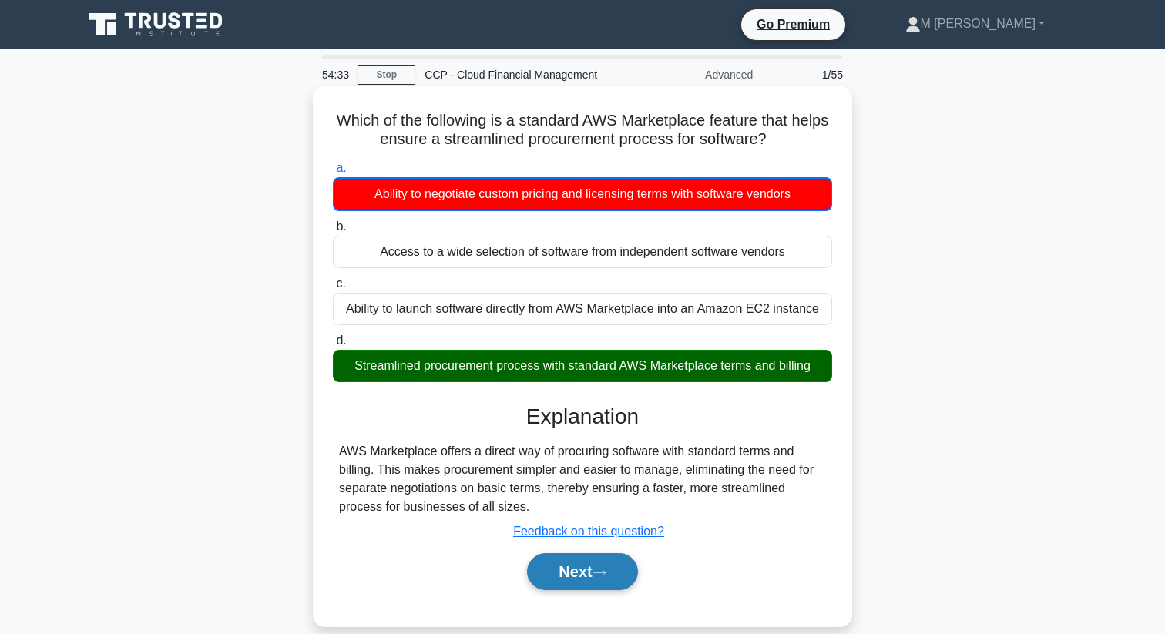
click at [579, 565] on button "Next" at bounding box center [582, 571] width 110 height 37
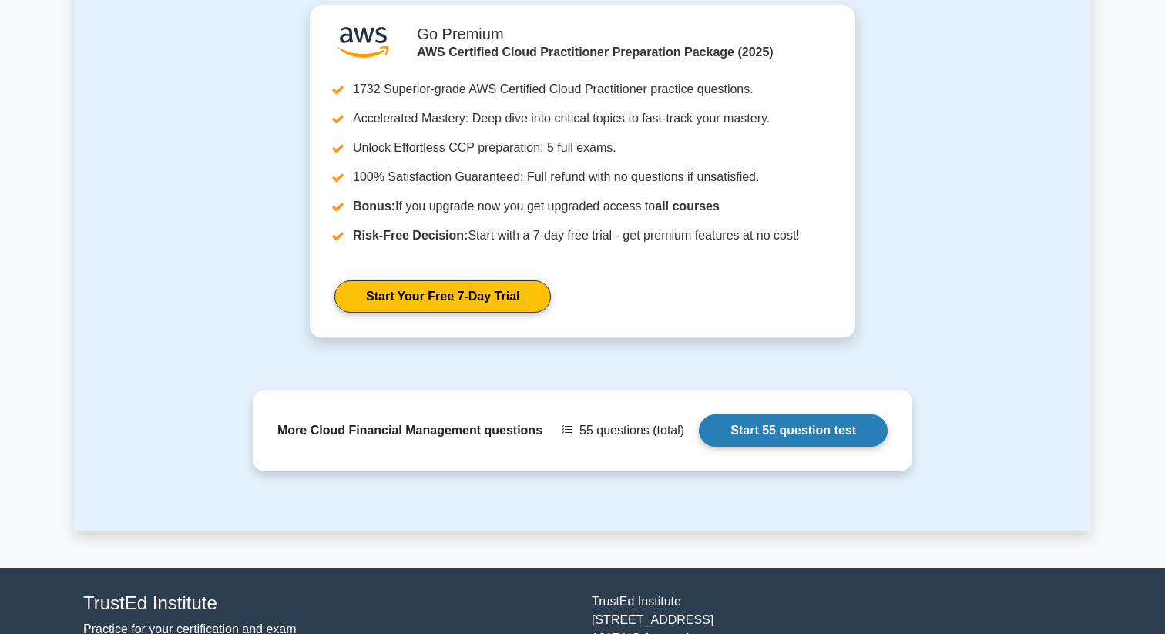
click at [778, 447] on link "Start 55 question test" at bounding box center [793, 430] width 189 height 32
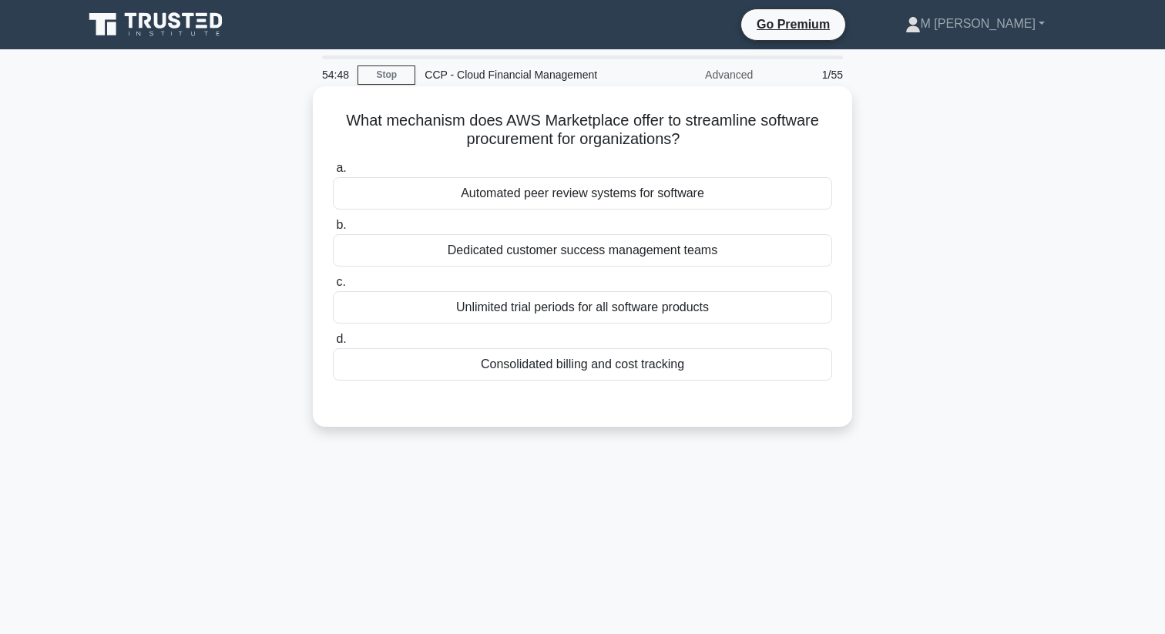
click at [558, 187] on div "Automated peer review systems for software" at bounding box center [582, 193] width 499 height 32
click at [333, 173] on input "a. Automated peer review systems for software" at bounding box center [333, 168] width 0 height 10
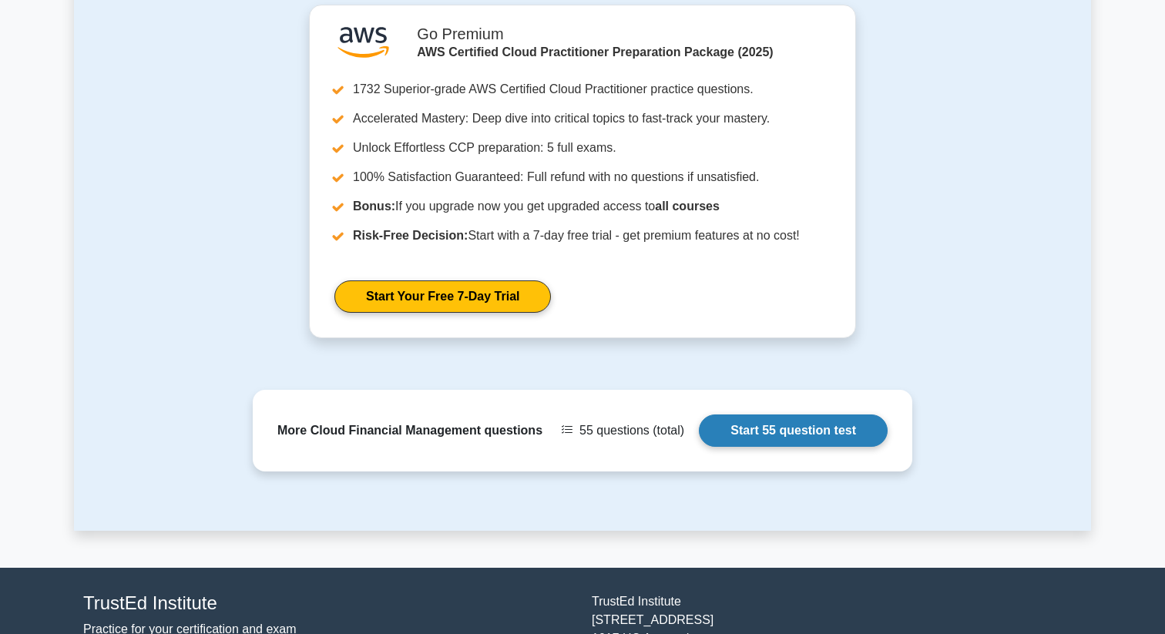
click at [783, 424] on link "Start 55 question test" at bounding box center [793, 430] width 189 height 32
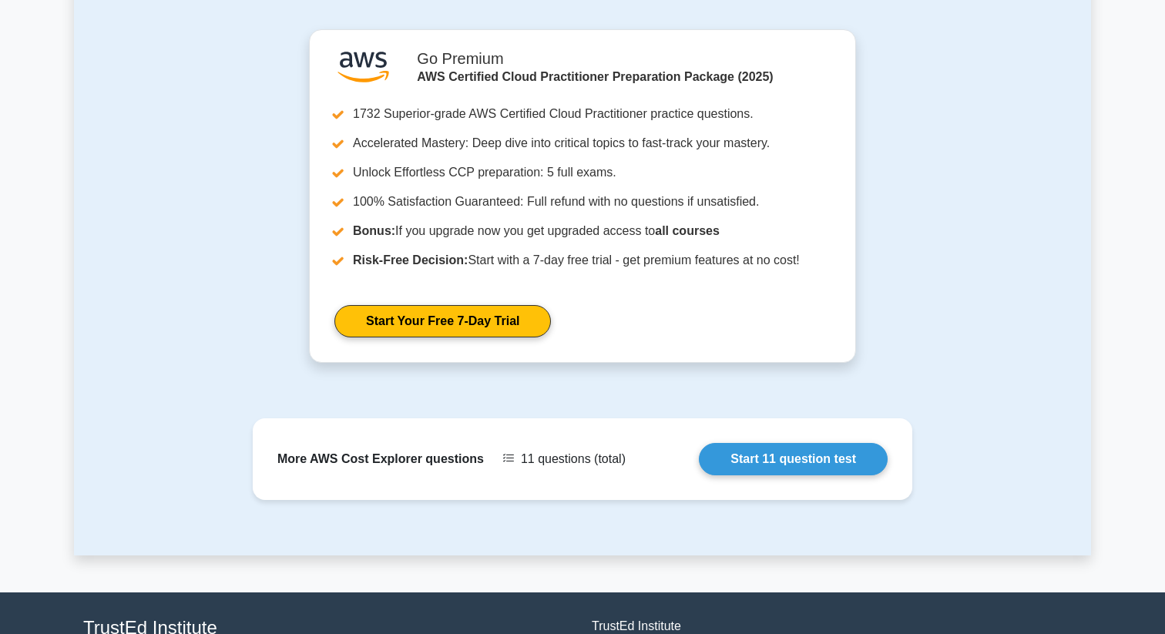
scroll to position [1507, 0]
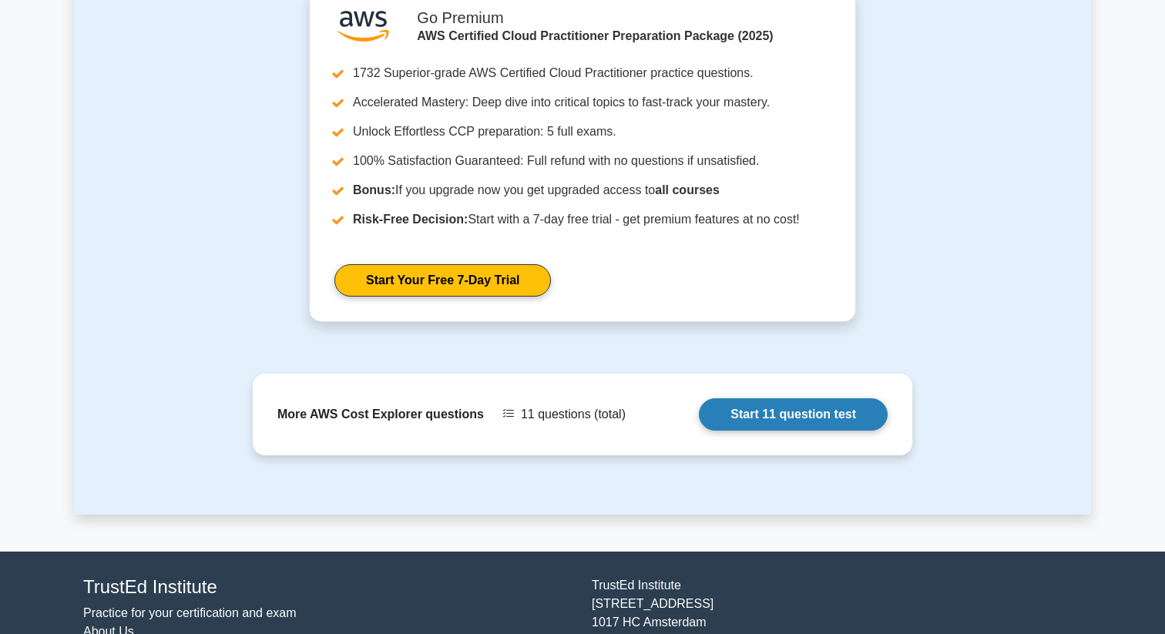
click at [782, 424] on link "Start 11 question test" at bounding box center [793, 414] width 189 height 32
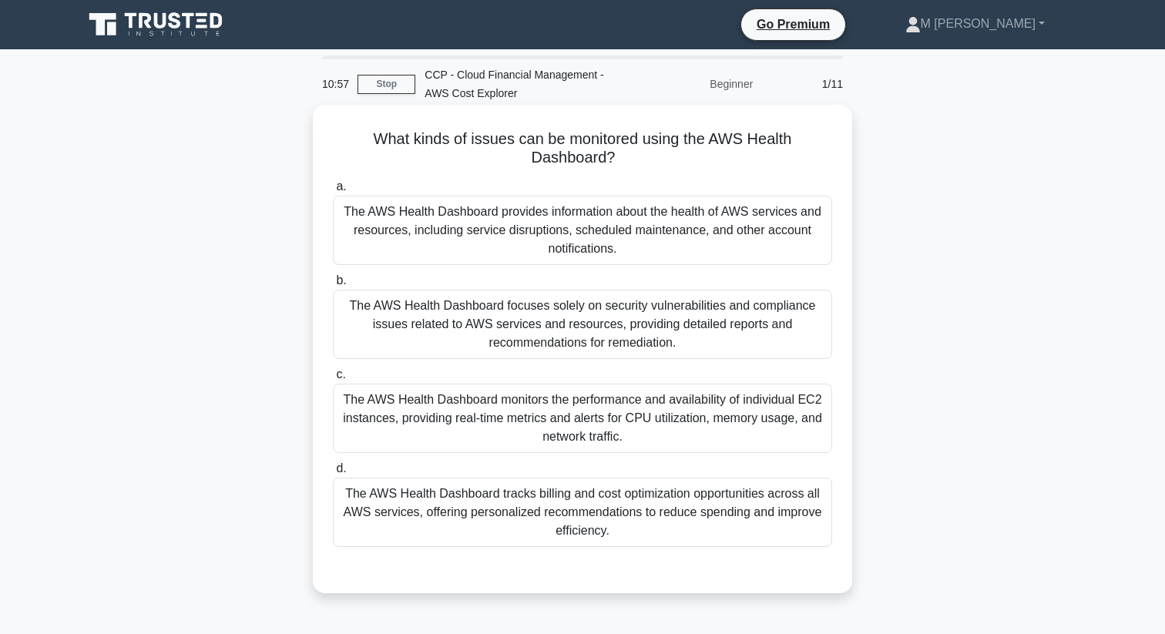
click at [496, 215] on div "The AWS Health Dashboard provides information about the health of AWS services …" at bounding box center [582, 230] width 499 height 69
click at [333, 192] on input "a. The AWS Health Dashboard provides information about the health of AWS servic…" at bounding box center [333, 187] width 0 height 10
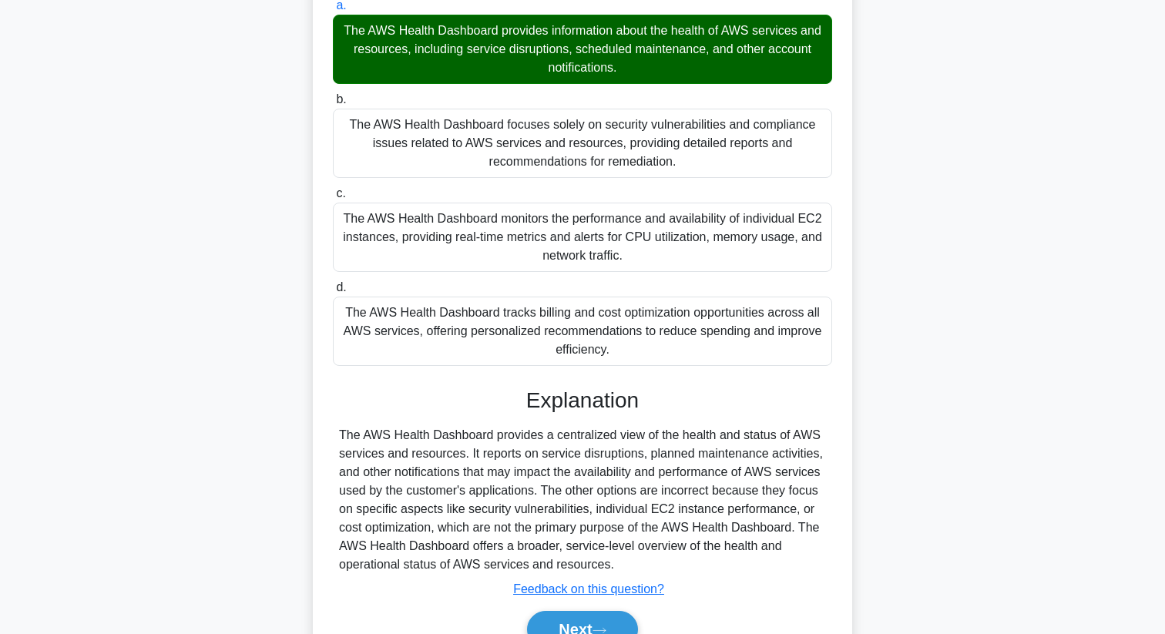
scroll to position [260, 0]
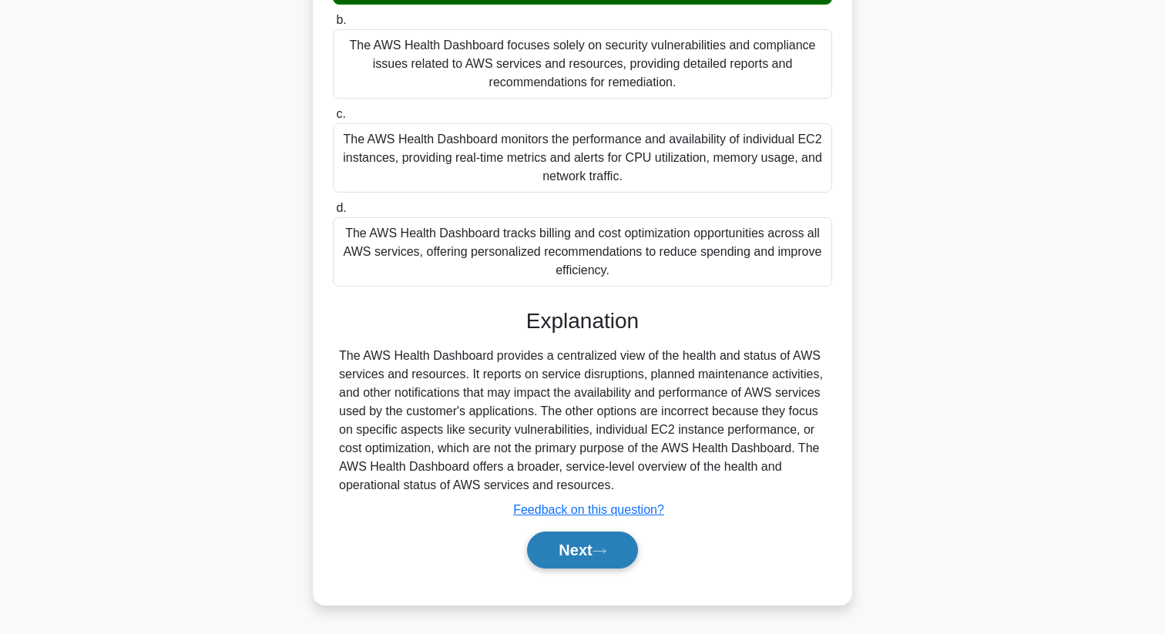
click at [549, 553] on button "Next" at bounding box center [582, 549] width 110 height 37
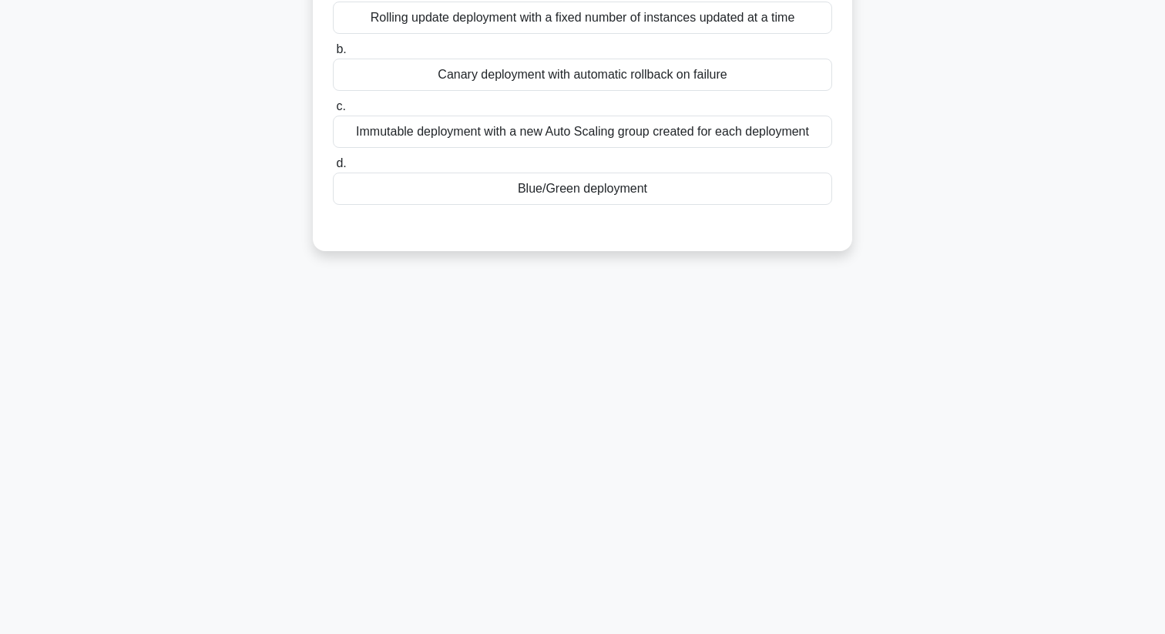
scroll to position [0, 0]
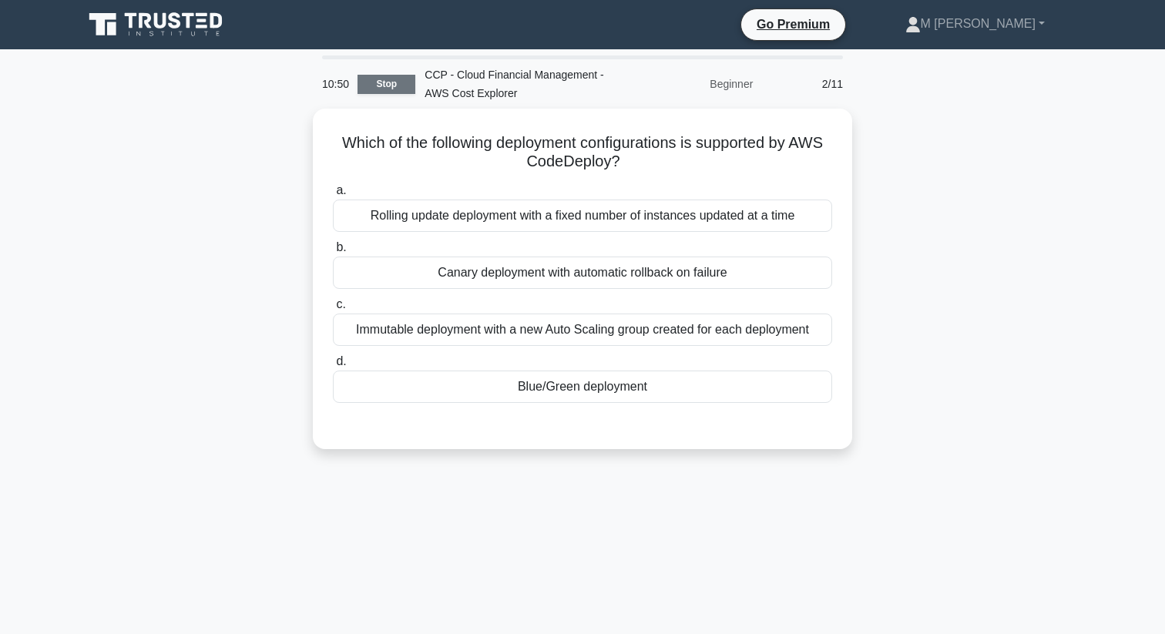
click at [381, 86] on link "Stop" at bounding box center [386, 84] width 58 height 19
click at [396, 85] on link "Stop" at bounding box center [386, 84] width 58 height 19
click at [377, 89] on link "Stop" at bounding box center [386, 84] width 58 height 19
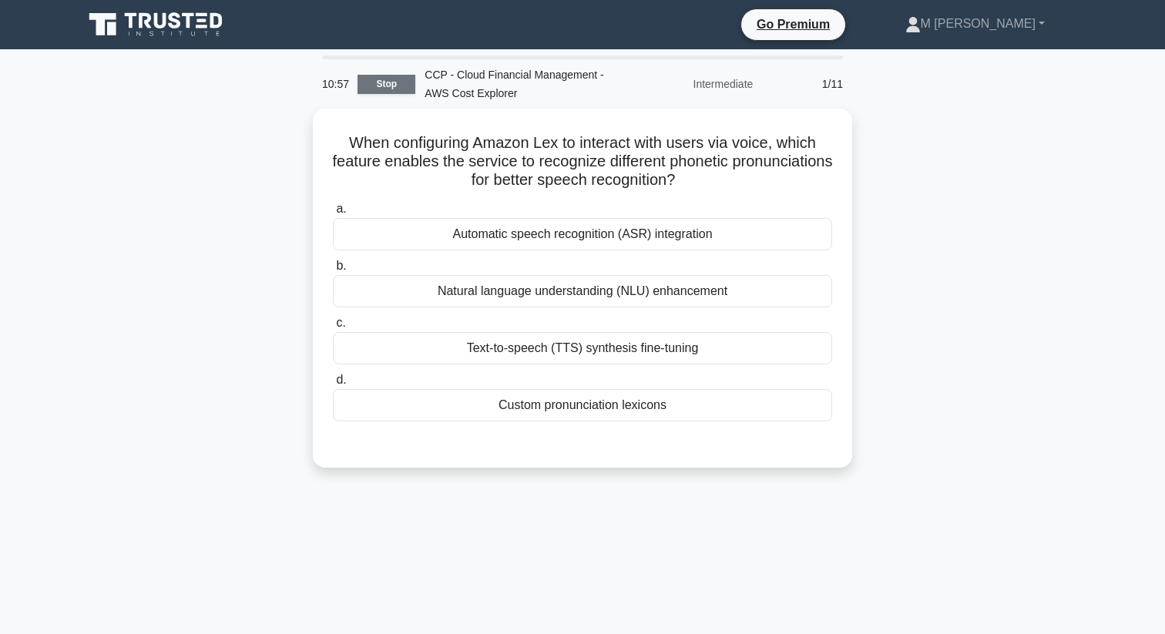
click at [381, 83] on link "Stop" at bounding box center [386, 84] width 58 height 19
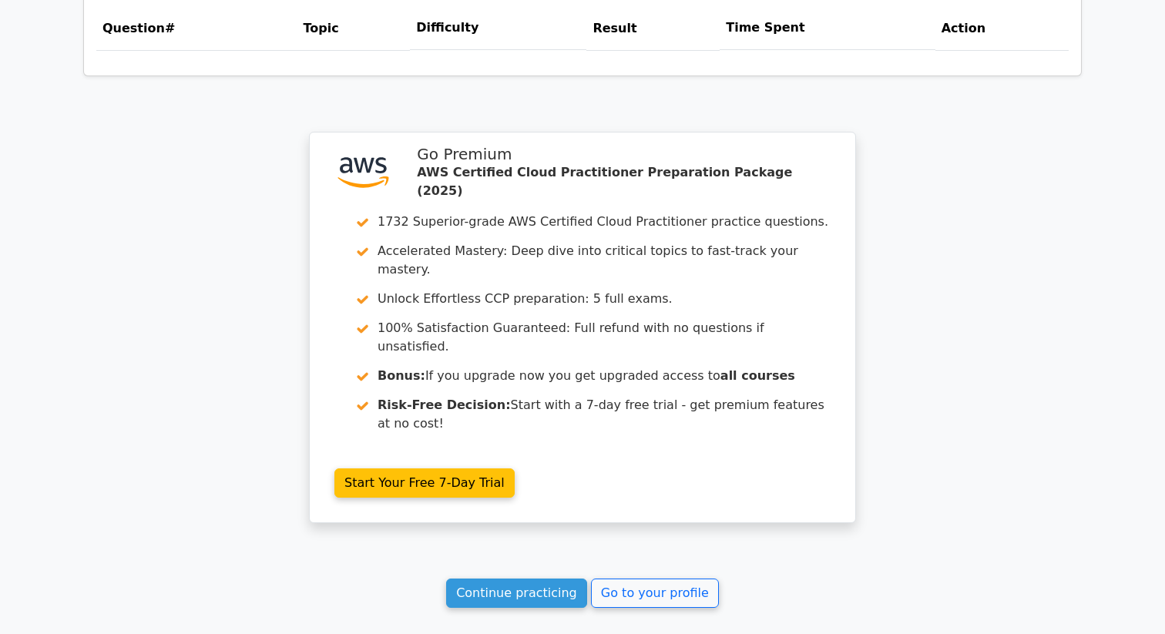
scroll to position [1257, 0]
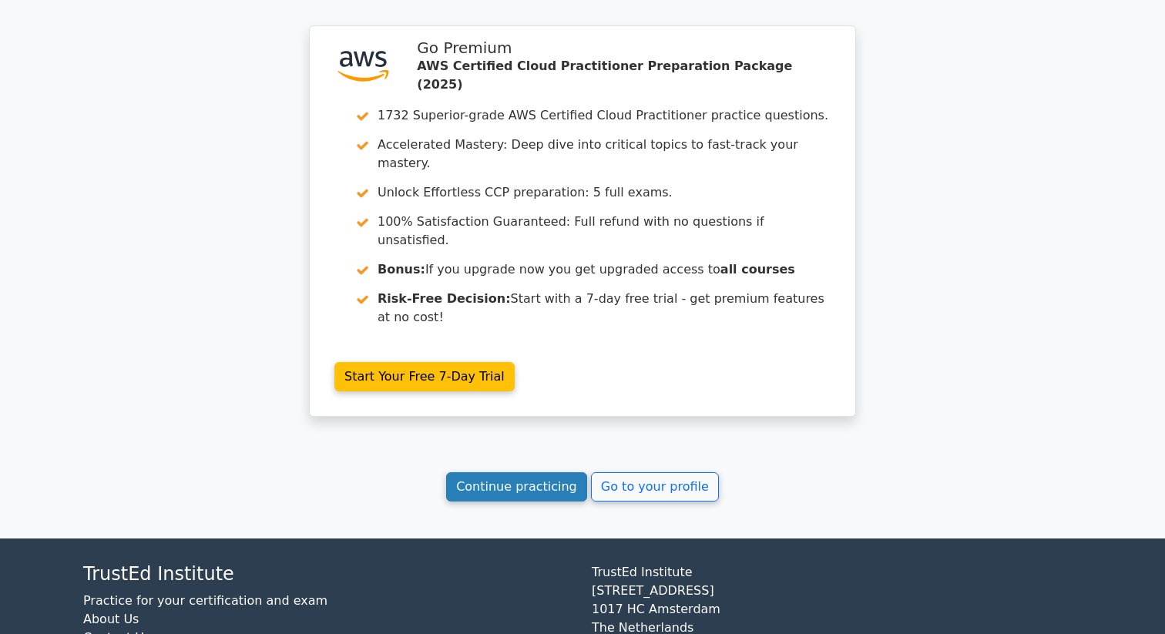
click at [546, 472] on link "Continue practicing" at bounding box center [516, 486] width 141 height 29
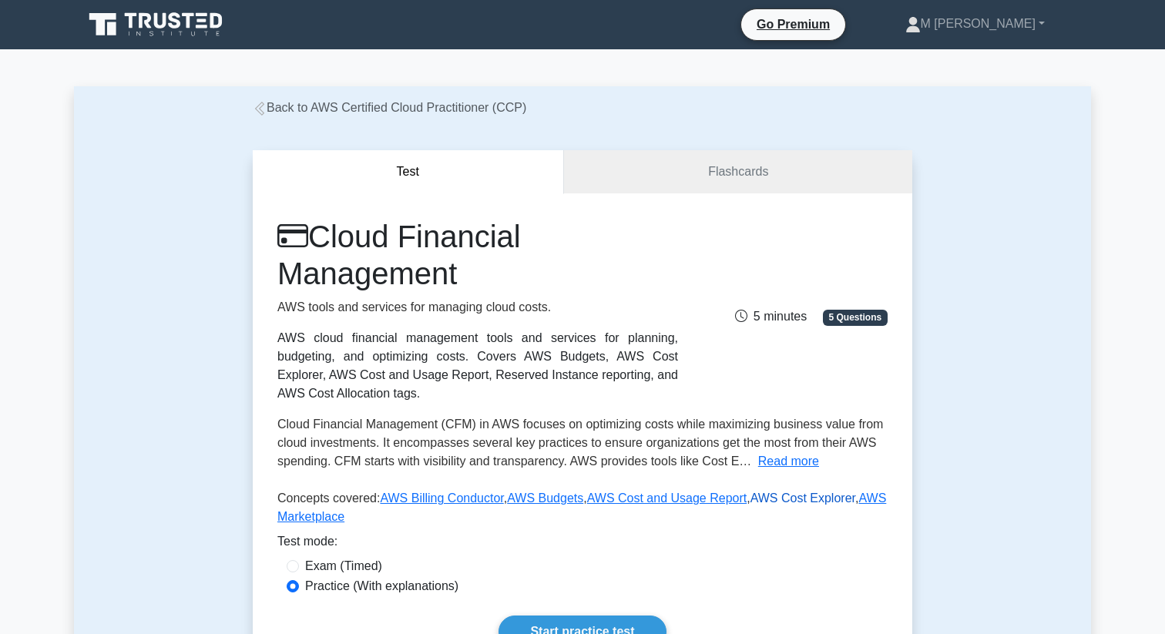
click at [806, 502] on link "AWS Cost Explorer" at bounding box center [802, 497] width 105 height 13
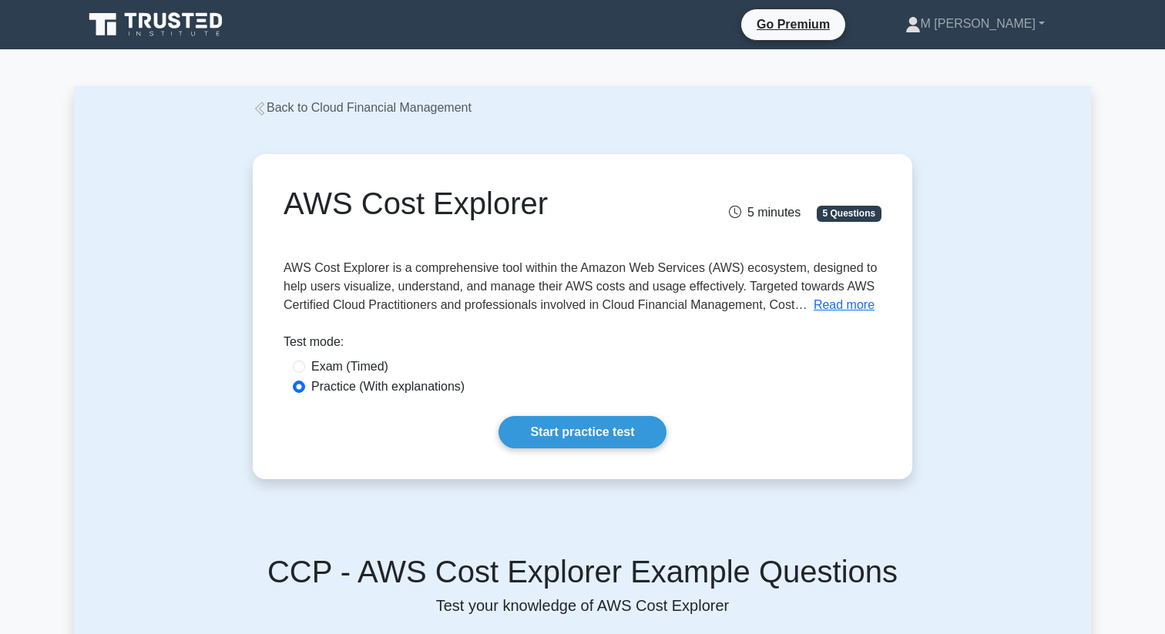
click at [287, 109] on link "Back to Cloud Financial Management" at bounding box center [362, 107] width 219 height 13
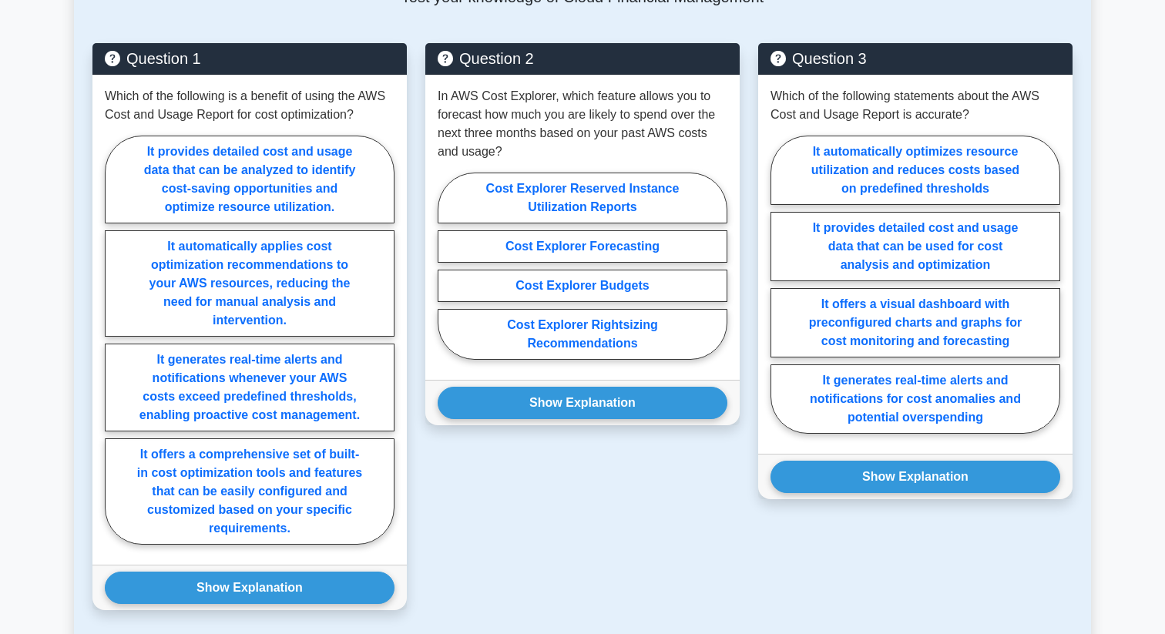
scroll to position [816, 0]
